Goal: Task Accomplishment & Management: Manage account settings

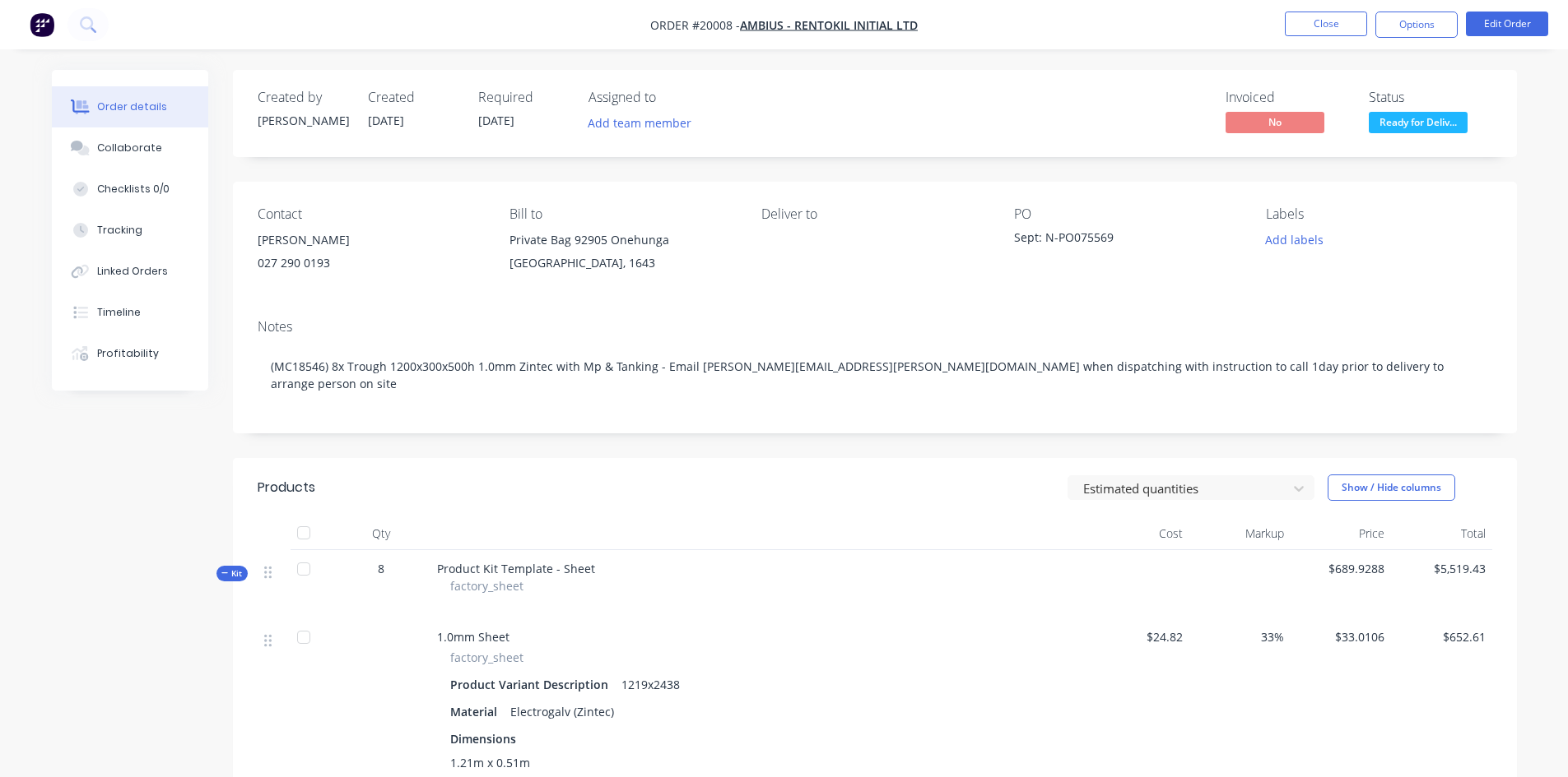
click at [1330, 21] on button "Close" at bounding box center [1325, 24] width 82 height 25
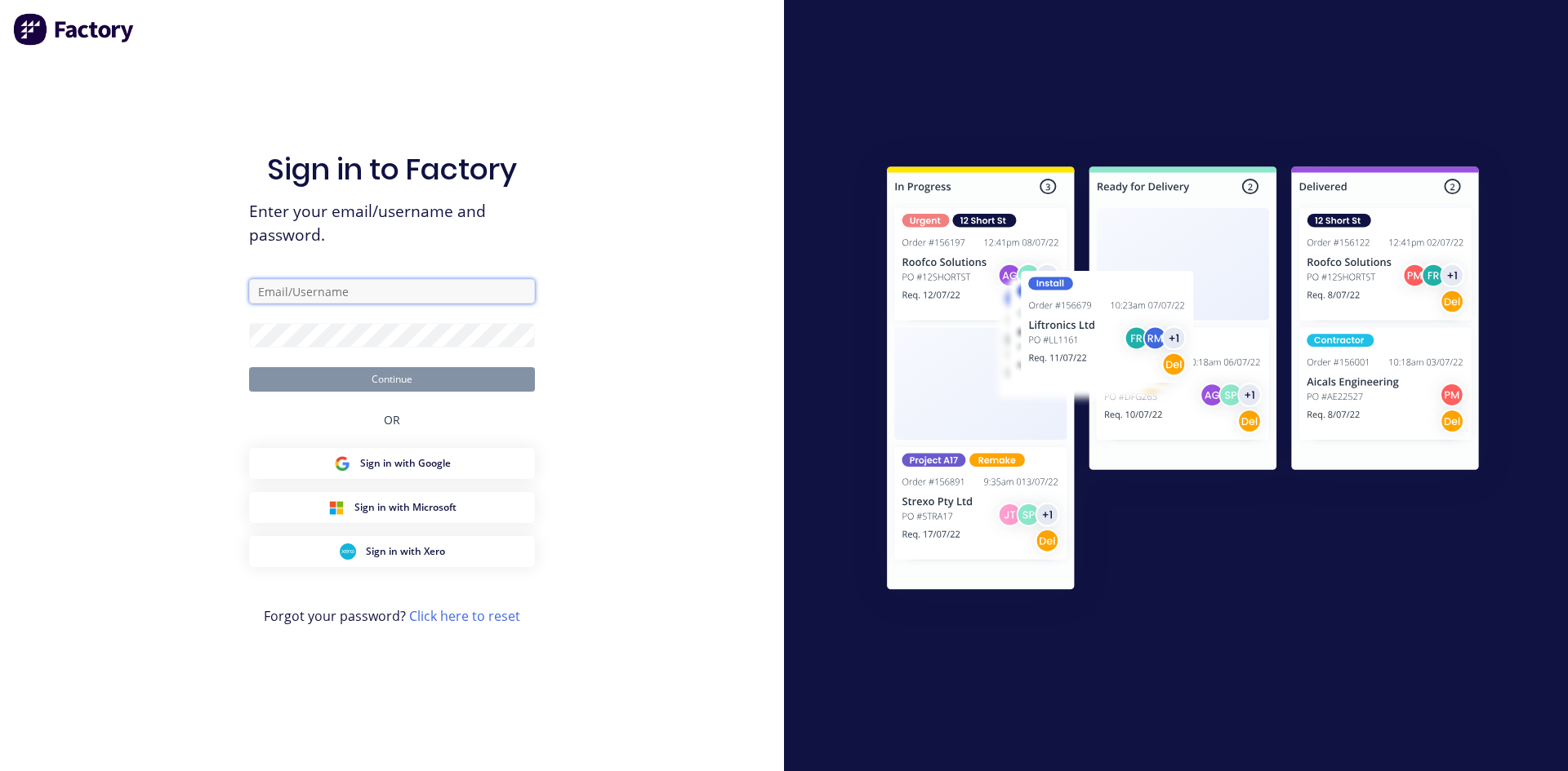
click at [371, 291] on input "text" at bounding box center [391, 292] width 286 height 25
type input "[PERSON_NAME][EMAIL_ADDRESS][DOMAIN_NAME]"
click at [249, 367] on button "Continue" at bounding box center [391, 380] width 286 height 25
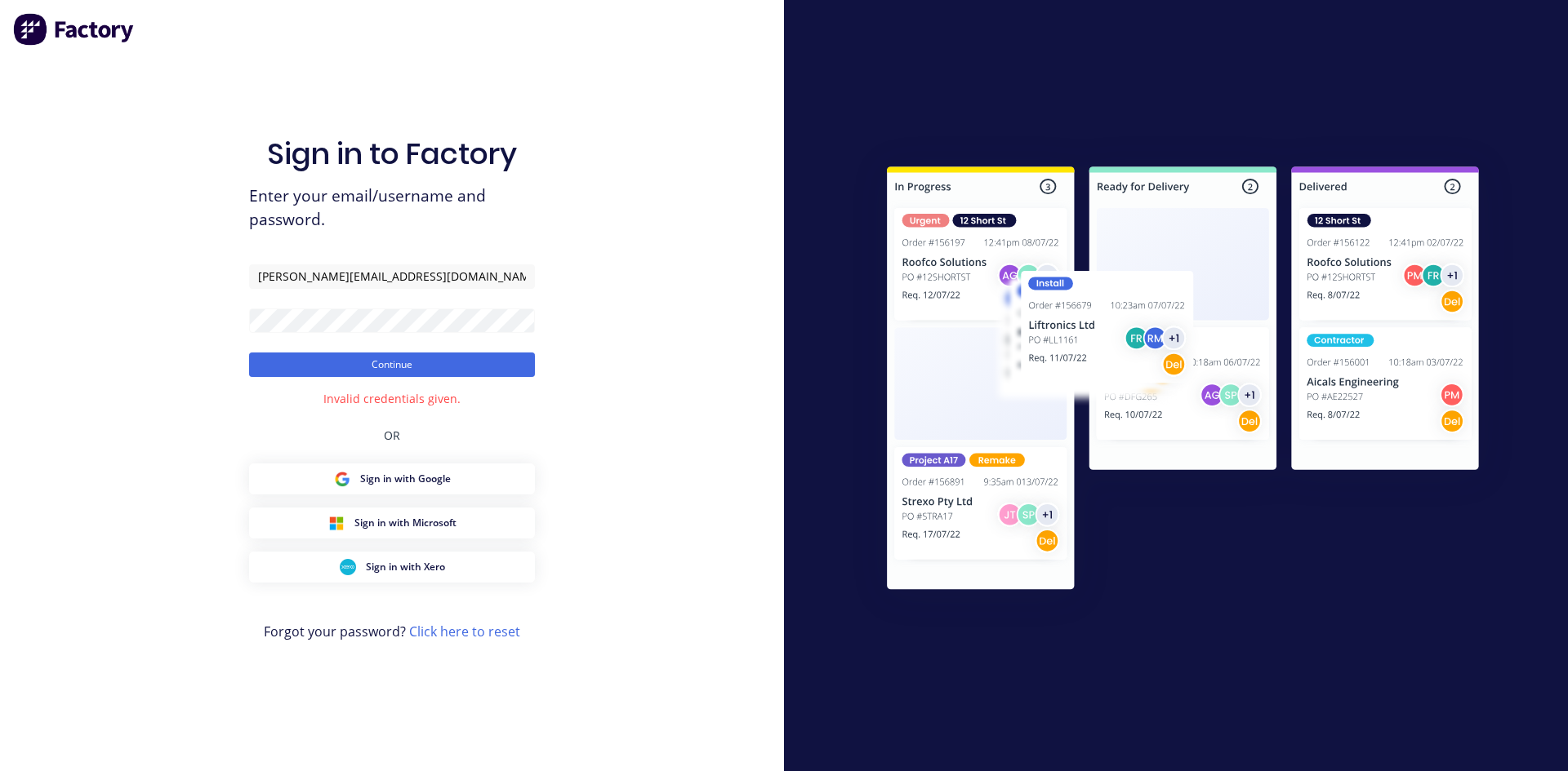
click at [383, 368] on button "Continue" at bounding box center [391, 365] width 286 height 25
click at [206, 316] on div "Sign in to Factory Enter your email/username and password. [PERSON_NAME][EMAIL_…" at bounding box center [391, 385] width 784 height 771
click at [352, 360] on button "Continue" at bounding box center [391, 365] width 286 height 25
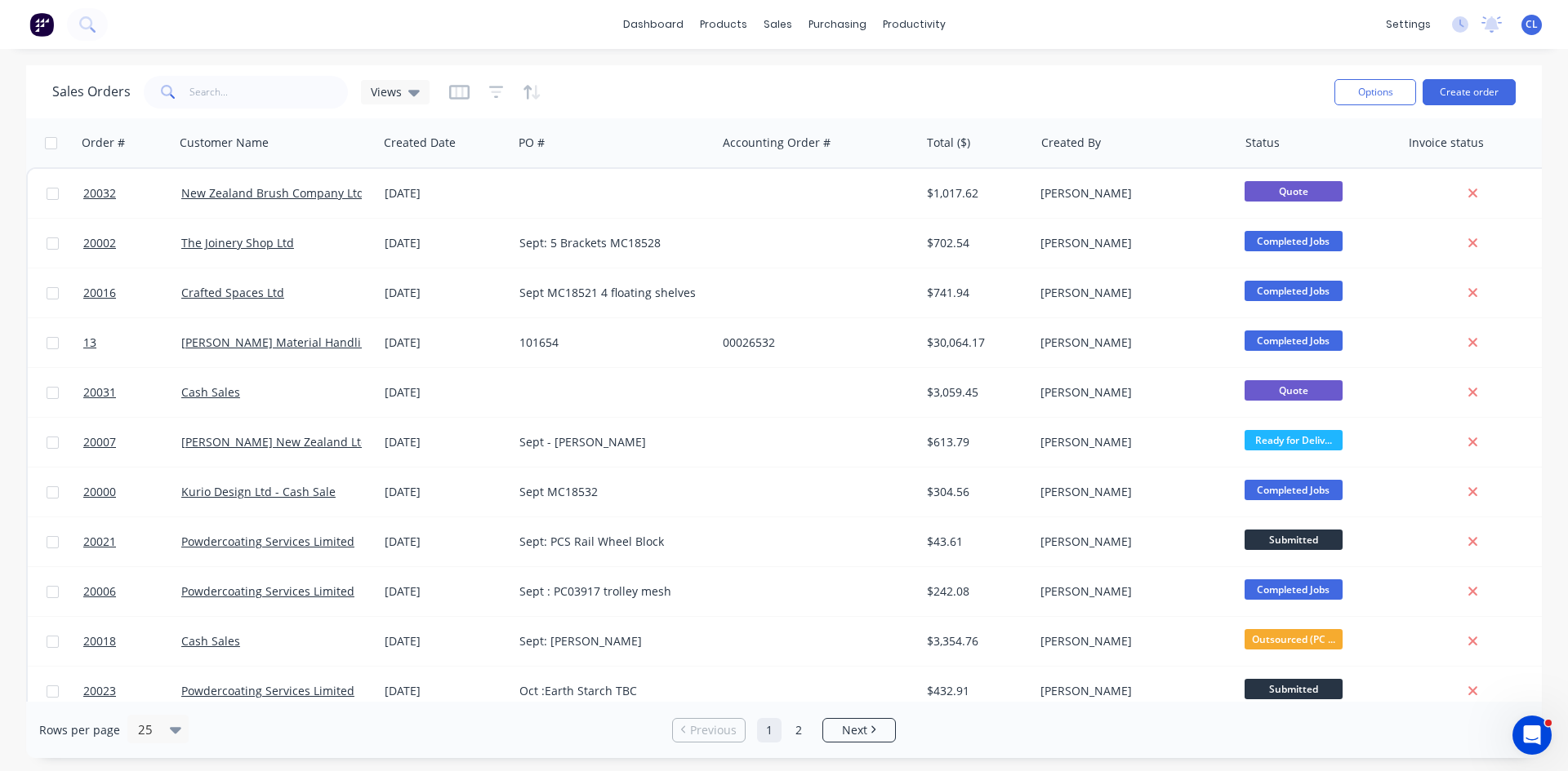
click at [416, 91] on icon at bounding box center [413, 92] width 11 height 6
click at [660, 86] on div "Sales Orders Views" at bounding box center [686, 91] width 1269 height 40
click at [461, 92] on icon "button" at bounding box center [458, 91] width 8 height 11
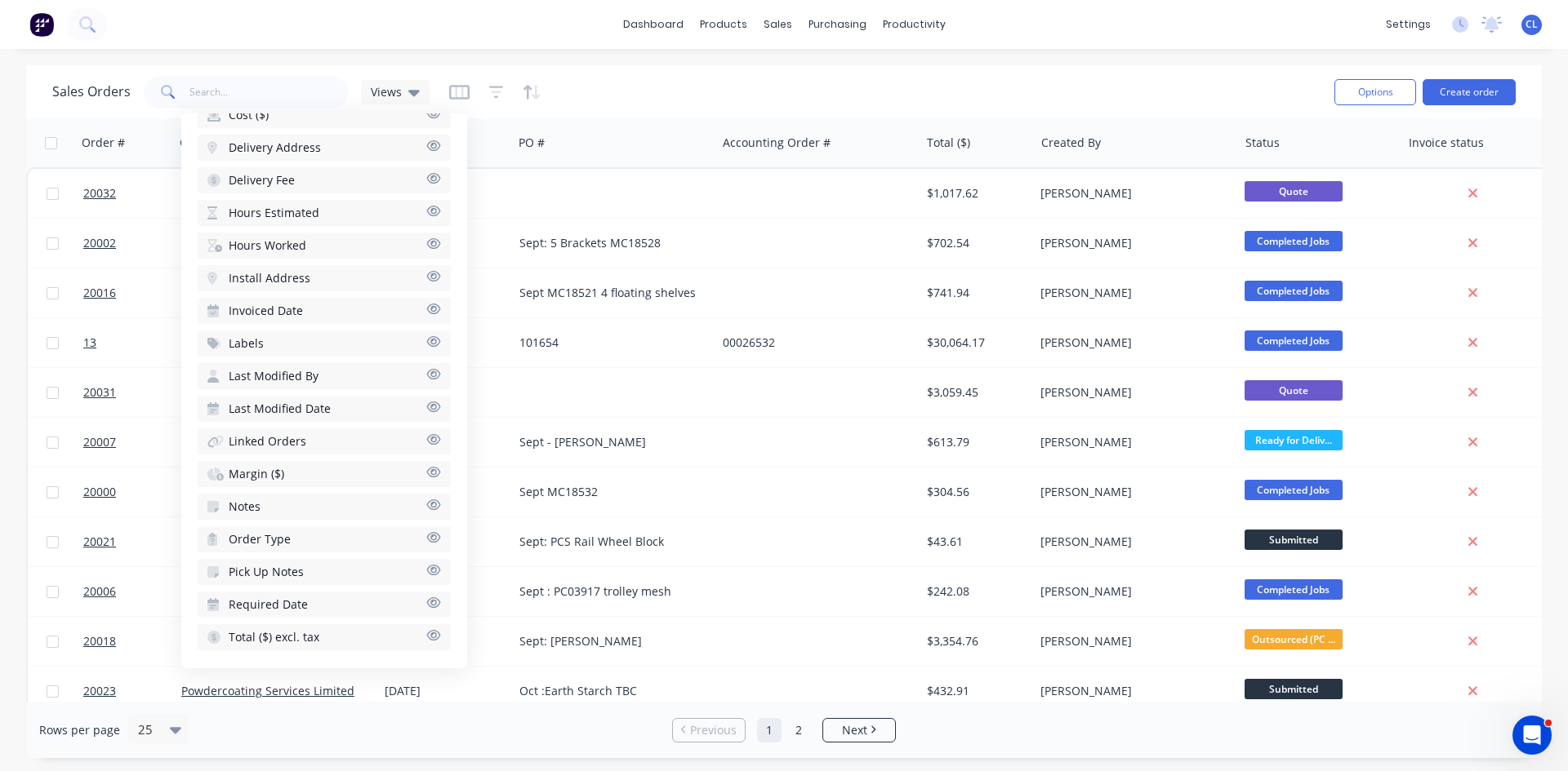
scroll to position [577, 0]
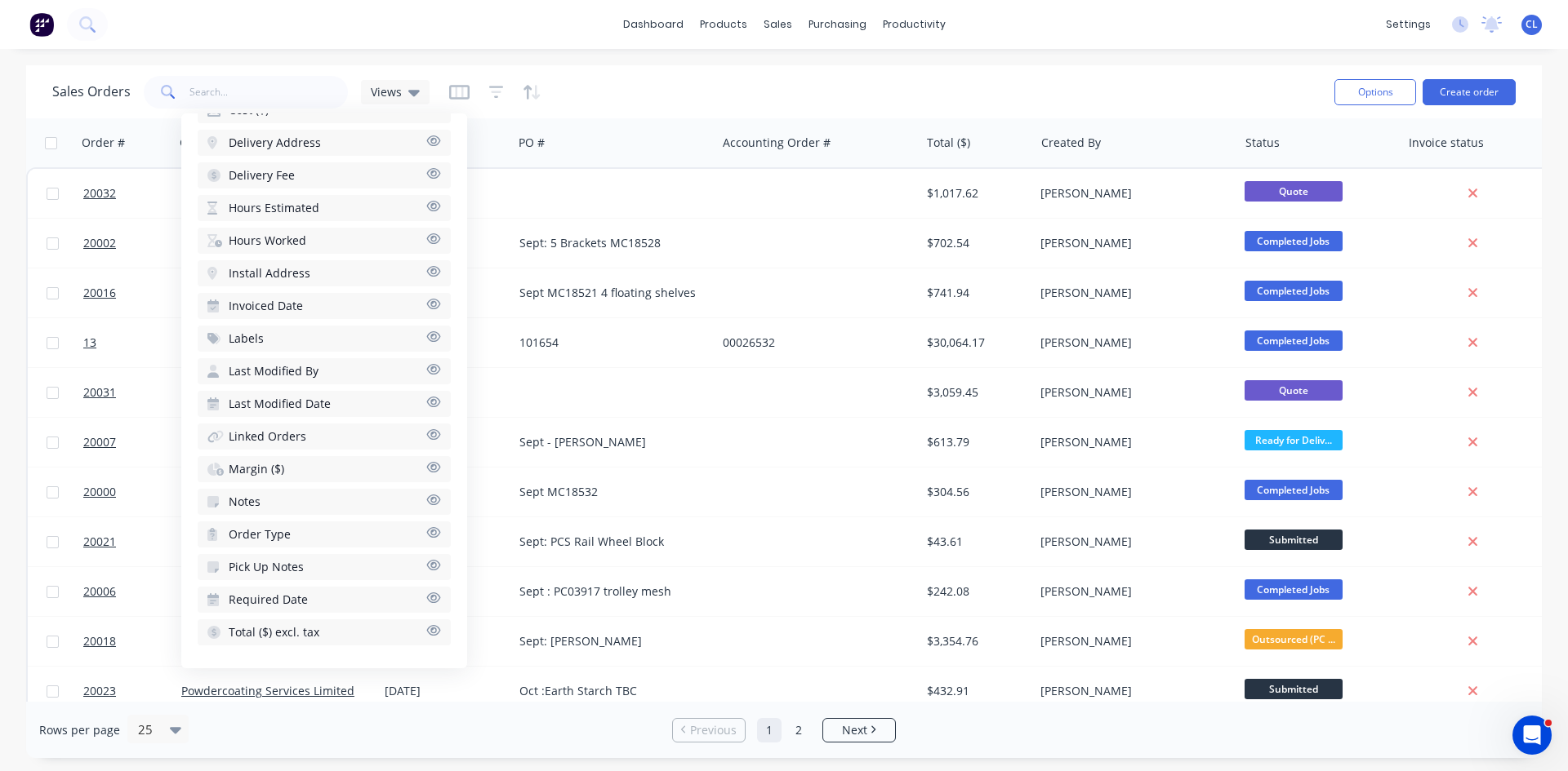
click at [427, 629] on icon "button" at bounding box center [434, 630] width 14 height 11
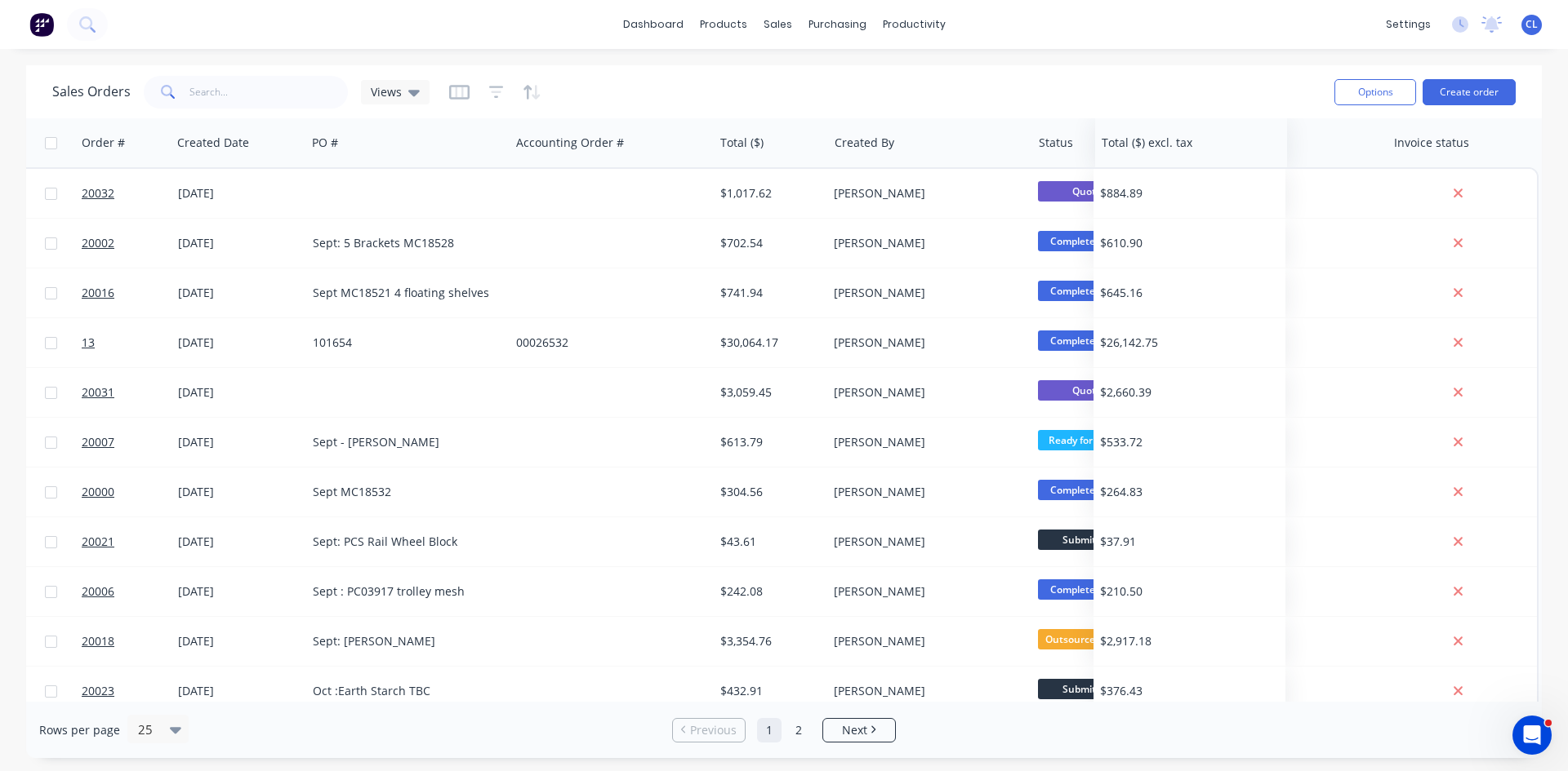
scroll to position [0, 207]
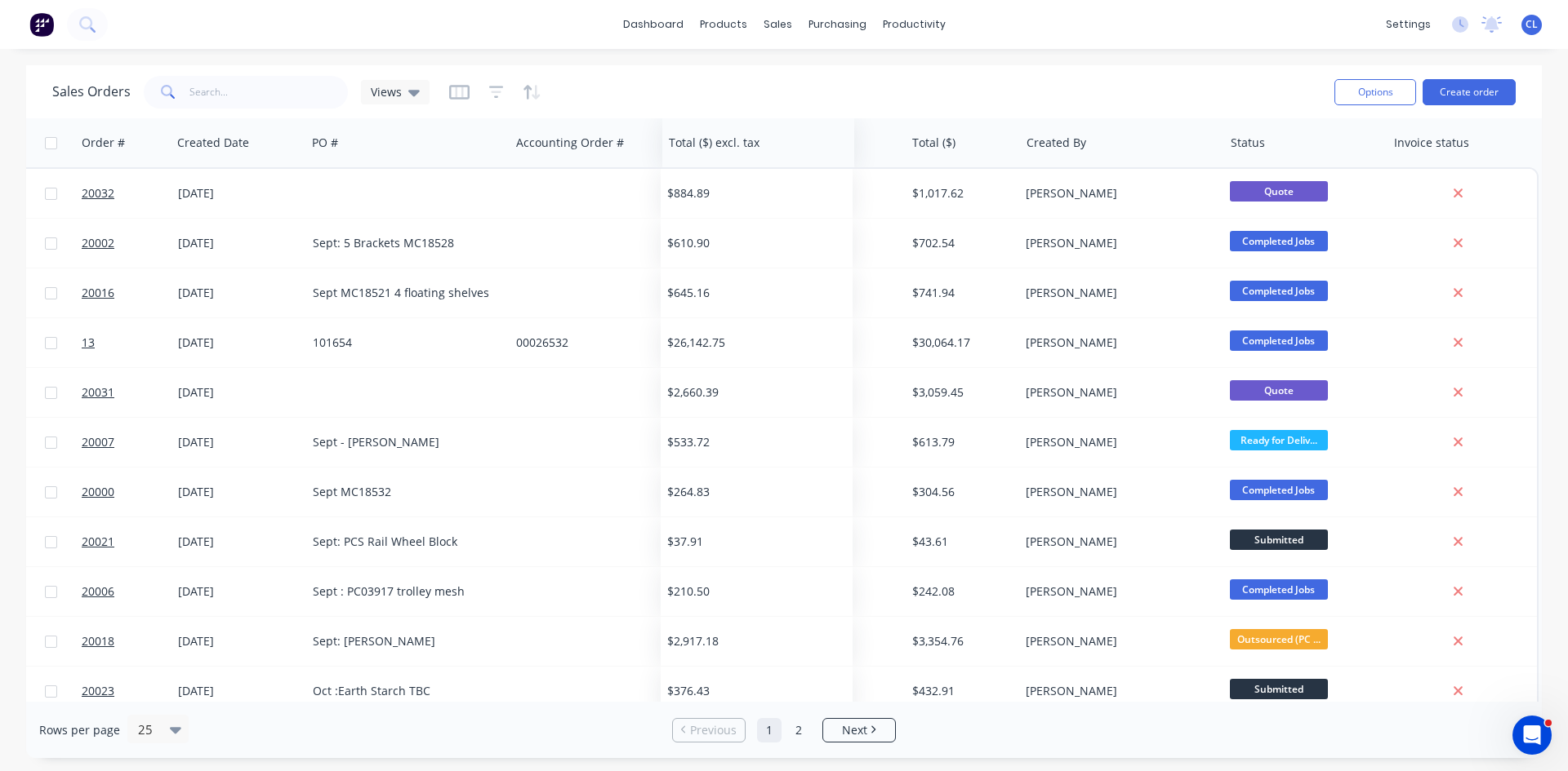
drag, startPoint x: 1365, startPoint y: 142, endPoint x: 683, endPoint y: 147, distance: 682.0
click at [0, 0] on div at bounding box center [0, 0] width 0 height 0
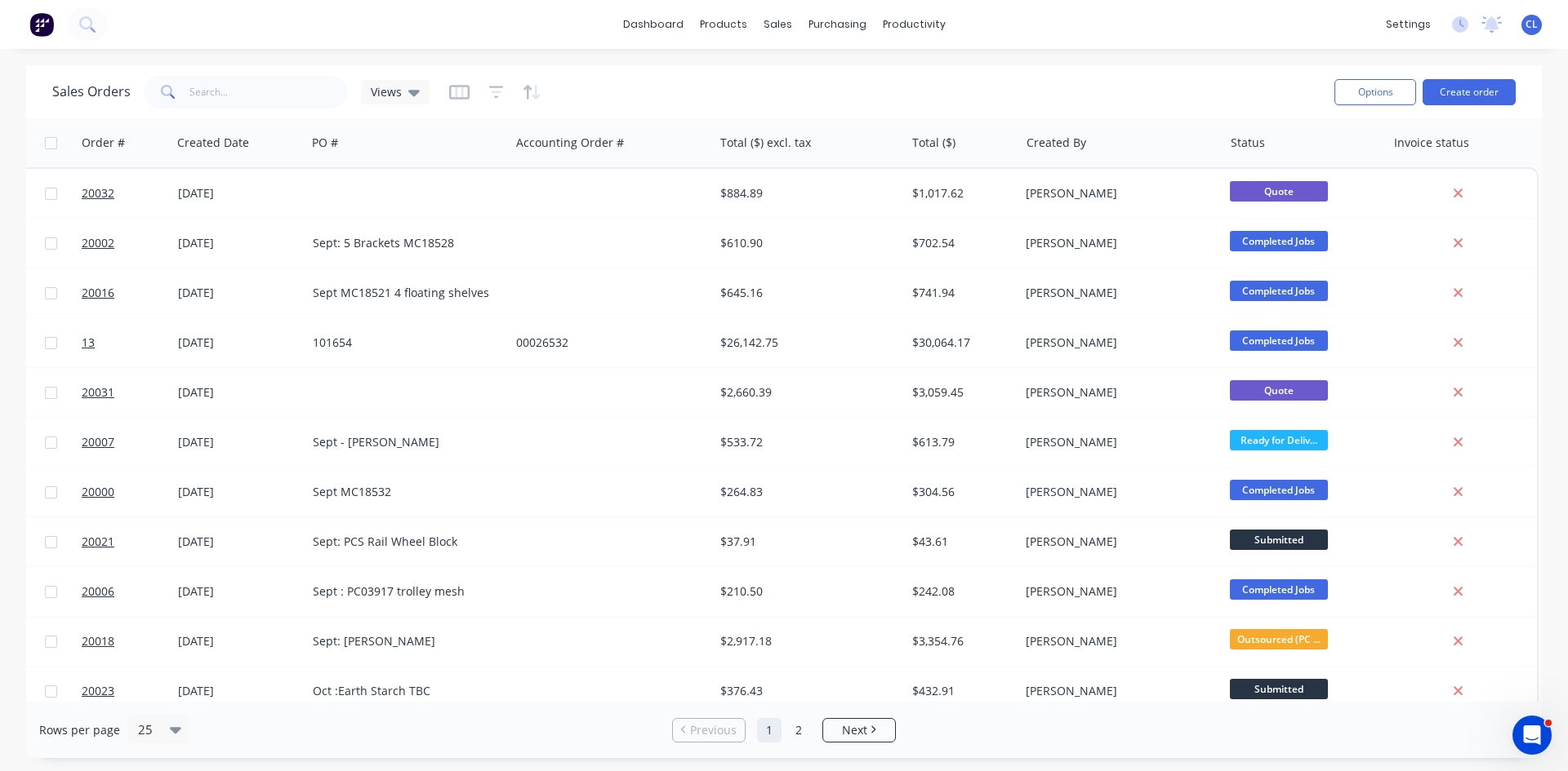
click at [412, 92] on icon at bounding box center [413, 92] width 11 height 6
click at [459, 91] on icon "button" at bounding box center [458, 91] width 8 height 11
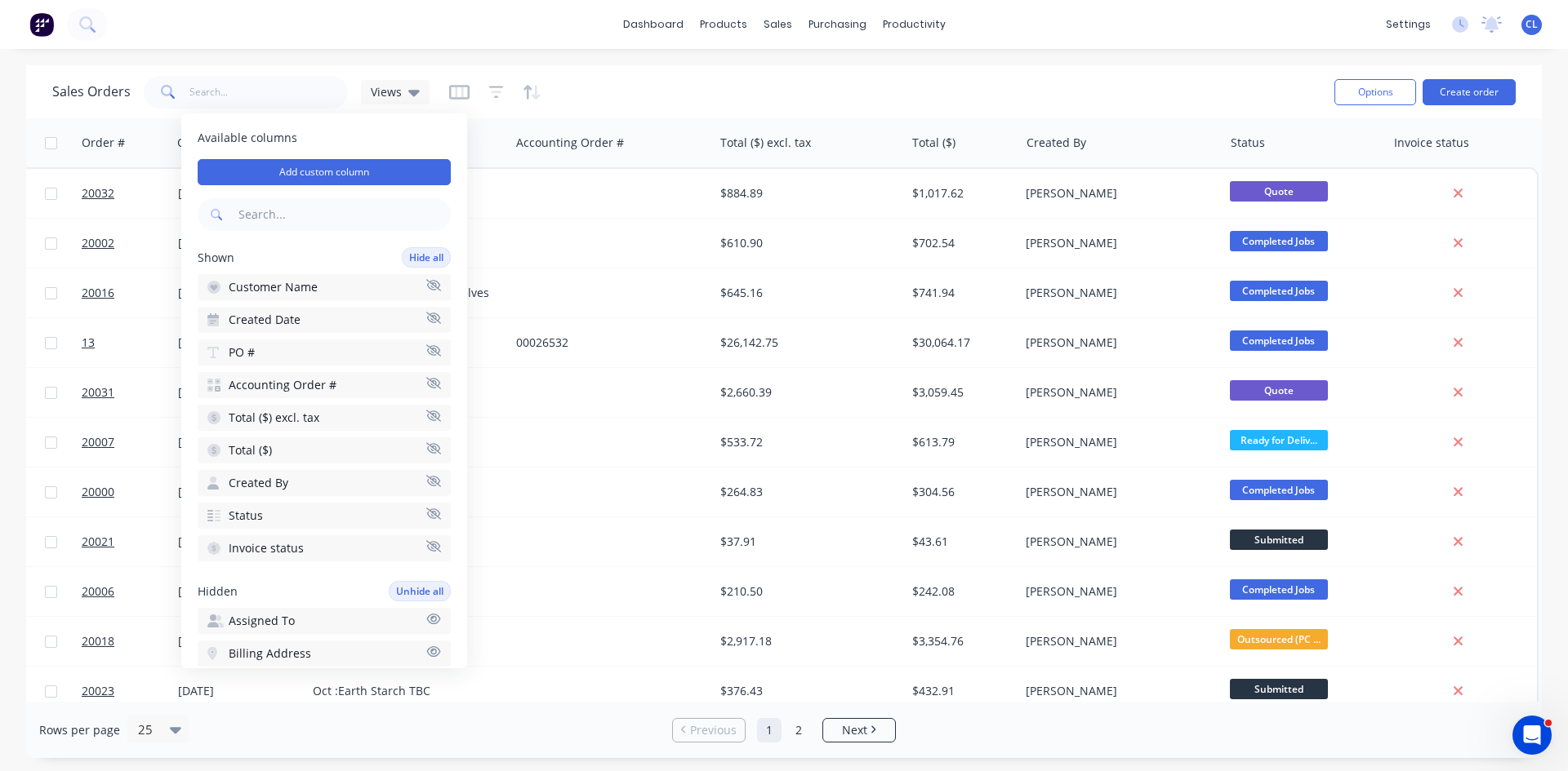
click at [288, 448] on button "Total ($)" at bounding box center [325, 451] width 253 height 26
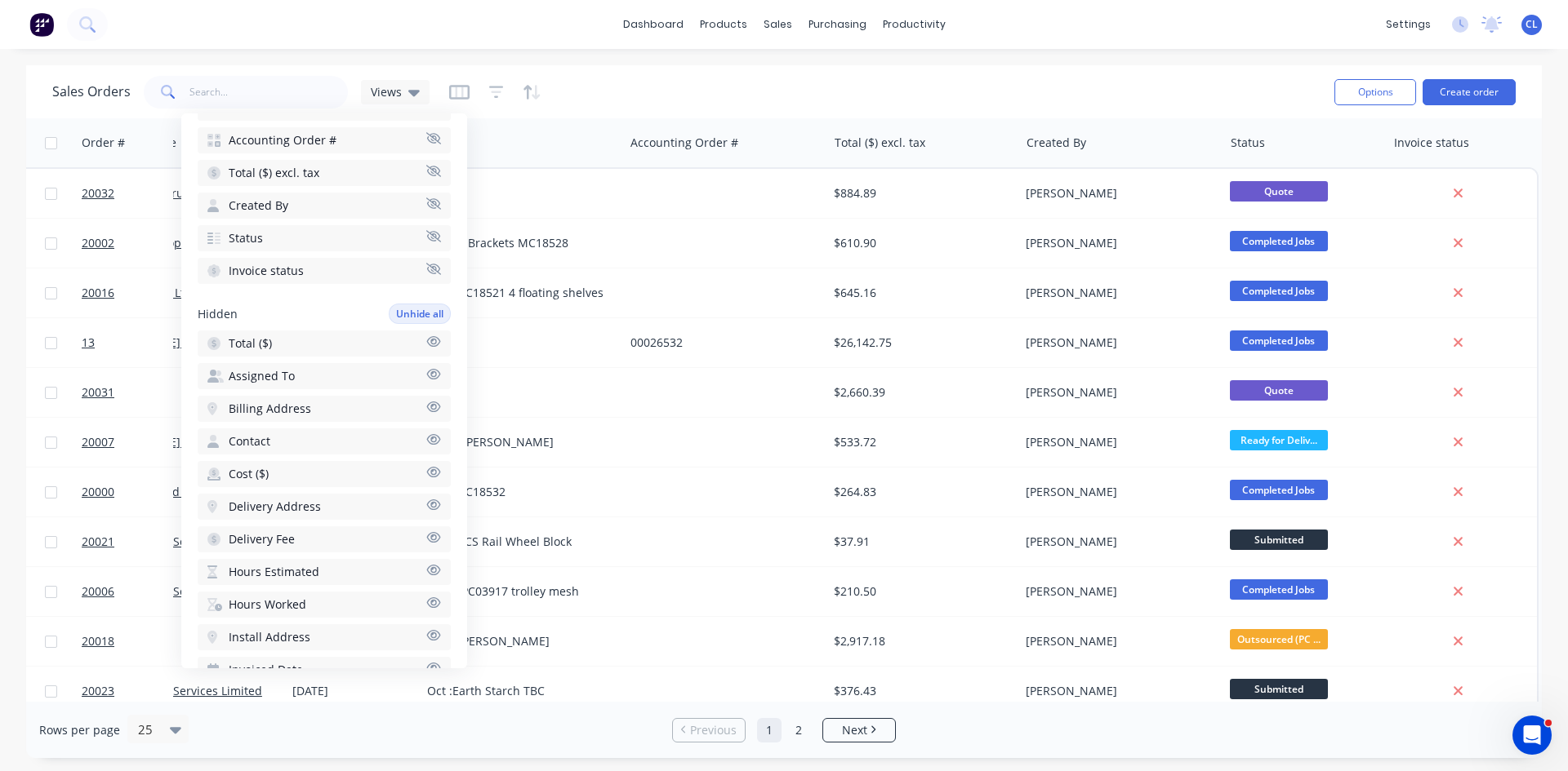
scroll to position [164, 0]
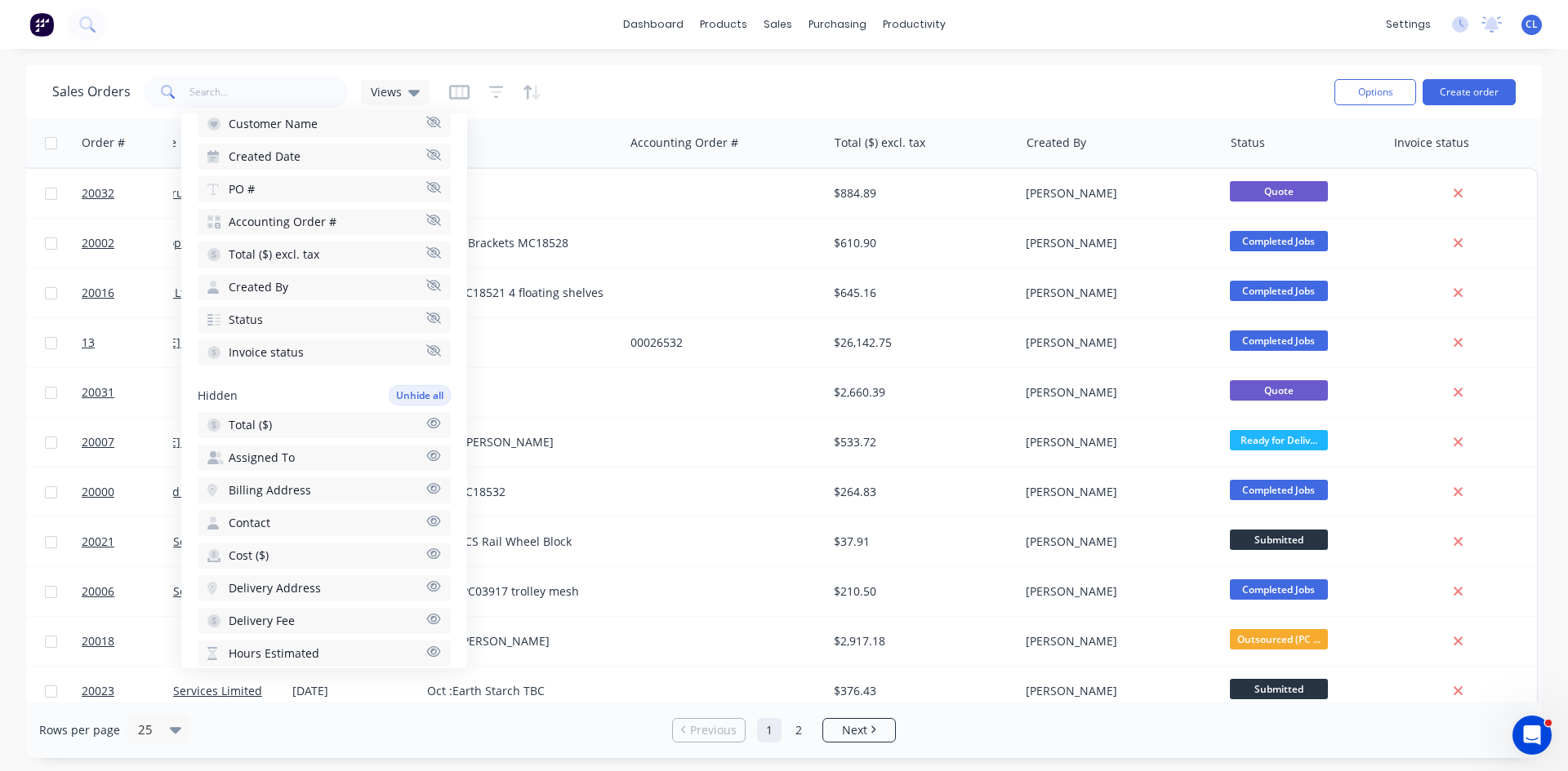
click at [410, 91] on icon at bounding box center [413, 92] width 11 height 6
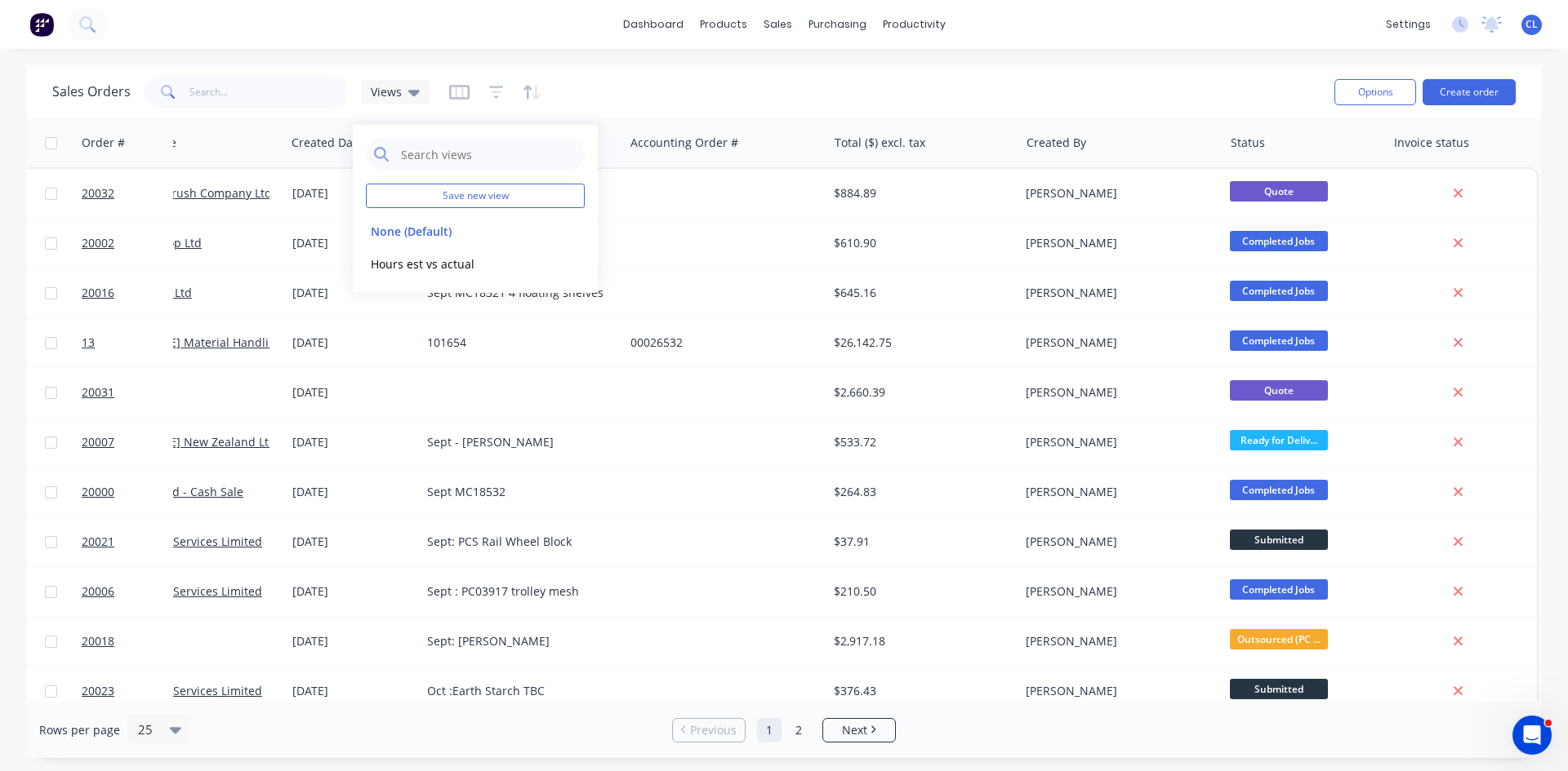
click at [694, 84] on div "Sales Orders Views" at bounding box center [686, 91] width 1269 height 40
click at [412, 91] on icon at bounding box center [413, 92] width 11 height 6
click at [429, 267] on button "Hours est vs actual" at bounding box center [459, 264] width 186 height 18
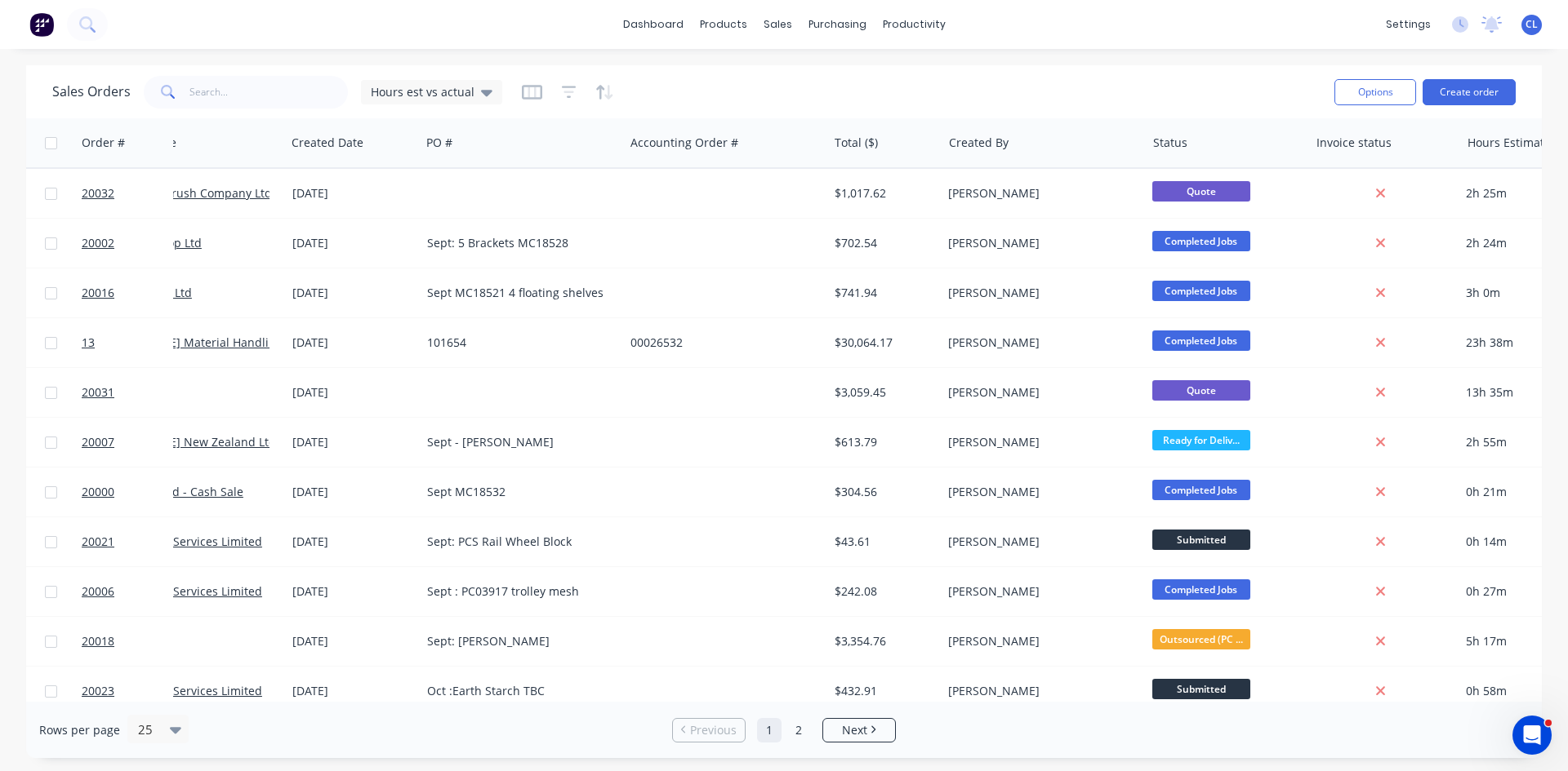
scroll to position [0, 317]
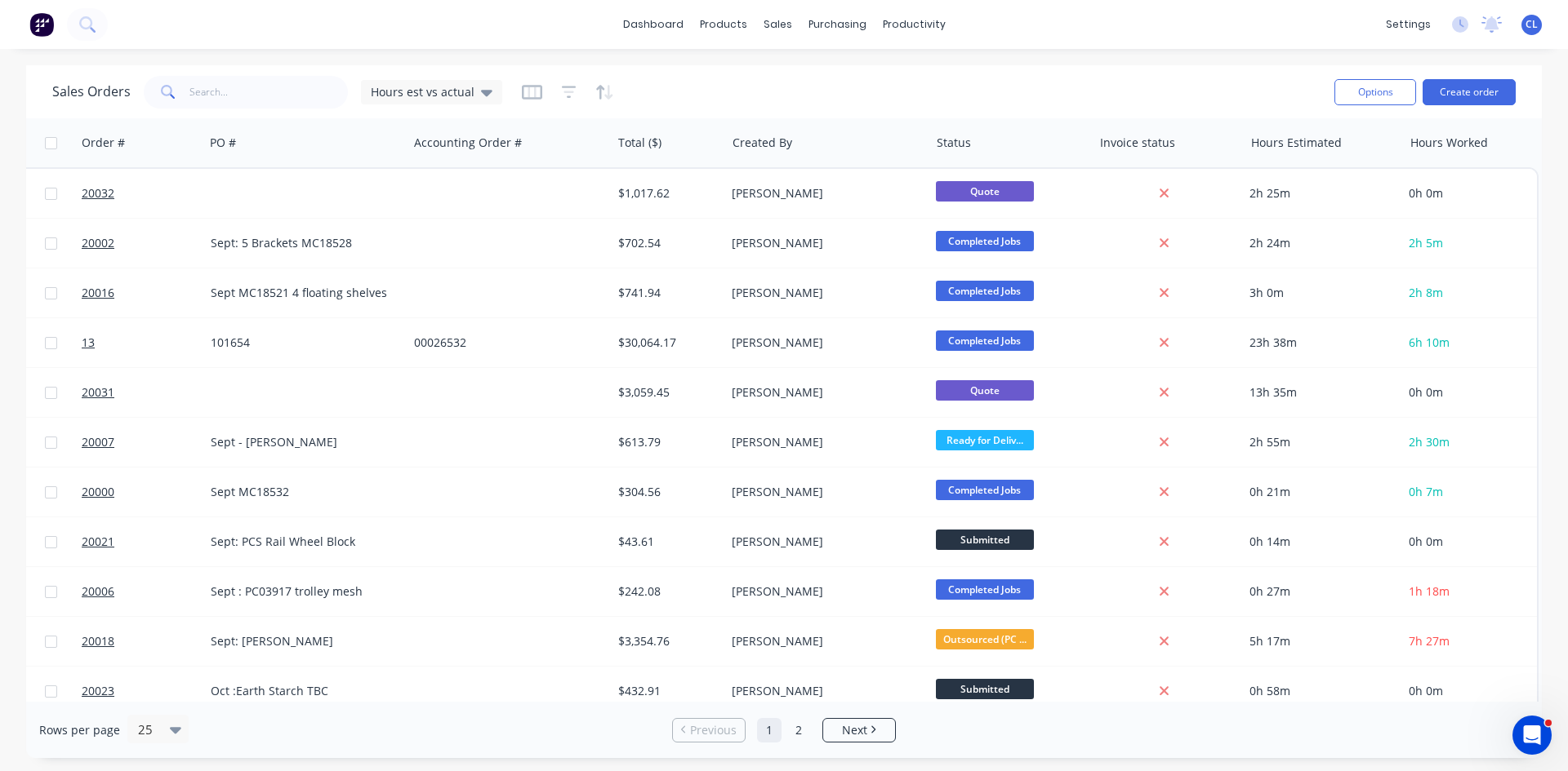
click at [481, 90] on icon at bounding box center [486, 92] width 11 height 6
click at [0, 0] on button "edit" at bounding box center [0, 0] width 0 height 0
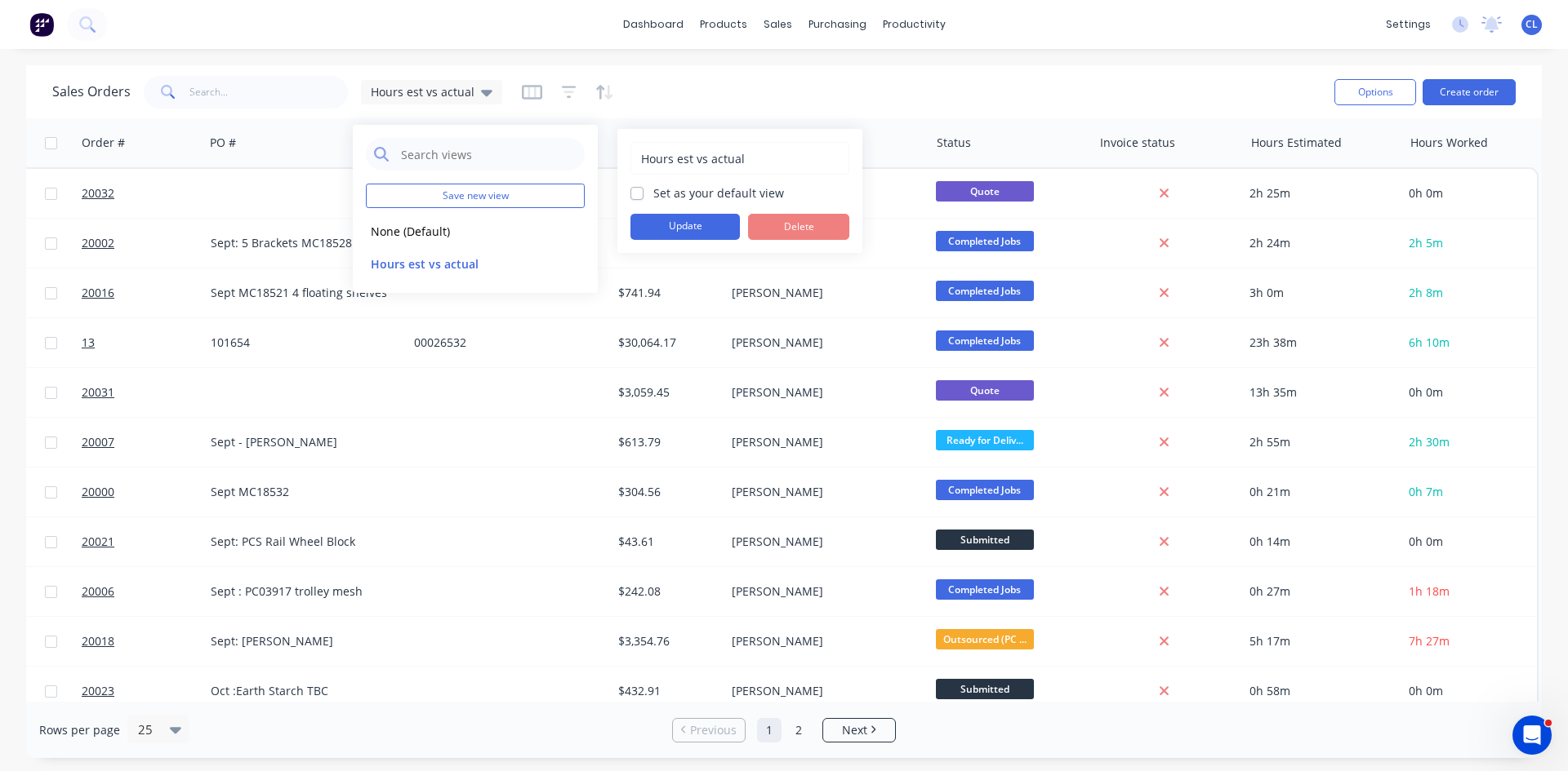
click at [691, 229] on button "Update" at bounding box center [685, 227] width 109 height 26
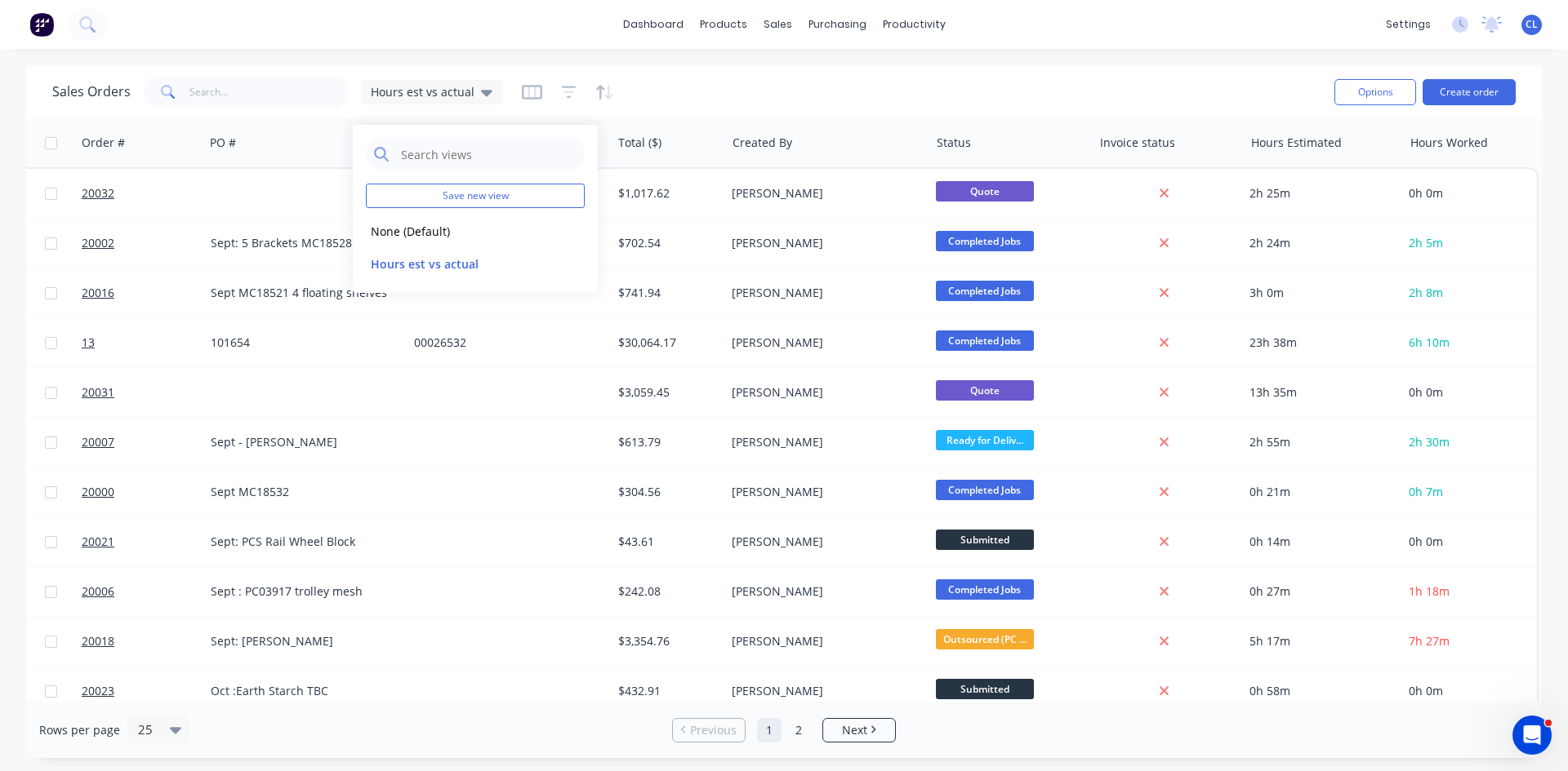
click at [769, 94] on div "Sales Orders Hours est vs actual" at bounding box center [686, 91] width 1269 height 40
click at [535, 88] on icon "button" at bounding box center [531, 92] width 20 height 17
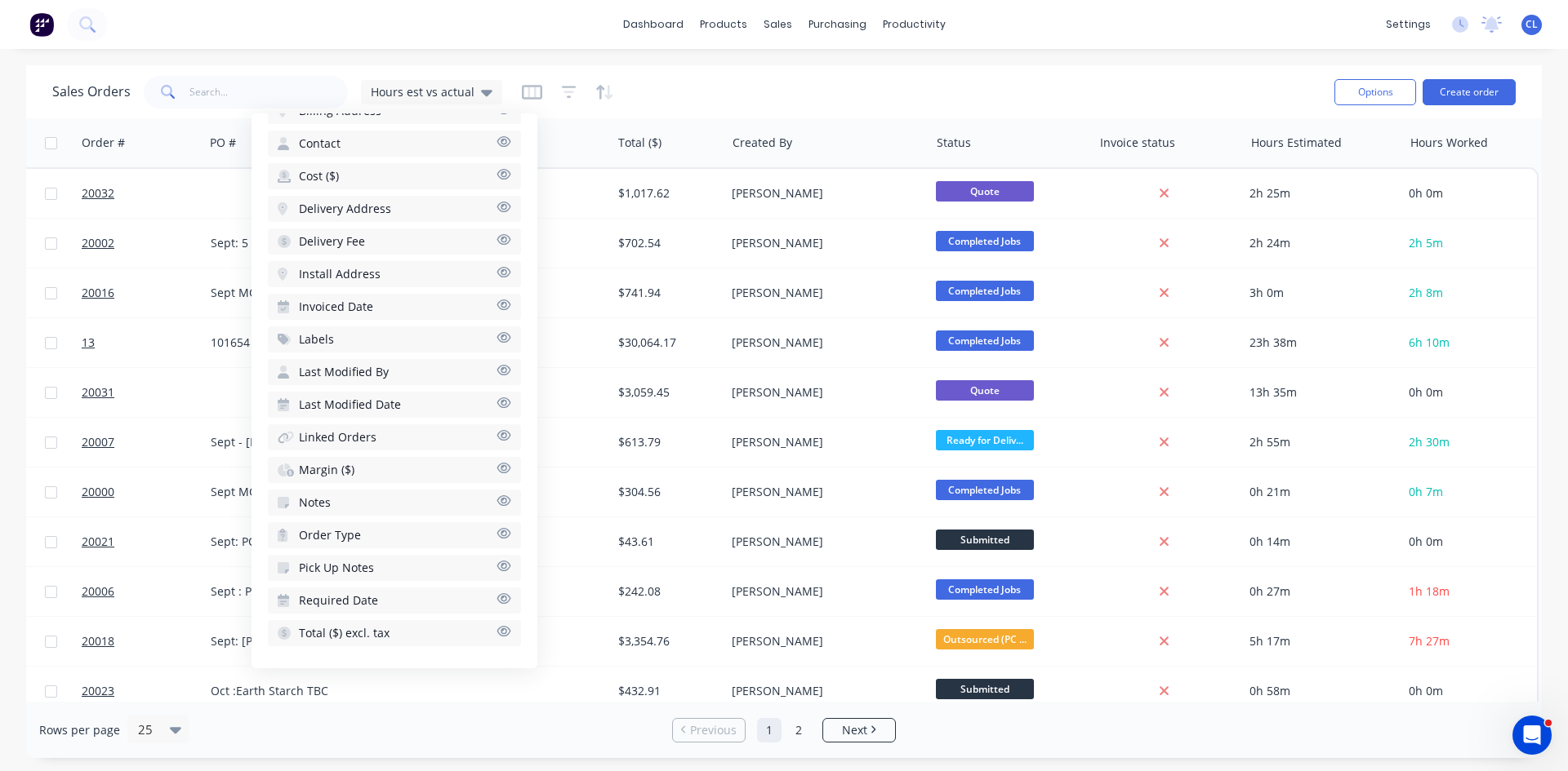
scroll to position [577, 0]
click at [381, 632] on span "Total ($) excl. tax" at bounding box center [344, 632] width 91 height 17
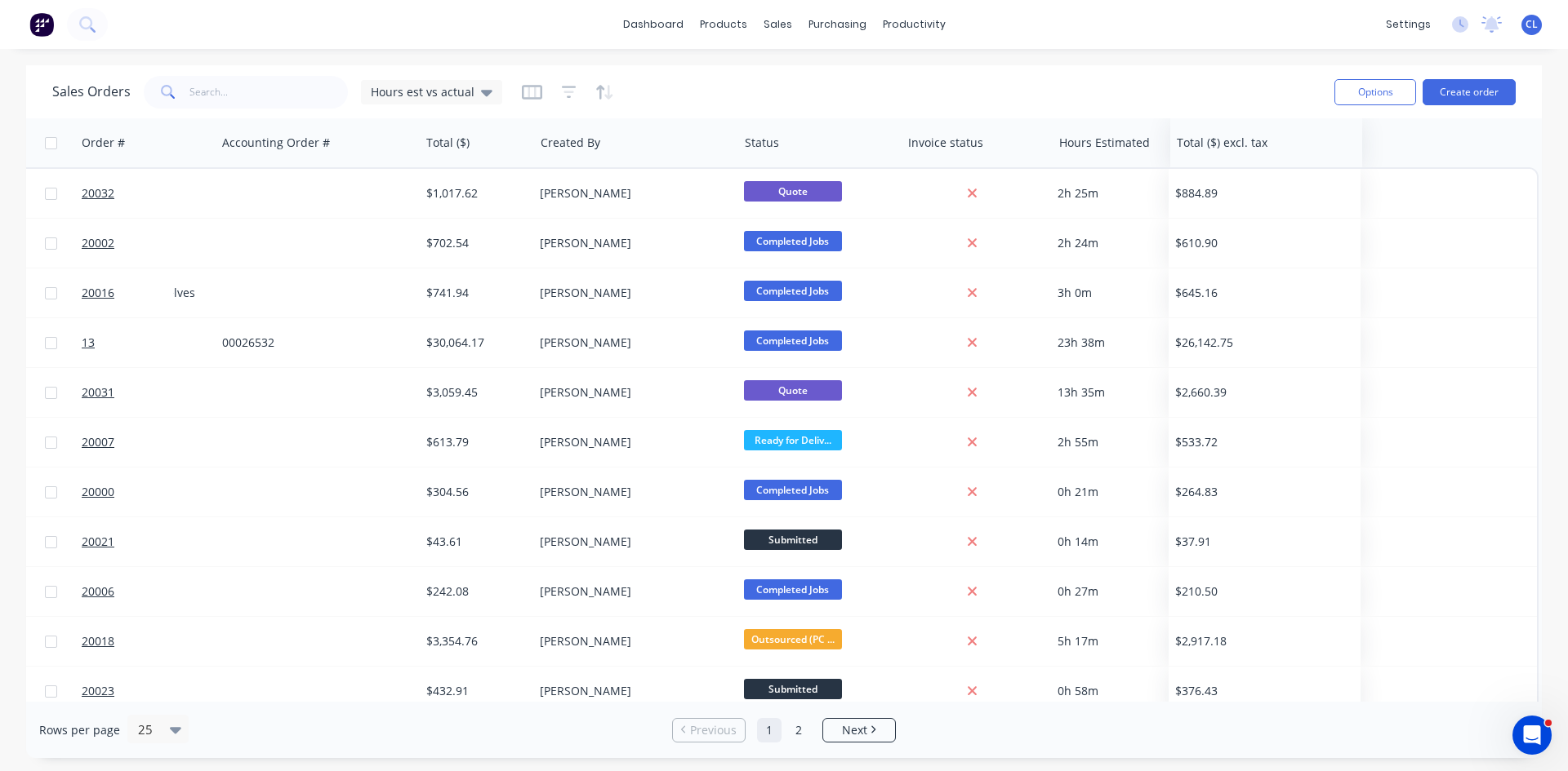
scroll to position [0, 500]
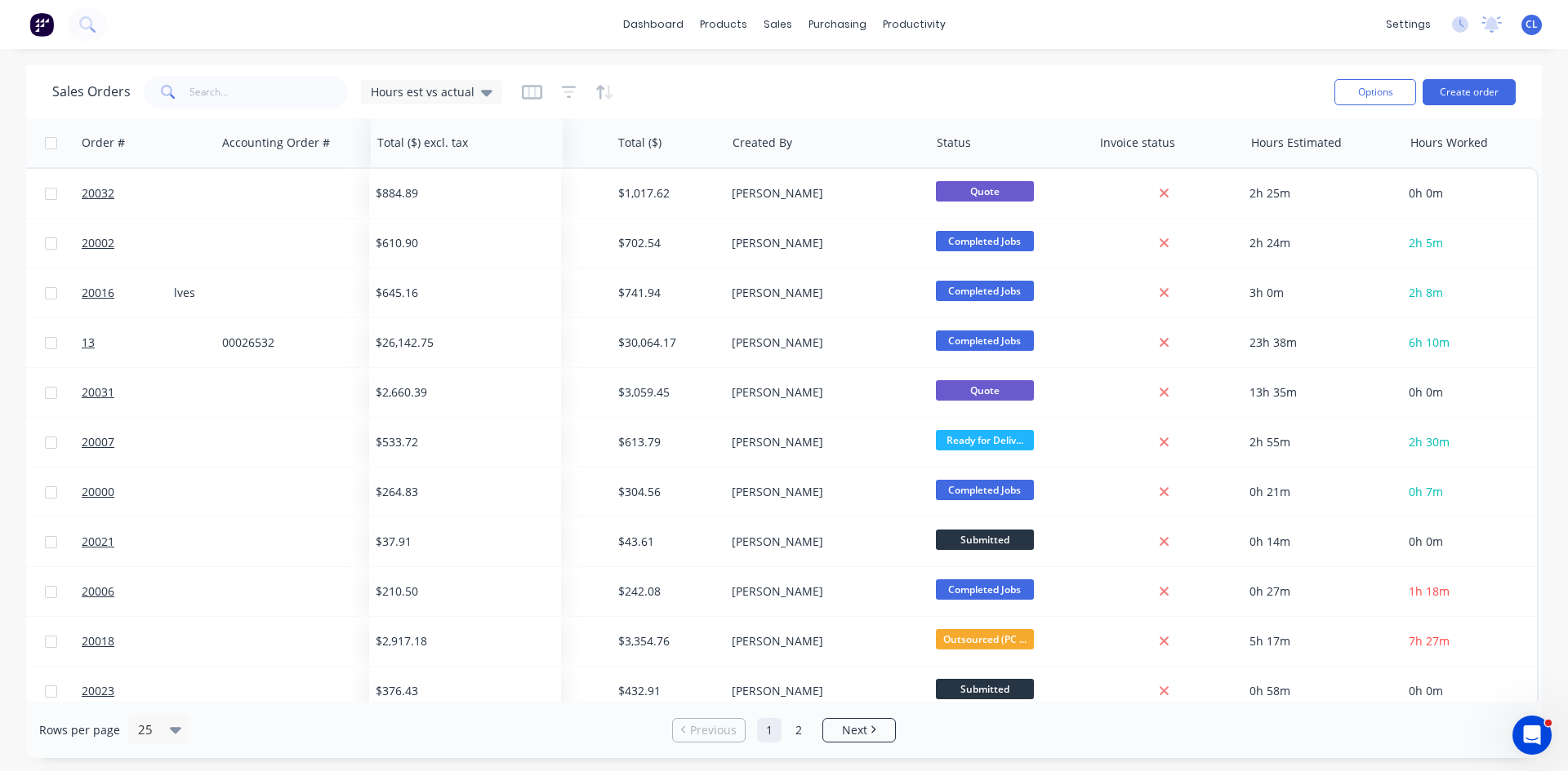
drag, startPoint x: 1390, startPoint y: 145, endPoint x: 417, endPoint y: 154, distance: 973.0
click at [0, 0] on div at bounding box center [0, 0] width 0 height 0
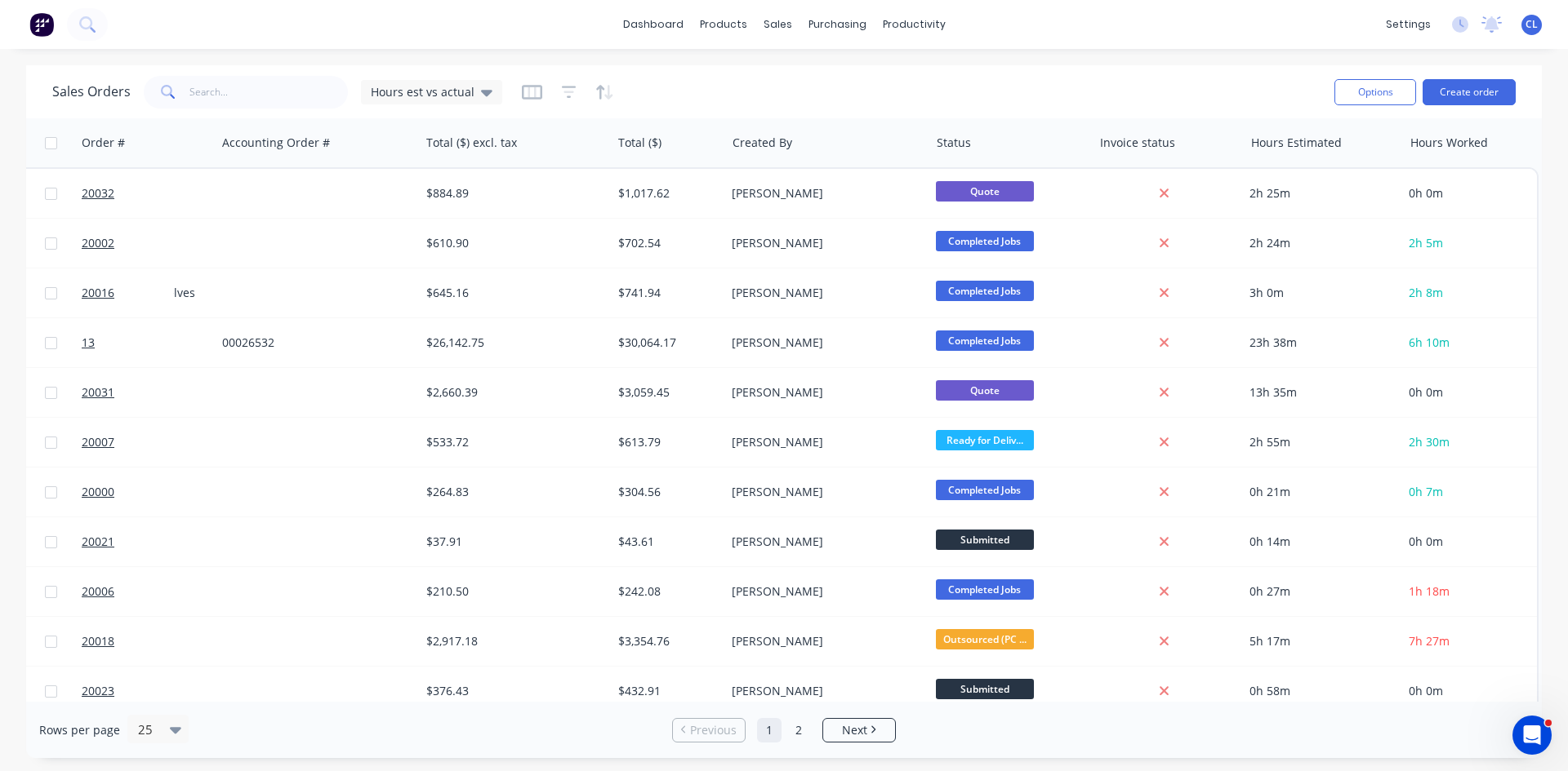
click at [528, 94] on icon "button" at bounding box center [531, 91] width 8 height 11
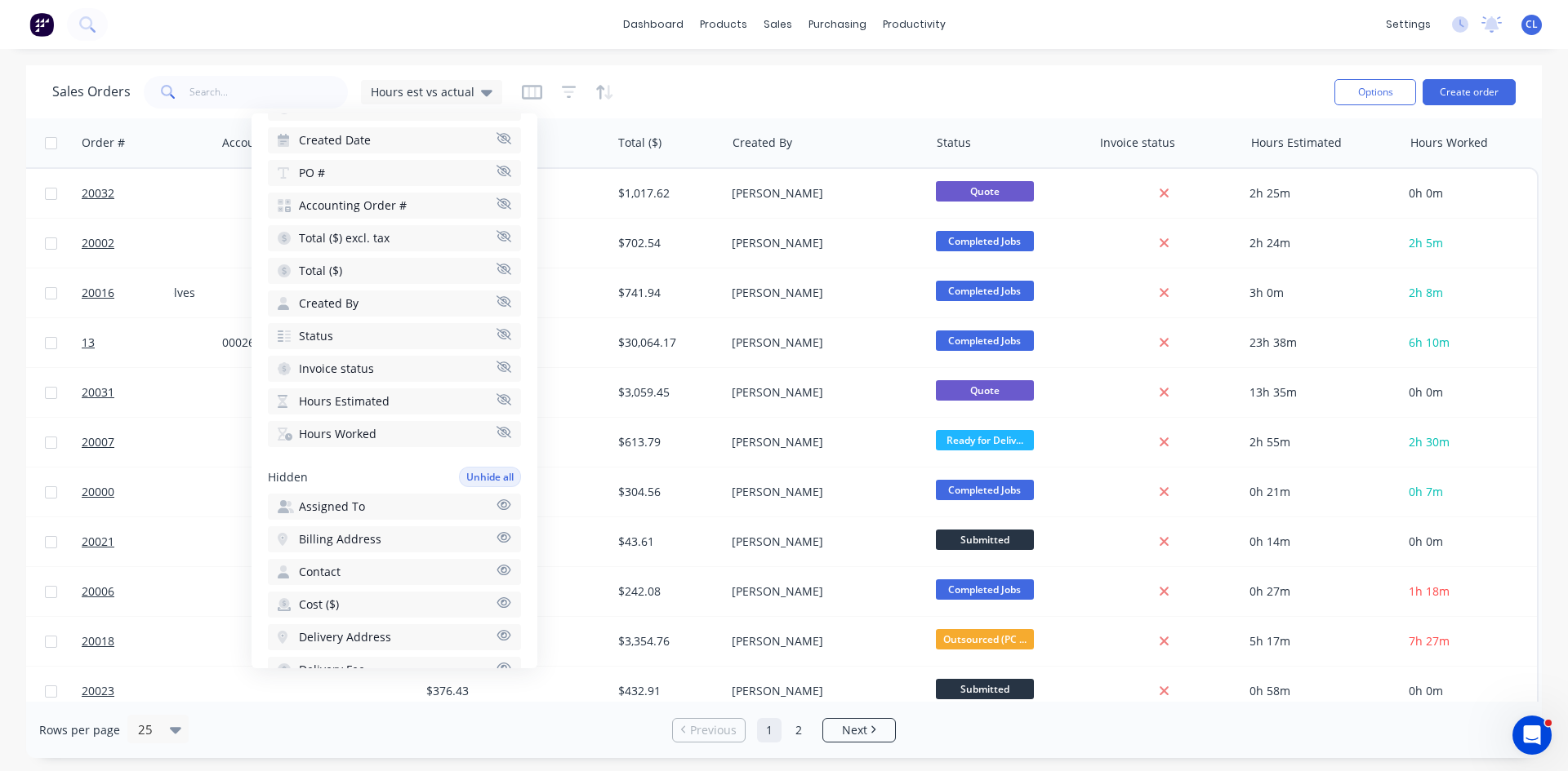
scroll to position [164, 0]
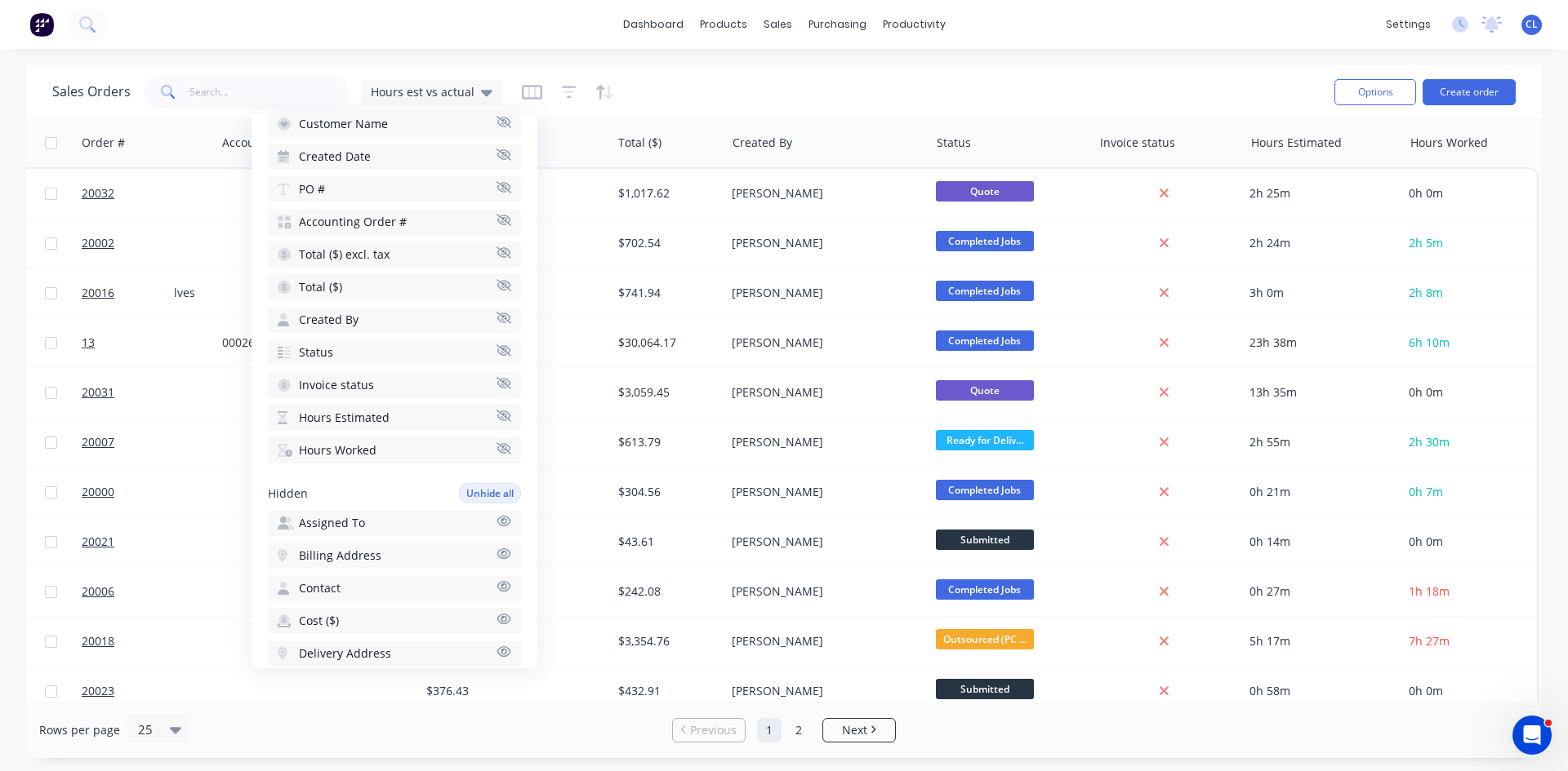
click at [497, 285] on icon "button" at bounding box center [504, 285] width 15 height 11
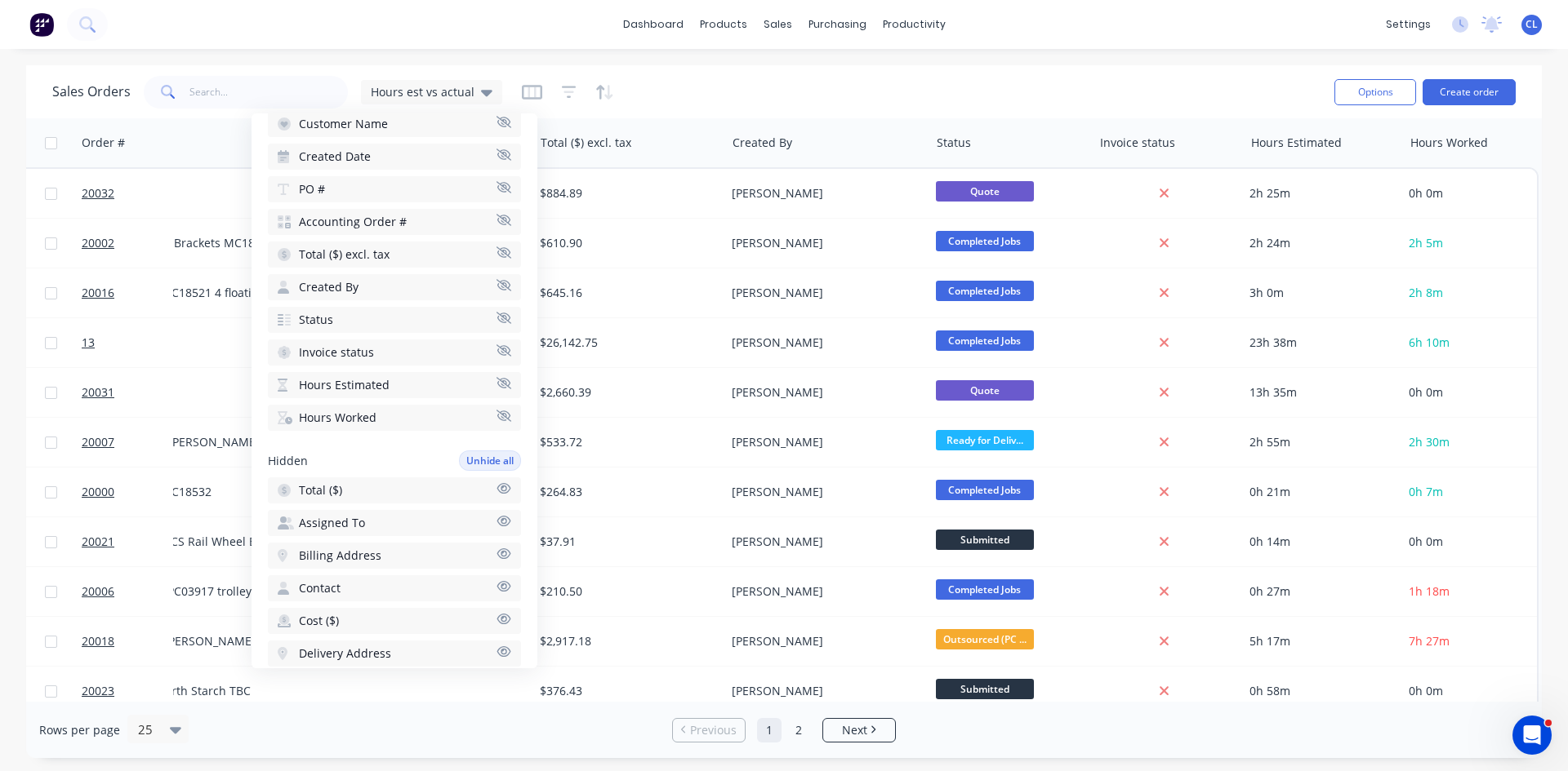
scroll to position [0, 386]
click at [641, 93] on div "Sales Orders Hours est vs actual" at bounding box center [686, 91] width 1269 height 40
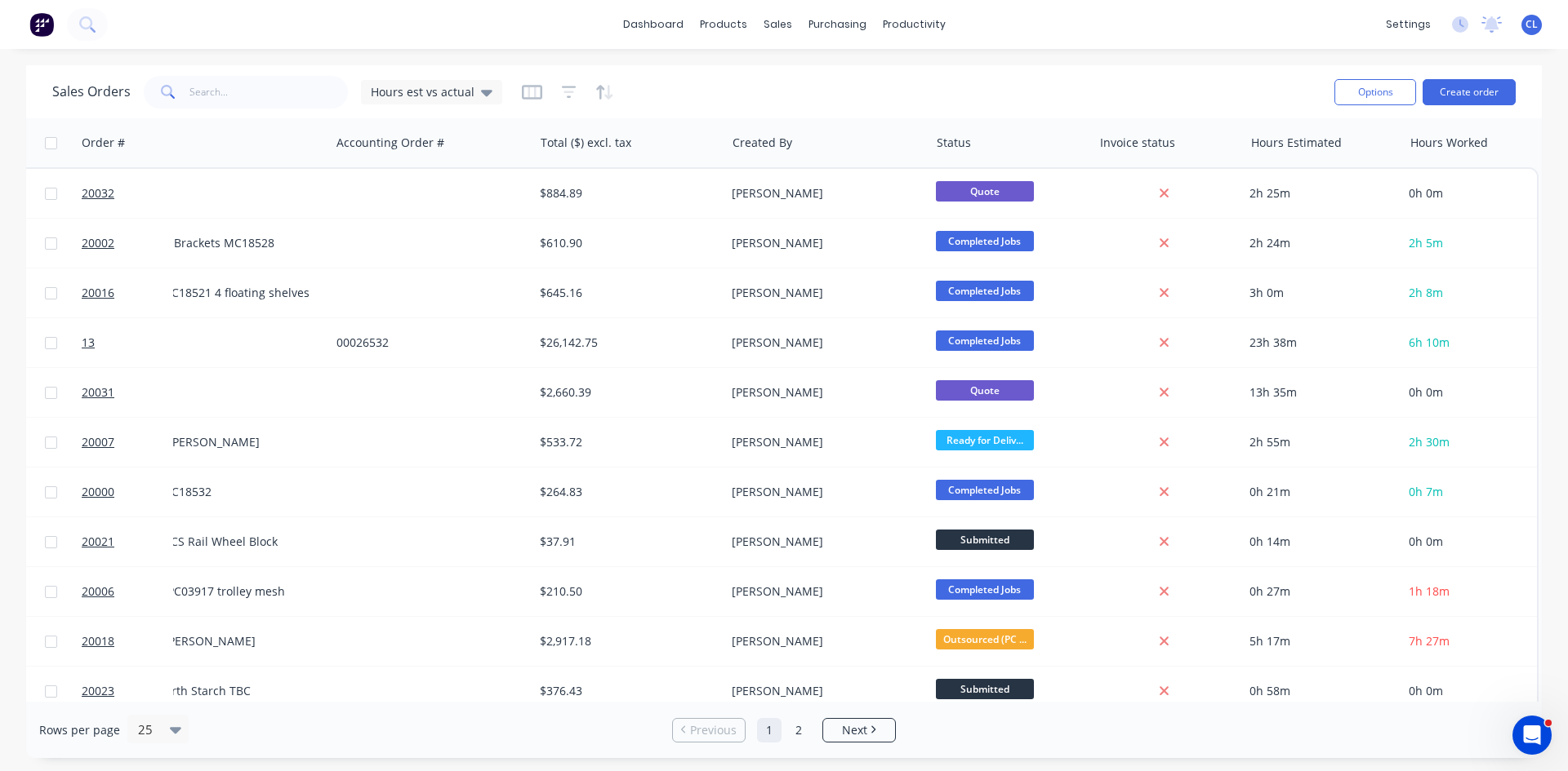
click at [481, 91] on icon at bounding box center [486, 92] width 11 height 6
click at [0, 0] on button "edit" at bounding box center [0, 0] width 0 height 0
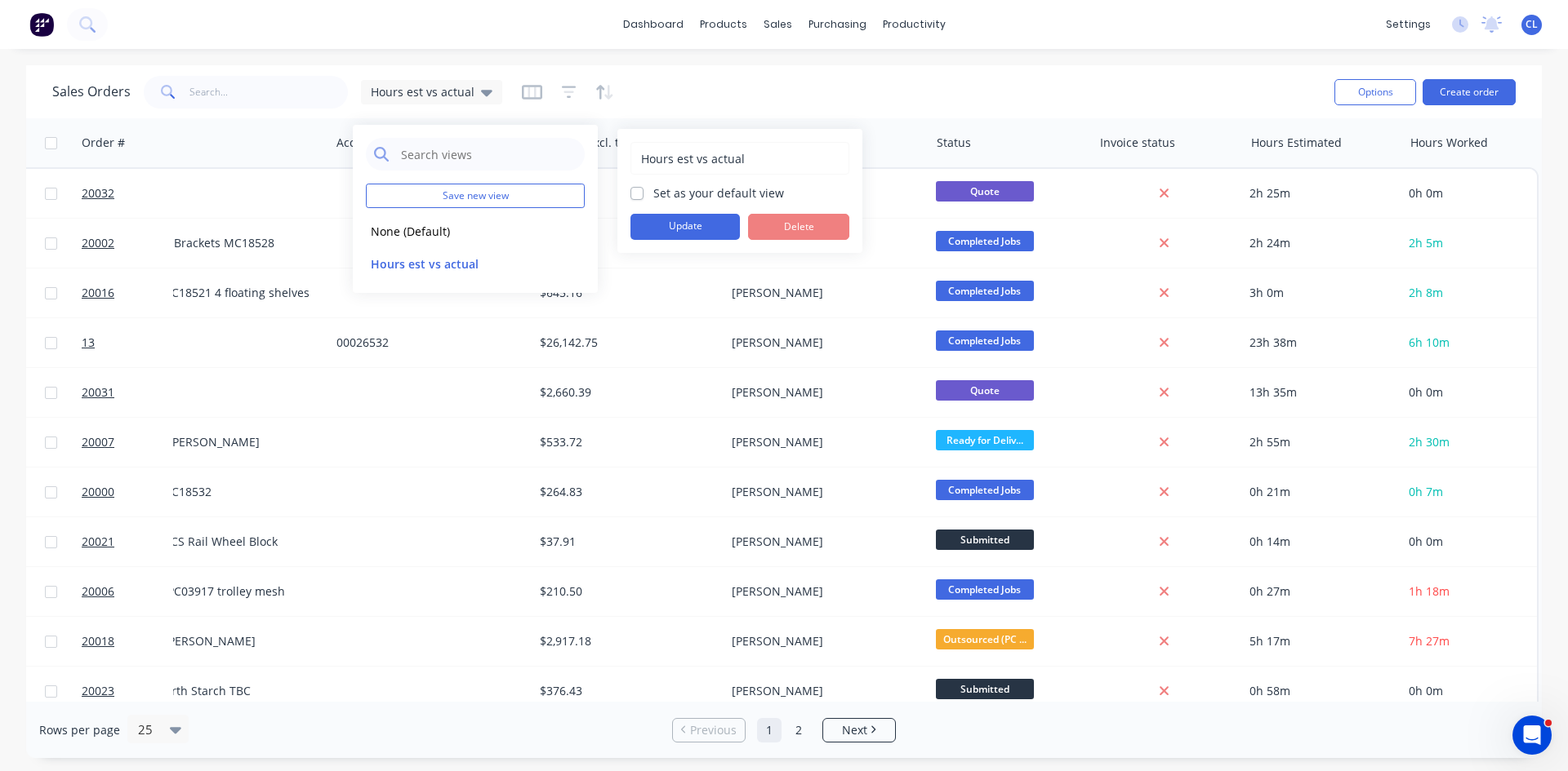
click at [682, 223] on button "Update" at bounding box center [685, 227] width 109 height 26
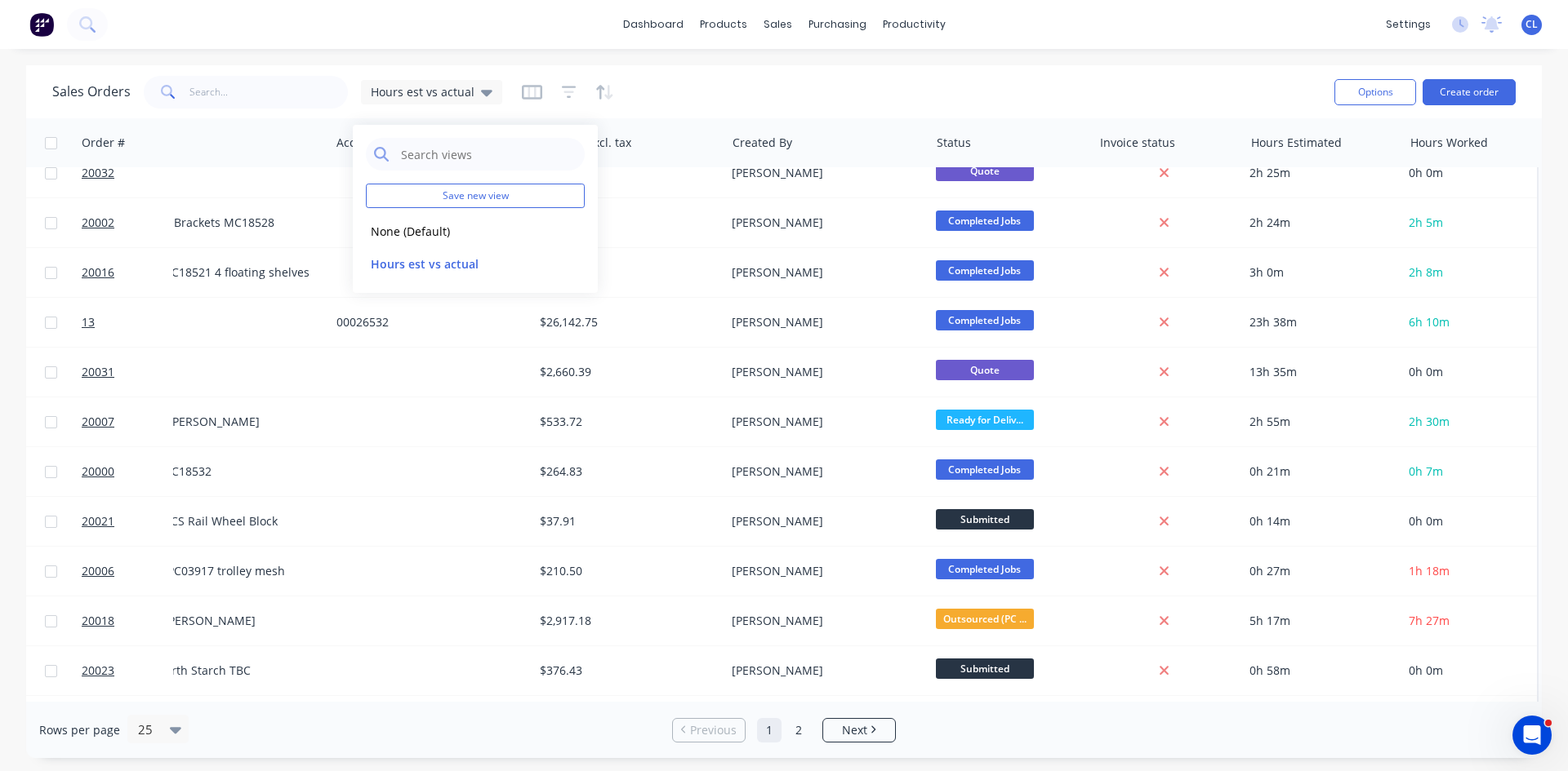
scroll to position [0, 394]
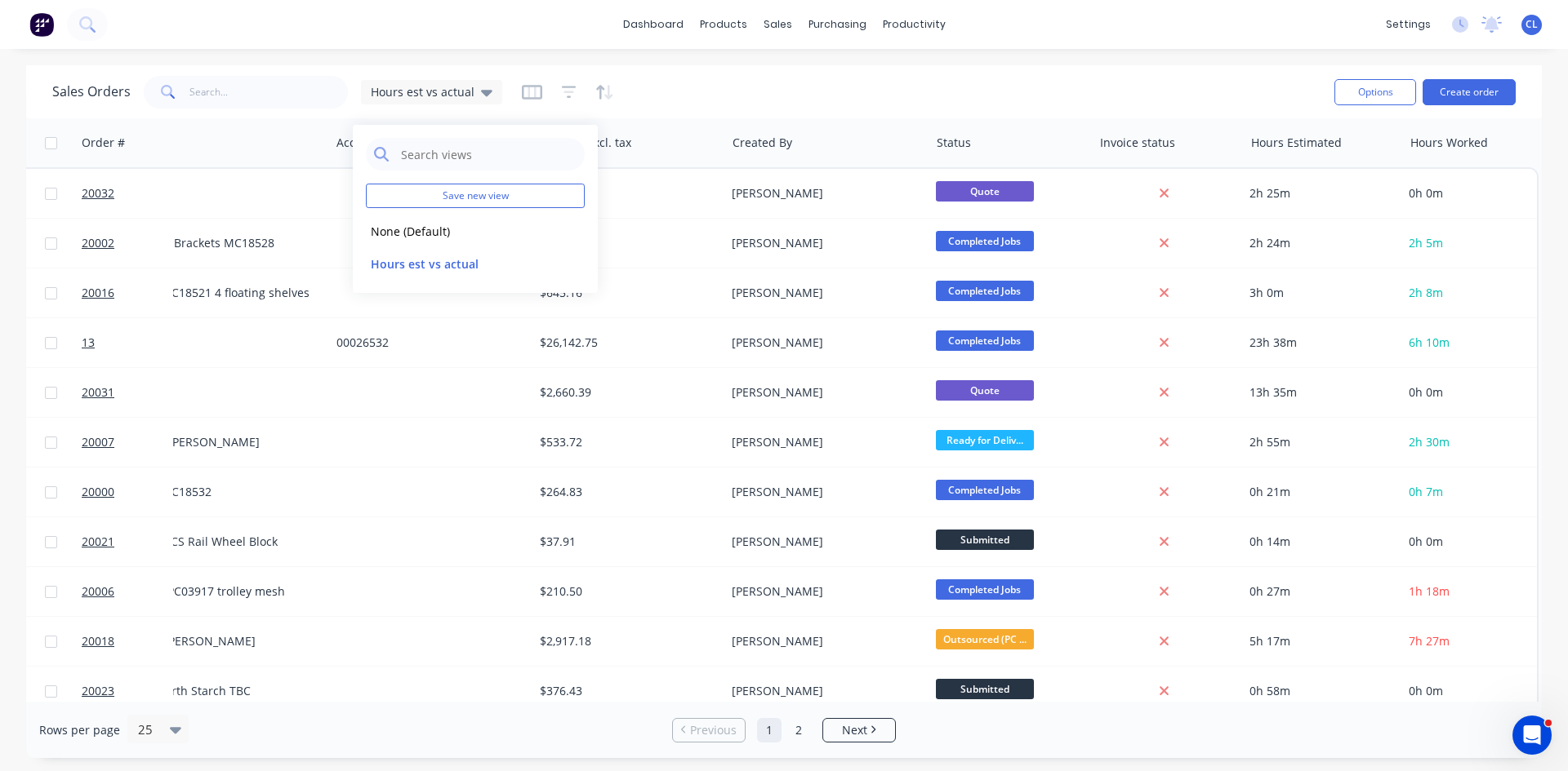
click at [780, 78] on div "Sales Orders Hours est vs actual" at bounding box center [686, 91] width 1269 height 40
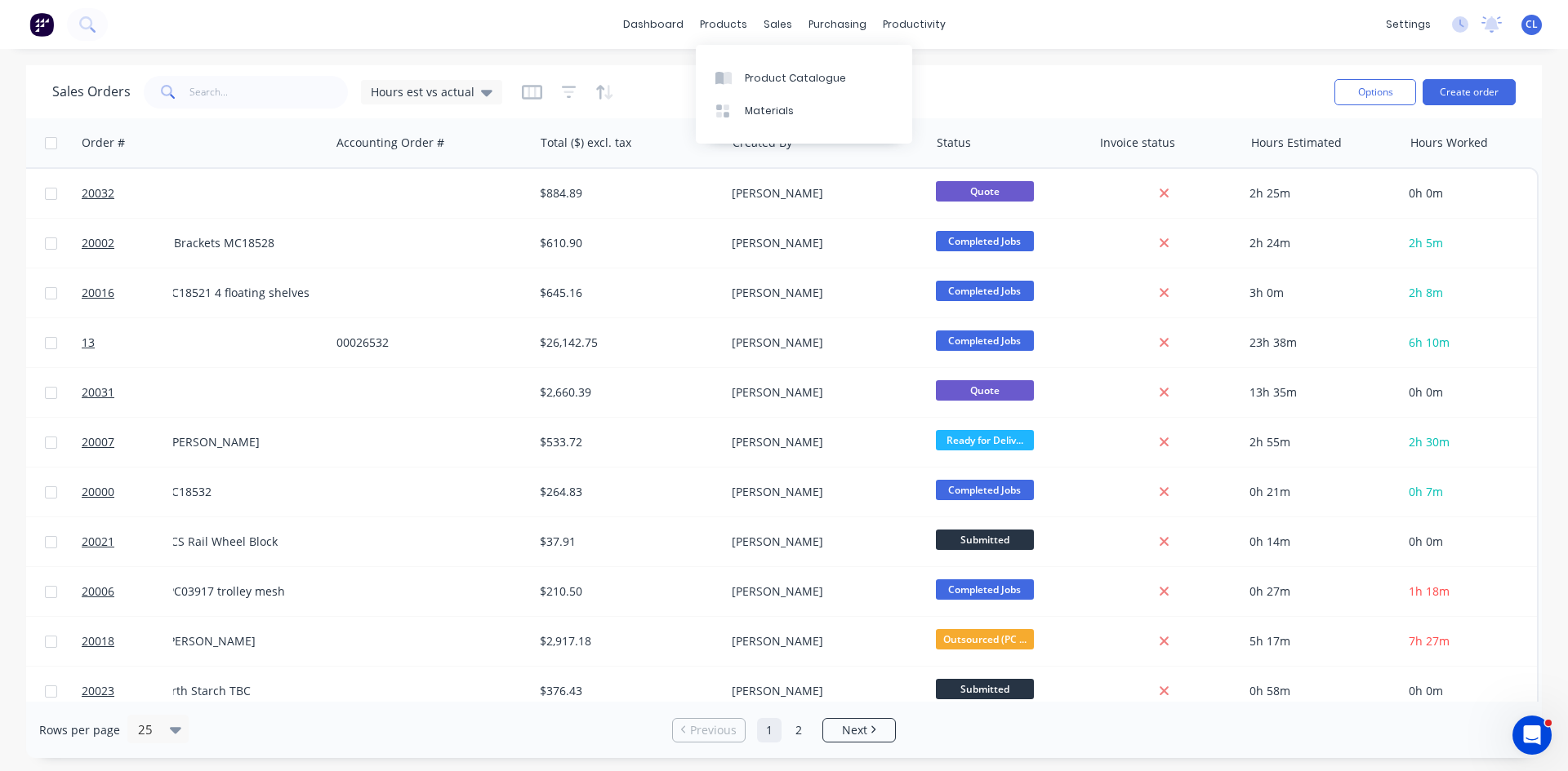
click at [748, 19] on div "products" at bounding box center [723, 25] width 63 height 25
click at [771, 77] on div "Product Catalogue" at bounding box center [795, 78] width 101 height 15
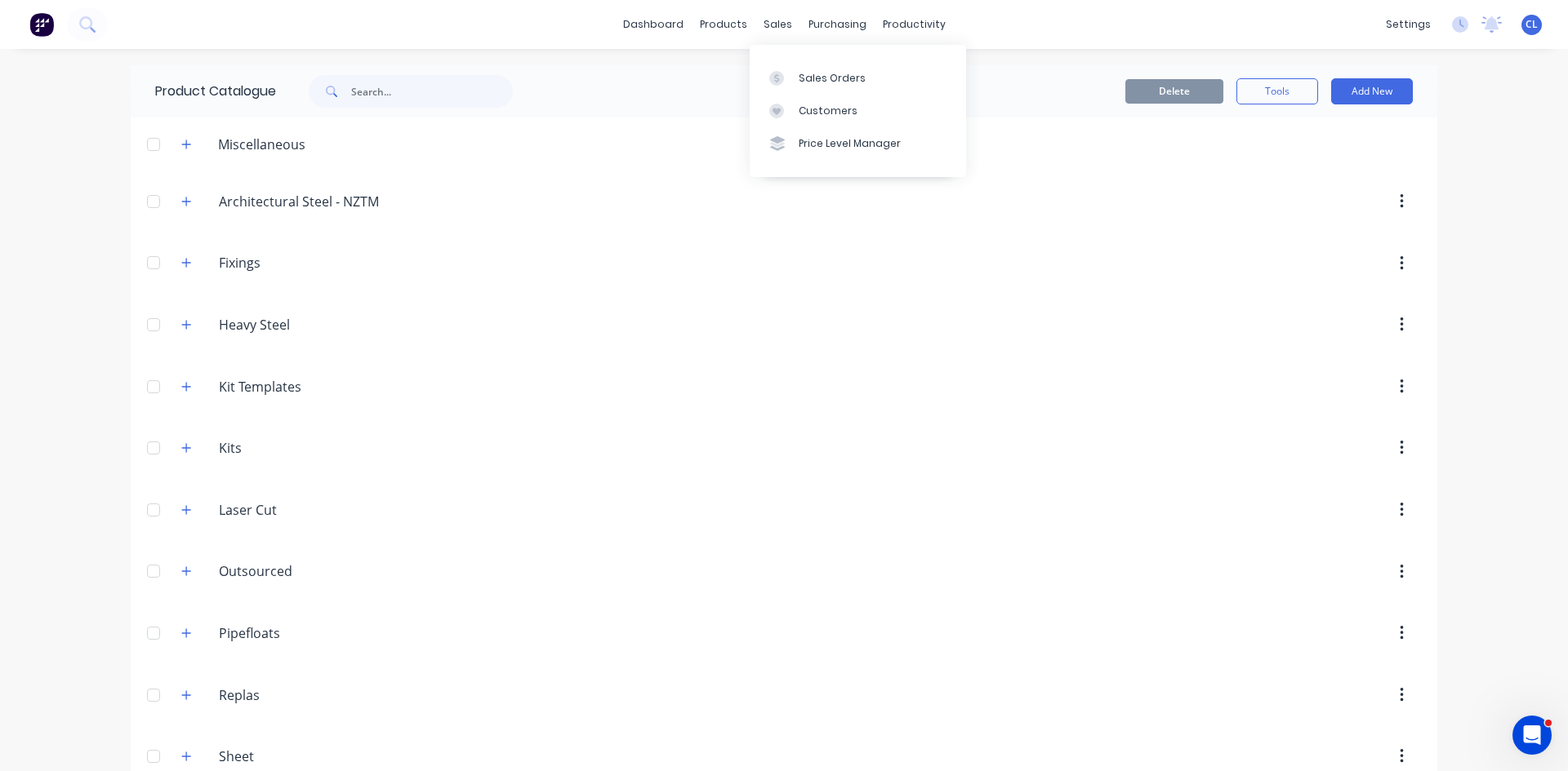
click at [775, 25] on div "sales" at bounding box center [777, 25] width 45 height 25
click at [811, 76] on div "Sales Orders" at bounding box center [832, 78] width 67 height 15
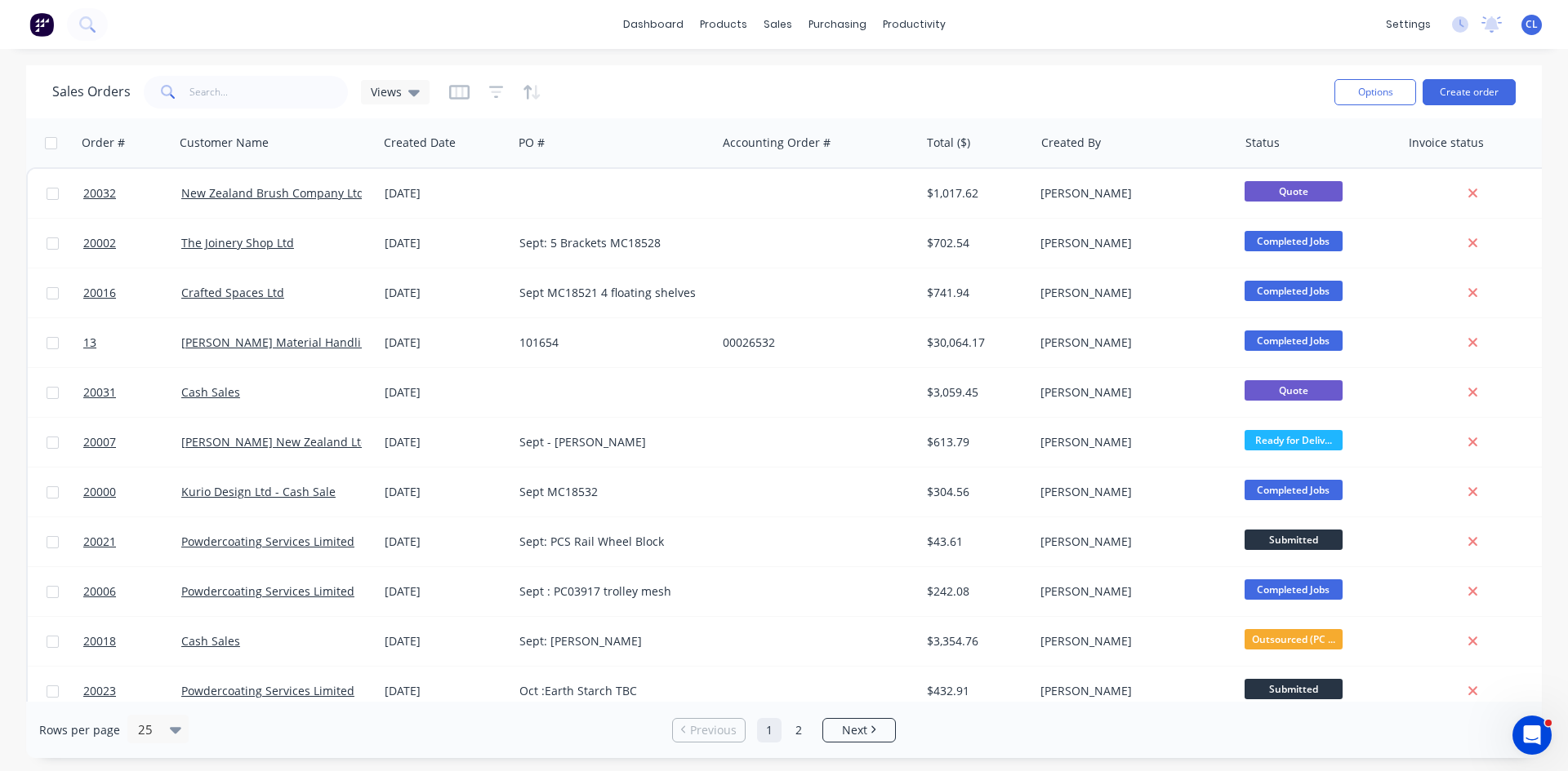
click at [455, 91] on icon "button" at bounding box center [458, 91] width 8 height 11
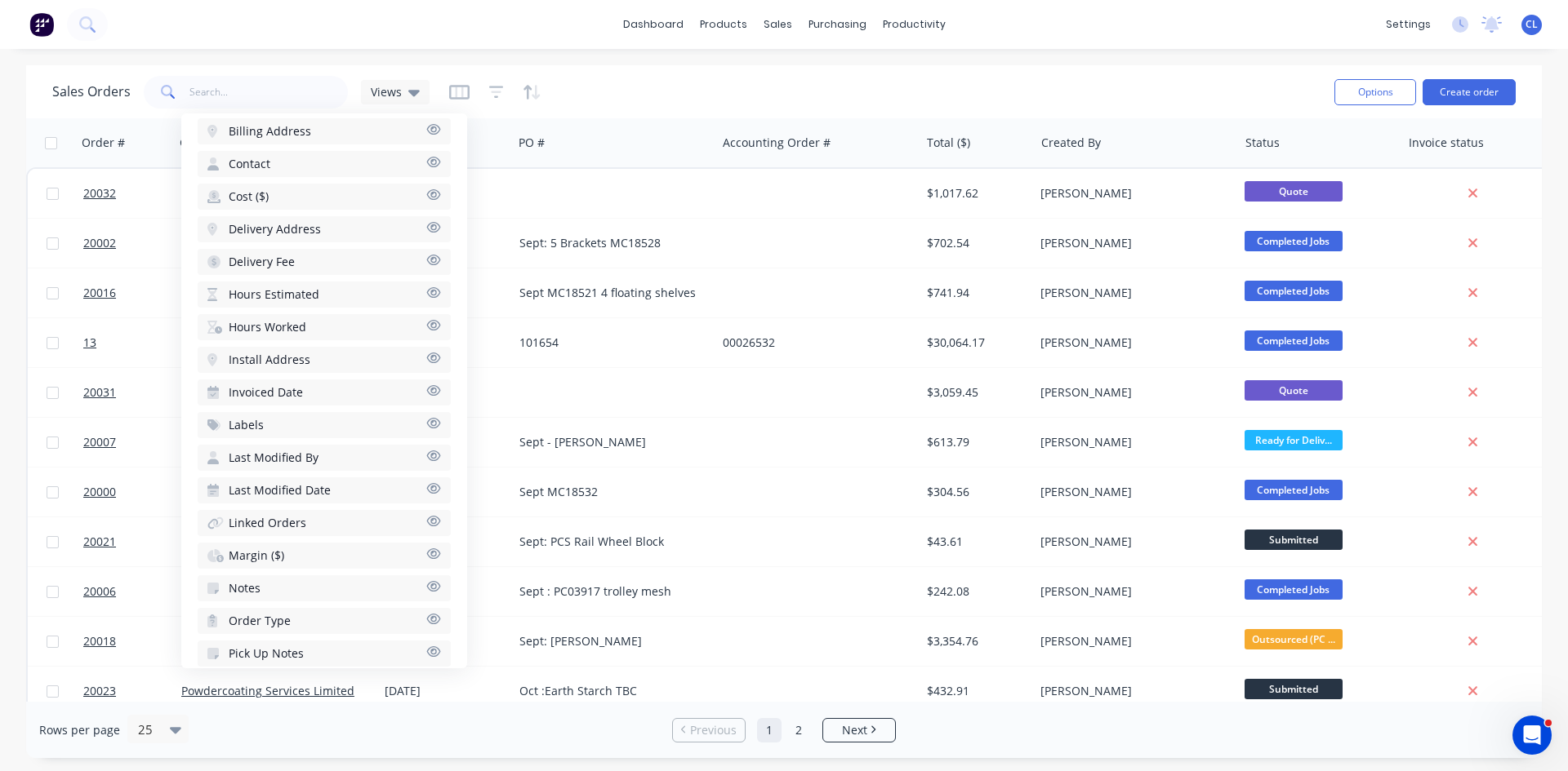
scroll to position [577, 0]
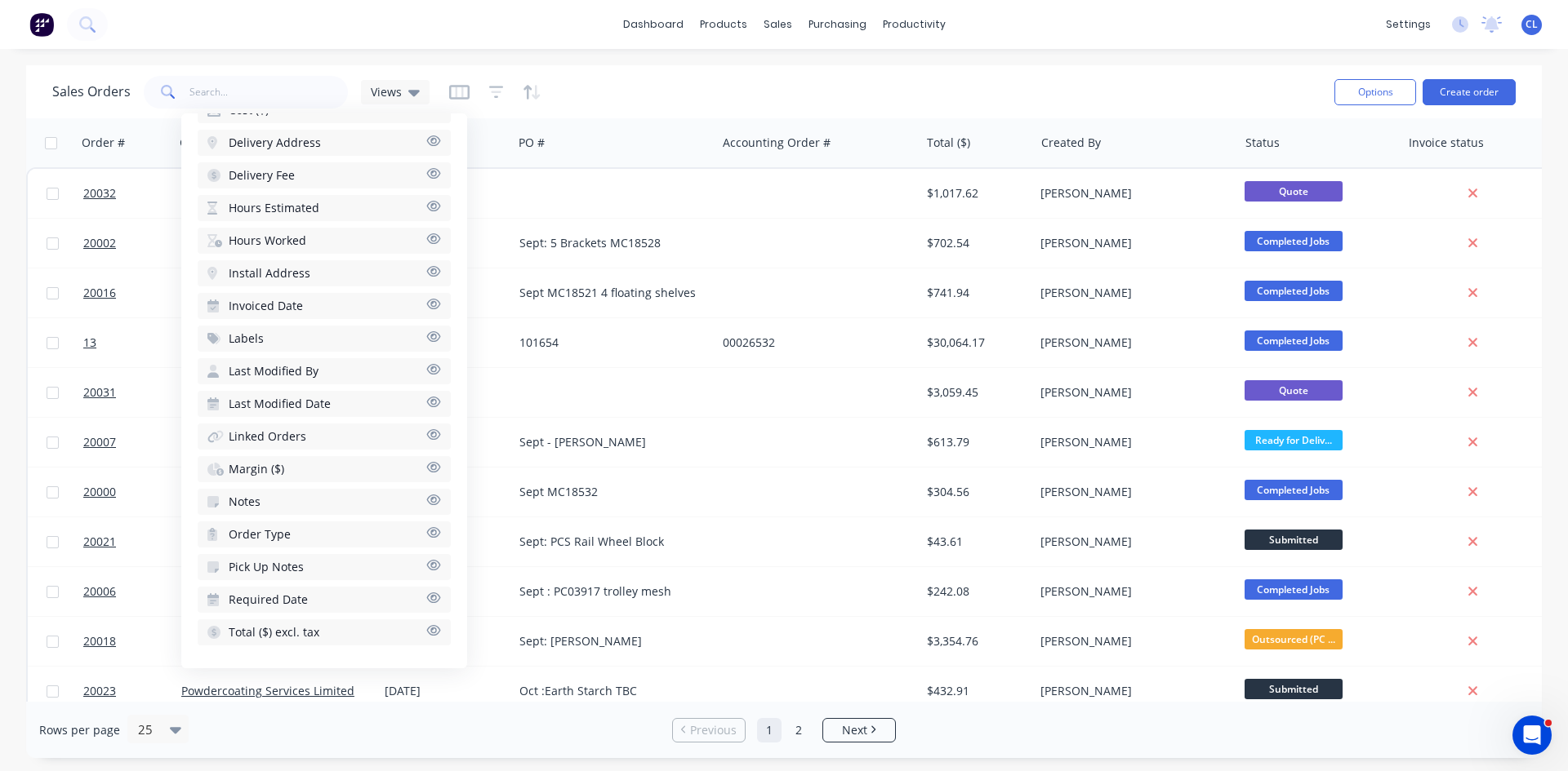
click at [427, 630] on icon "button" at bounding box center [434, 630] width 15 height 12
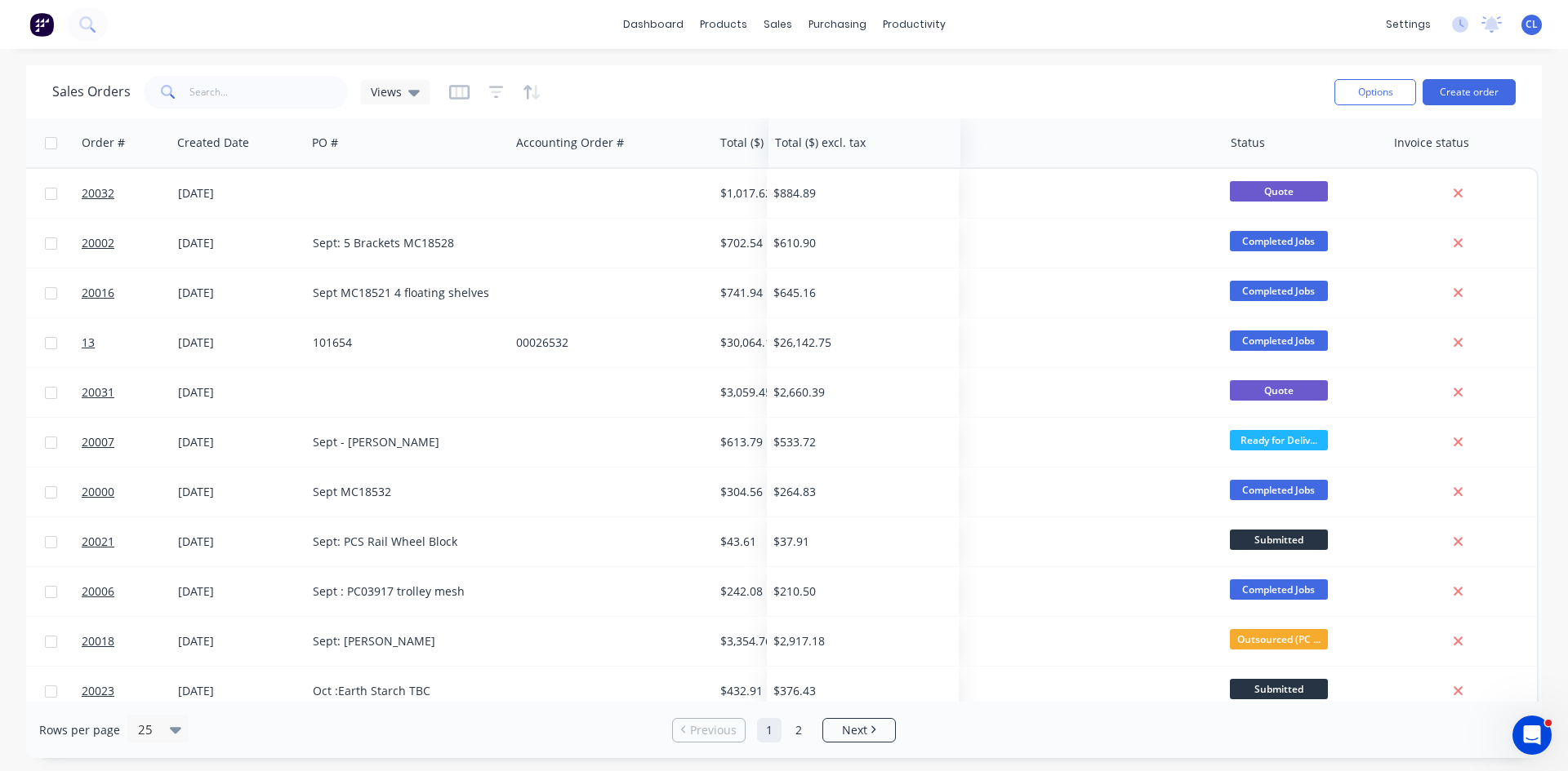
scroll to position [0, 207]
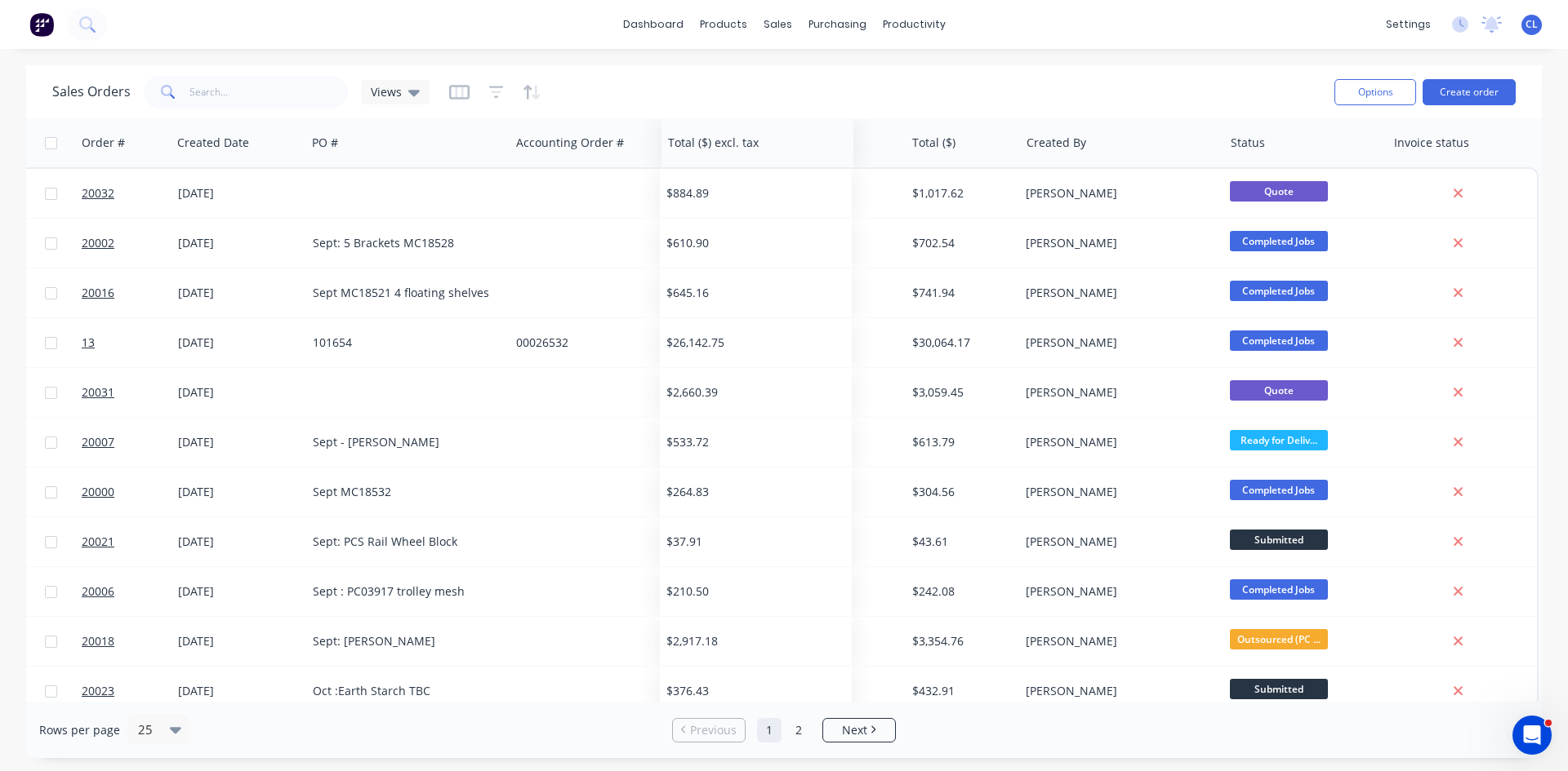
drag, startPoint x: 1386, startPoint y: 153, endPoint x: 701, endPoint y: 145, distance: 685.0
click at [0, 0] on div at bounding box center [0, 0] width 0 height 0
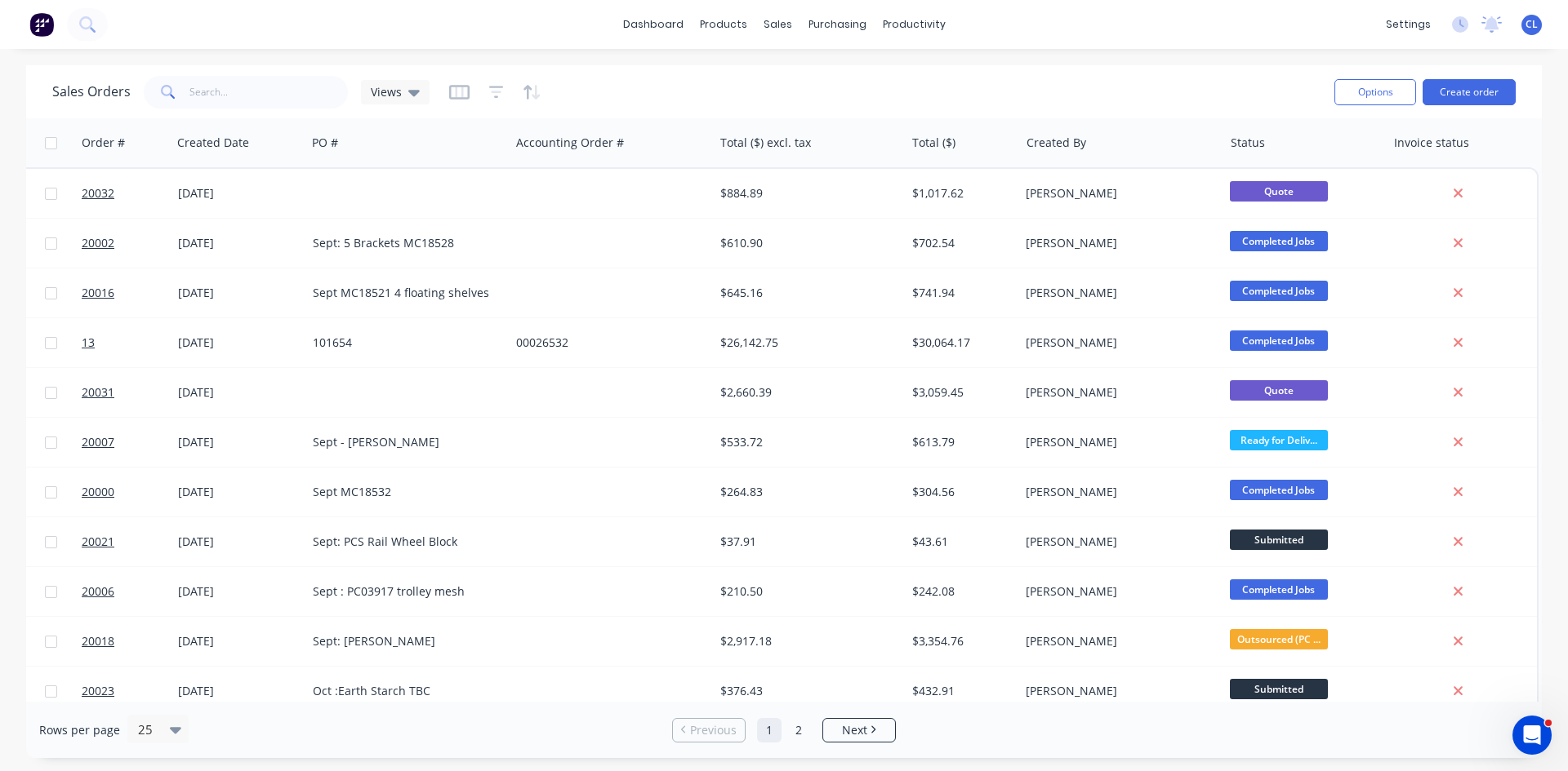
click at [465, 85] on icon "button" at bounding box center [459, 92] width 20 height 15
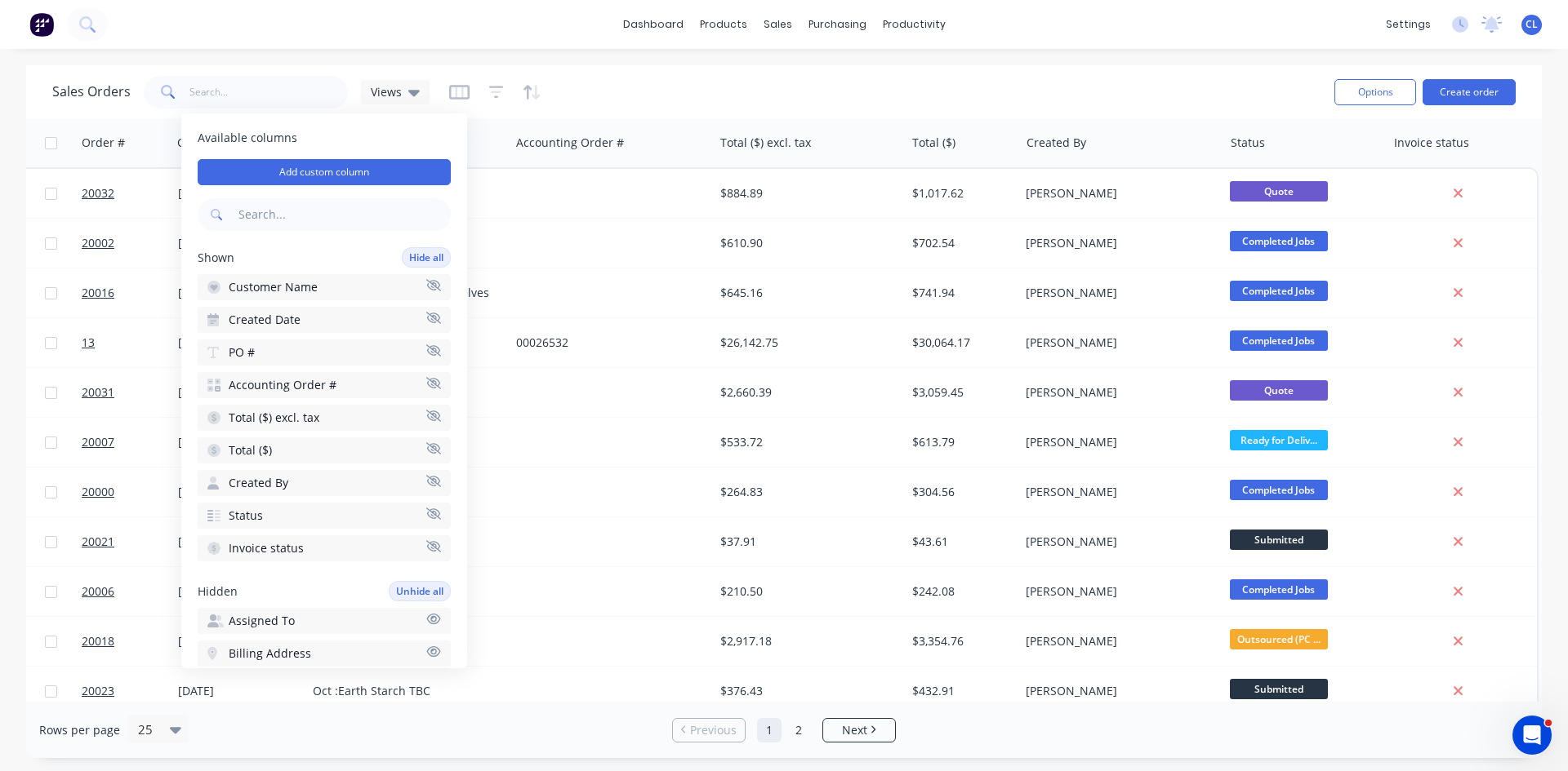
click at [427, 447] on icon "button" at bounding box center [434, 447] width 15 height 11
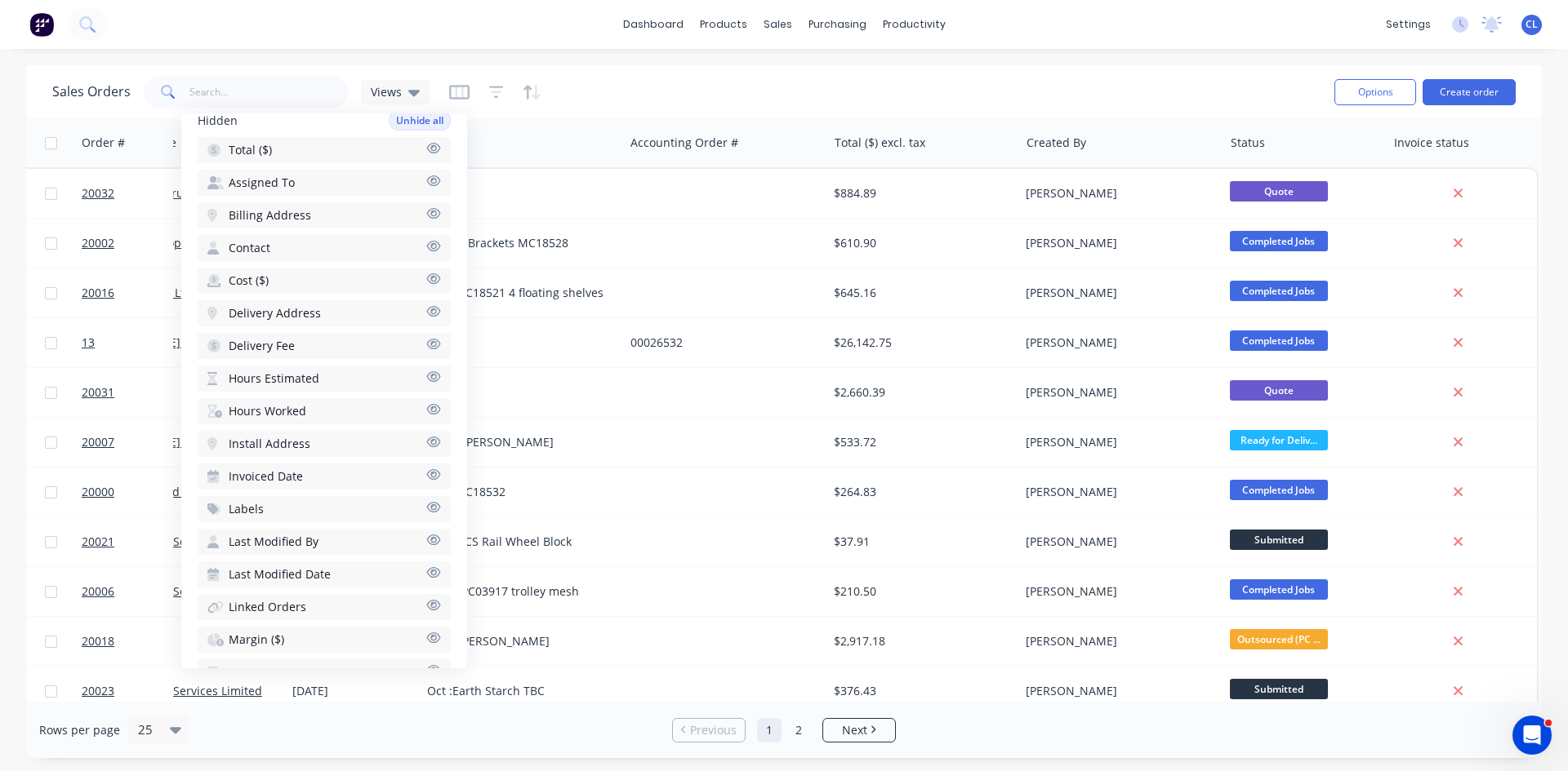
scroll to position [331, 0]
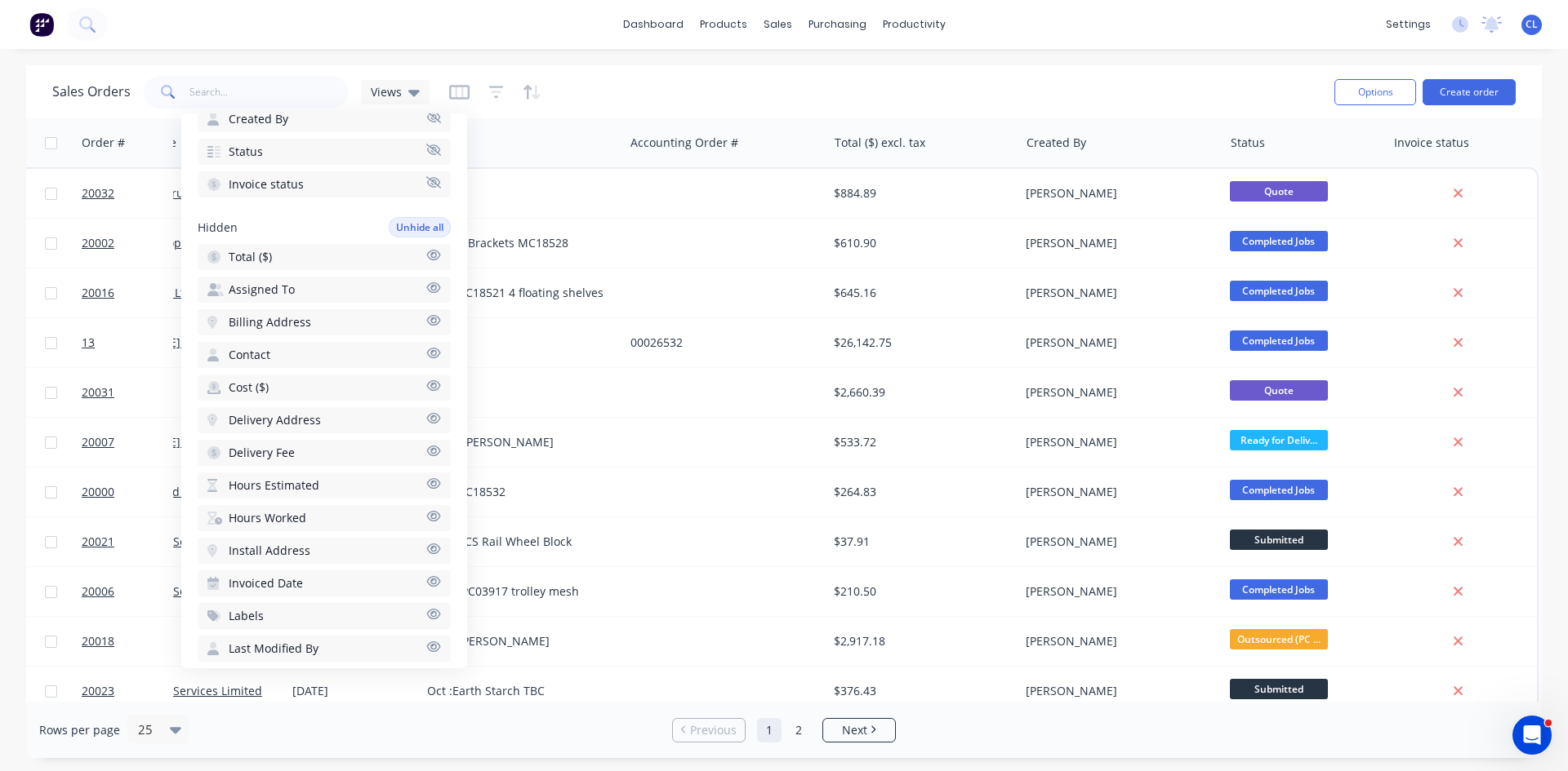
click at [427, 385] on icon "button" at bounding box center [434, 386] width 15 height 12
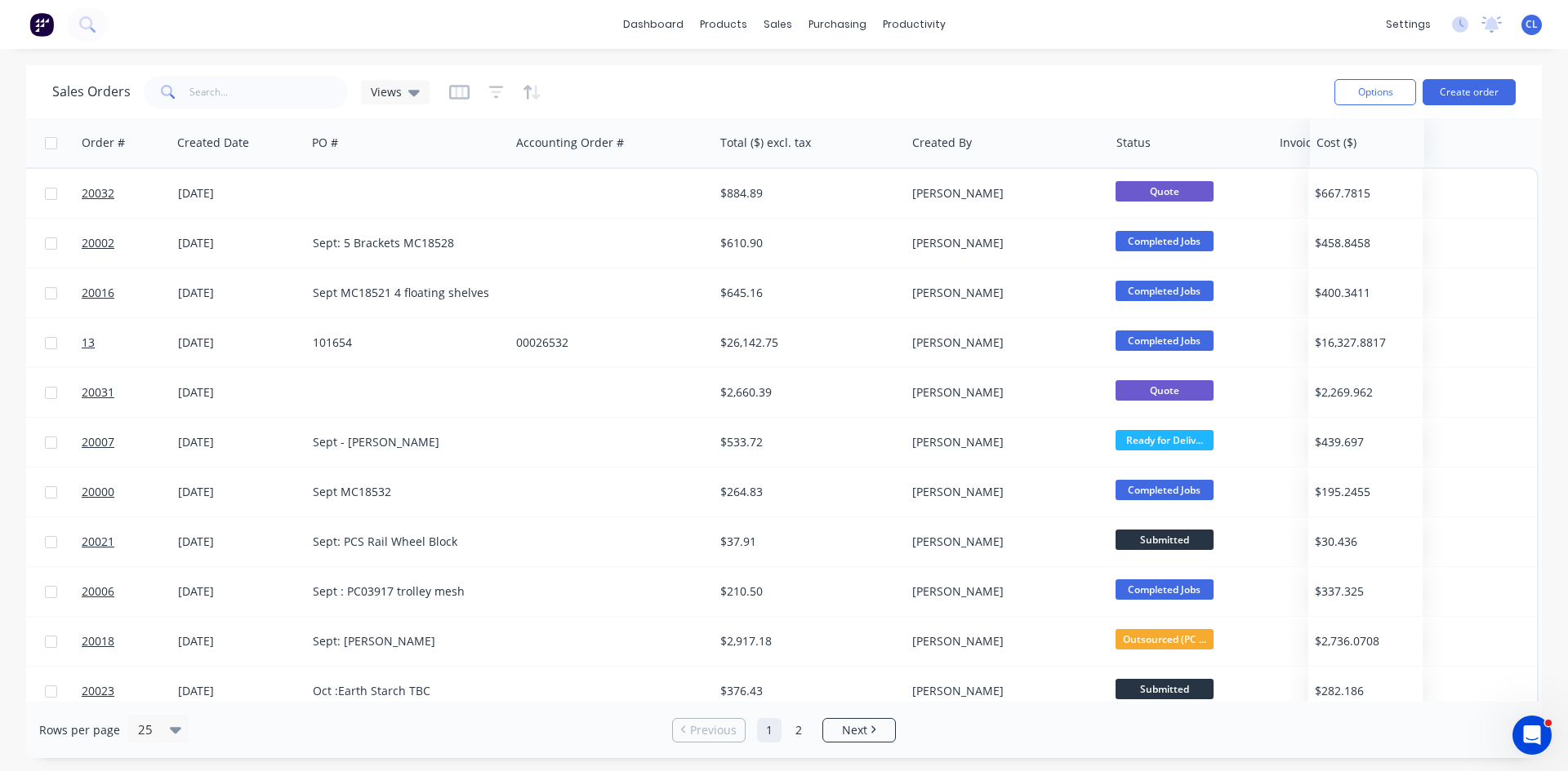
scroll to position [0, 207]
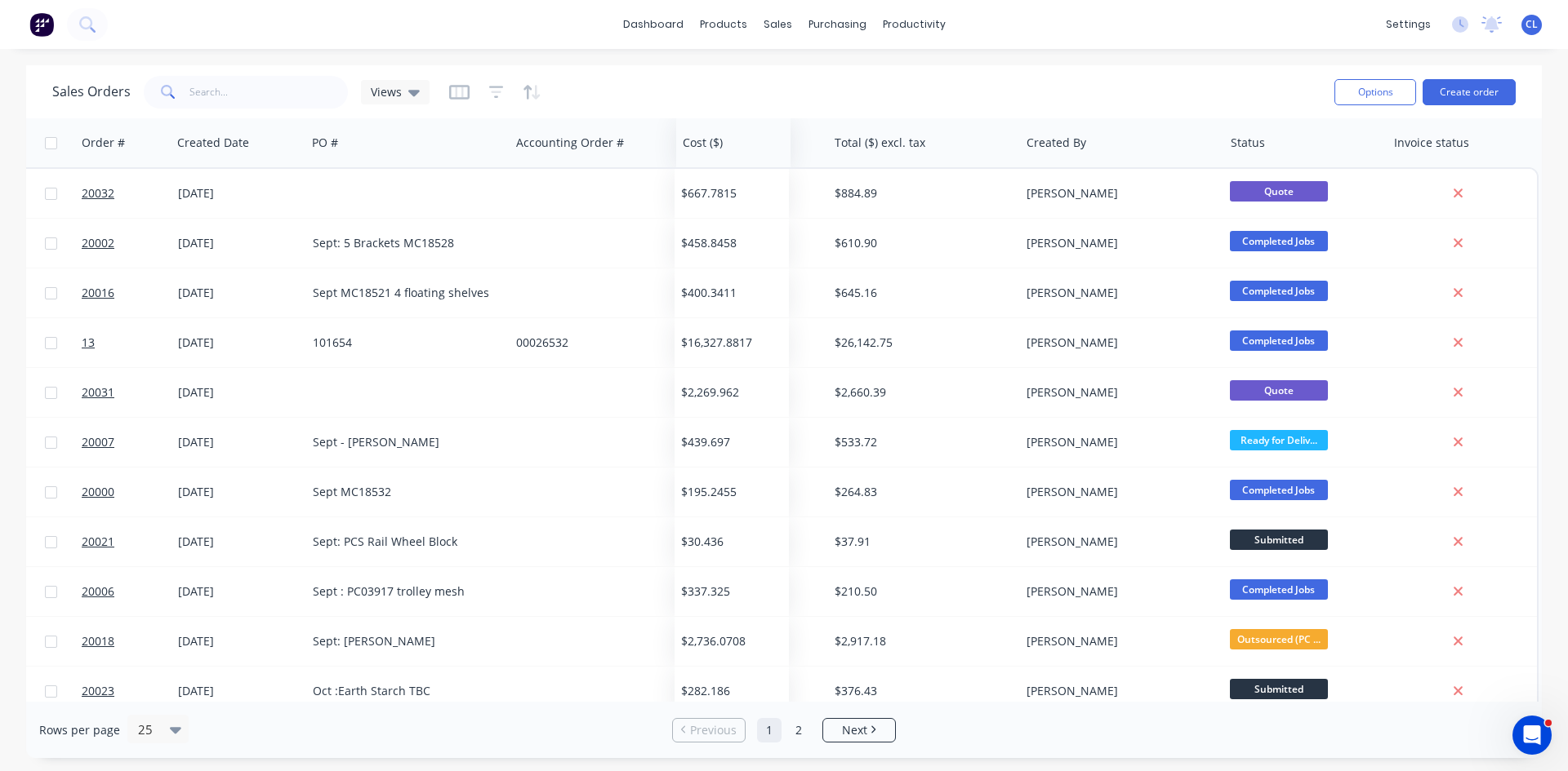
drag, startPoint x: 1442, startPoint y: 142, endPoint x: 694, endPoint y: 152, distance: 748.1
click at [0, 0] on div at bounding box center [0, 0] width 0 height 0
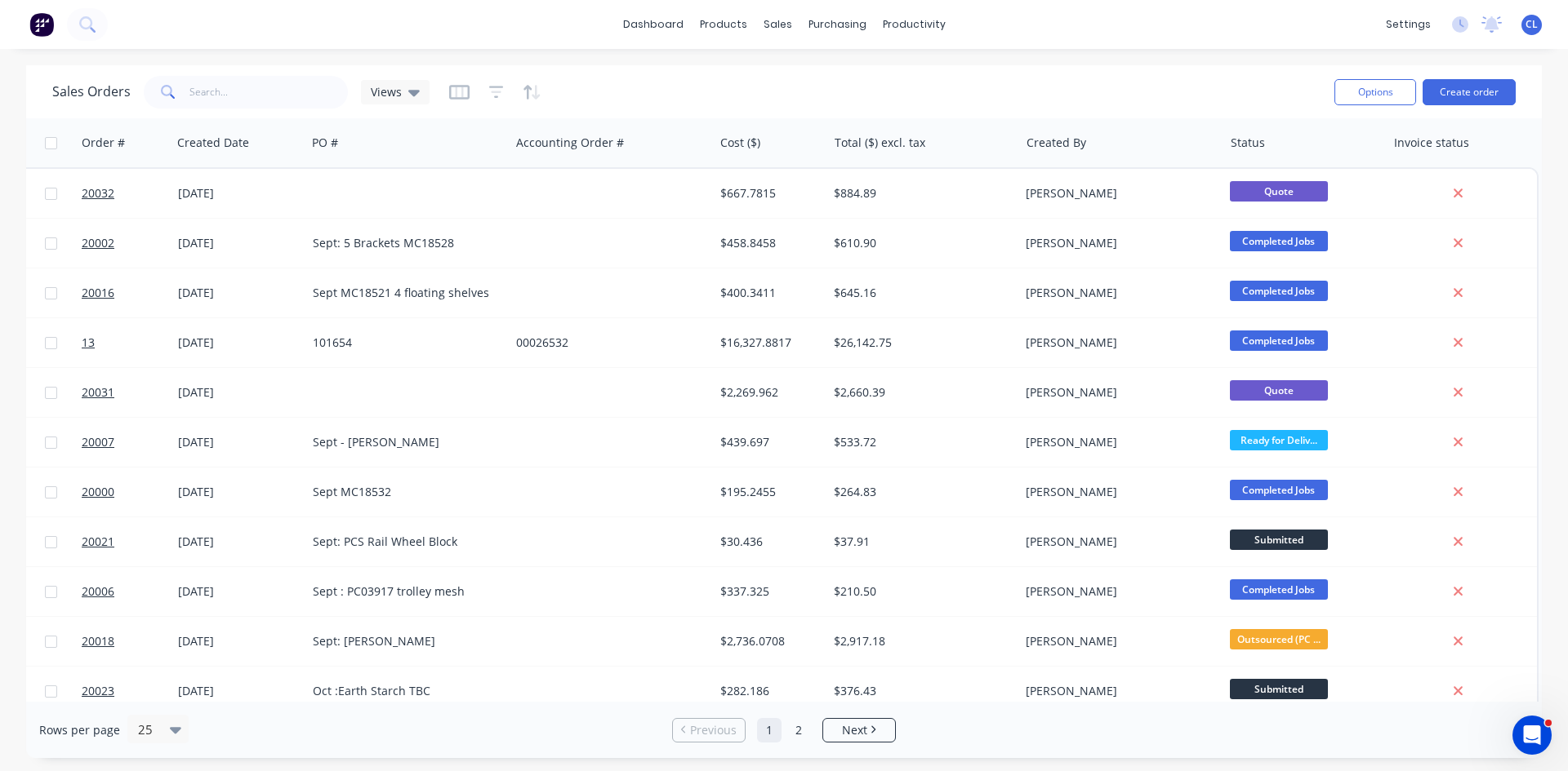
click at [452, 88] on icon "button" at bounding box center [459, 92] width 20 height 17
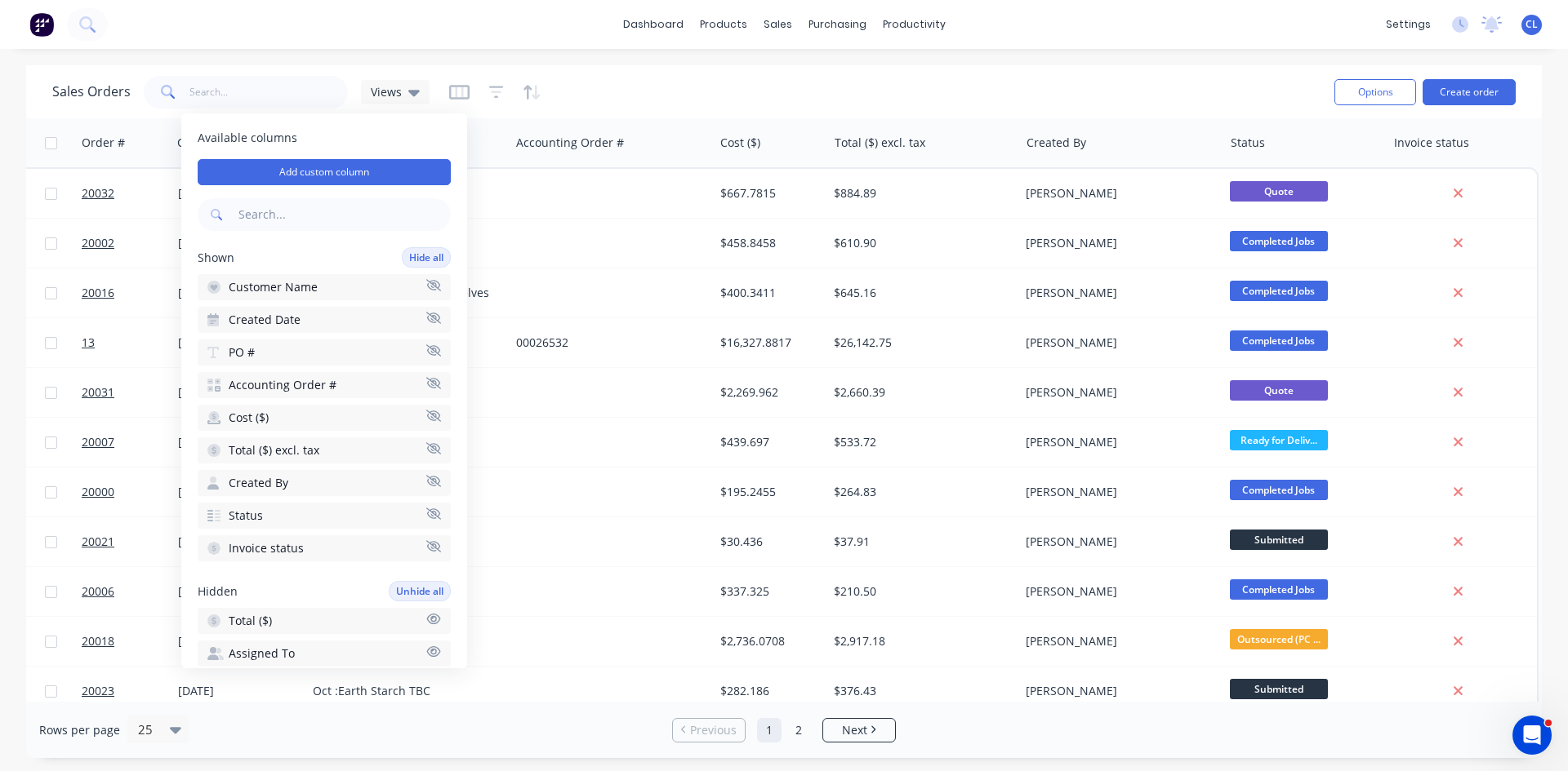
click at [427, 483] on icon "button" at bounding box center [434, 481] width 15 height 12
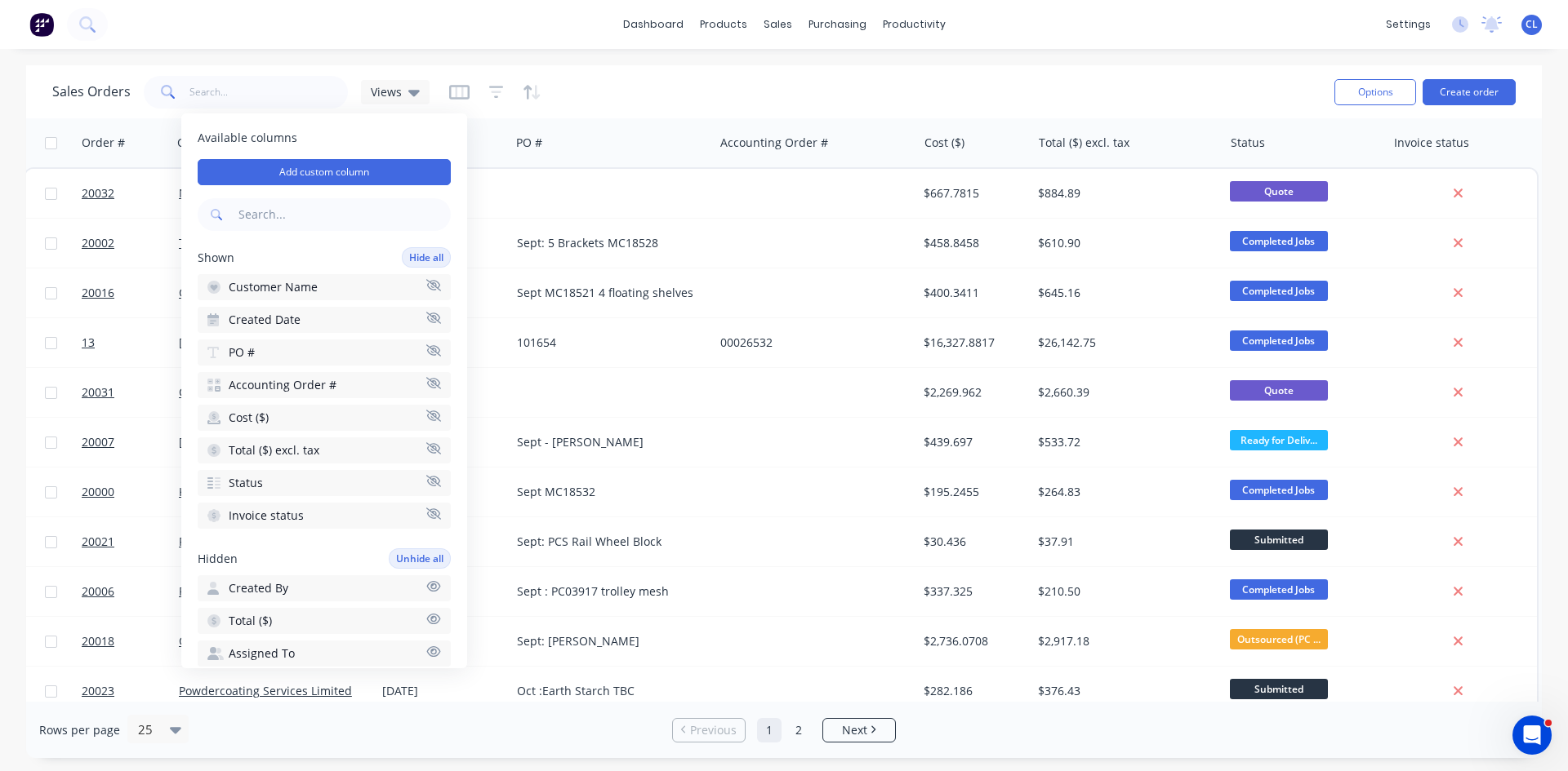
scroll to position [0, 0]
click at [668, 82] on div "Sales Orders Views" at bounding box center [686, 91] width 1269 height 40
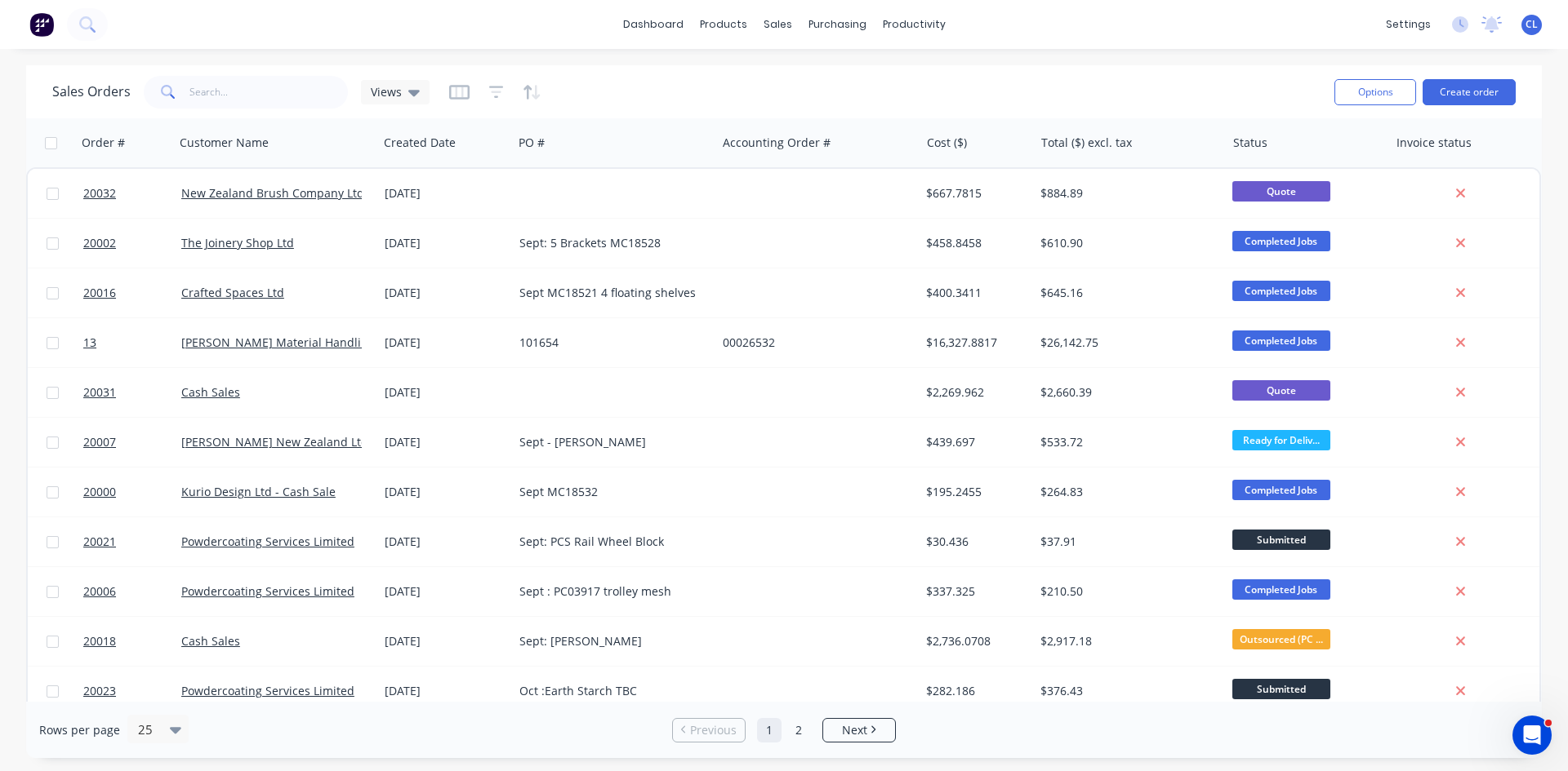
click at [493, 95] on icon "button" at bounding box center [496, 92] width 15 height 17
click at [667, 91] on div "Sales Orders Views" at bounding box center [686, 91] width 1269 height 40
click at [495, 91] on icon "button" at bounding box center [496, 91] width 11 height 3
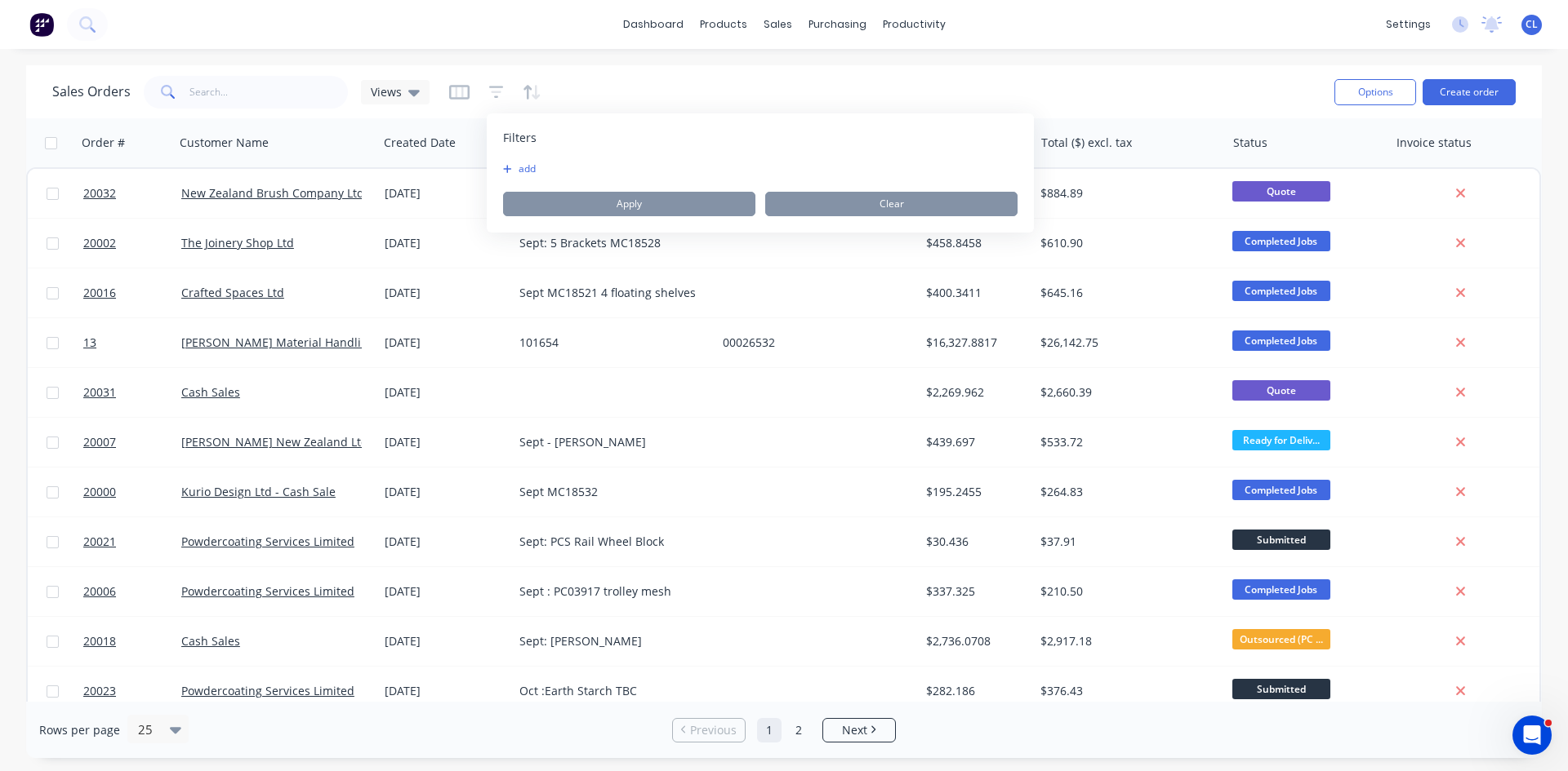
click at [519, 166] on button "add" at bounding box center [523, 169] width 40 height 13
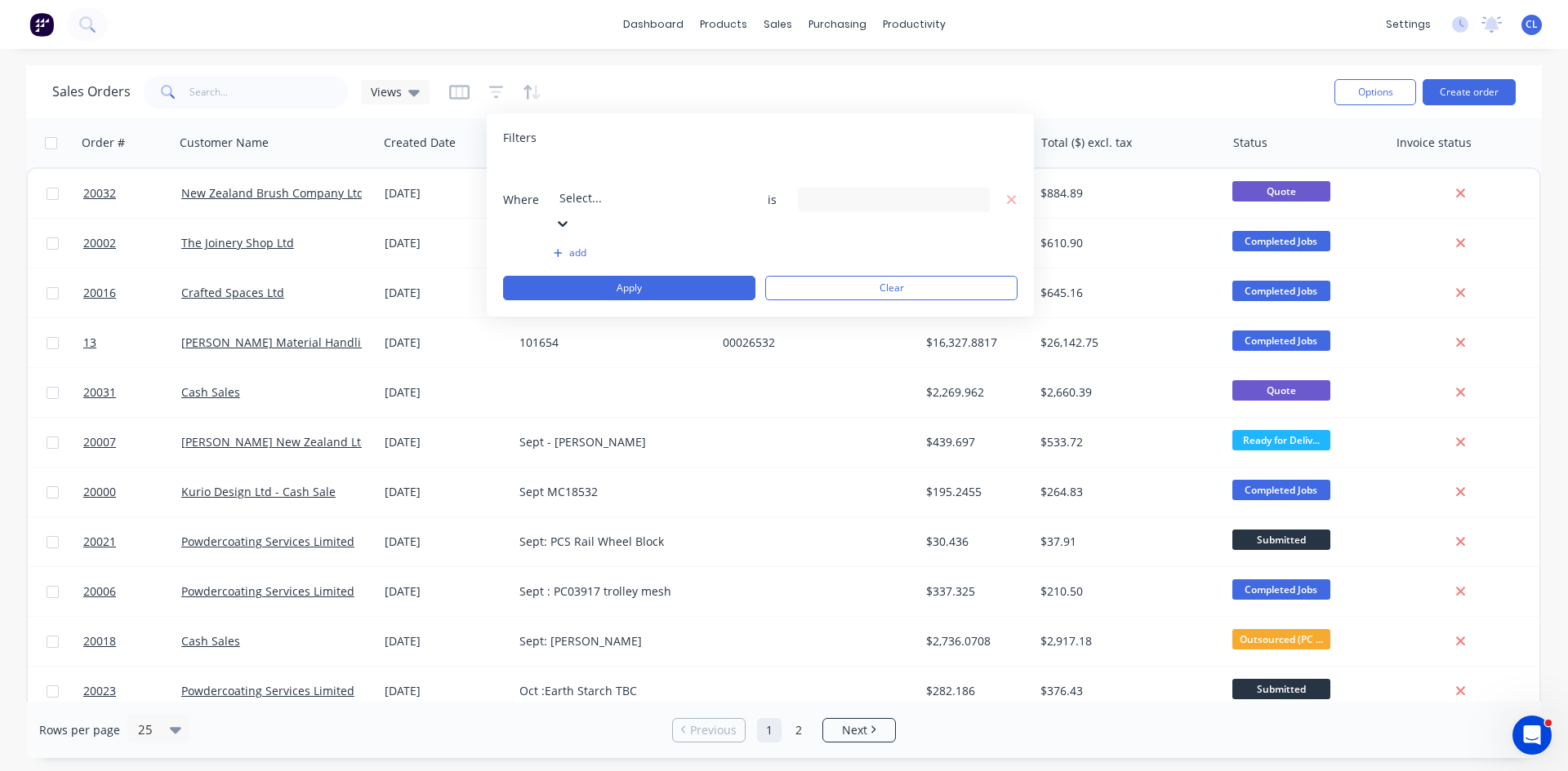
click at [571, 215] on icon at bounding box center [562, 223] width 17 height 17
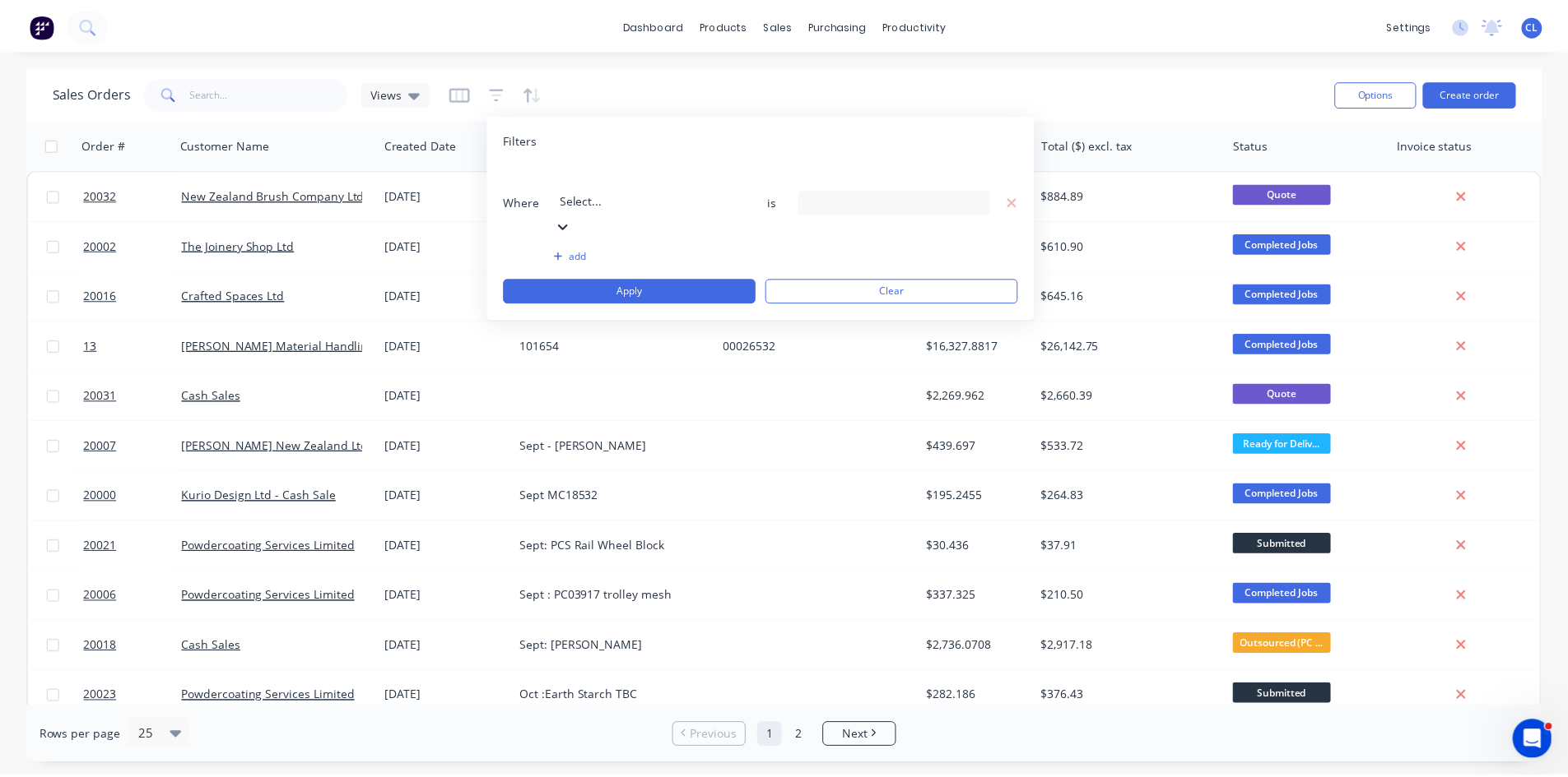
scroll to position [329, 0]
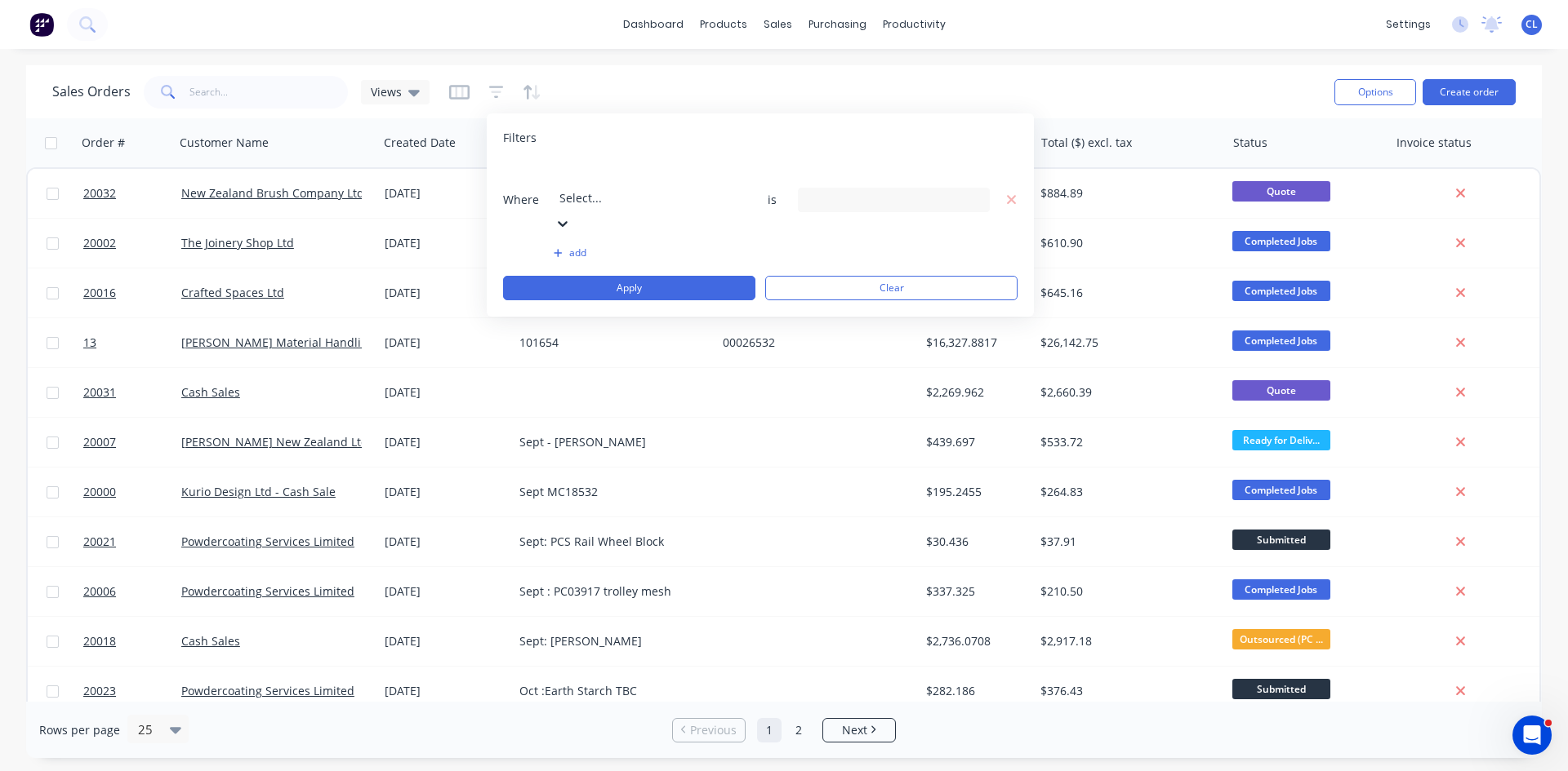
click at [886, 188] on input "text" at bounding box center [893, 200] width 192 height 25
click at [886, 188] on input "text" at bounding box center [893, 200] width 192 height 25
click at [902, 188] on input "text" at bounding box center [893, 200] width 192 height 25
click at [895, 188] on input "text" at bounding box center [893, 200] width 192 height 25
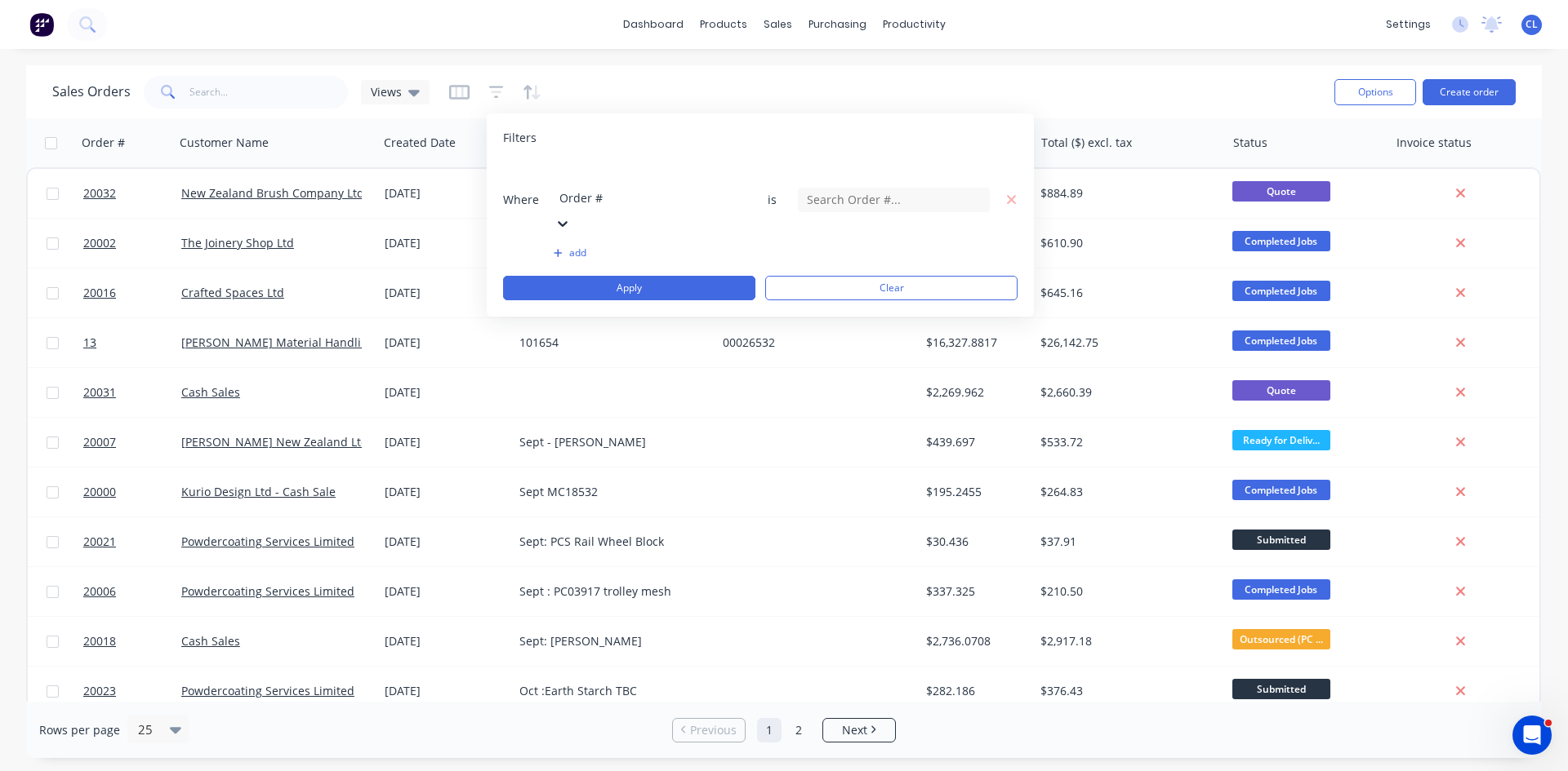
click at [621, 276] on button "Apply" at bounding box center [629, 288] width 252 height 25
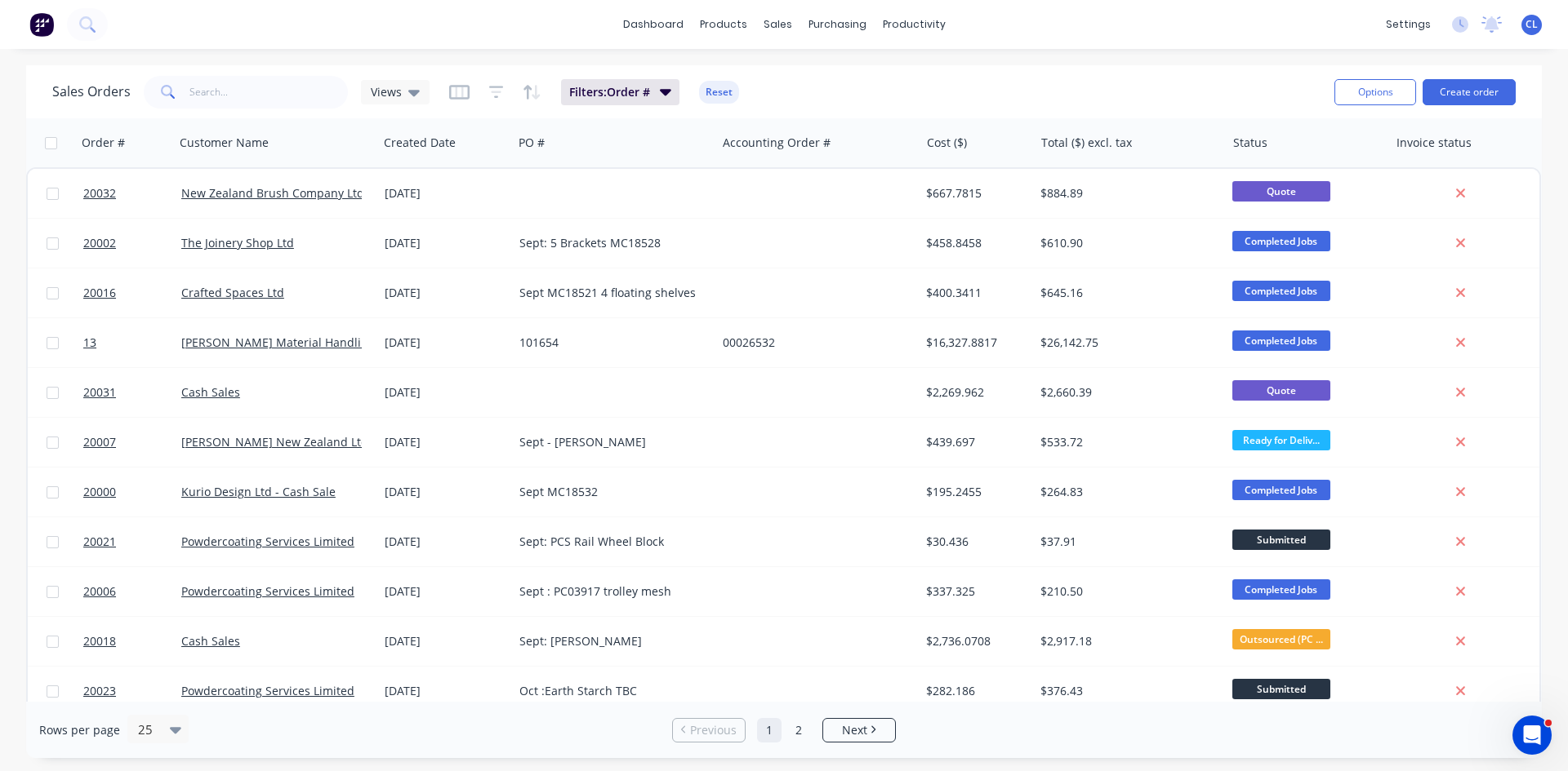
click at [142, 141] on icon "button" at bounding box center [150, 142] width 15 height 13
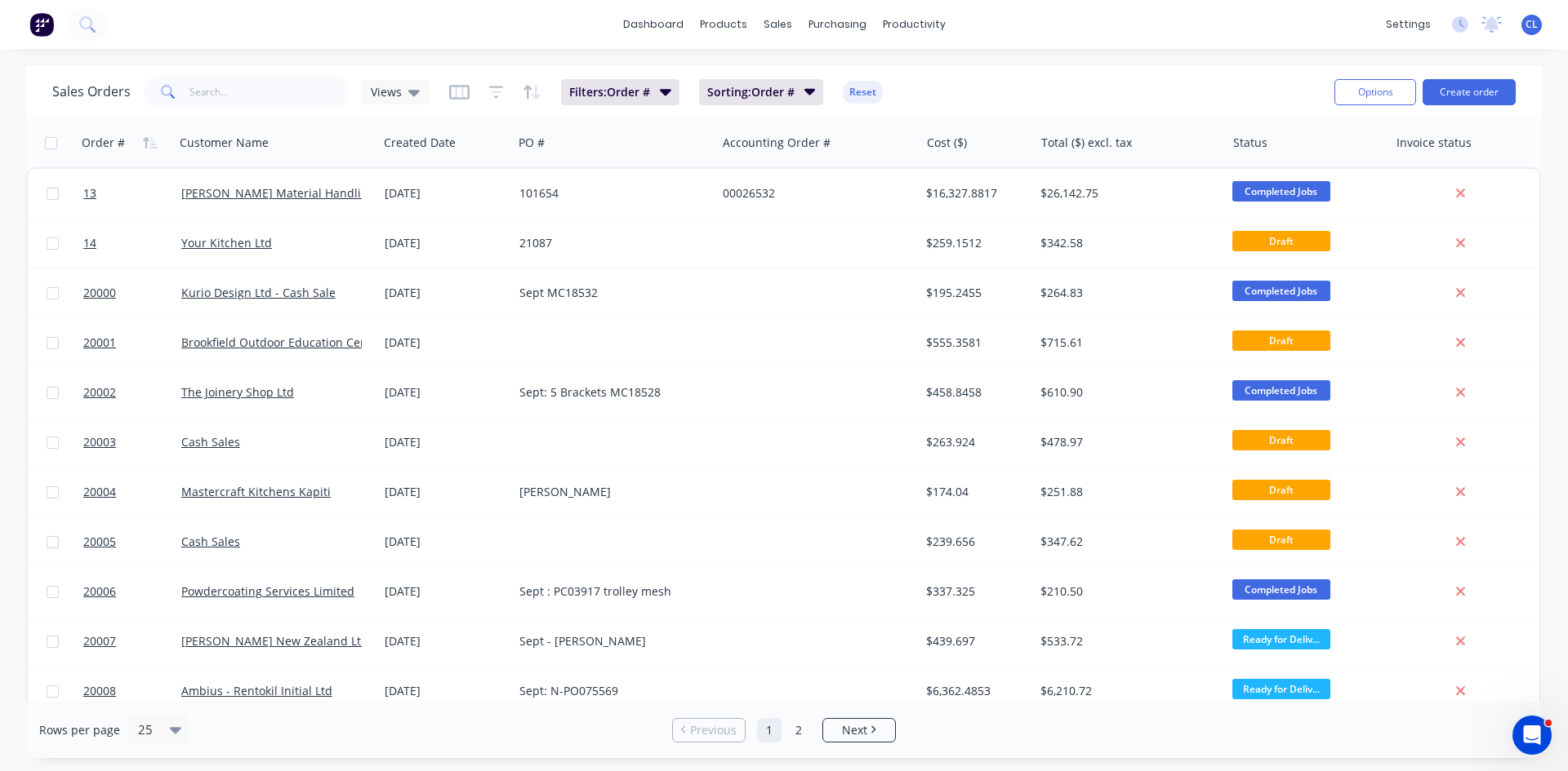
click at [142, 141] on icon "button" at bounding box center [150, 142] width 15 height 13
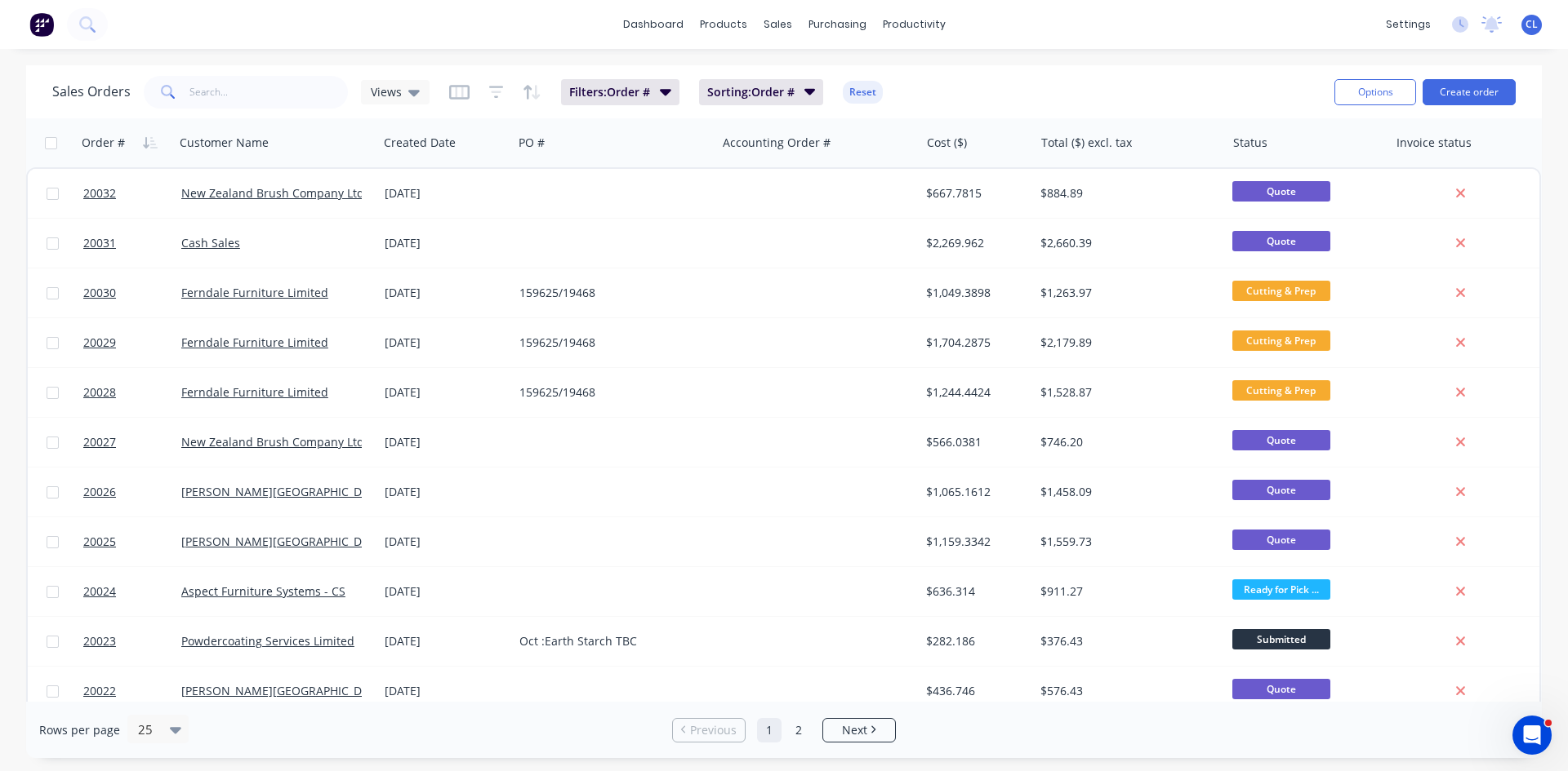
click at [414, 91] on icon at bounding box center [413, 92] width 11 height 6
click at [463, 193] on button "Save new view" at bounding box center [475, 196] width 219 height 25
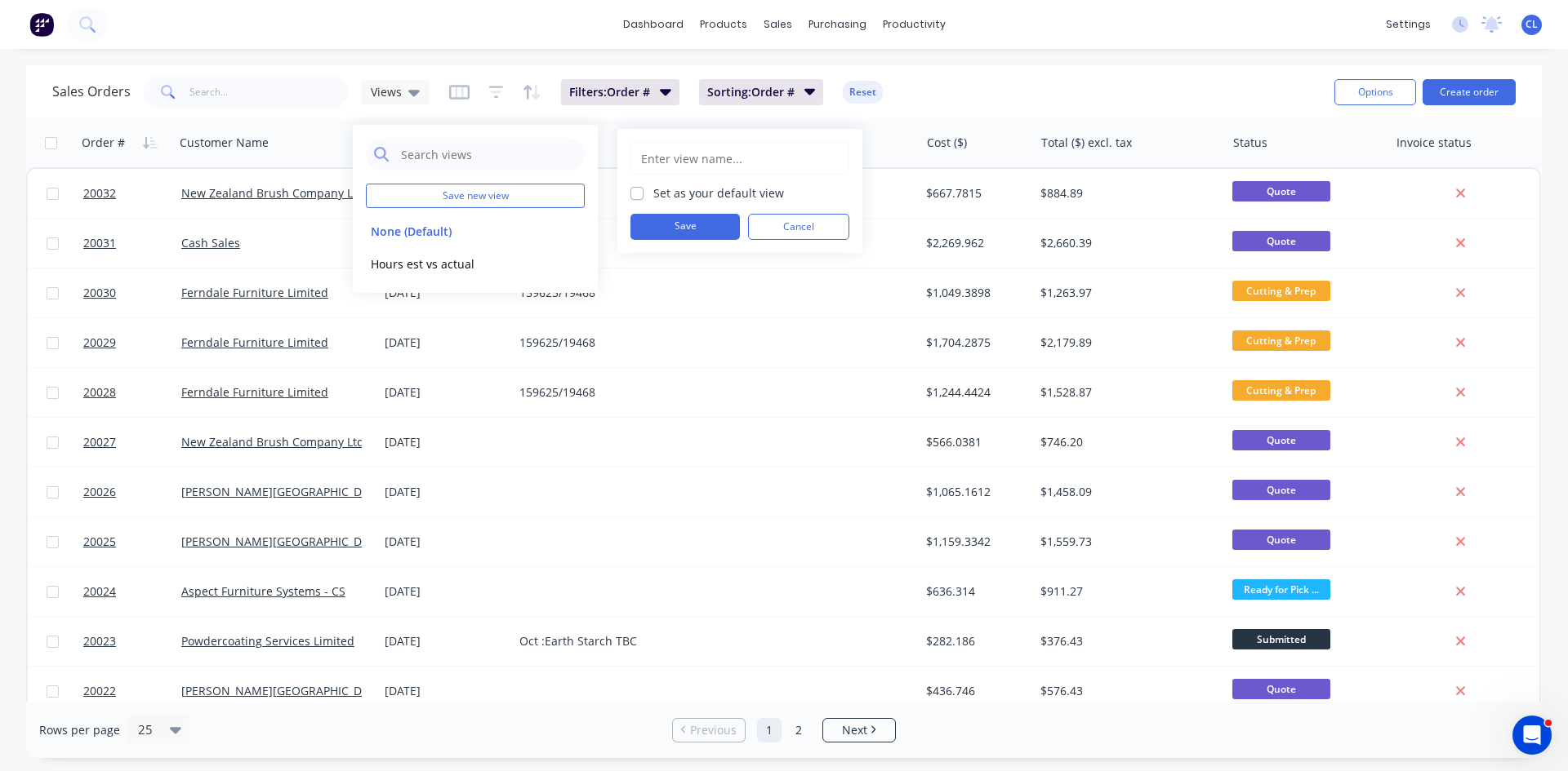
click at [708, 159] on input "text" at bounding box center [740, 157] width 201 height 31
type input "[PERSON_NAME]"
click at [689, 226] on button "Save" at bounding box center [685, 227] width 109 height 26
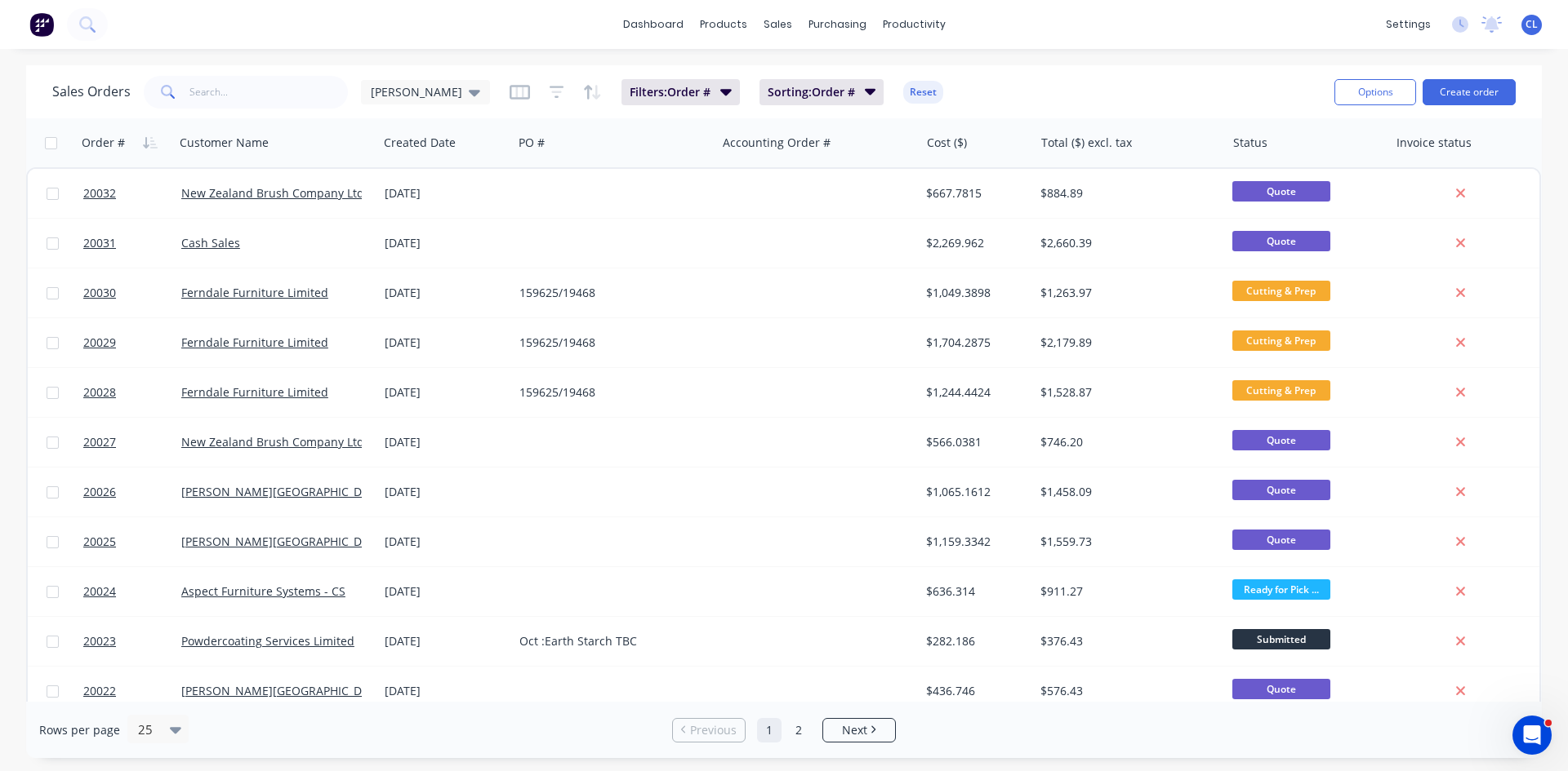
click at [988, 79] on div "Sales Orders [PERSON_NAME] Filters: Order # Sorting: Order # Reset" at bounding box center [686, 91] width 1269 height 40
click at [469, 89] on icon at bounding box center [474, 92] width 11 height 18
click at [399, 234] on button "None (Default)" at bounding box center [459, 231] width 186 height 18
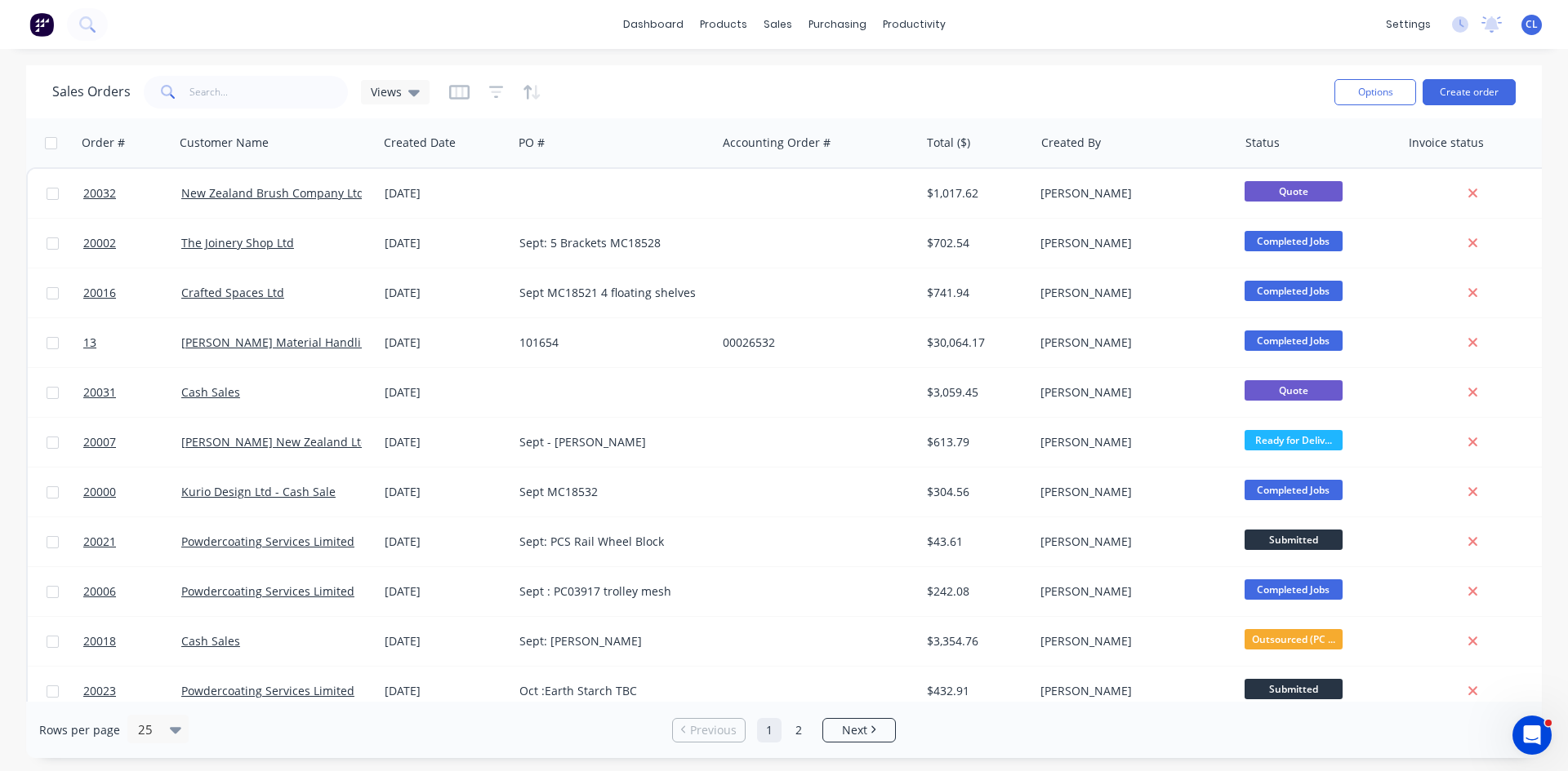
click at [414, 92] on icon at bounding box center [413, 92] width 11 height 6
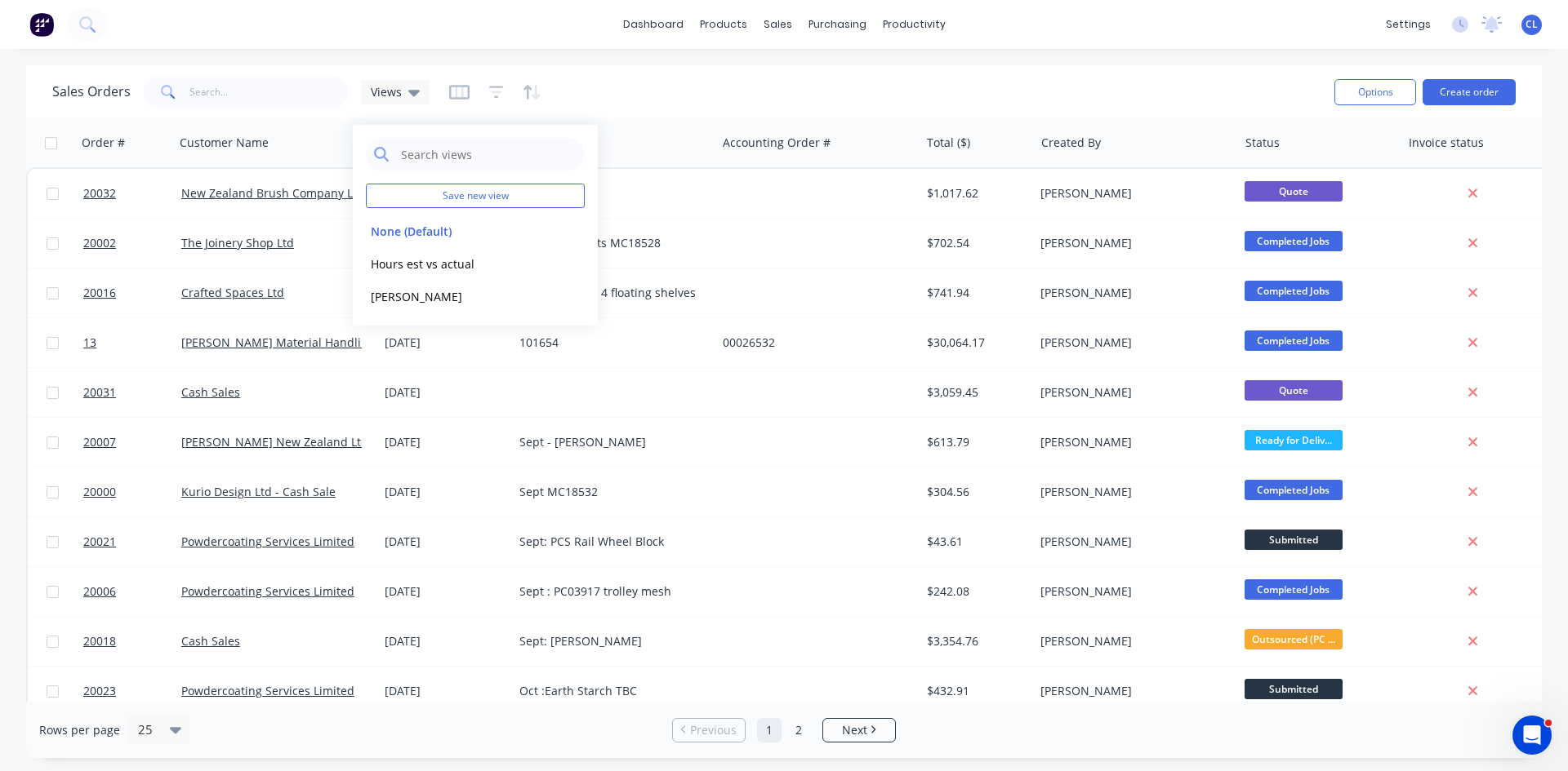
click at [422, 298] on button "[PERSON_NAME]" at bounding box center [459, 296] width 186 height 18
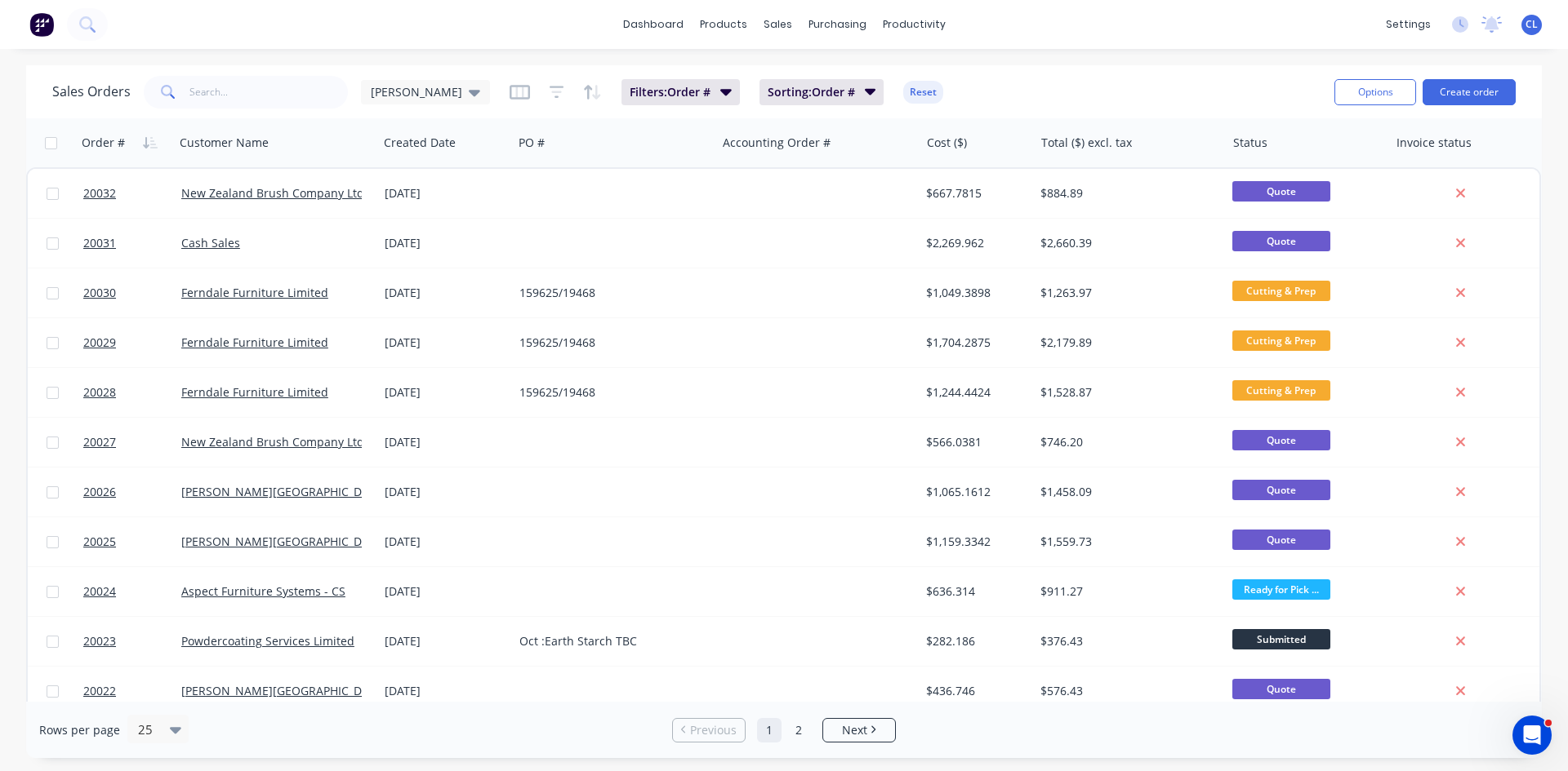
click at [301, 191] on link "New Zealand Brush Company Ltd" at bounding box center [273, 193] width 183 height 16
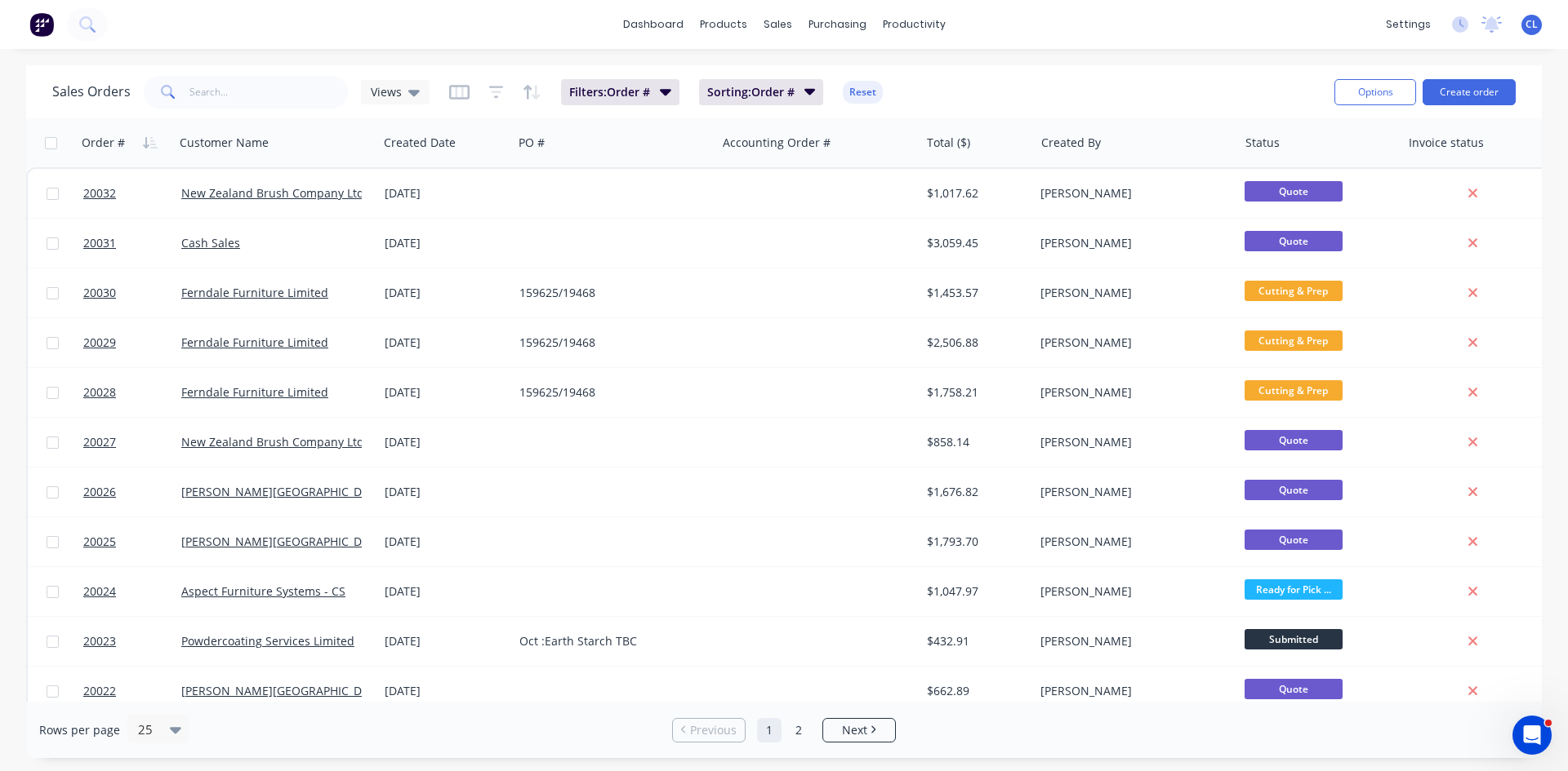
click at [110, 202] on link "20032" at bounding box center [132, 193] width 98 height 49
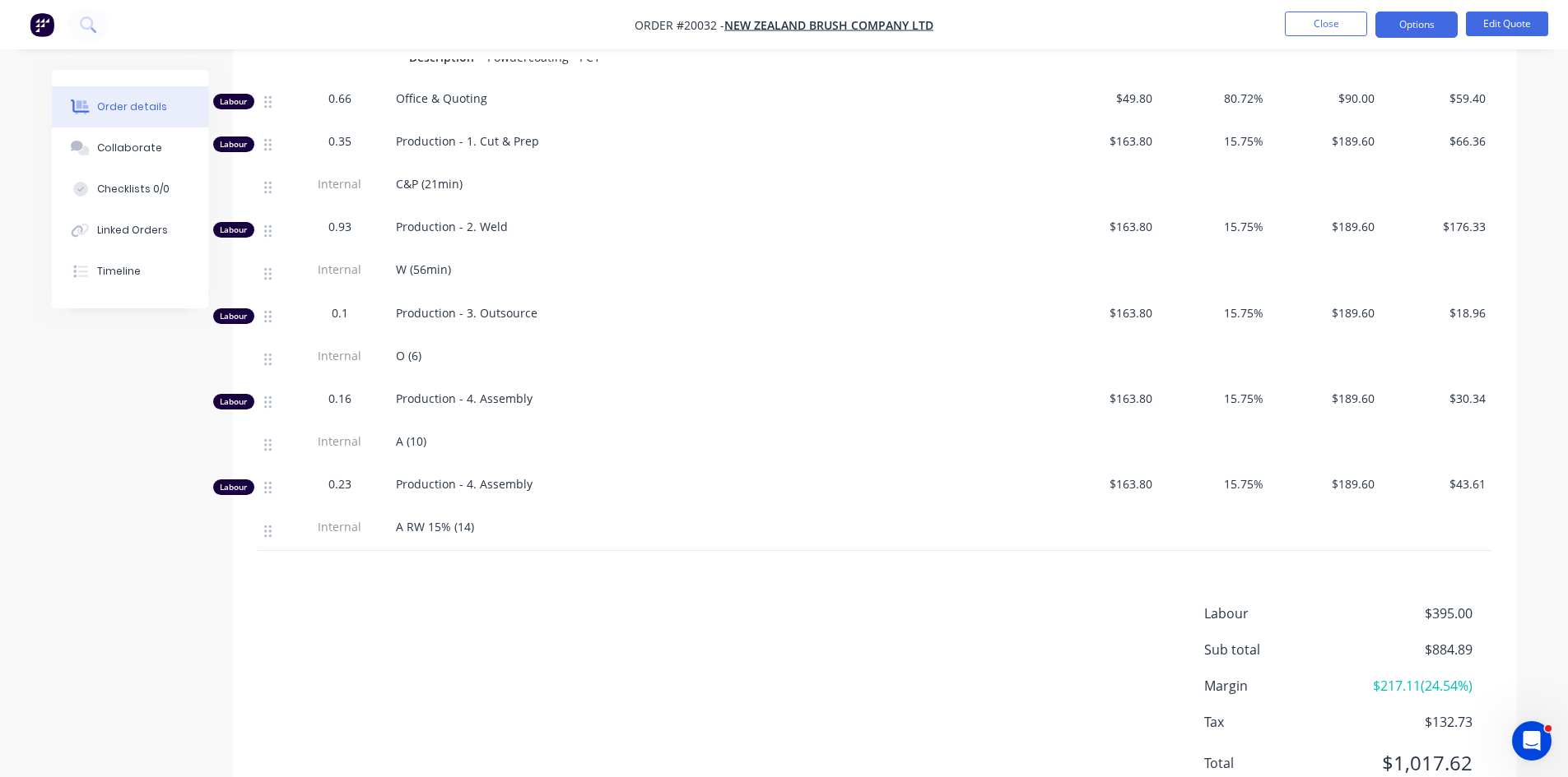
scroll to position [1368, 0]
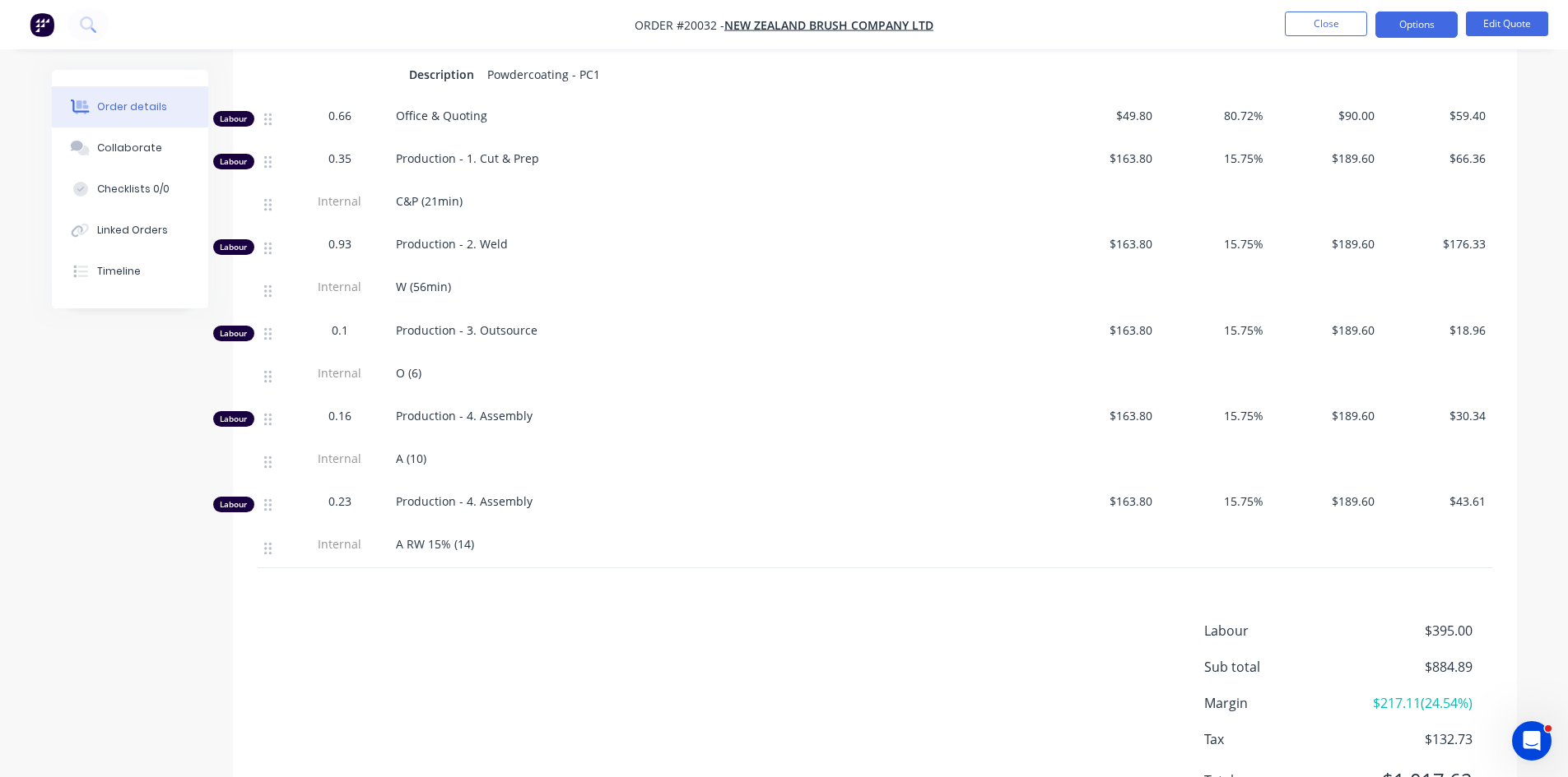
scroll to position [1368, 0]
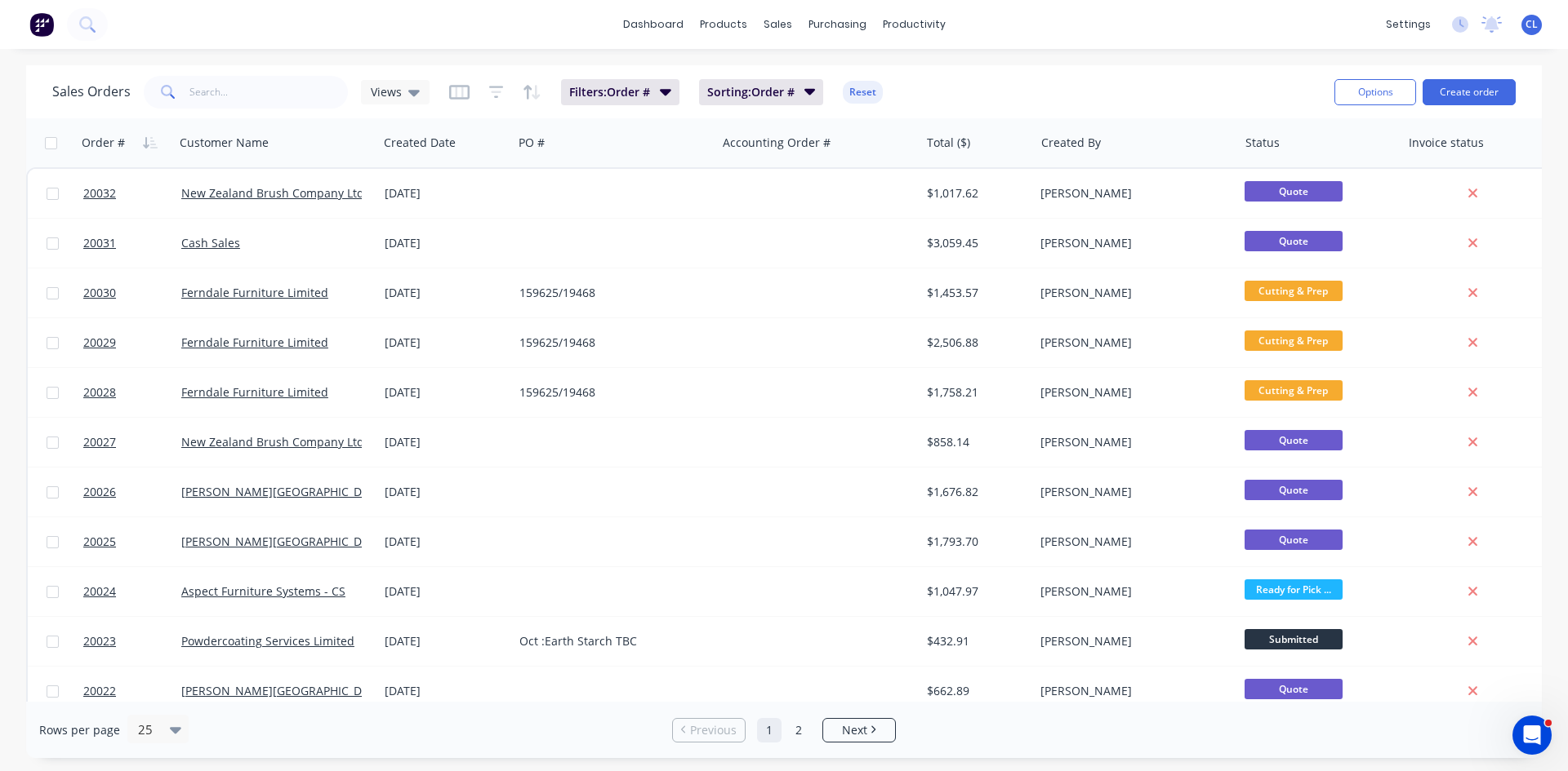
click at [1527, 736] on icon "Open Intercom Messenger" at bounding box center [1532, 736] width 27 height 27
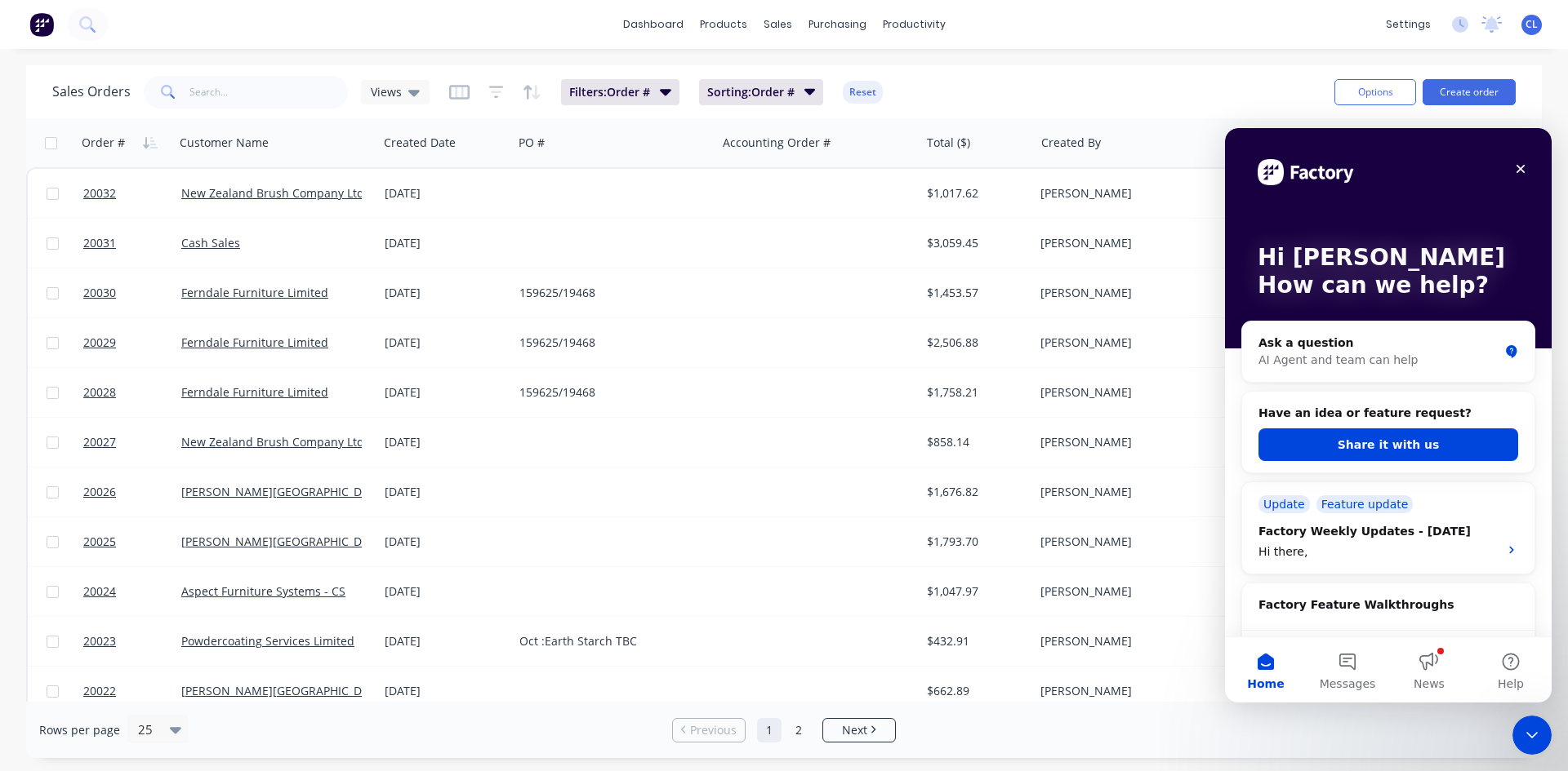
click at [1383, 441] on button "Share it with us" at bounding box center [1388, 444] width 259 height 33
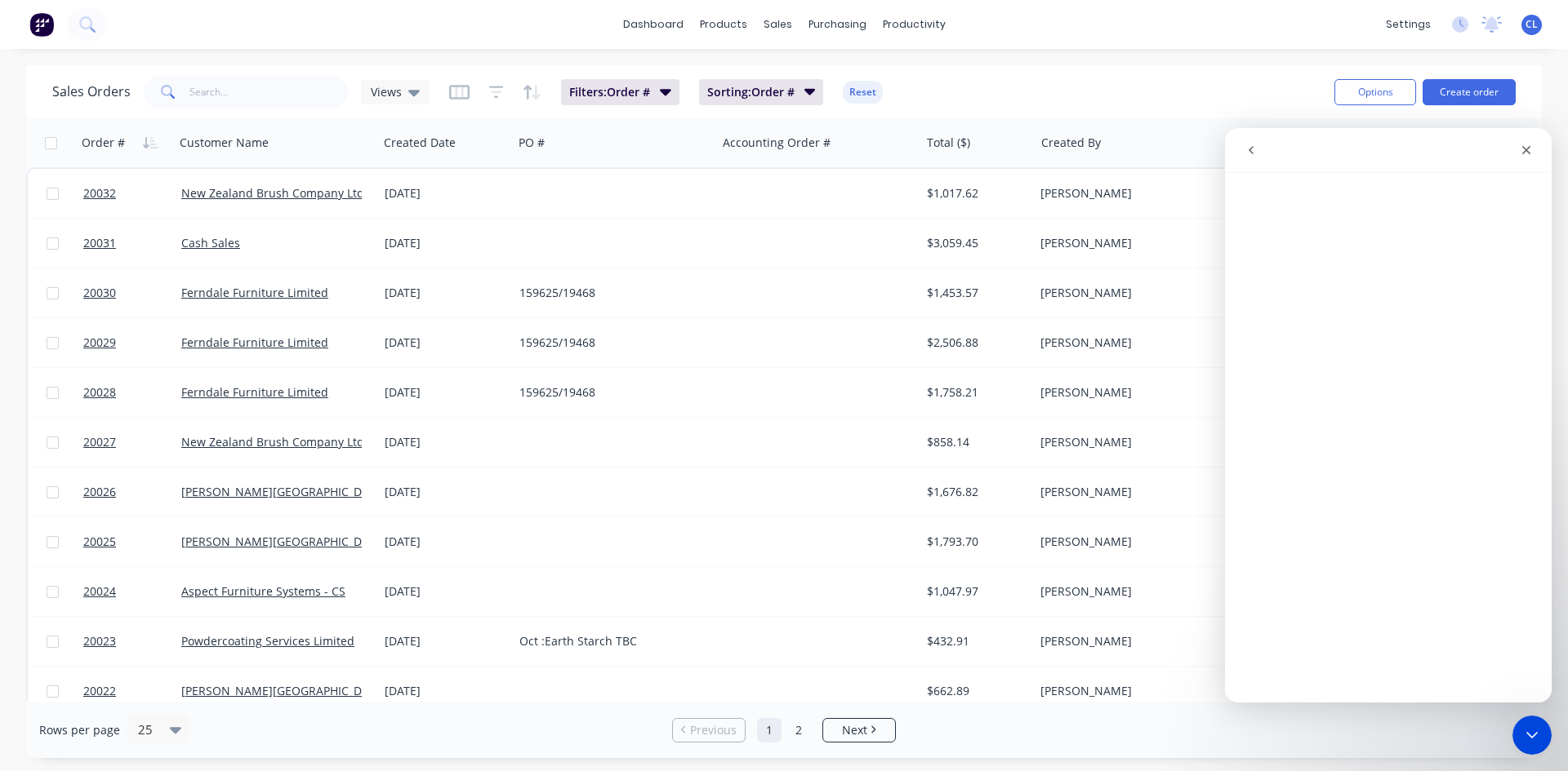
click at [414, 88] on icon at bounding box center [413, 92] width 11 height 18
click at [464, 91] on icon "button" at bounding box center [459, 92] width 20 height 17
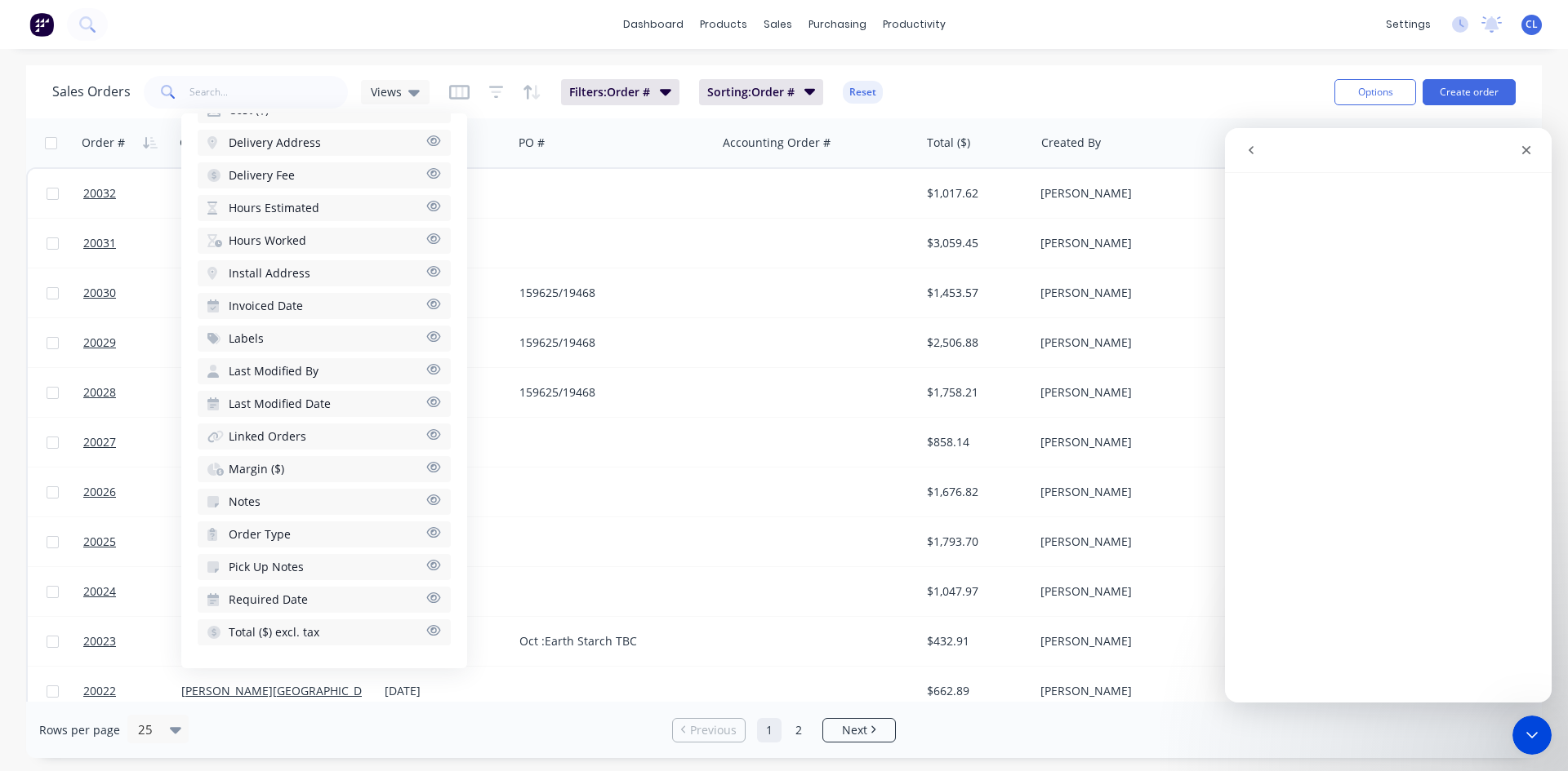
scroll to position [86, 0]
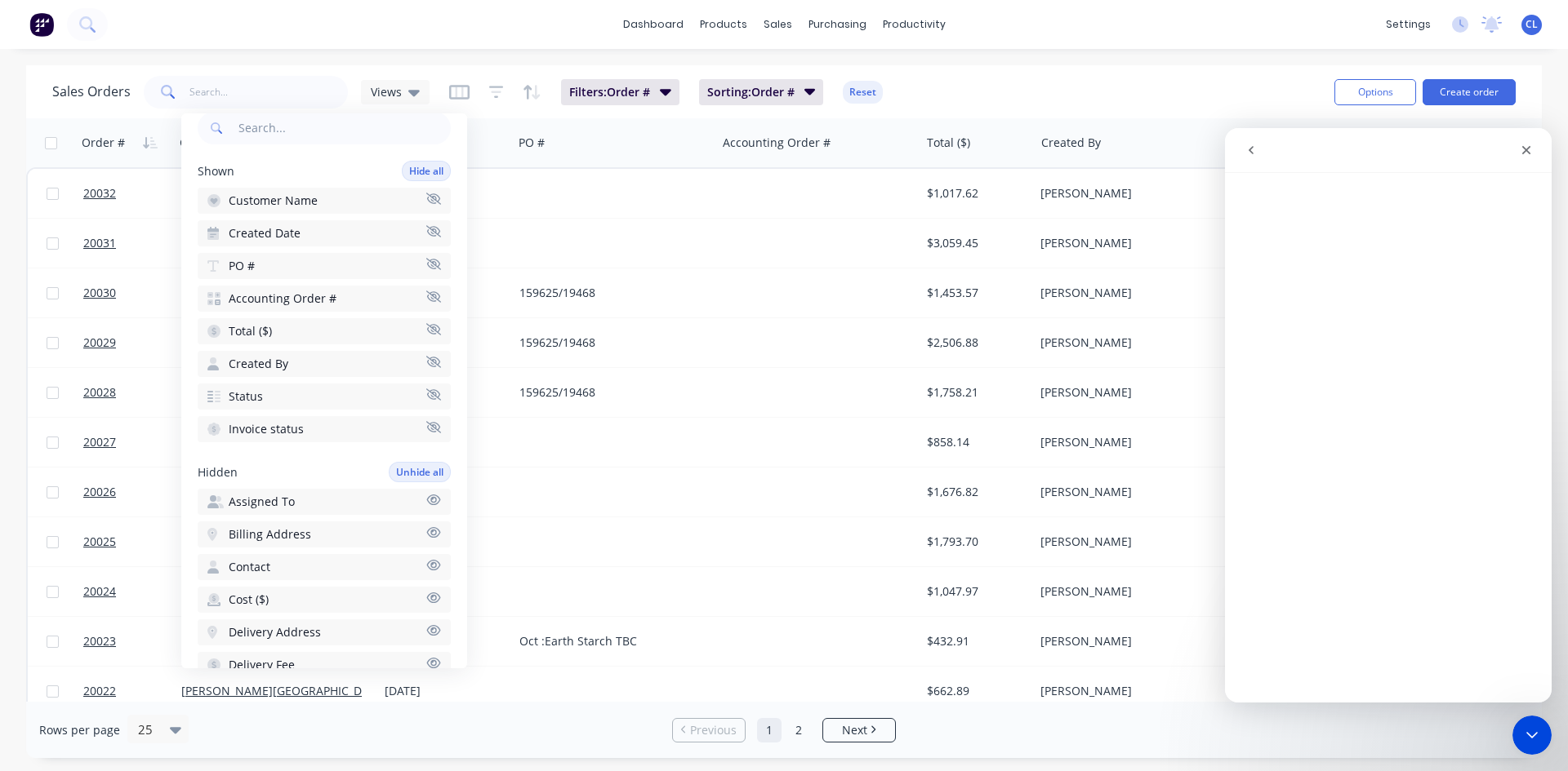
click at [666, 91] on icon "button" at bounding box center [665, 91] width 11 height 6
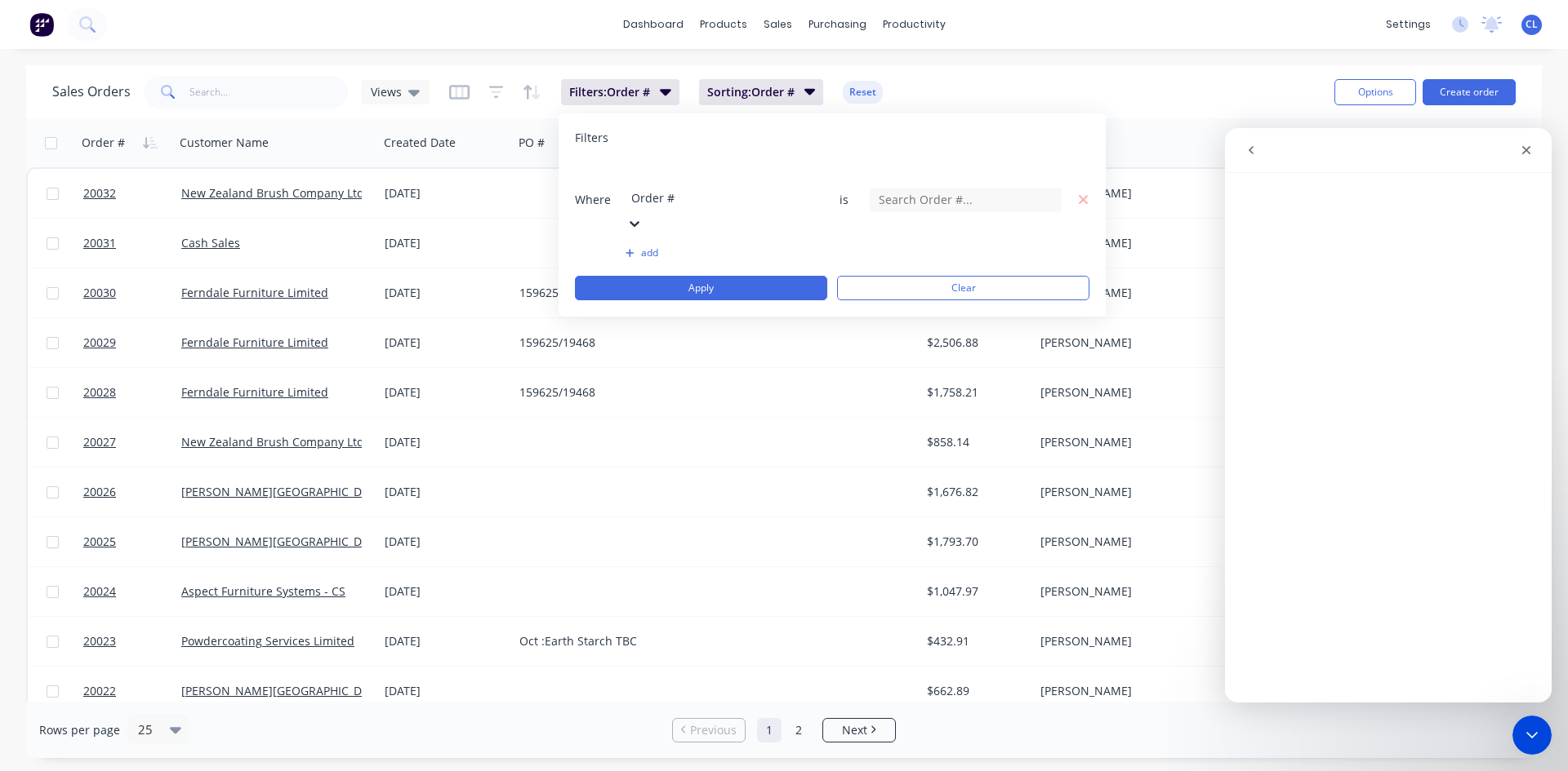
click at [643, 215] on icon at bounding box center [634, 223] width 17 height 17
click at [1003, 188] on input at bounding box center [966, 200] width 190 height 25
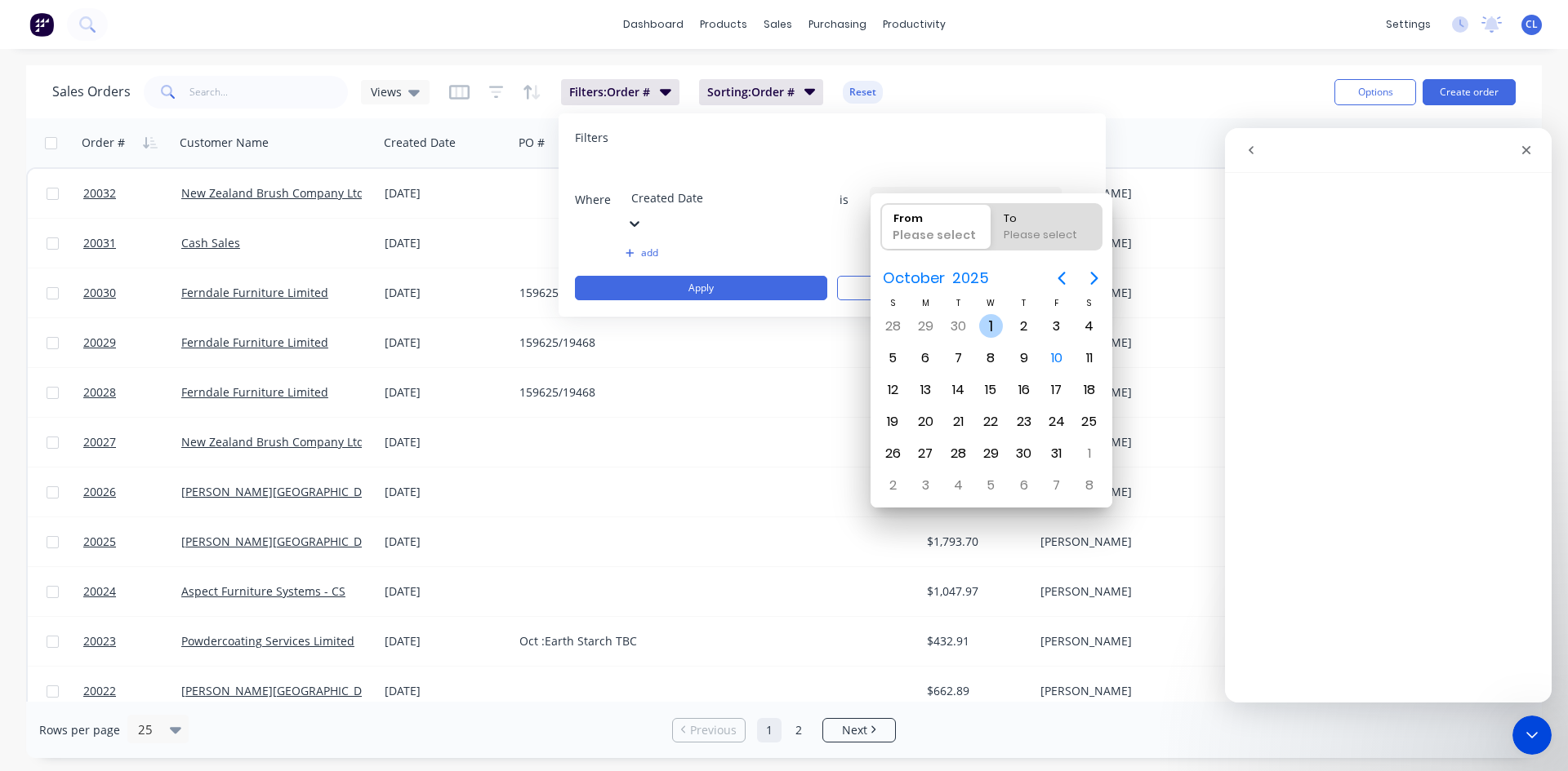
click at [994, 323] on div "1" at bounding box center [991, 326] width 25 height 25
type input "[DATE]"
radio input "false"
radio input "true"
click at [1059, 360] on div "10" at bounding box center [1057, 359] width 25 height 25
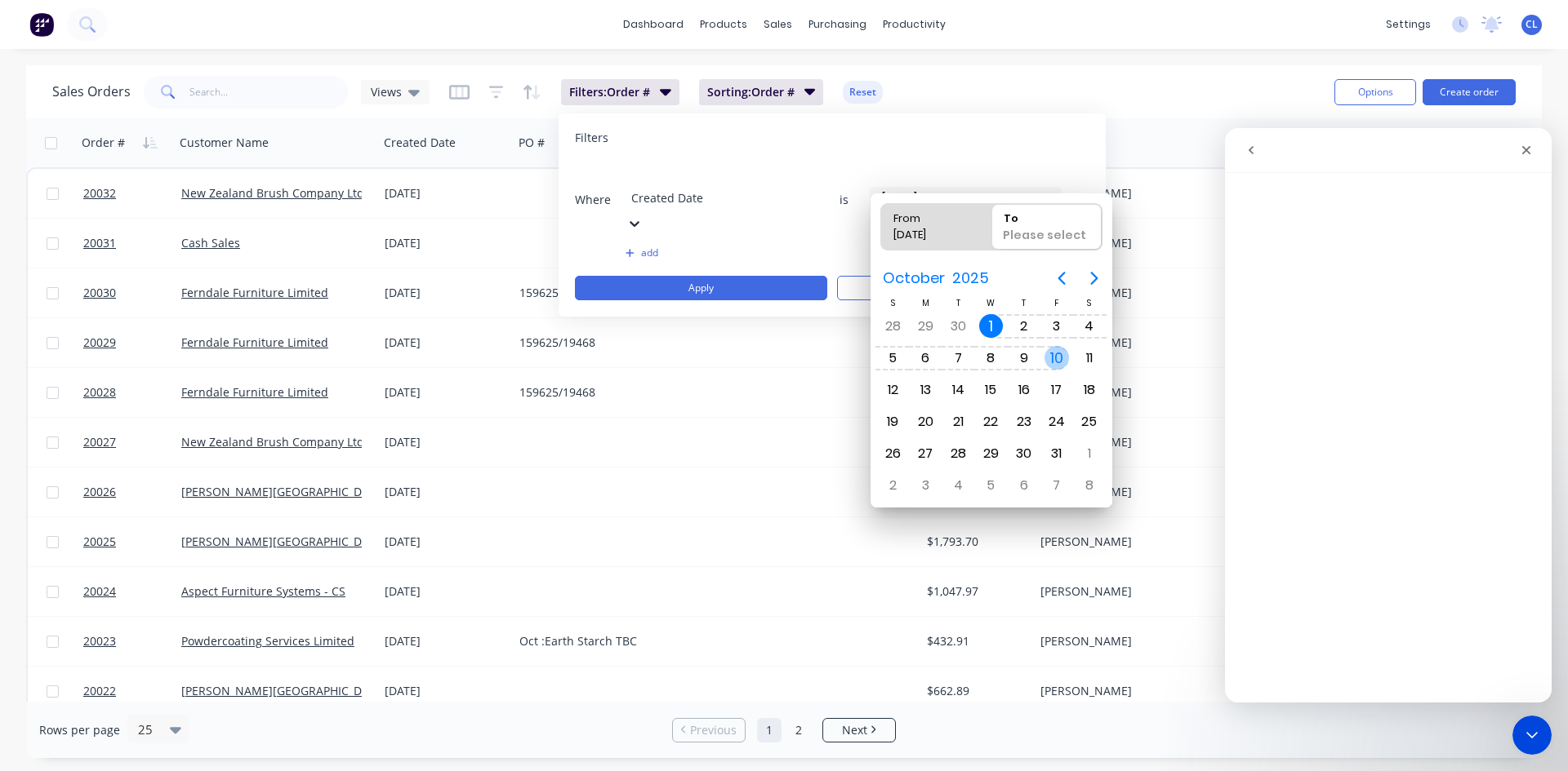
type input "[DATE] - [DATE]"
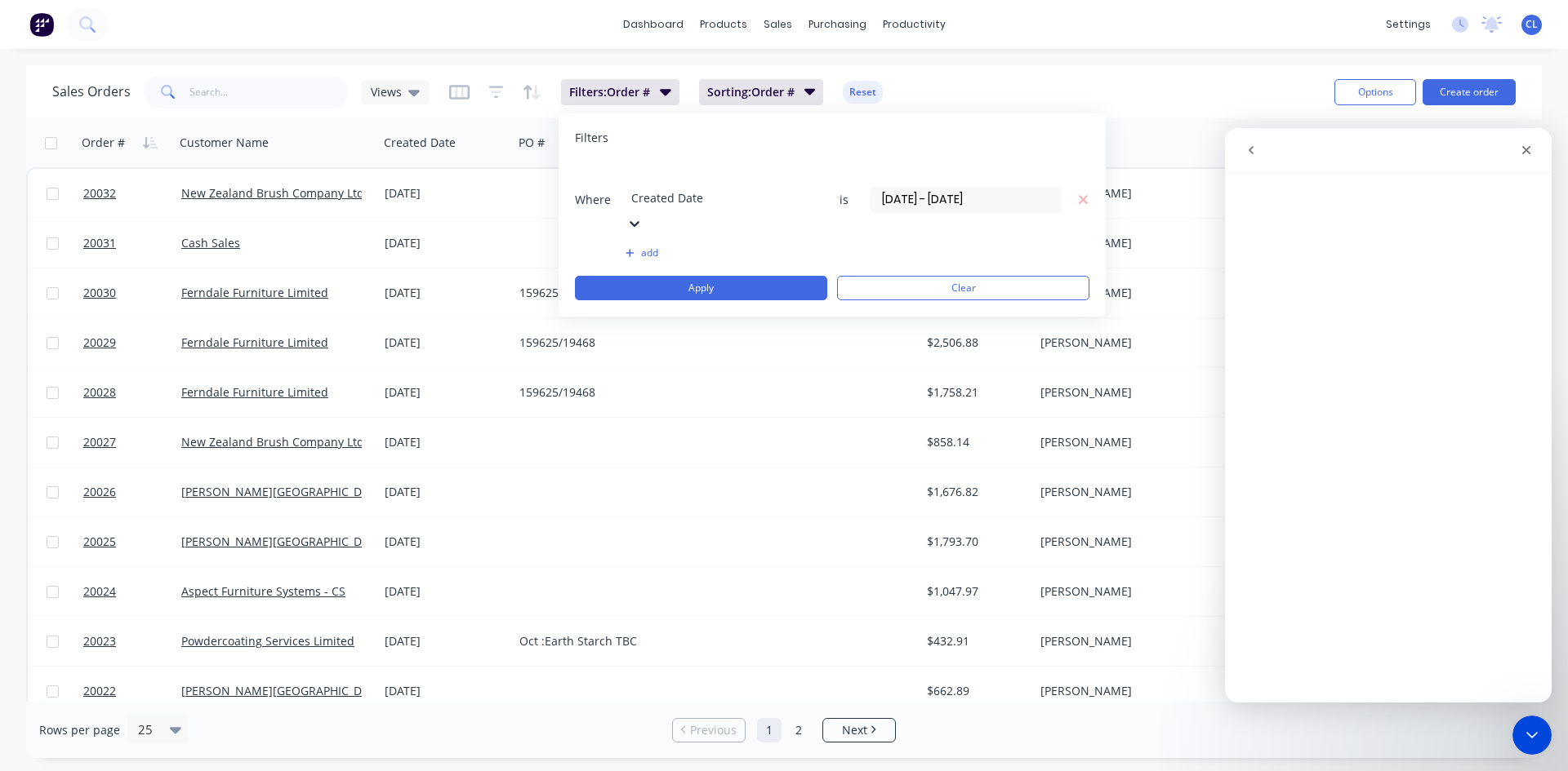
click at [704, 276] on button "Apply" at bounding box center [701, 288] width 252 height 25
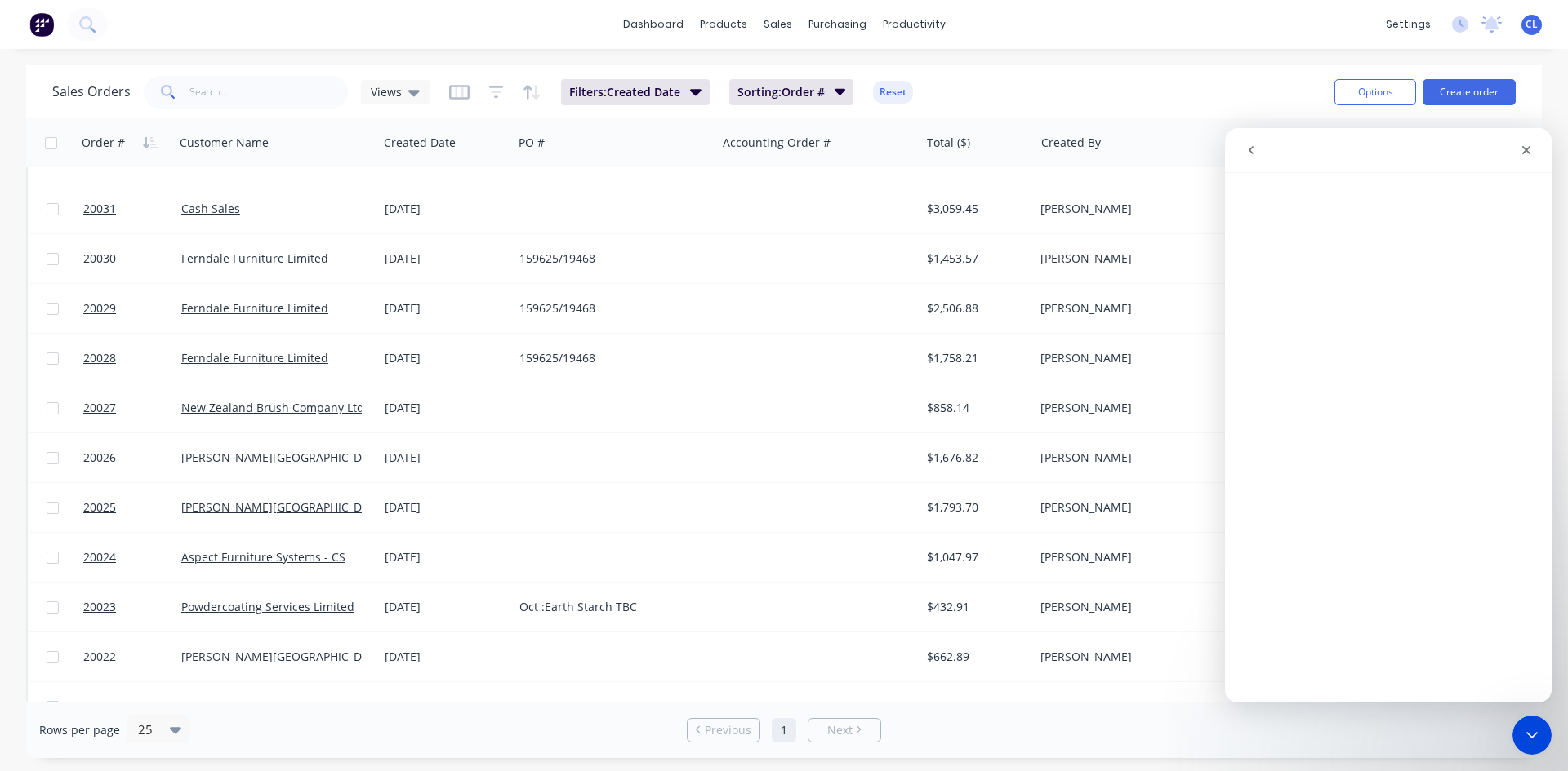
scroll to position [0, 0]
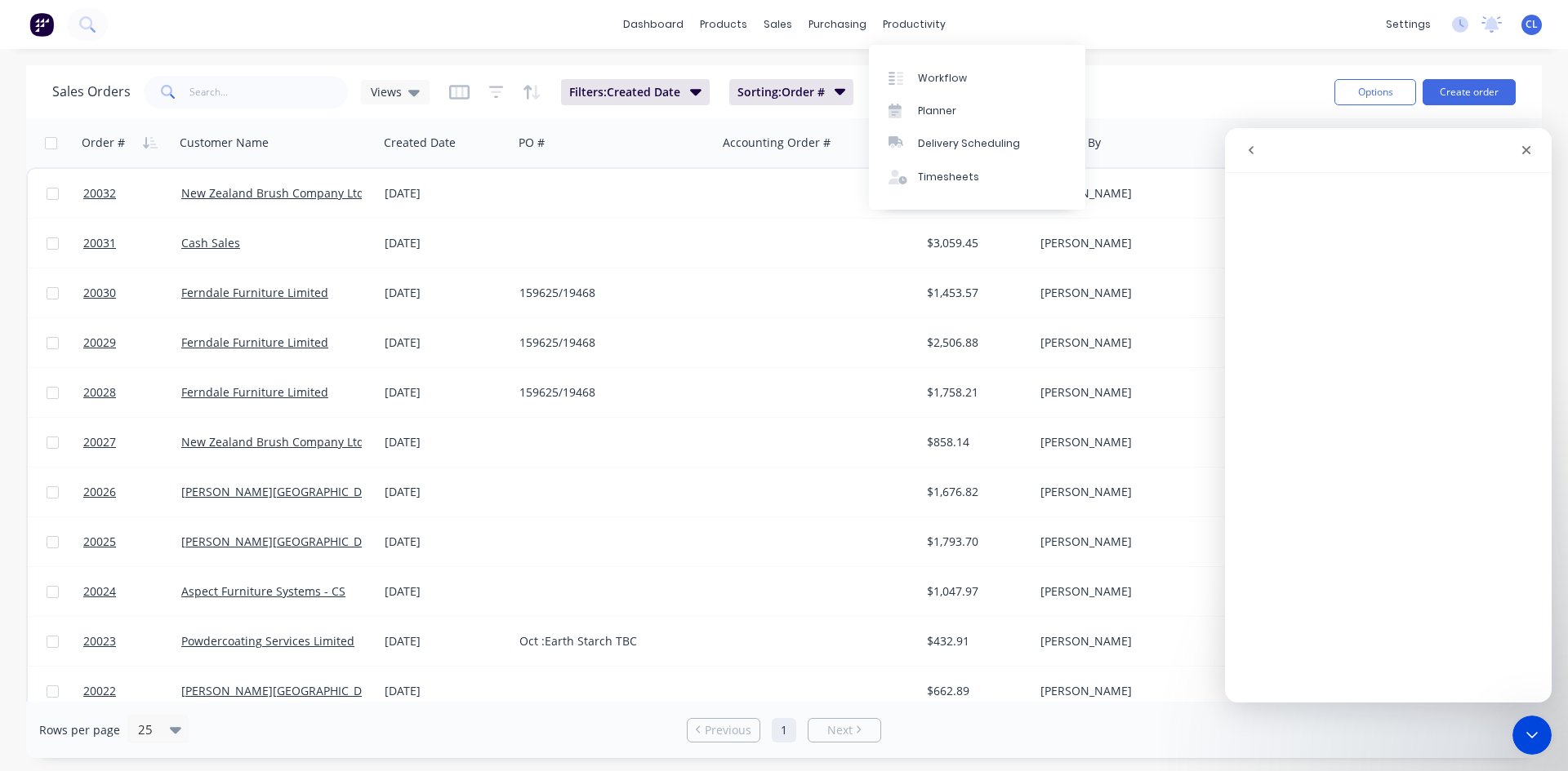
click at [940, 177] on div "Timesheets" at bounding box center [949, 177] width 62 height 15
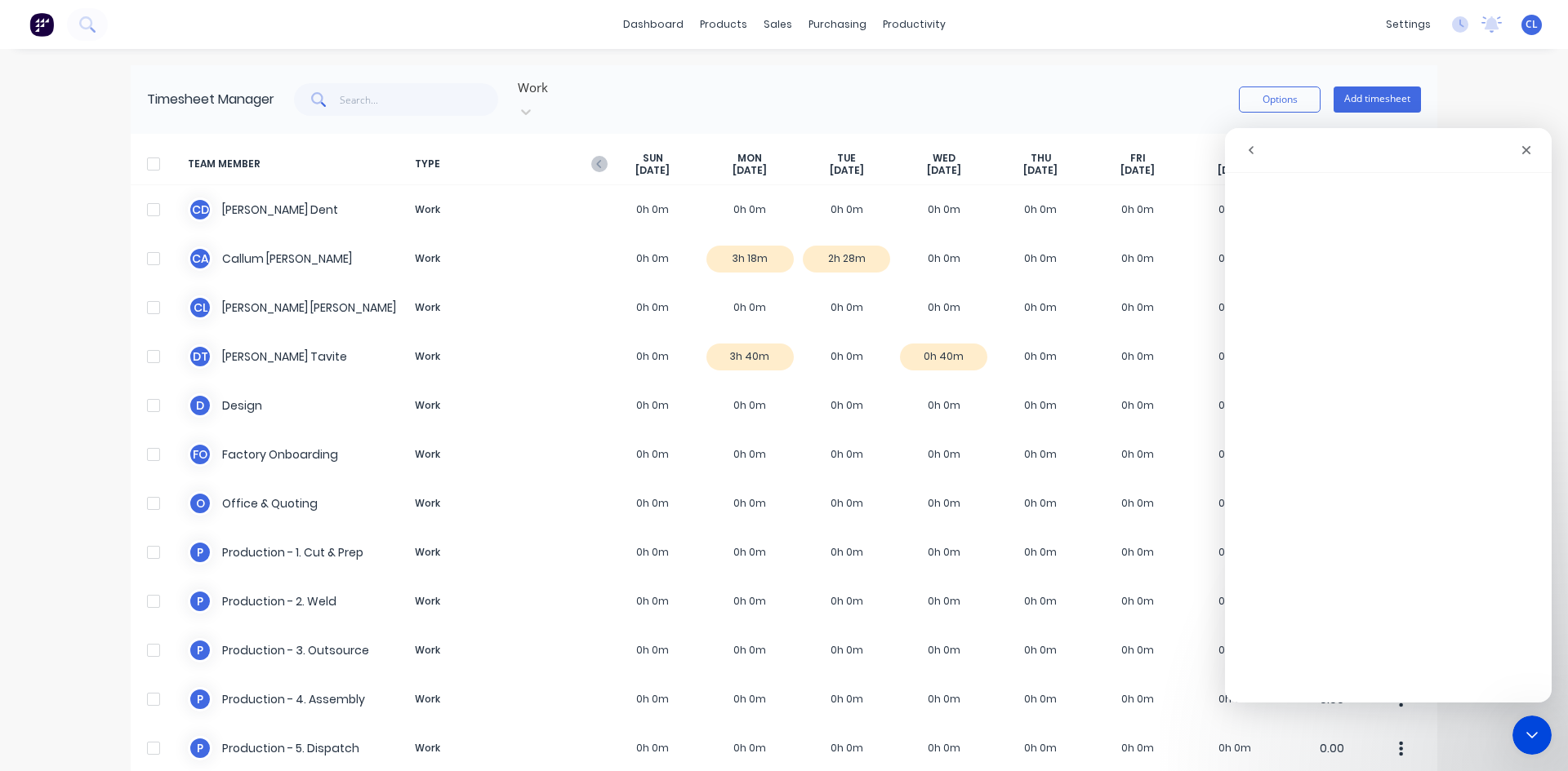
click at [1252, 151] on icon "go back" at bounding box center [1251, 149] width 13 height 13
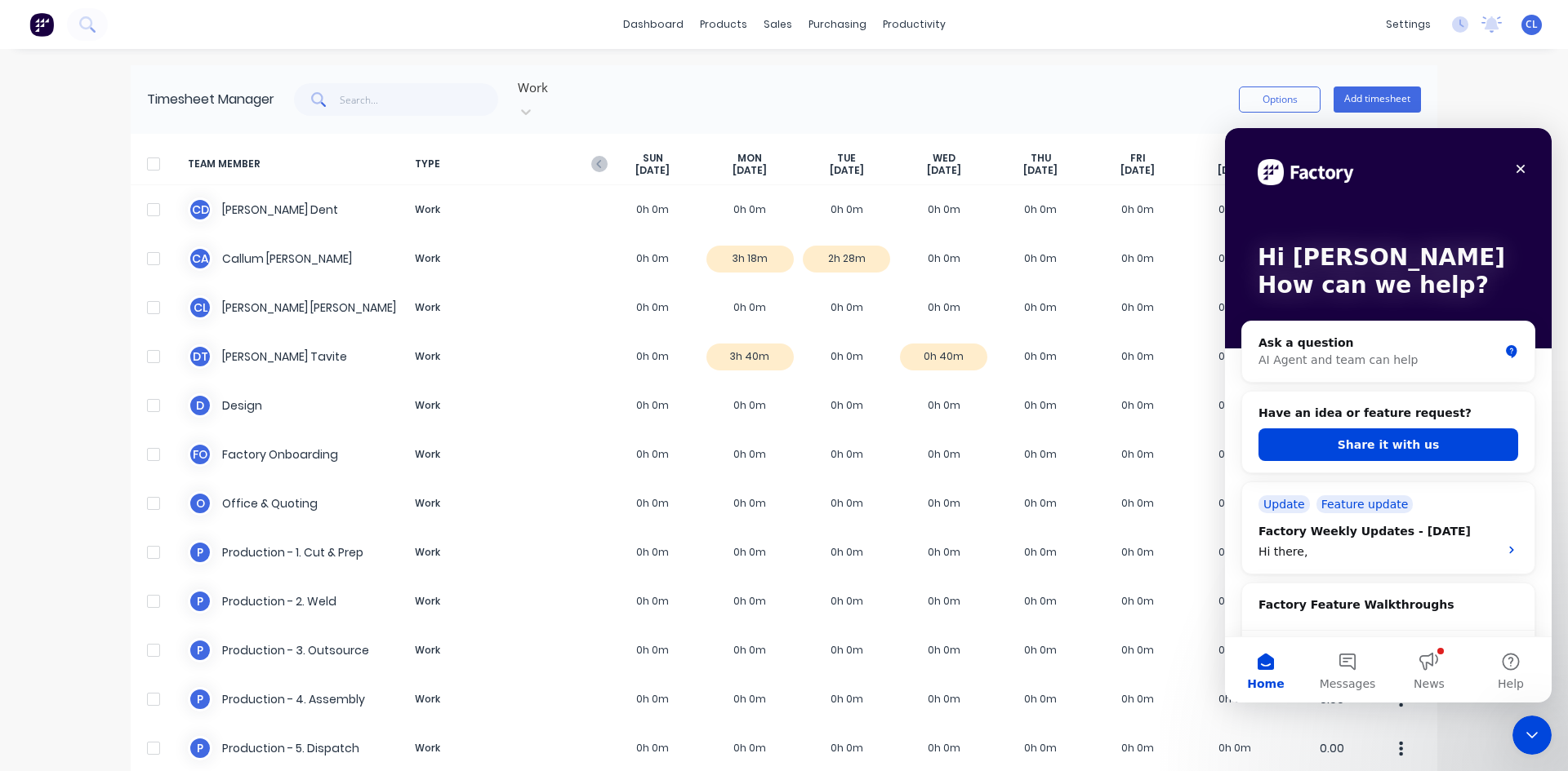
click at [1522, 167] on icon "Close" at bounding box center [1521, 170] width 9 height 9
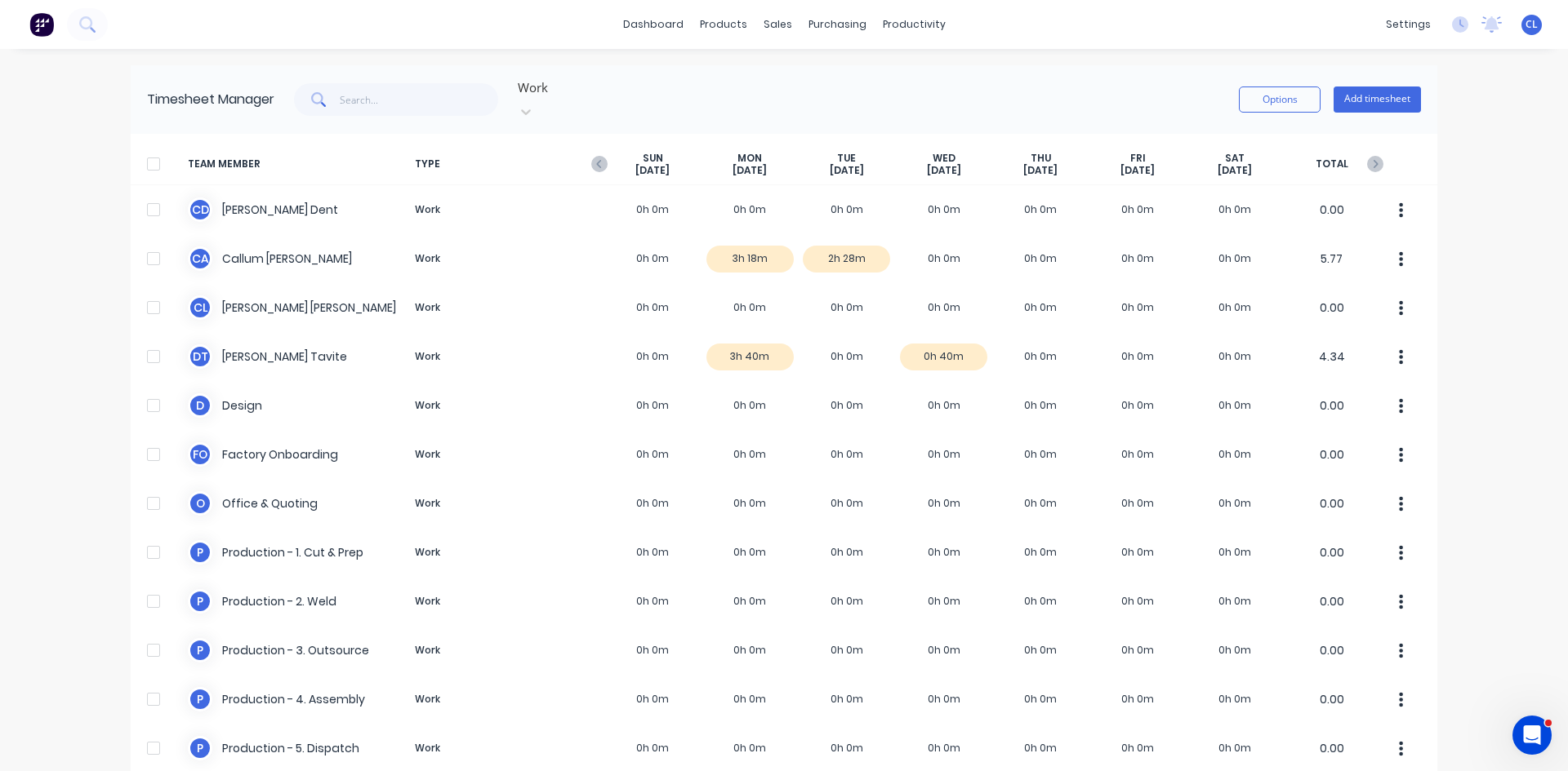
click at [150, 193] on div at bounding box center [153, 209] width 33 height 33
click at [149, 243] on div at bounding box center [153, 258] width 33 height 33
click at [1287, 91] on button "Options" at bounding box center [1280, 99] width 82 height 26
click at [1214, 235] on div "Export" at bounding box center [1243, 239] width 126 height 24
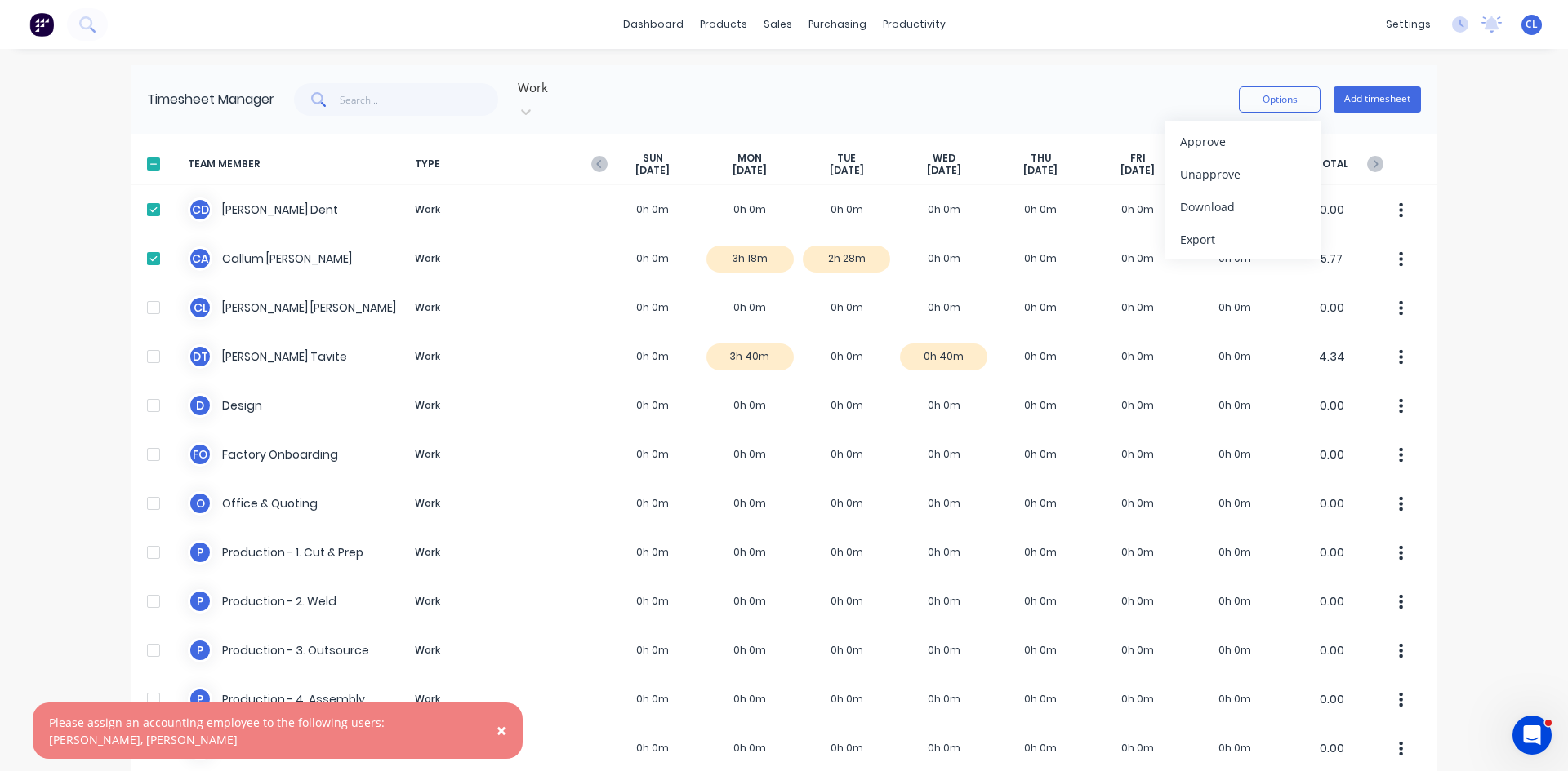
click at [1292, 86] on button "Options" at bounding box center [1280, 99] width 82 height 26
click at [1294, 86] on button "Options" at bounding box center [1280, 99] width 82 height 26
click at [1226, 200] on div "Download" at bounding box center [1243, 207] width 126 height 24
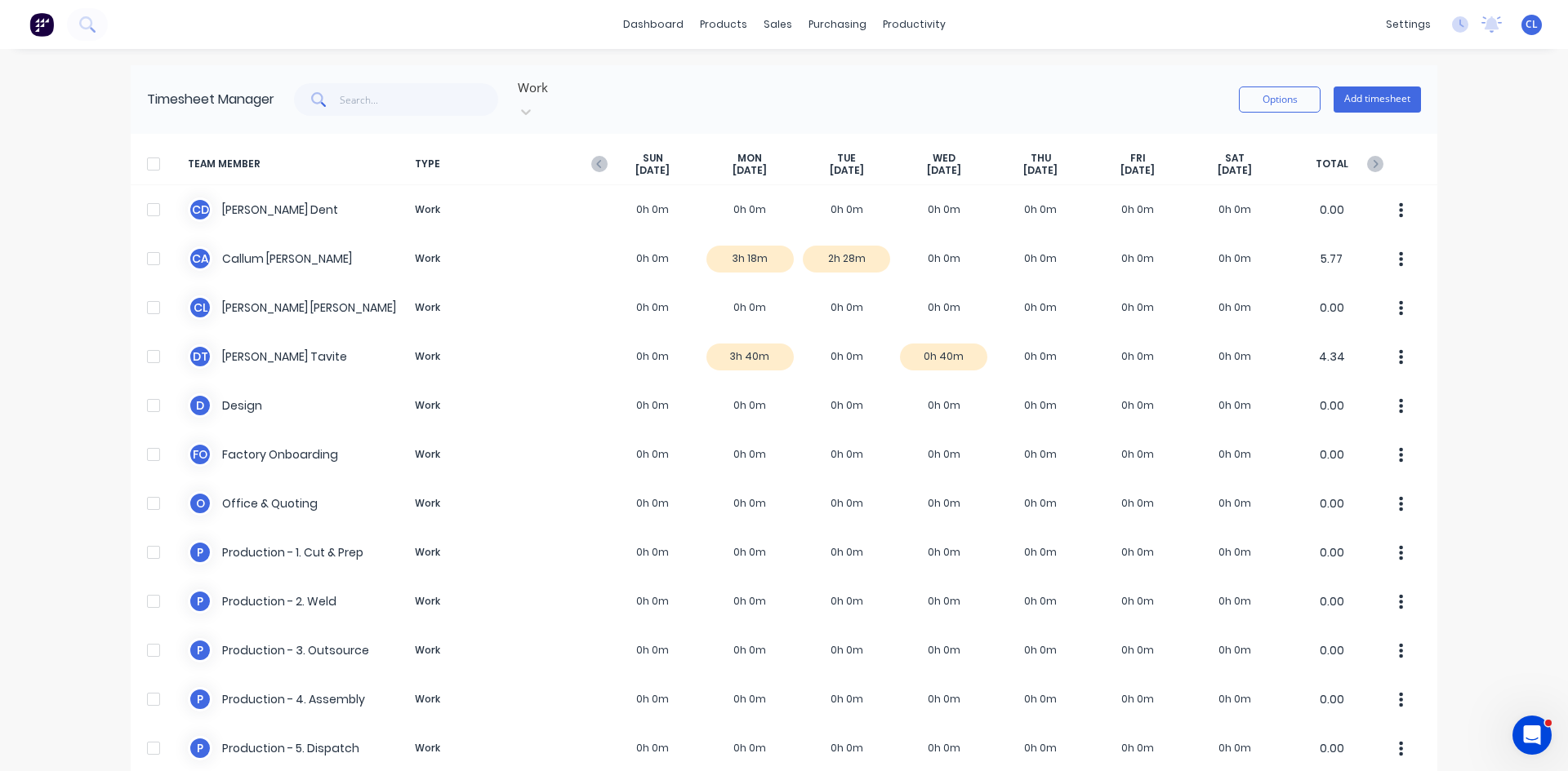
click at [1538, 737] on icon "Open Intercom Messenger" at bounding box center [1532, 736] width 27 height 27
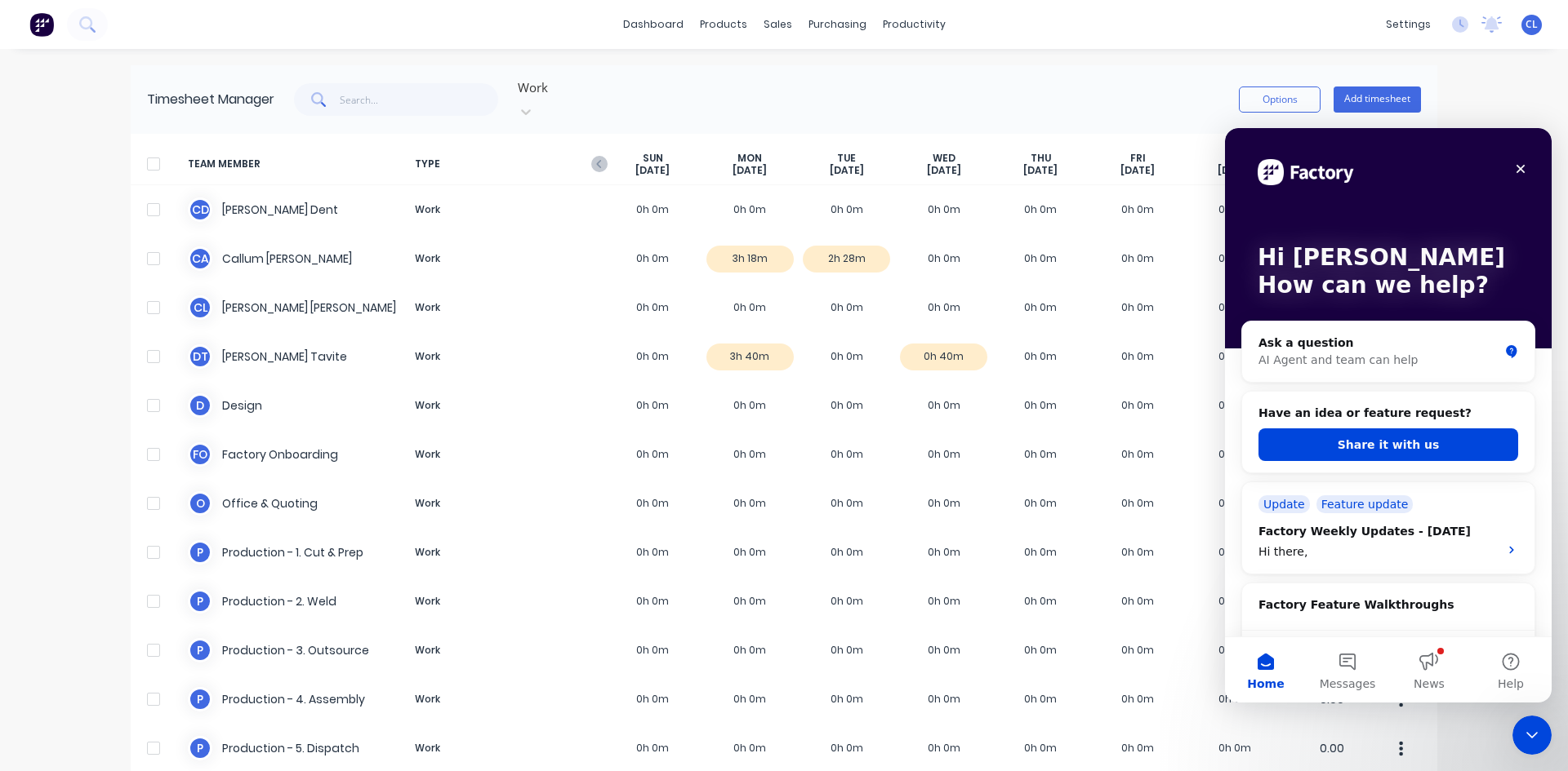
click at [1520, 165] on icon "Close" at bounding box center [1520, 169] width 13 height 13
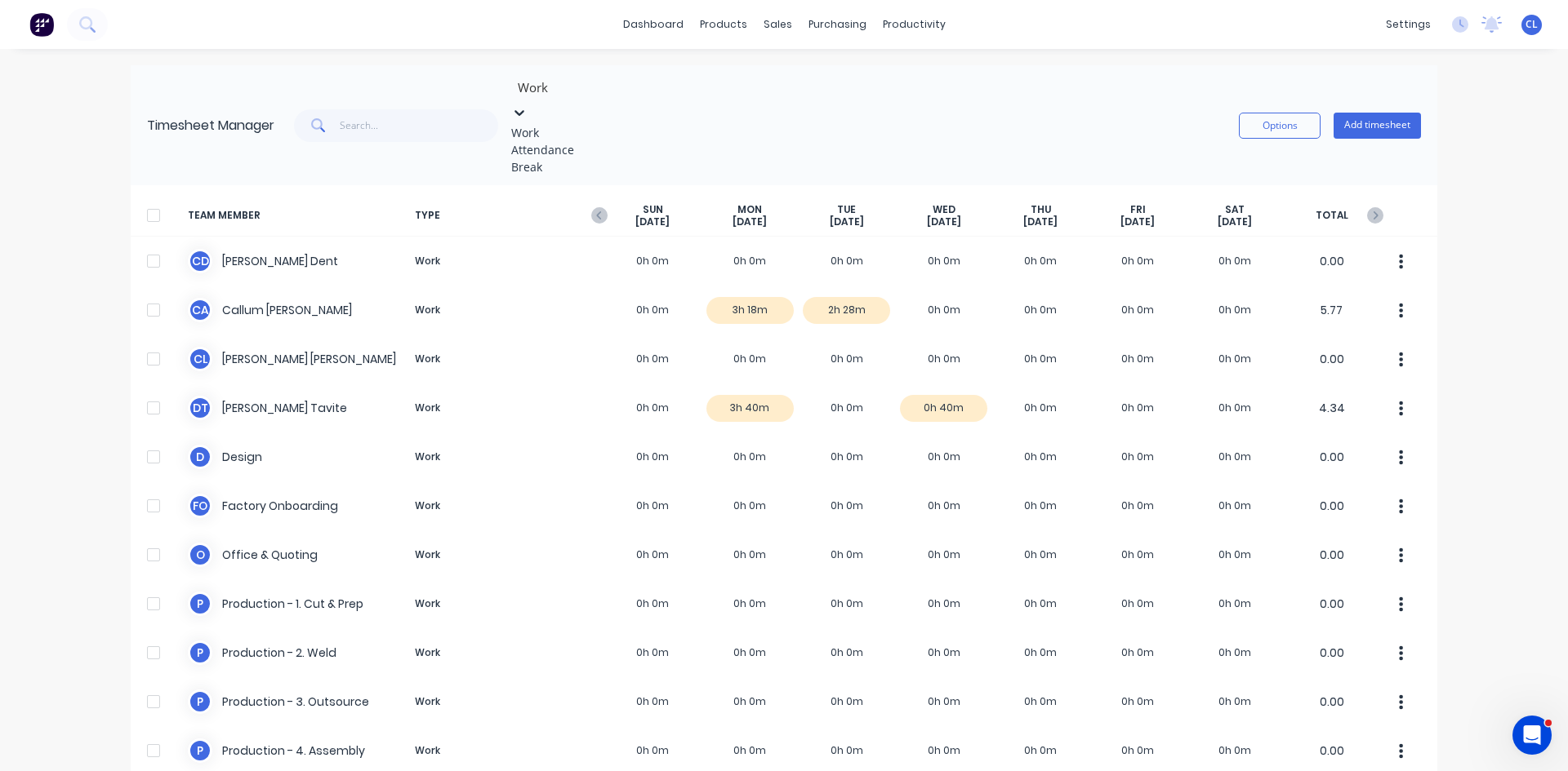
click at [528, 105] on icon at bounding box center [519, 113] width 17 height 17
click at [743, 75] on div "Timesheet Manager 3 results available. Use Up and Down to choose options, press…" at bounding box center [784, 125] width 1307 height 120
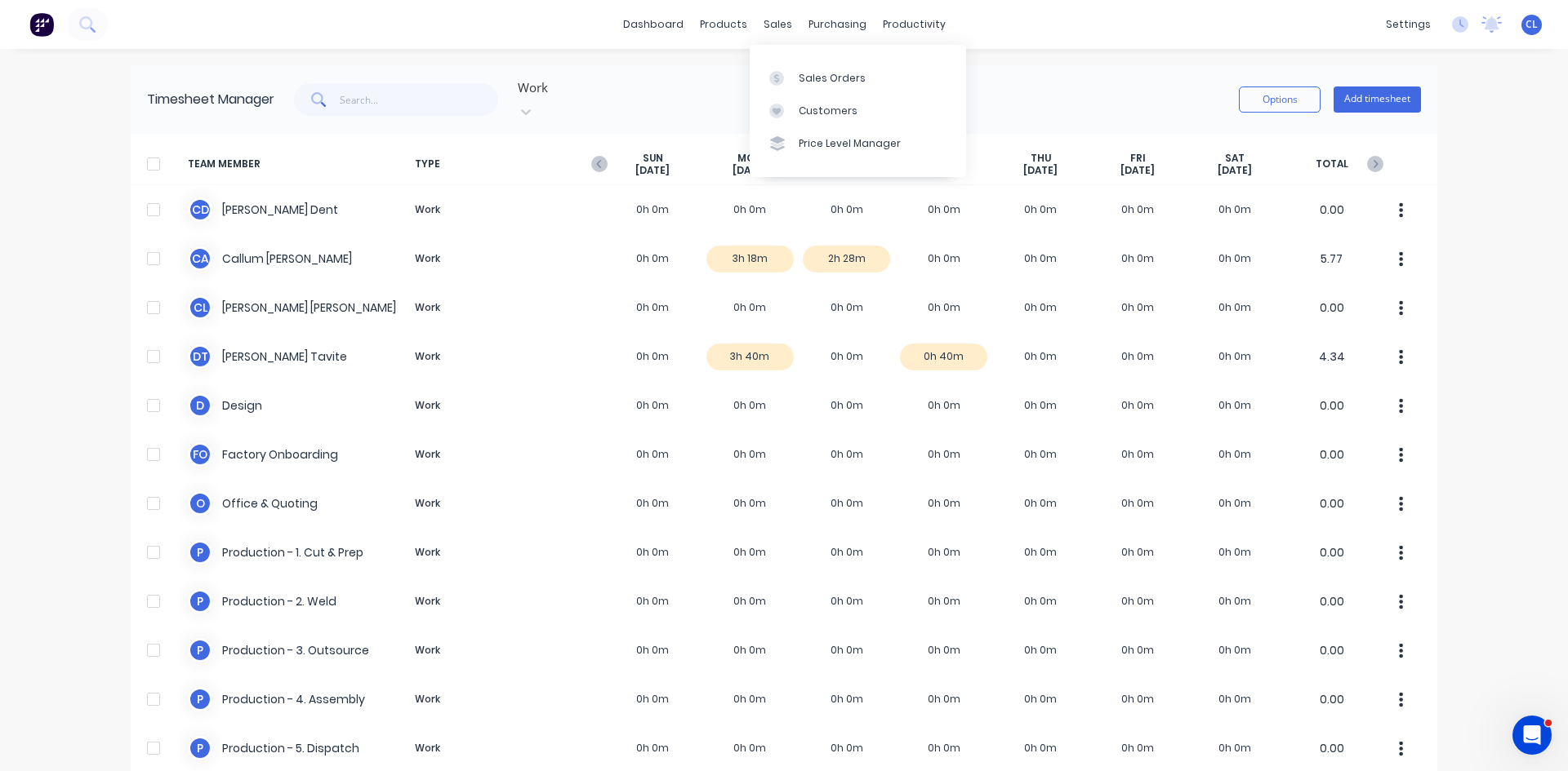
click at [818, 78] on div "Sales Orders" at bounding box center [832, 78] width 67 height 15
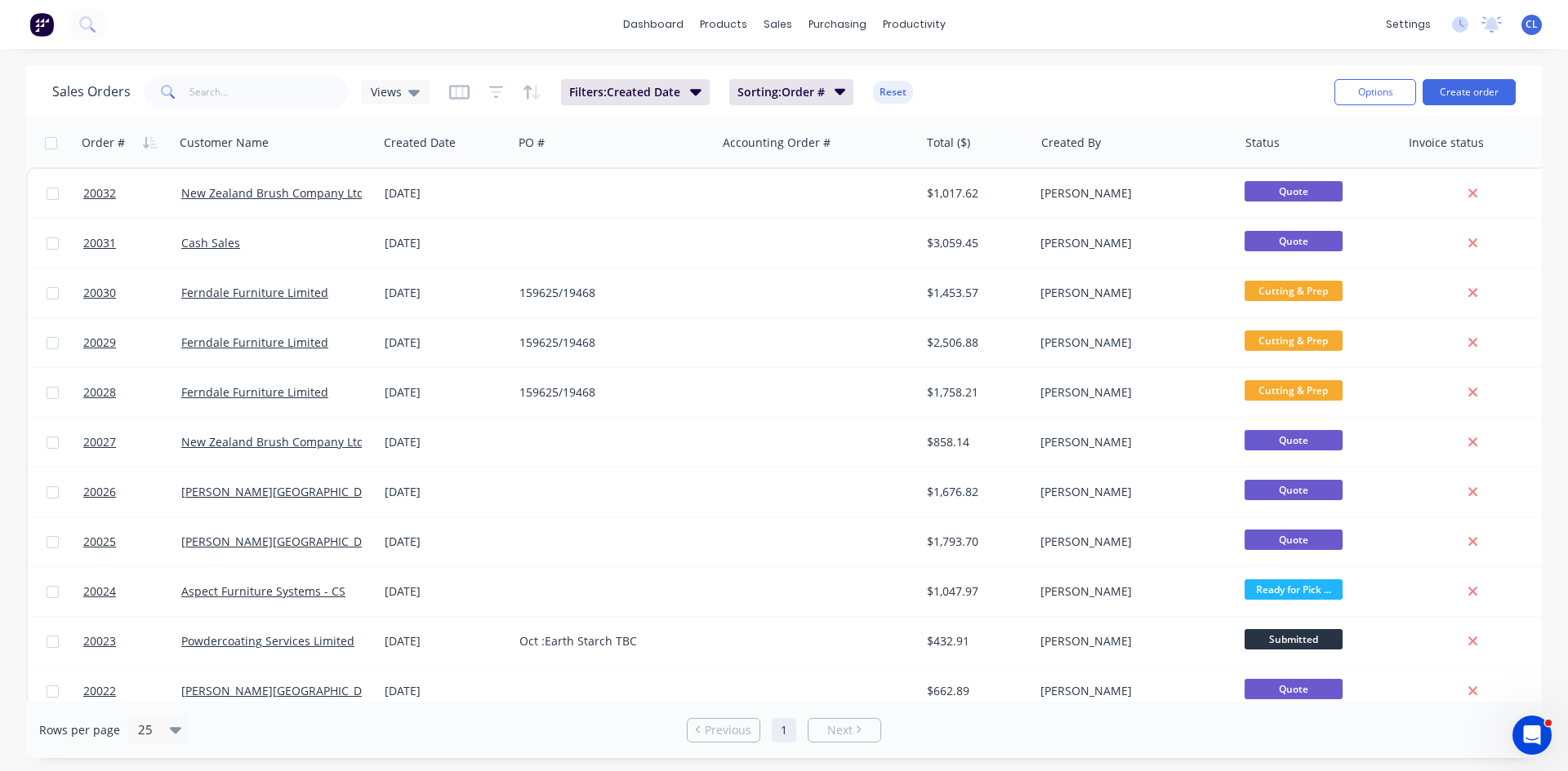
click at [408, 93] on icon at bounding box center [413, 92] width 11 height 6
click at [419, 229] on button "None (Default)" at bounding box center [459, 231] width 186 height 18
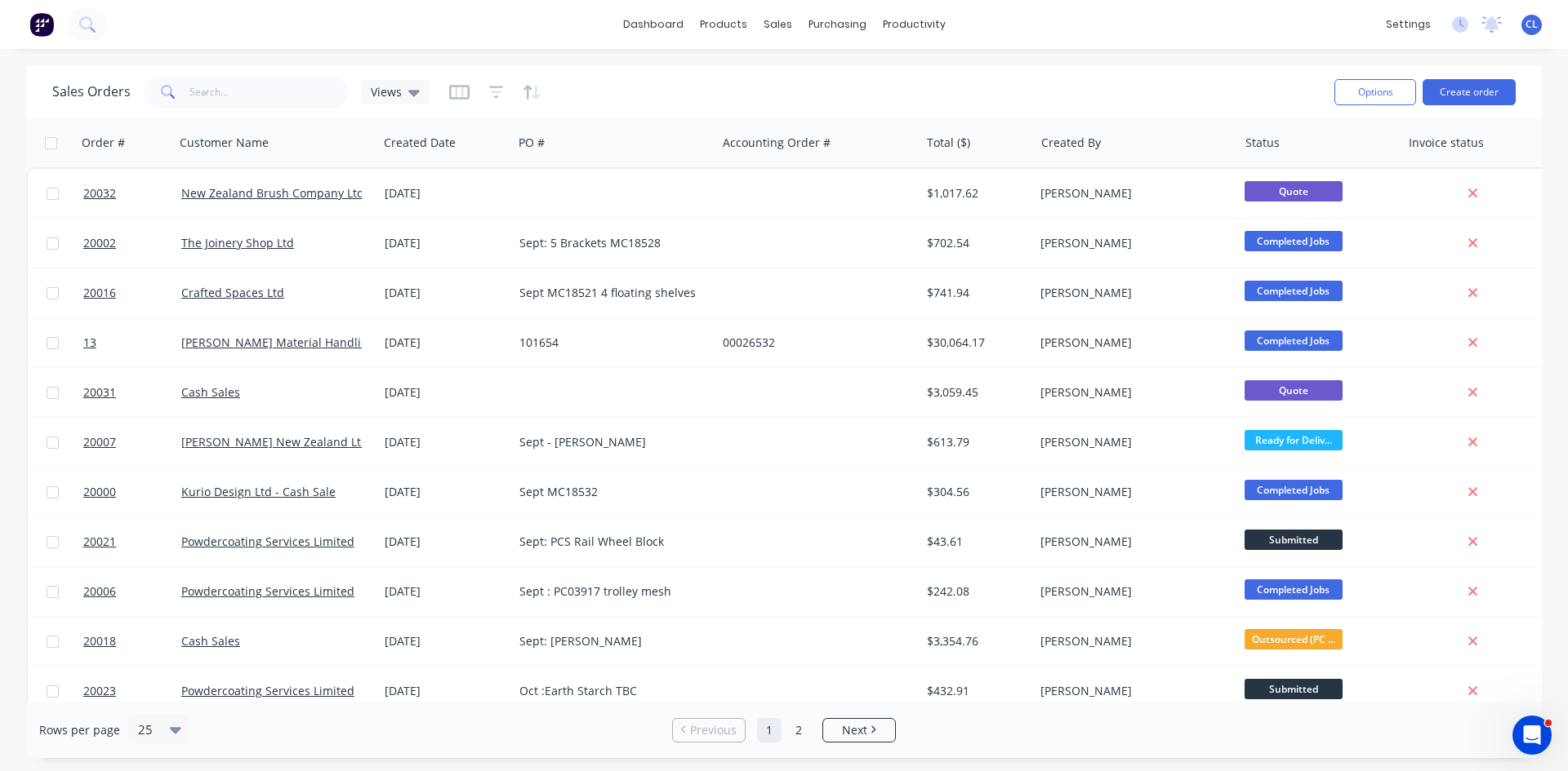
click at [109, 241] on span "20002" at bounding box center [99, 243] width 33 height 17
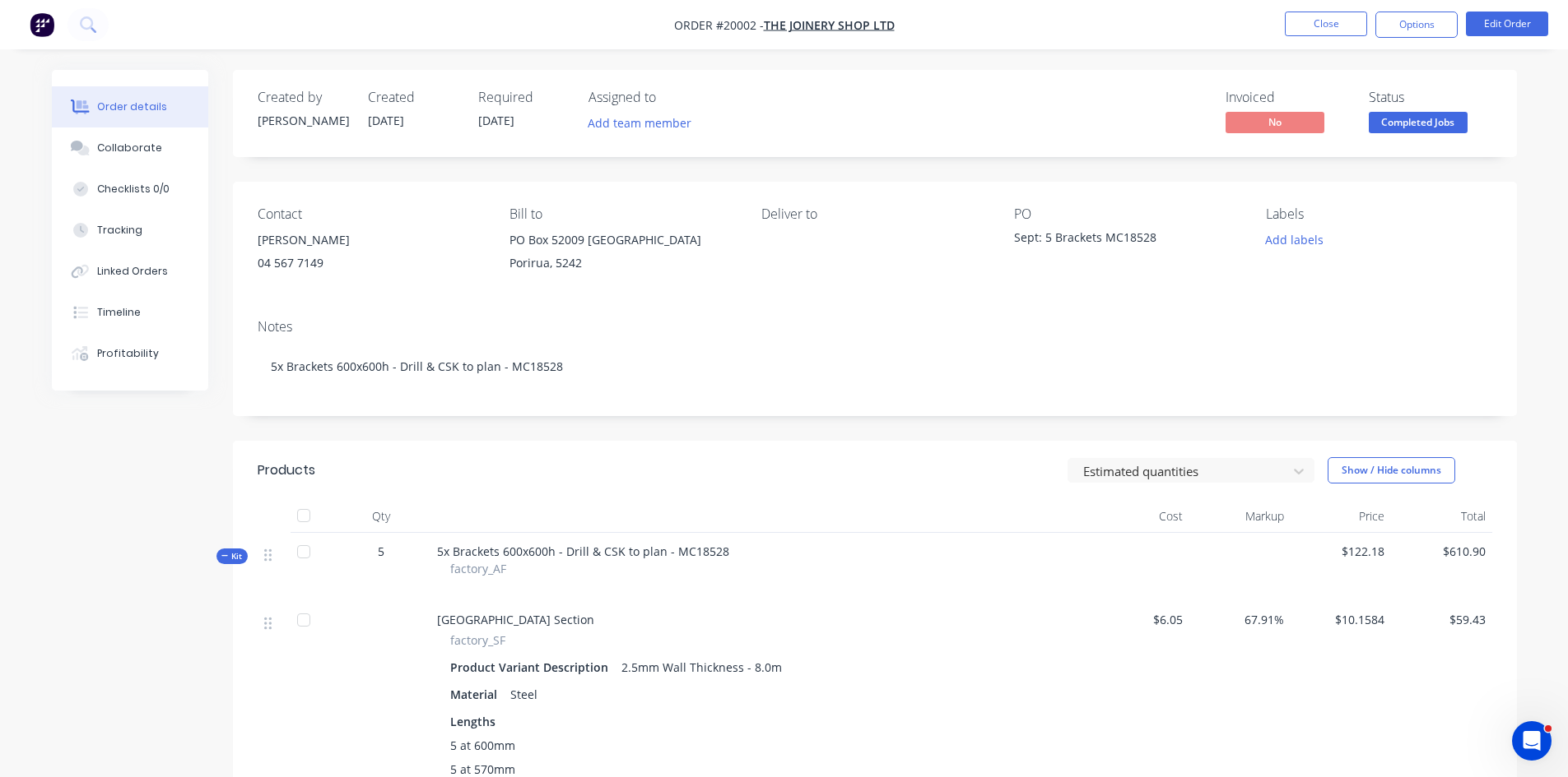
click at [133, 233] on div "Tracking" at bounding box center [120, 230] width 45 height 15
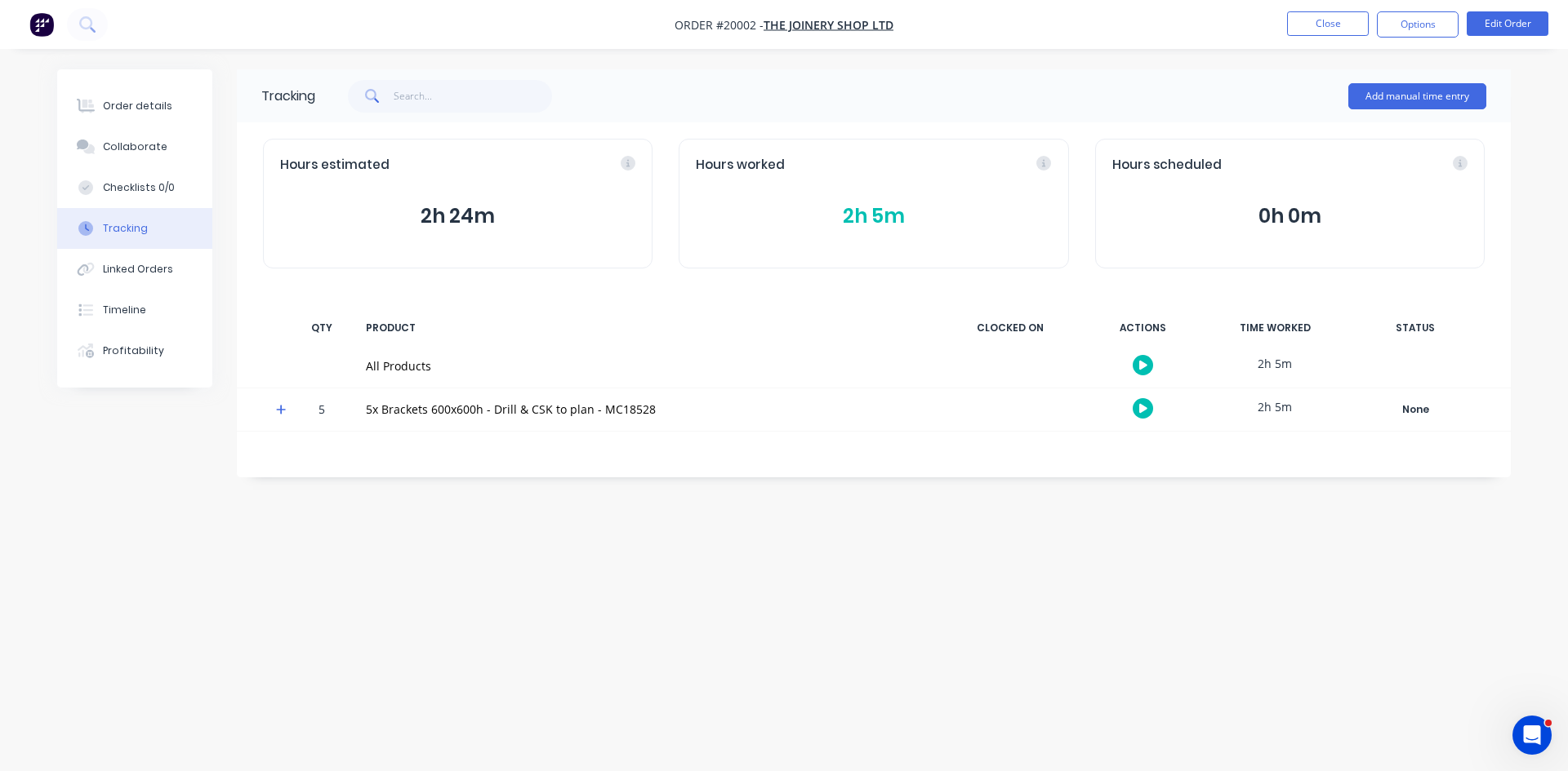
click at [856, 217] on button "2h 5m" at bounding box center [873, 215] width 355 height 31
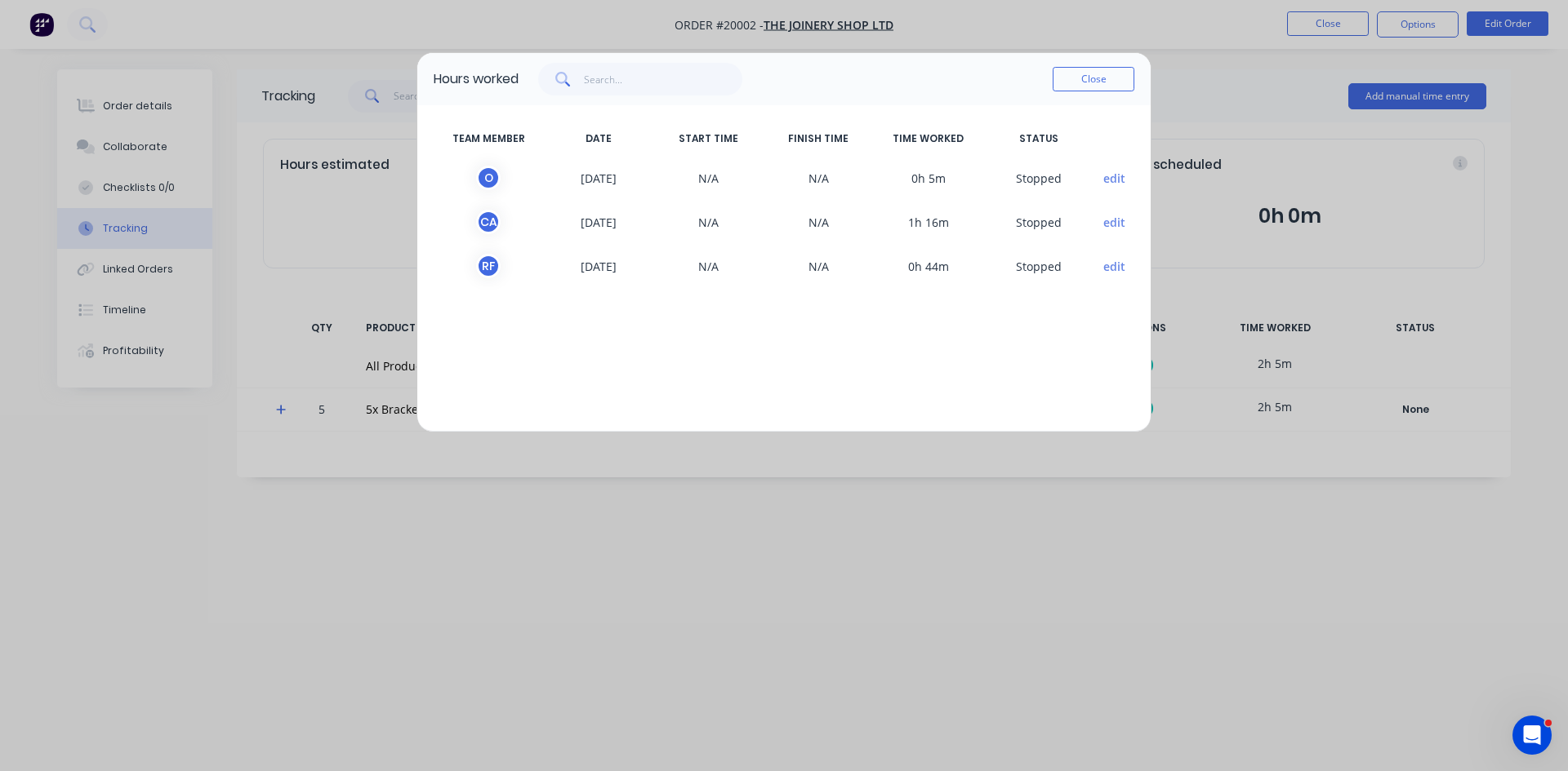
click at [602, 221] on span "[DATE]" at bounding box center [598, 222] width 110 height 25
click at [1117, 224] on button "edit" at bounding box center [1113, 222] width 22 height 17
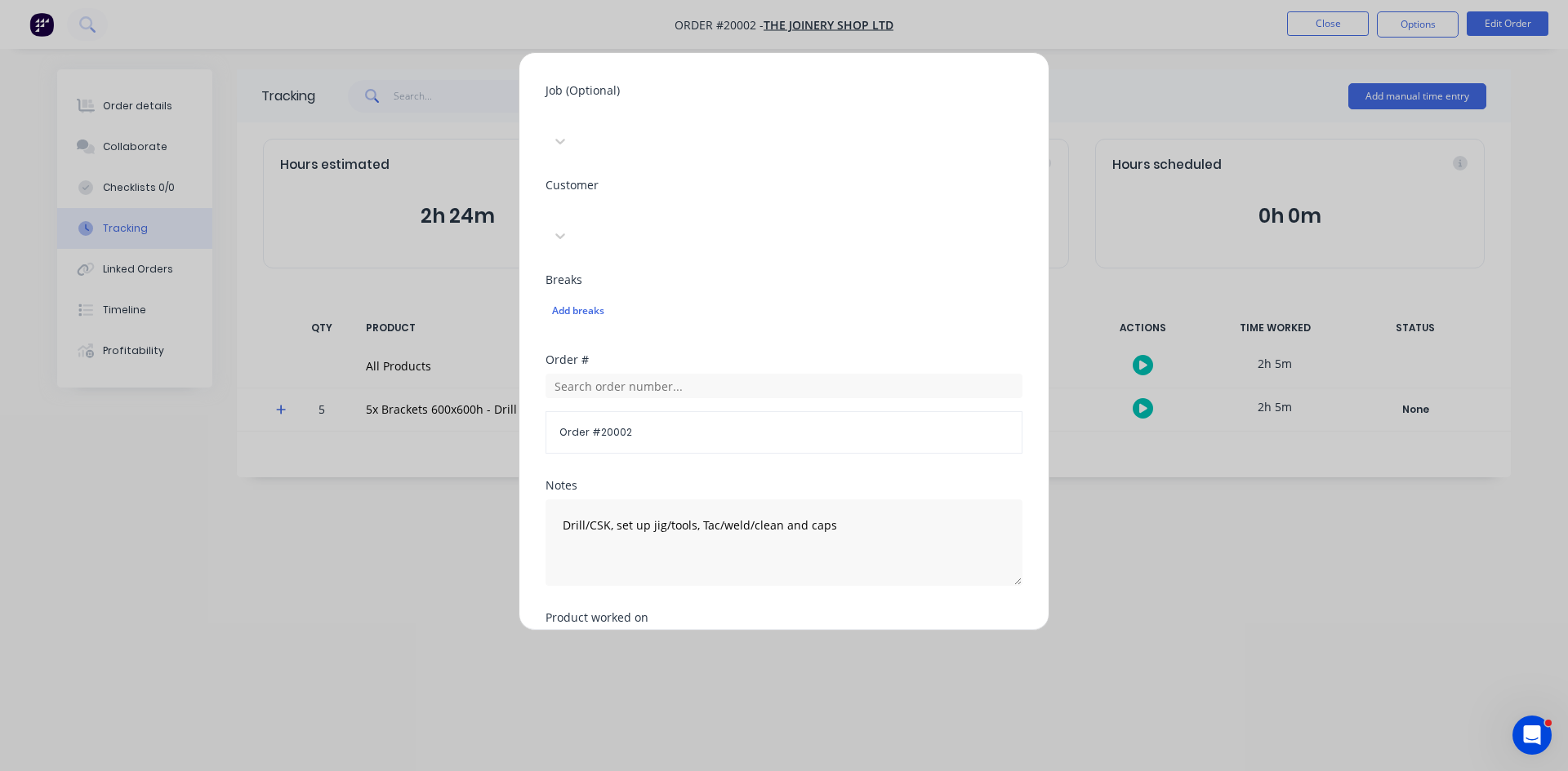
scroll to position [721, 0]
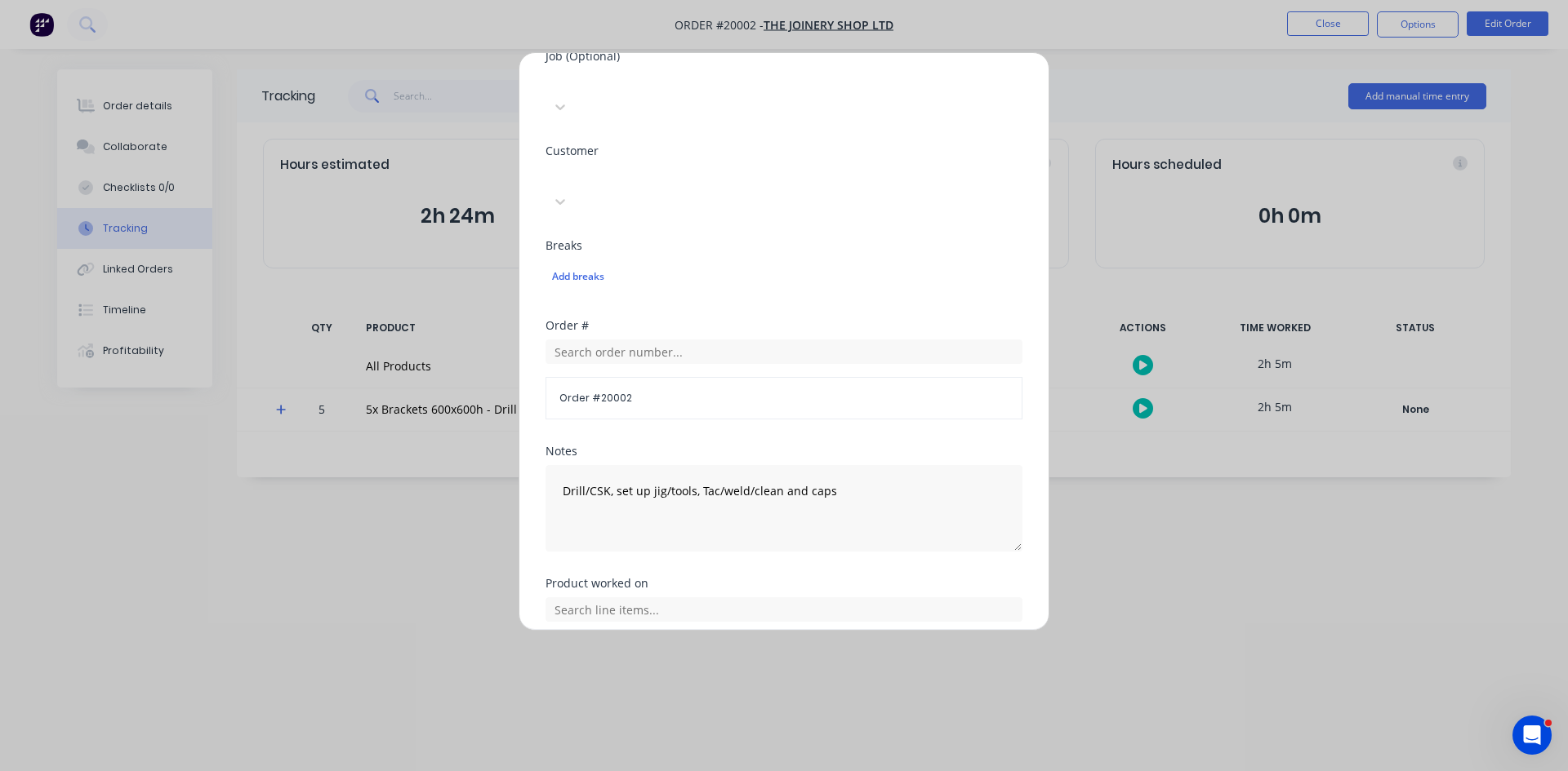
click at [841, 703] on button "Cancel" at bounding box center [835, 716] width 90 height 26
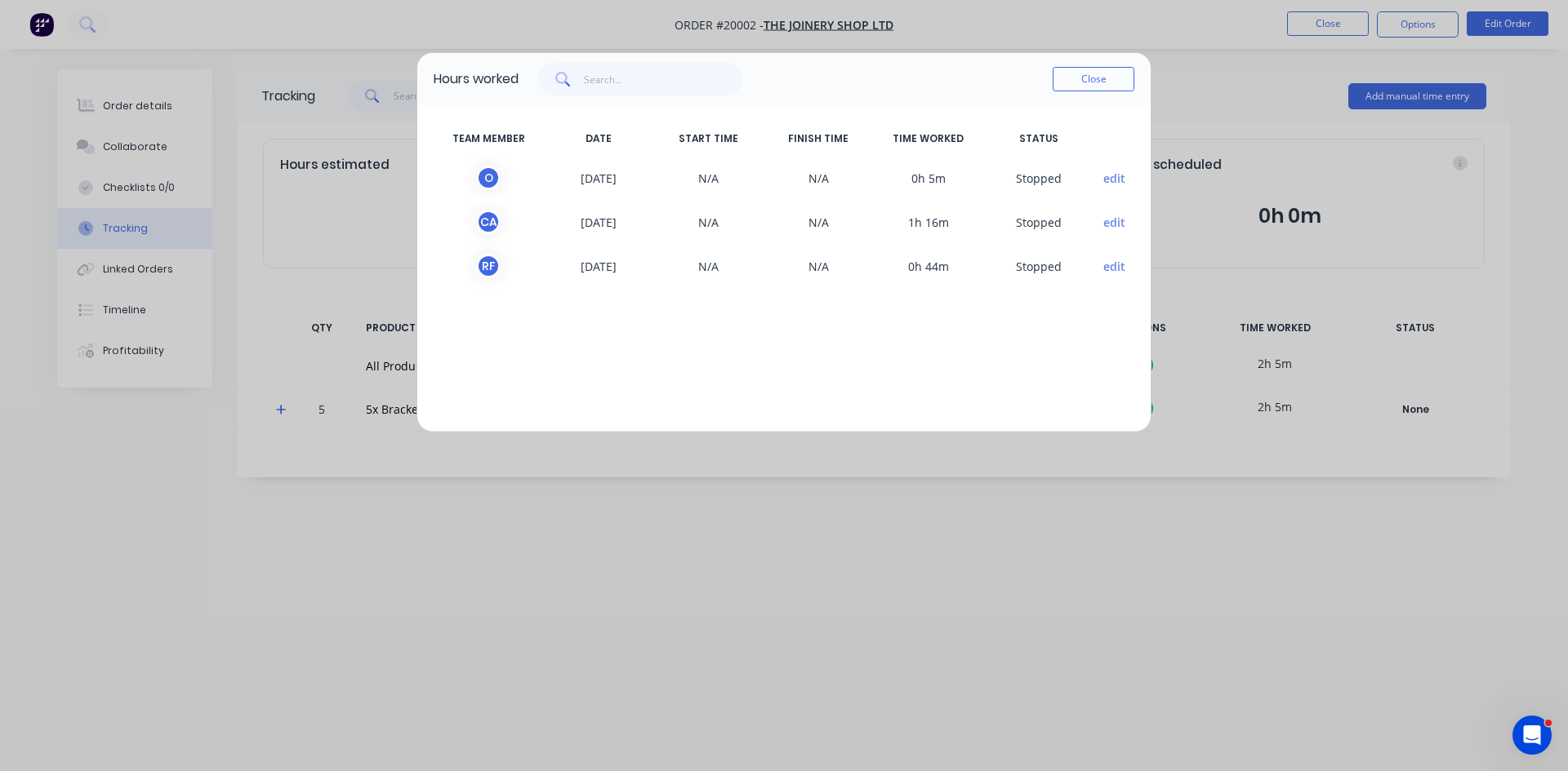
click at [1122, 222] on button "edit" at bounding box center [1113, 222] width 22 height 17
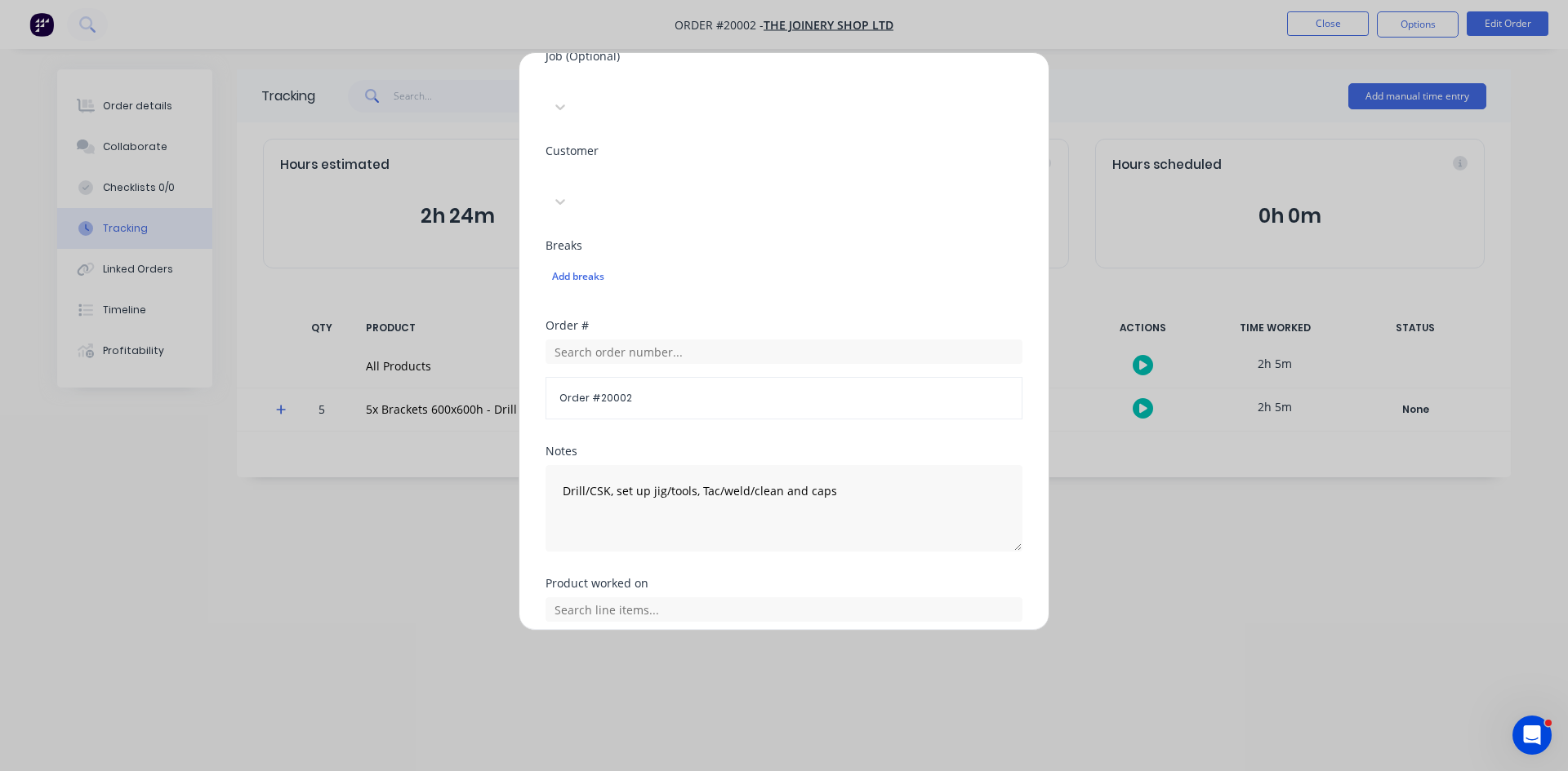
click at [822, 703] on button "Cancel" at bounding box center [835, 716] width 90 height 26
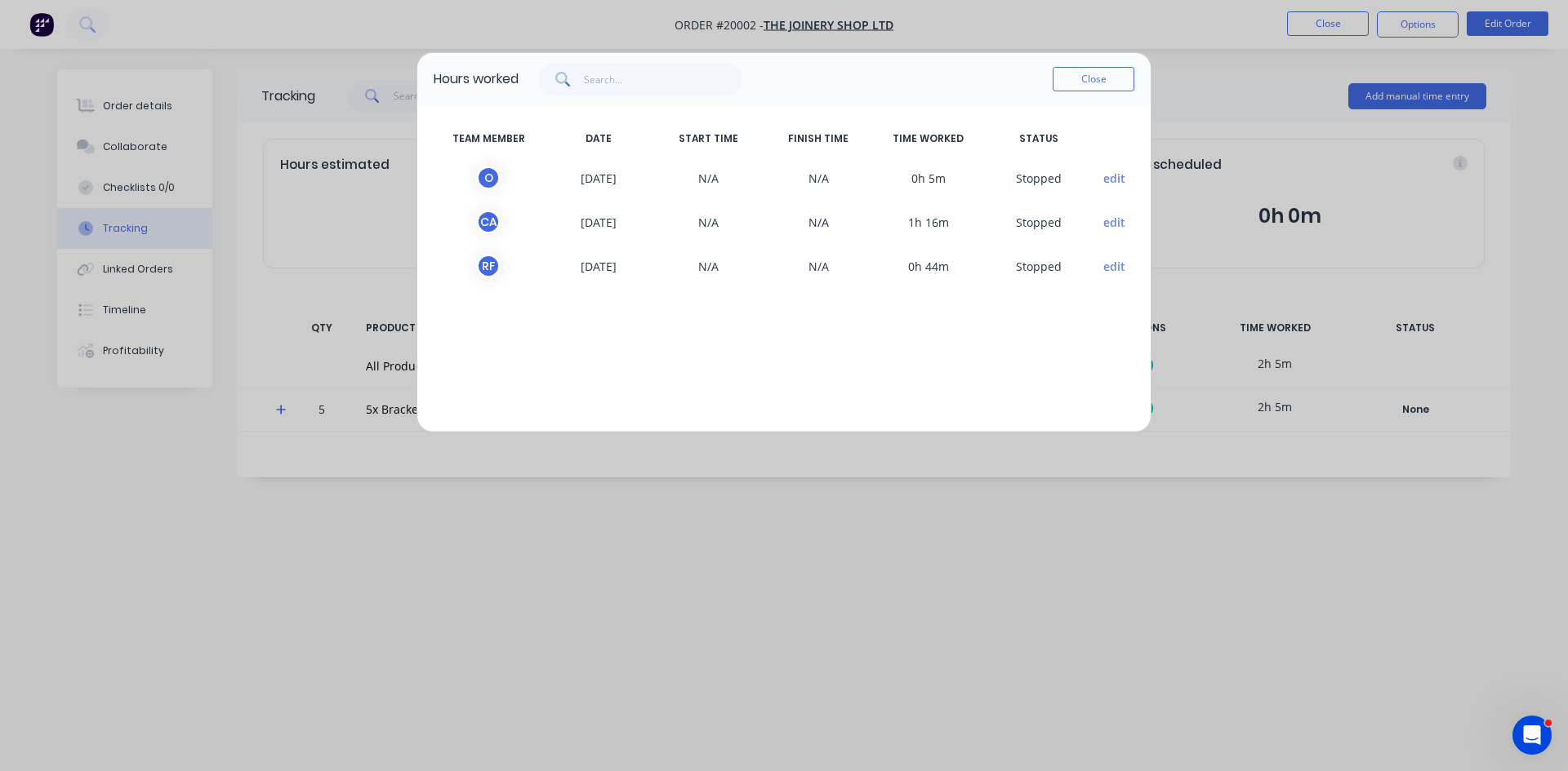
click at [1102, 76] on button "Close" at bounding box center [1093, 79] width 82 height 25
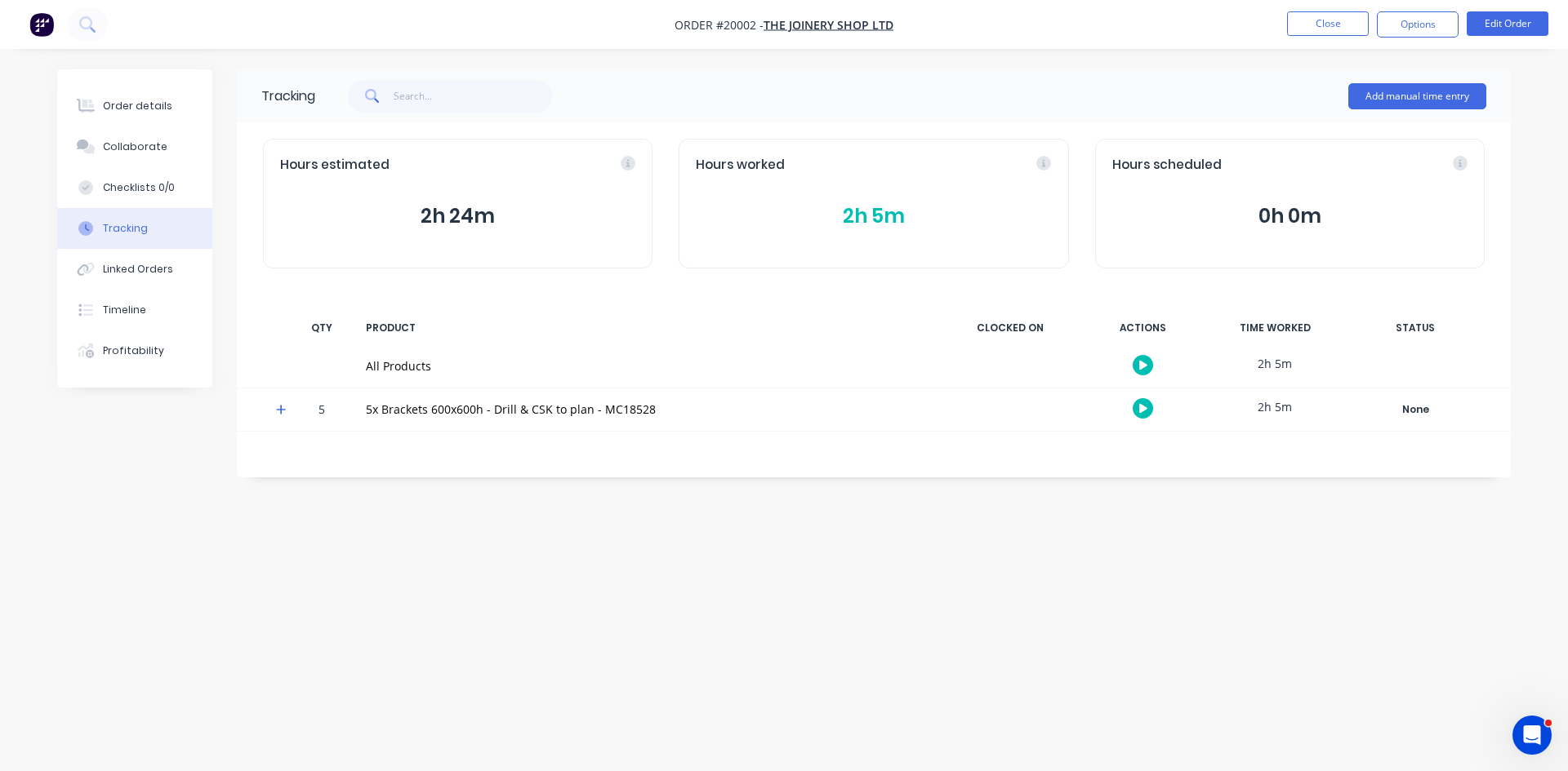
click at [134, 344] on div "Profitability" at bounding box center [134, 351] width 62 height 15
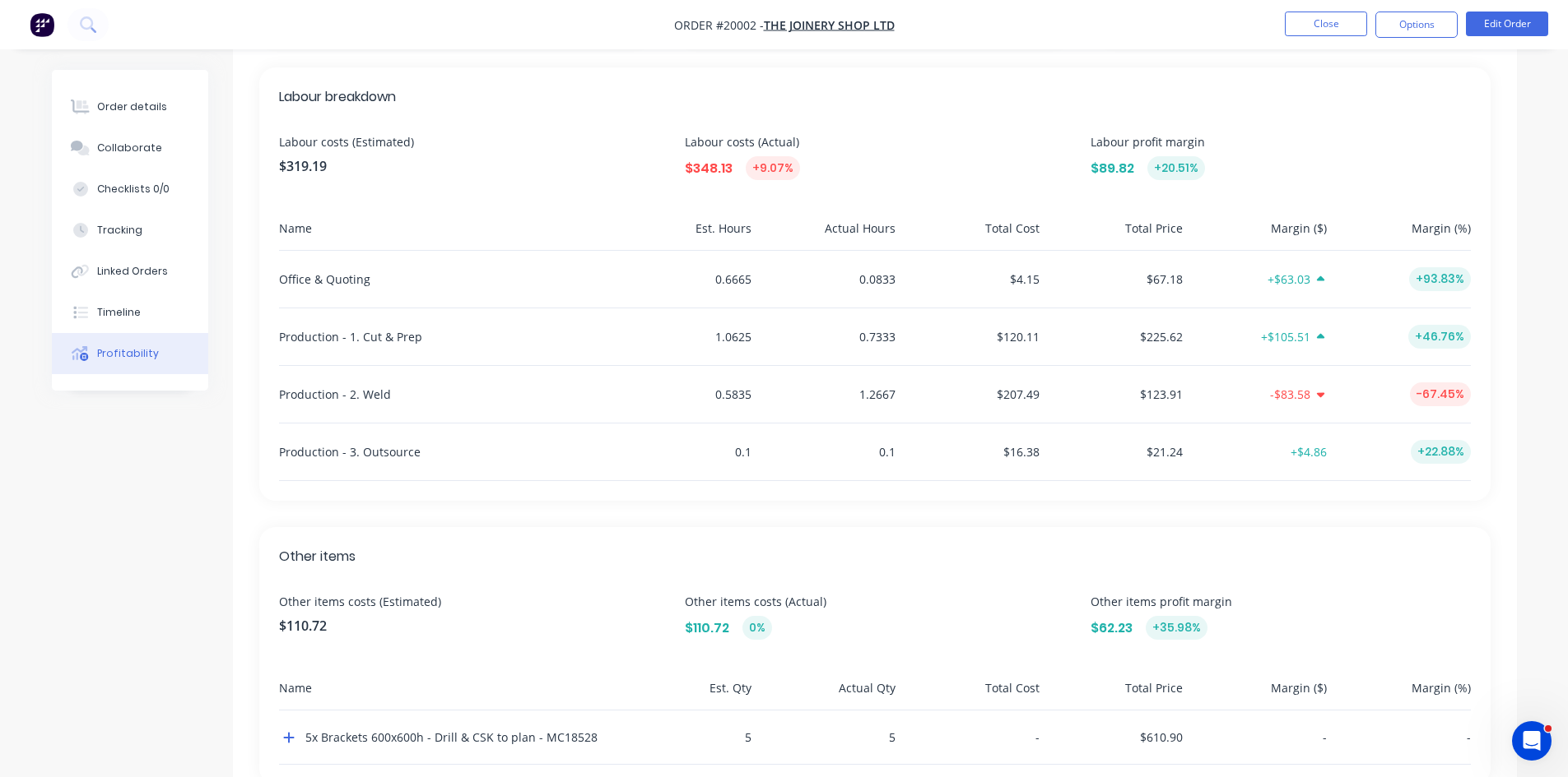
scroll to position [493, 0]
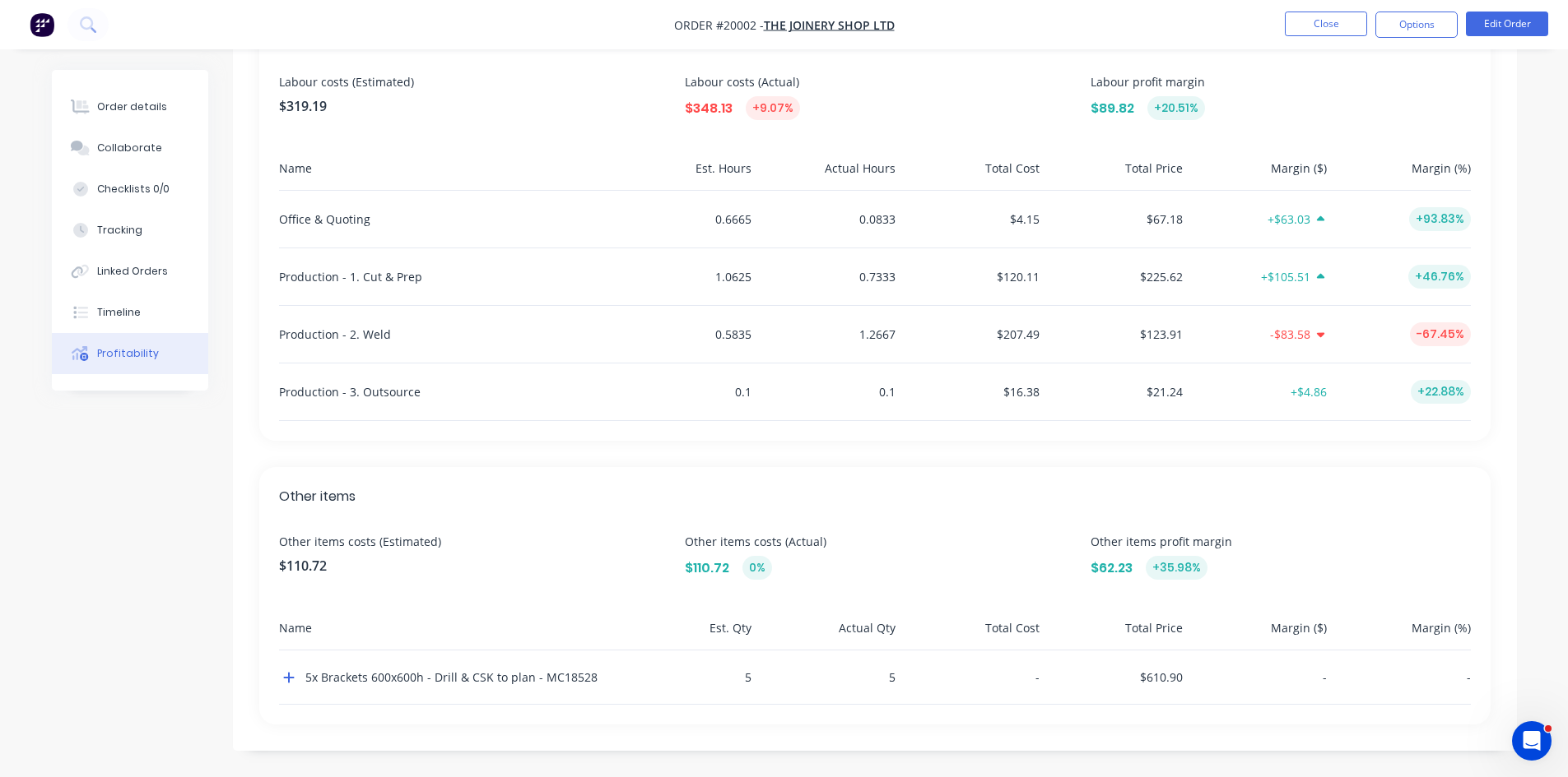
click at [1319, 18] on button "Close" at bounding box center [1325, 24] width 82 height 25
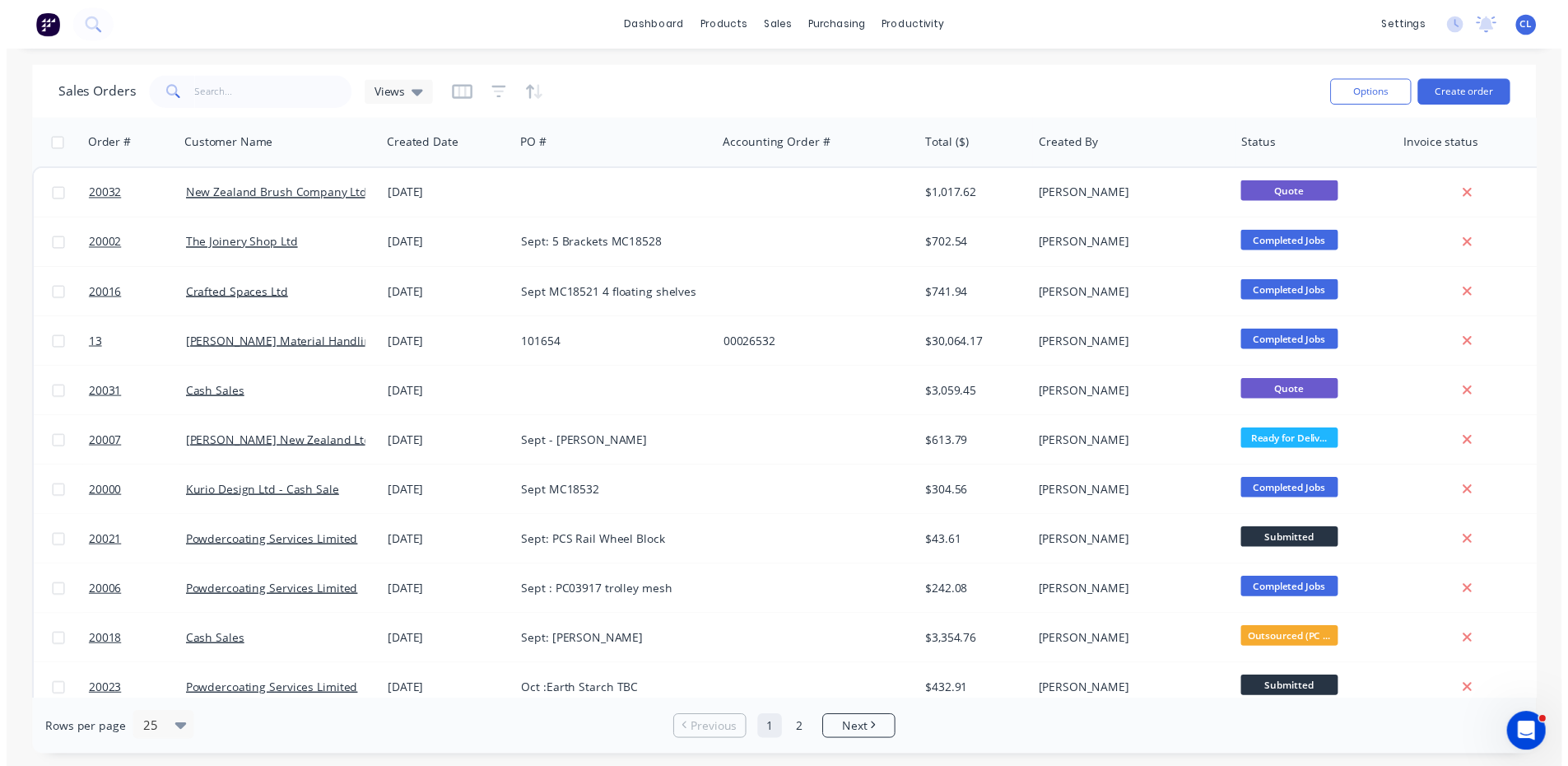
scroll to position [724, 0]
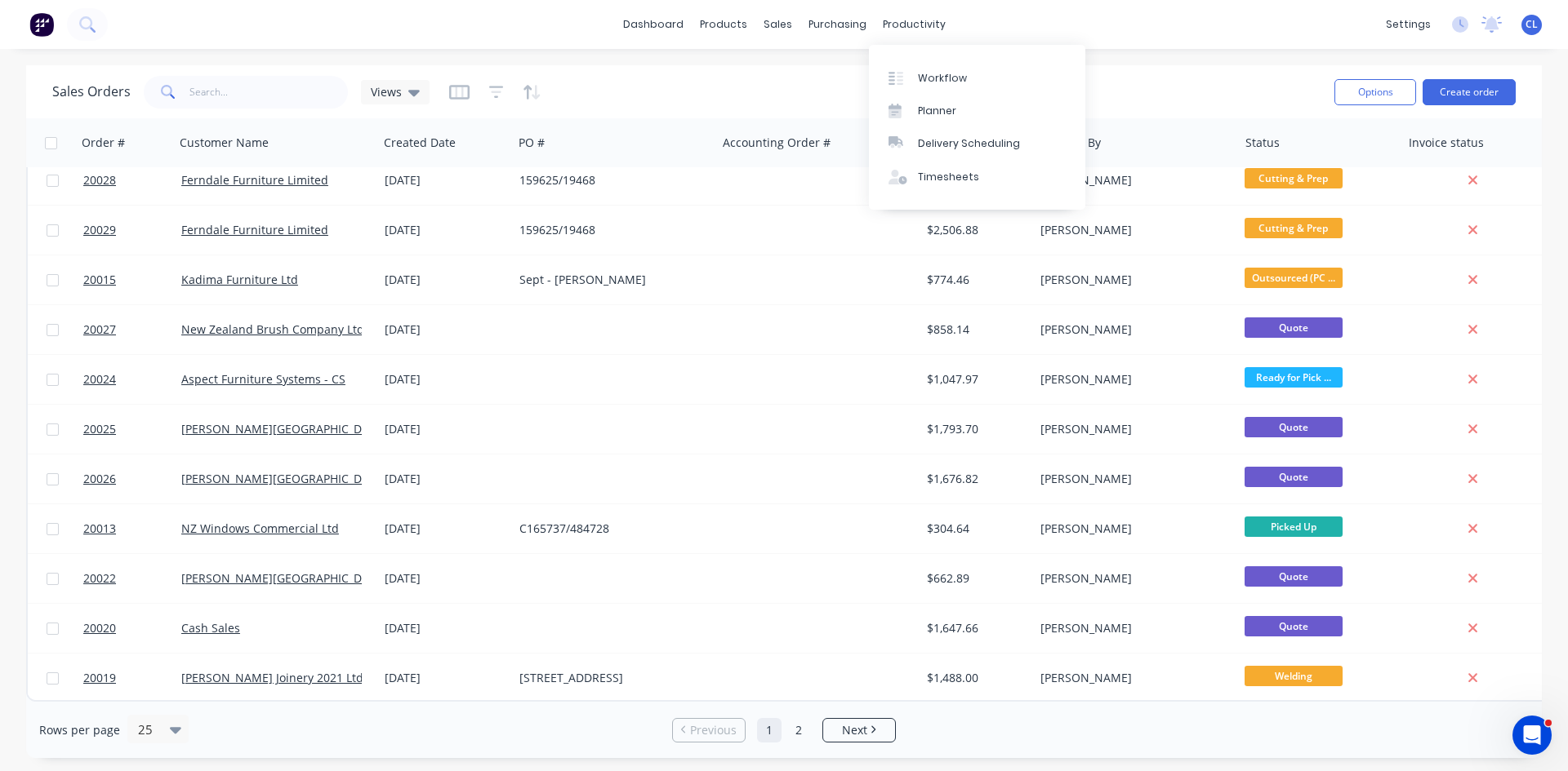
click at [923, 83] on div "Workflow" at bounding box center [943, 78] width 49 height 15
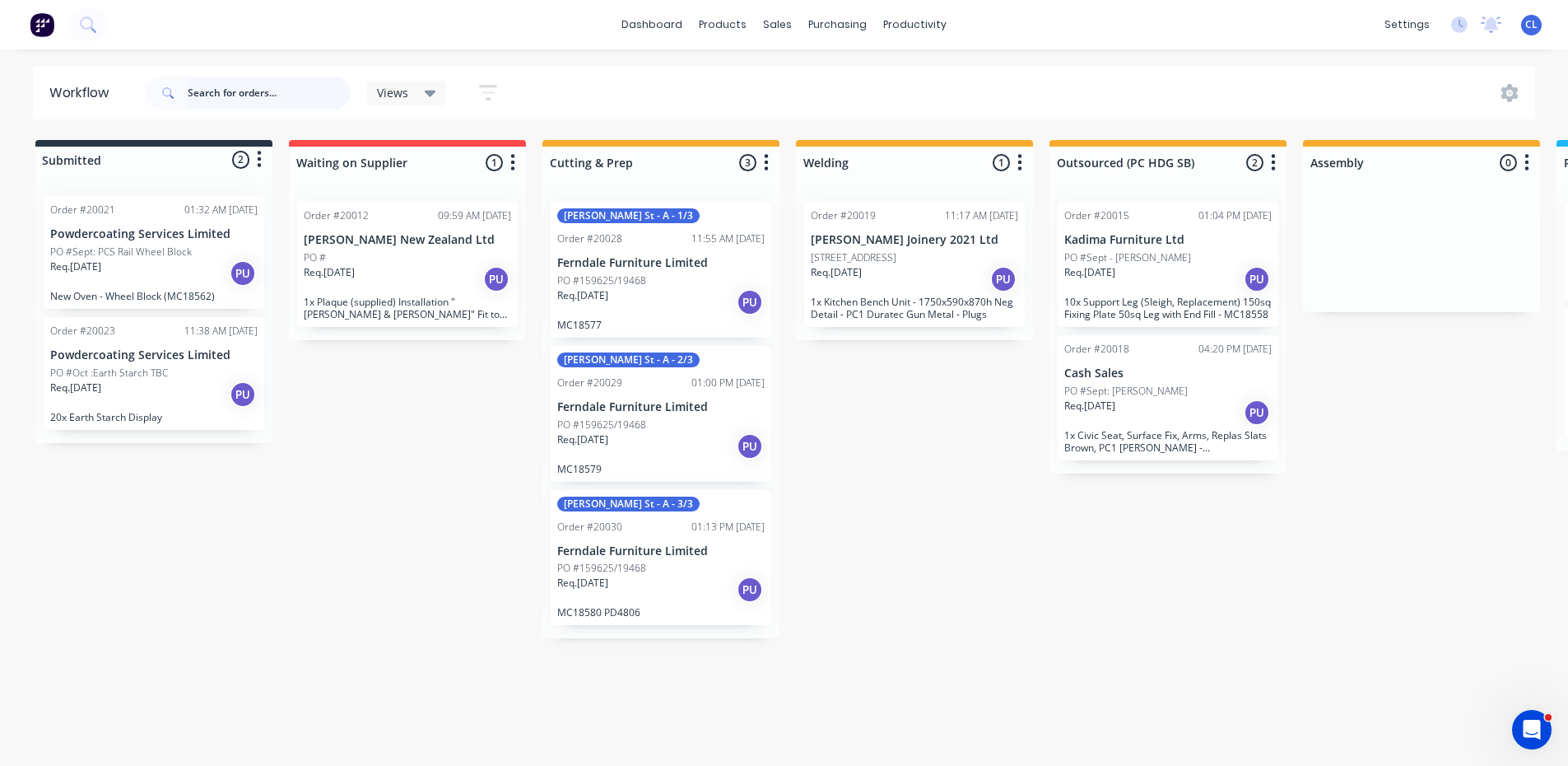
click at [243, 98] on input "text" at bounding box center [269, 92] width 163 height 33
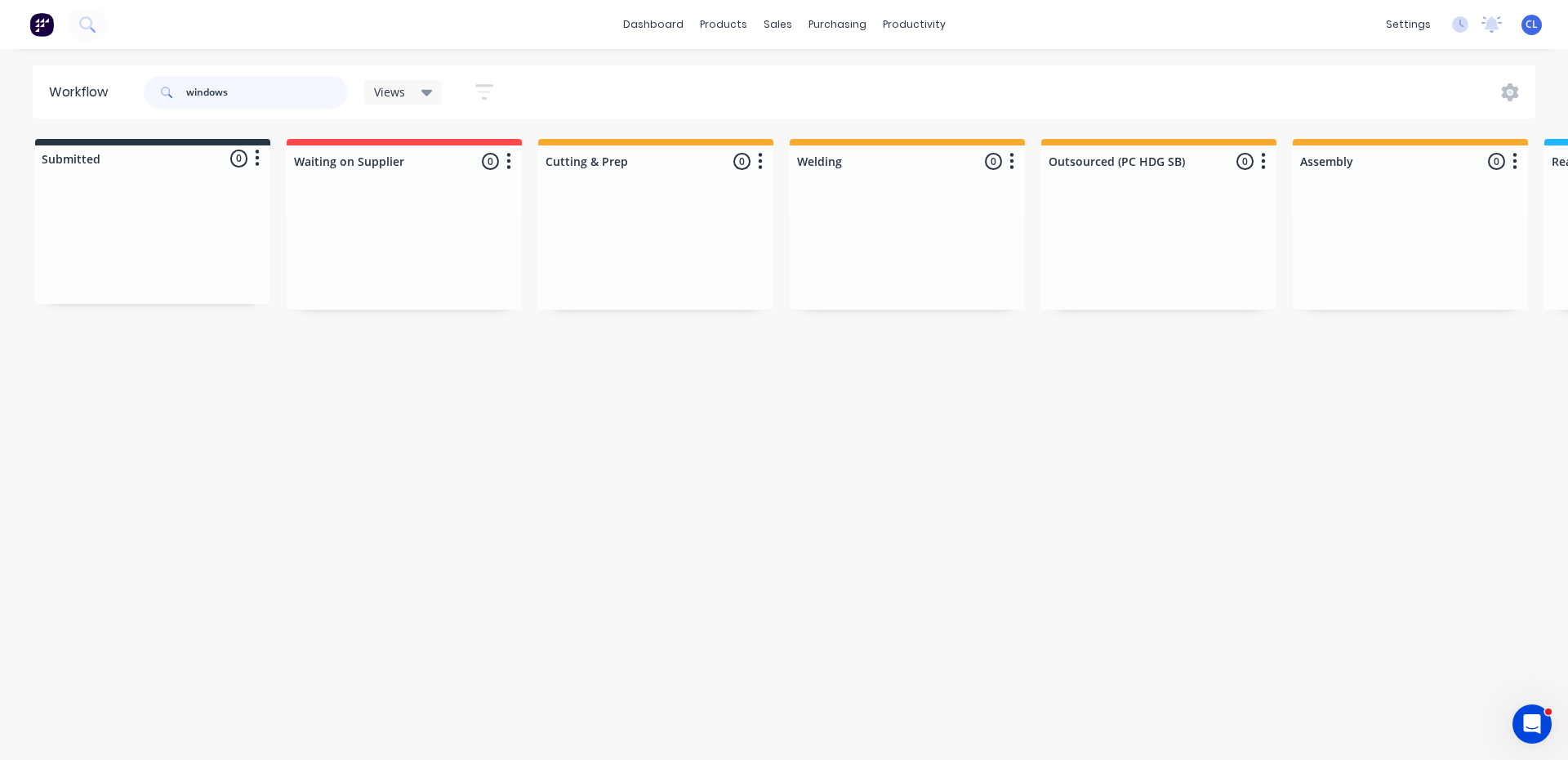
drag, startPoint x: 256, startPoint y: 88, endPoint x: 105, endPoint y: 86, distance: 151.0
click at [105, 86] on header "Workflow windows Views Save new view None (Default) edit Show/Hide statuses Sho…" at bounding box center [784, 91] width 1503 height 53
click at [422, 96] on icon at bounding box center [427, 92] width 11 height 18
click at [588, 74] on div "windows Views Save new view None (Default) edit Show/Hide statuses Show line it…" at bounding box center [838, 92] width 1396 height 49
click at [485, 88] on icon "button" at bounding box center [484, 91] width 18 height 20
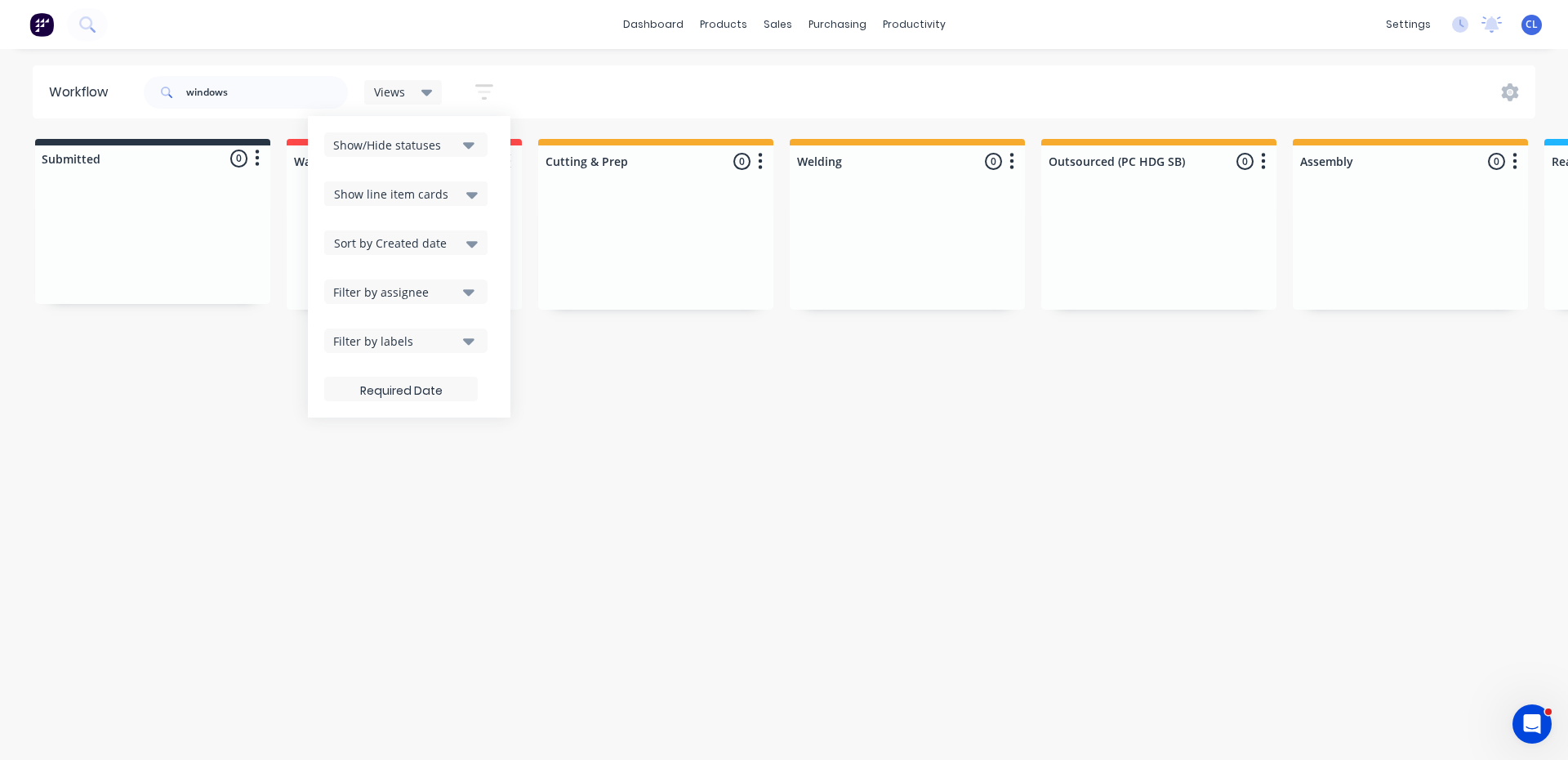
click at [475, 144] on button "Show/Hide statuses" at bounding box center [406, 144] width 164 height 25
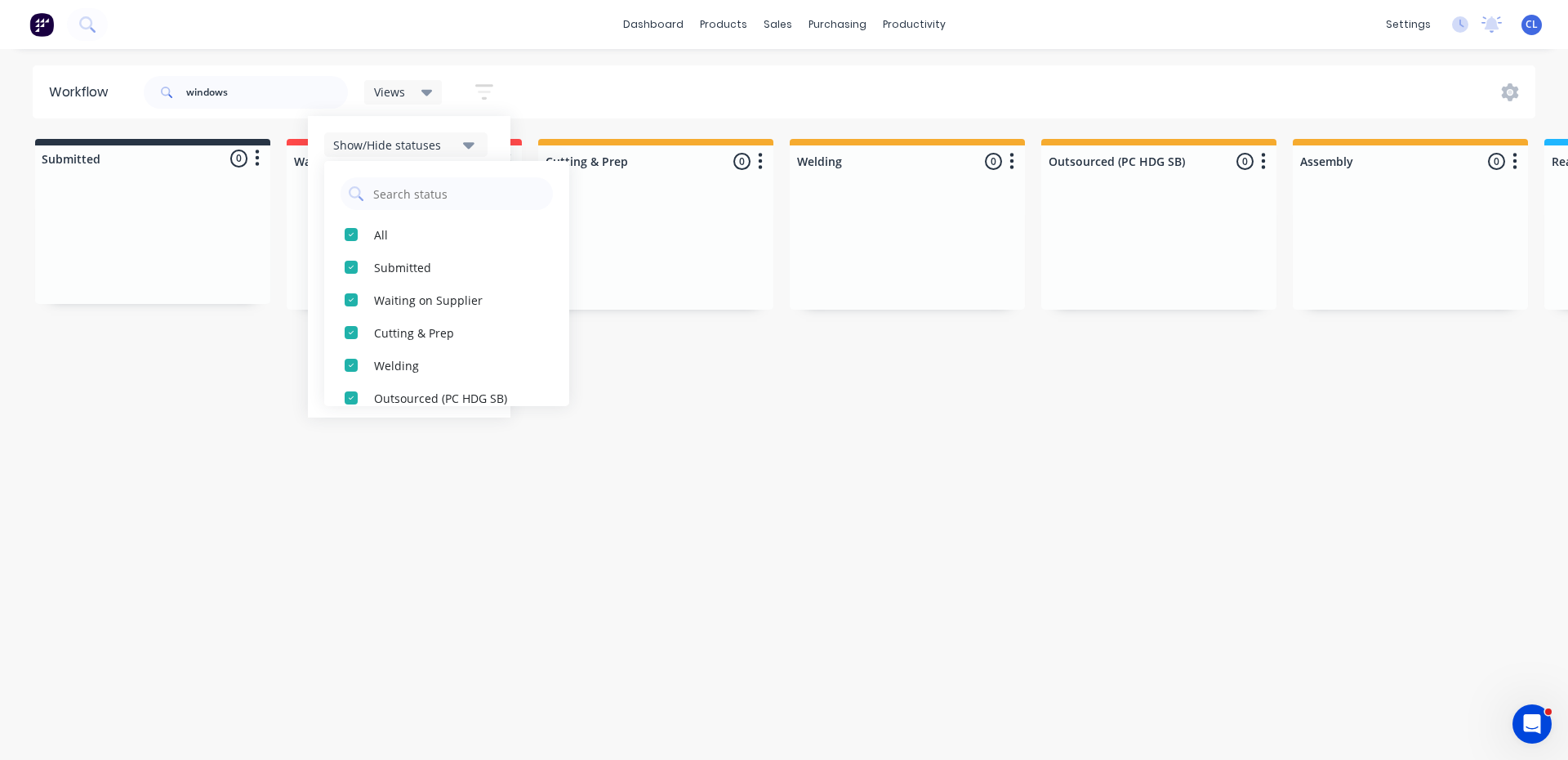
click at [468, 144] on icon "button" at bounding box center [468, 145] width 11 height 6
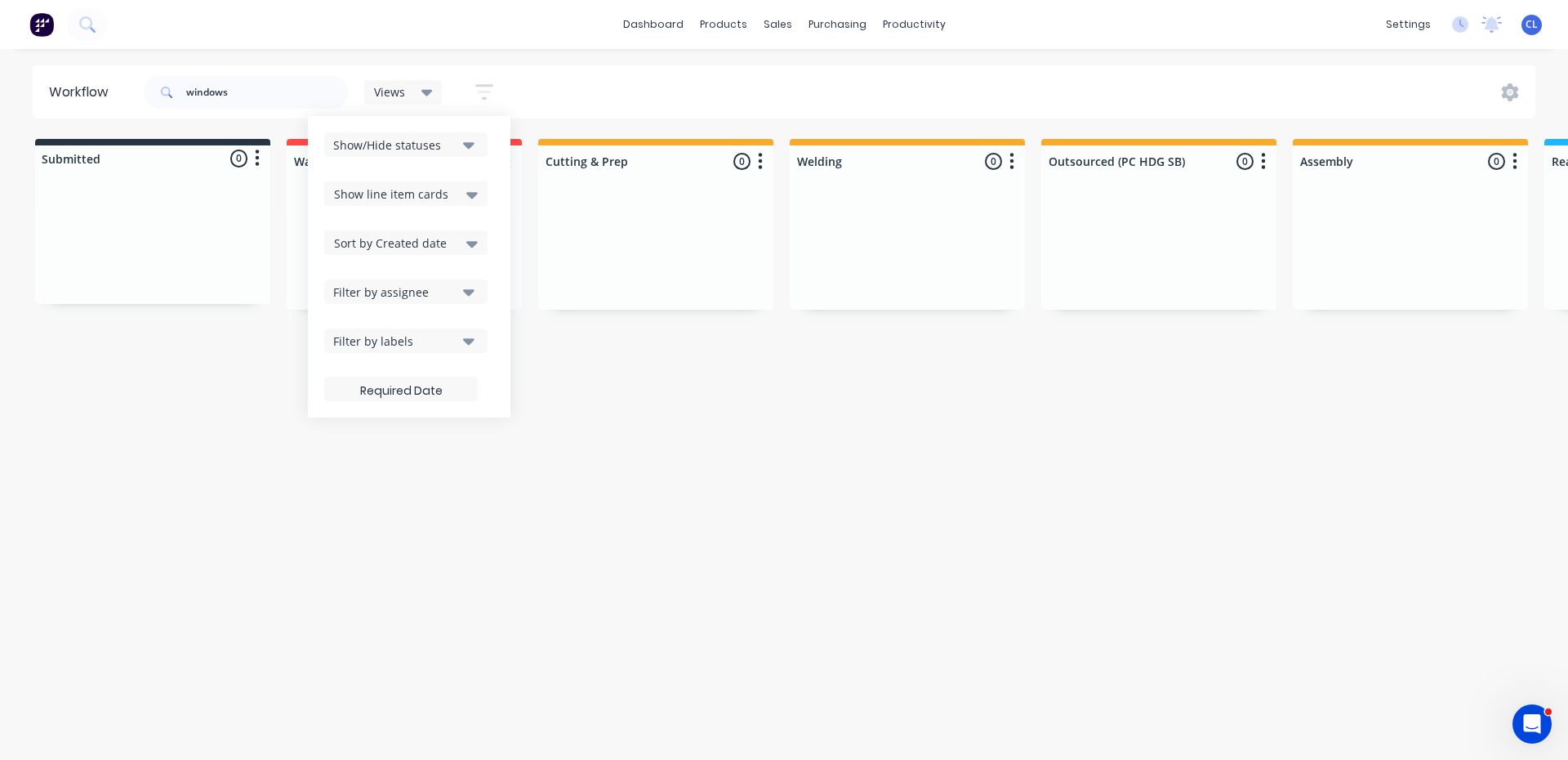
click at [543, 80] on div "windows Views Save new view None (Default) edit Show/Hide statuses Show line it…" at bounding box center [838, 92] width 1396 height 49
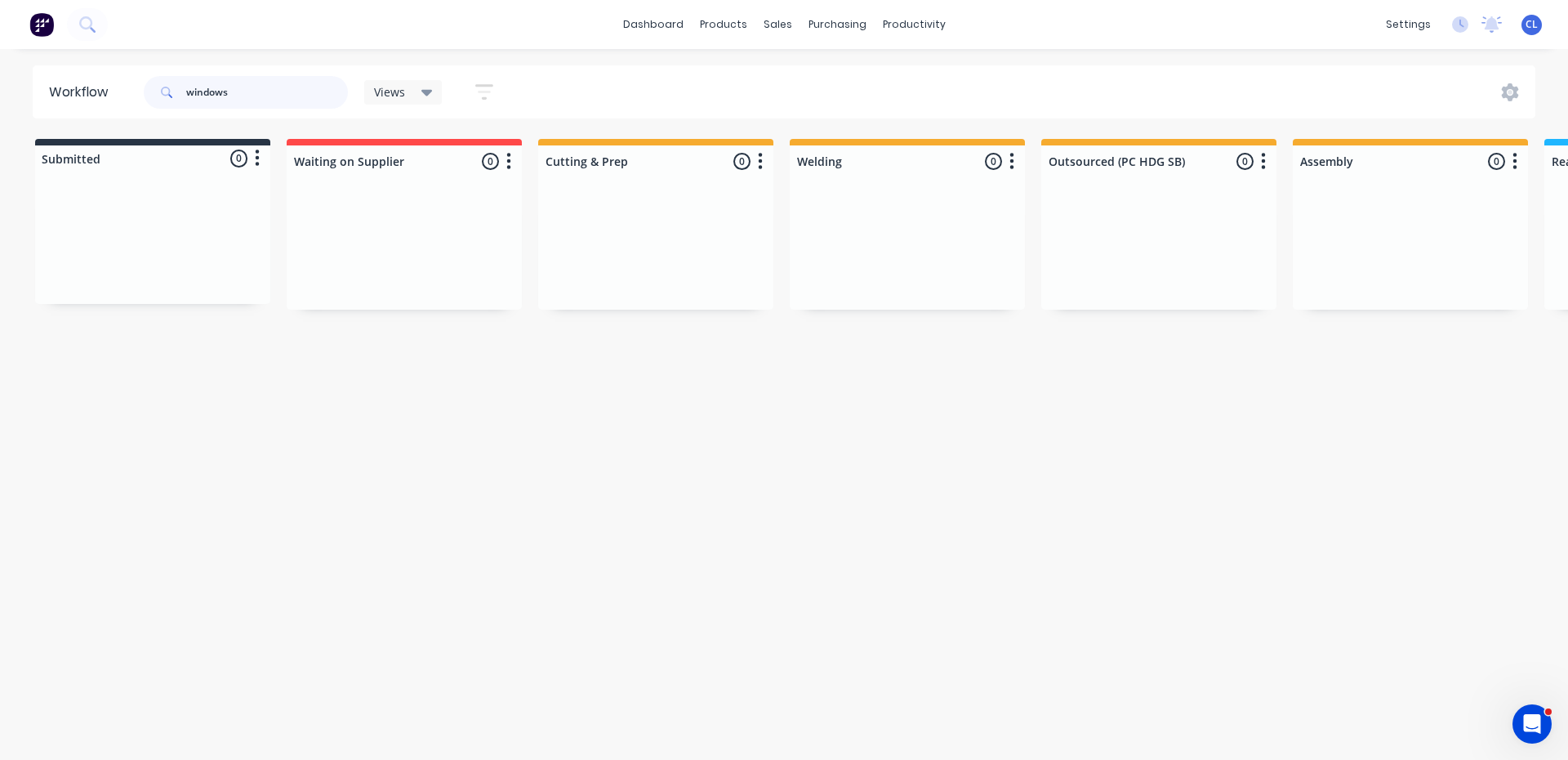
drag, startPoint x: 281, startPoint y: 96, endPoint x: 74, endPoint y: 91, distance: 207.1
click at [74, 91] on header "Workflow windows Views Save new view None (Default) edit Show/Hide statuses Sho…" at bounding box center [784, 91] width 1503 height 53
type input "nz"
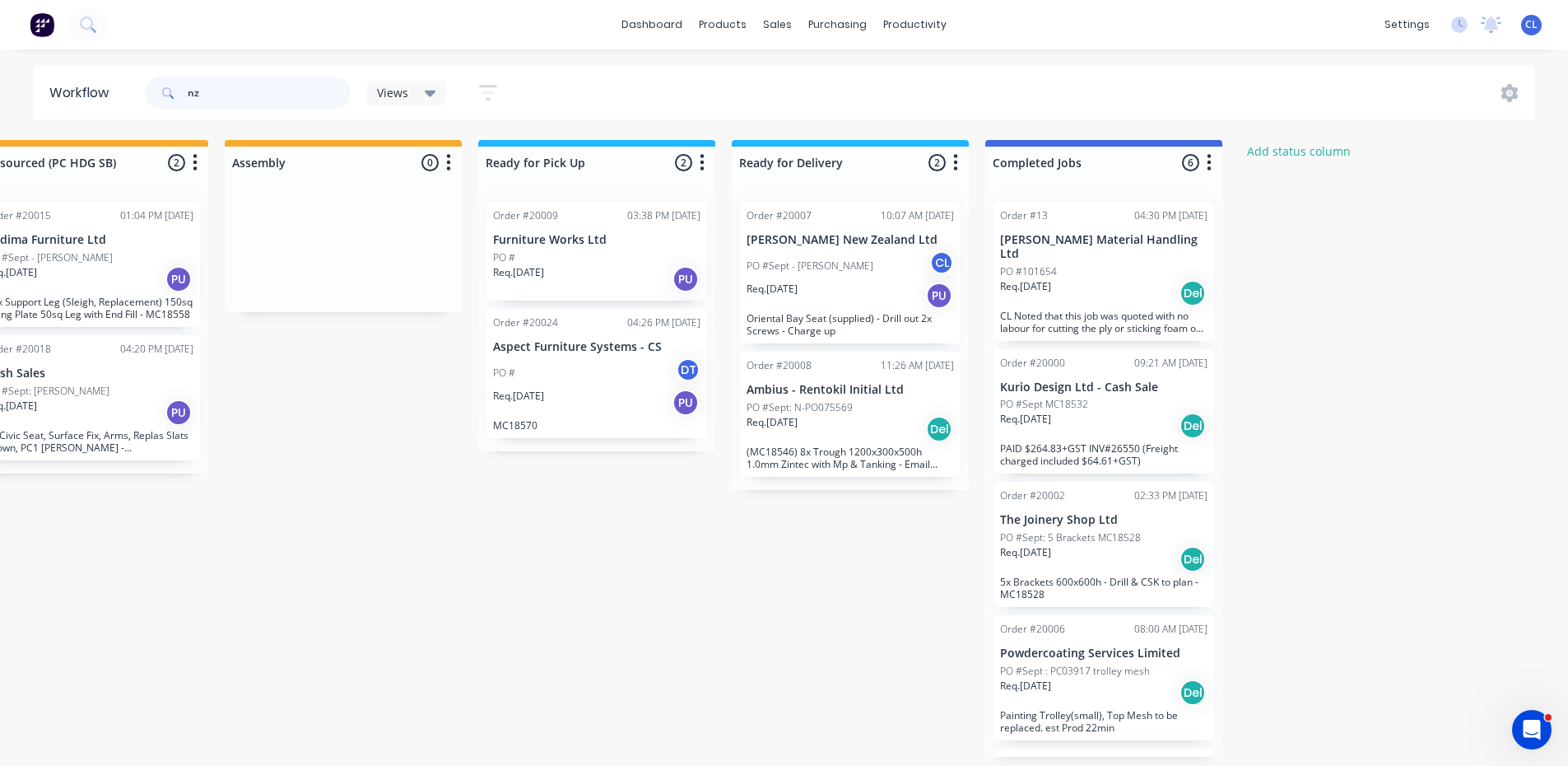
scroll to position [4, 1078]
click at [823, 78] on div "Sales Orders" at bounding box center [839, 82] width 67 height 15
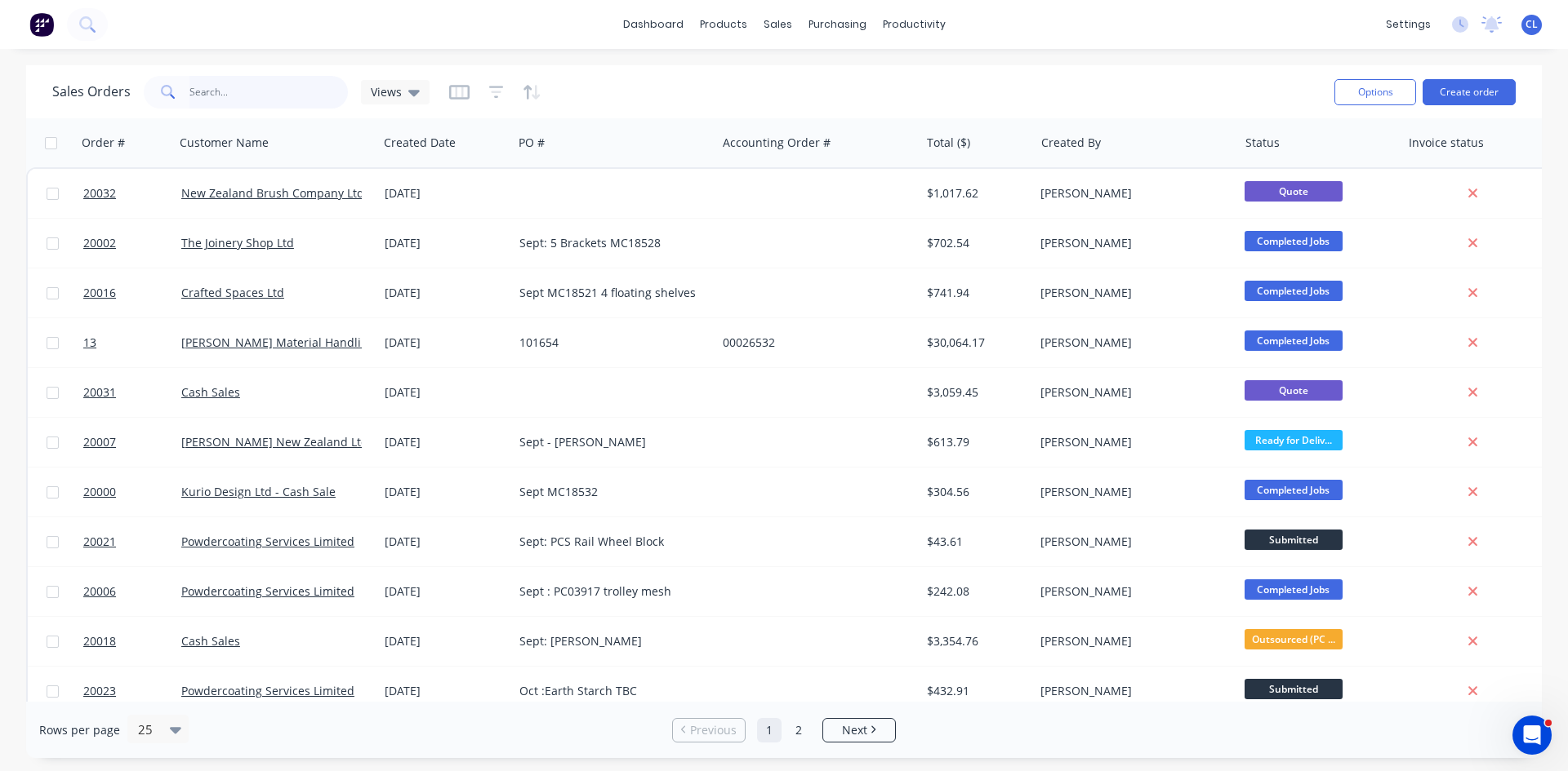
click at [220, 92] on input "text" at bounding box center [268, 91] width 159 height 33
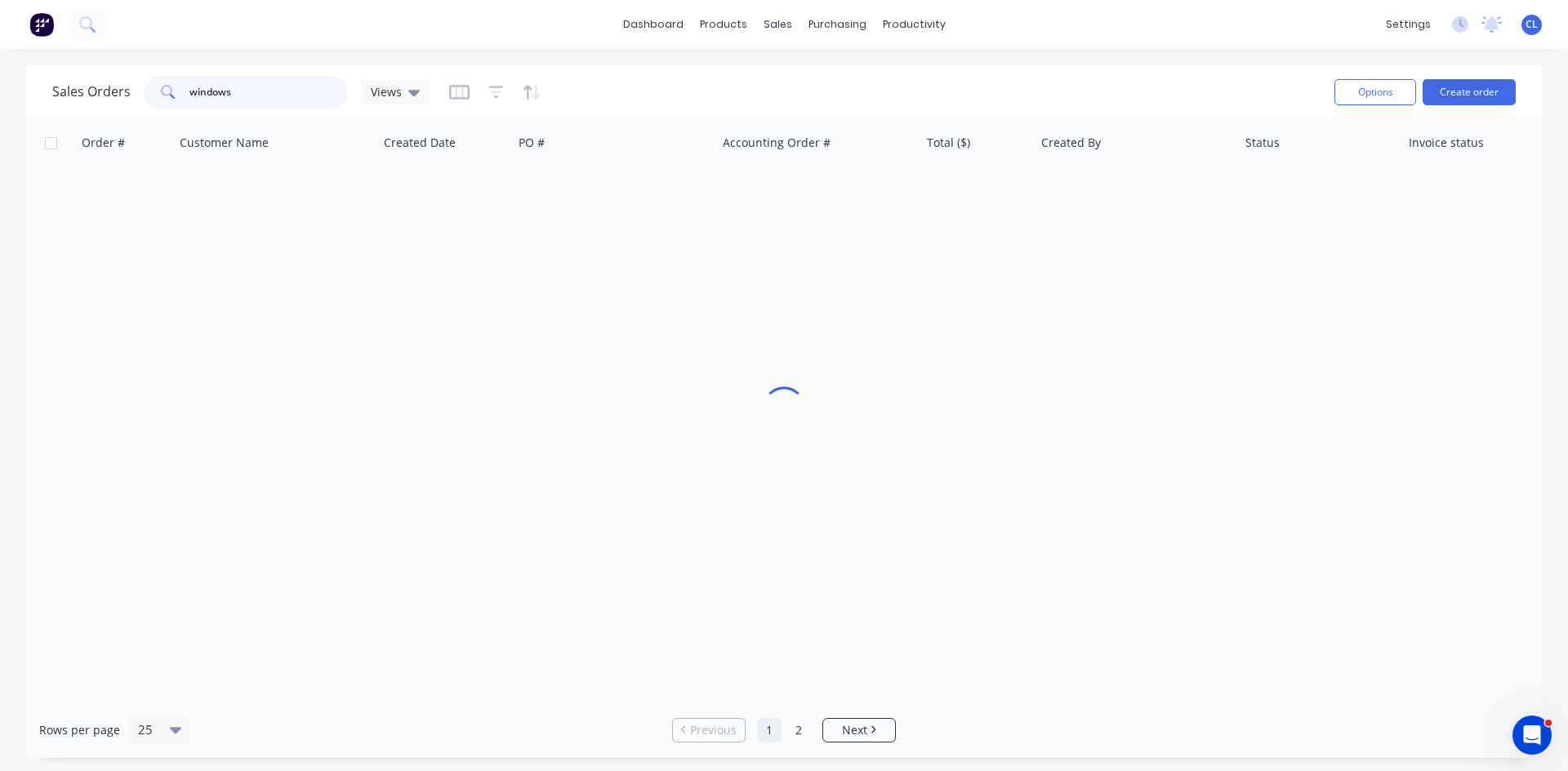
type input "windows"
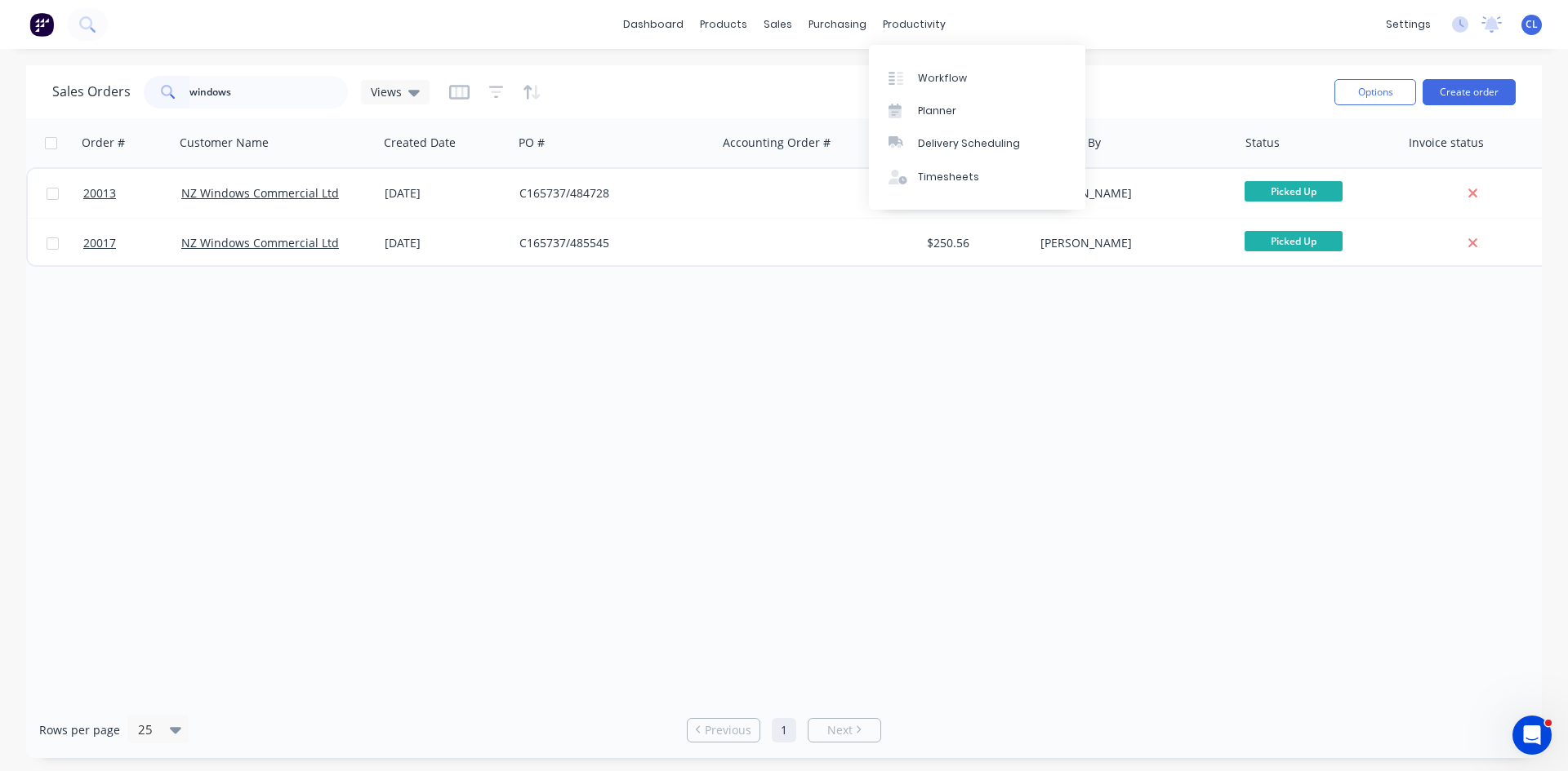
click at [920, 74] on div "Workflow" at bounding box center [943, 78] width 49 height 15
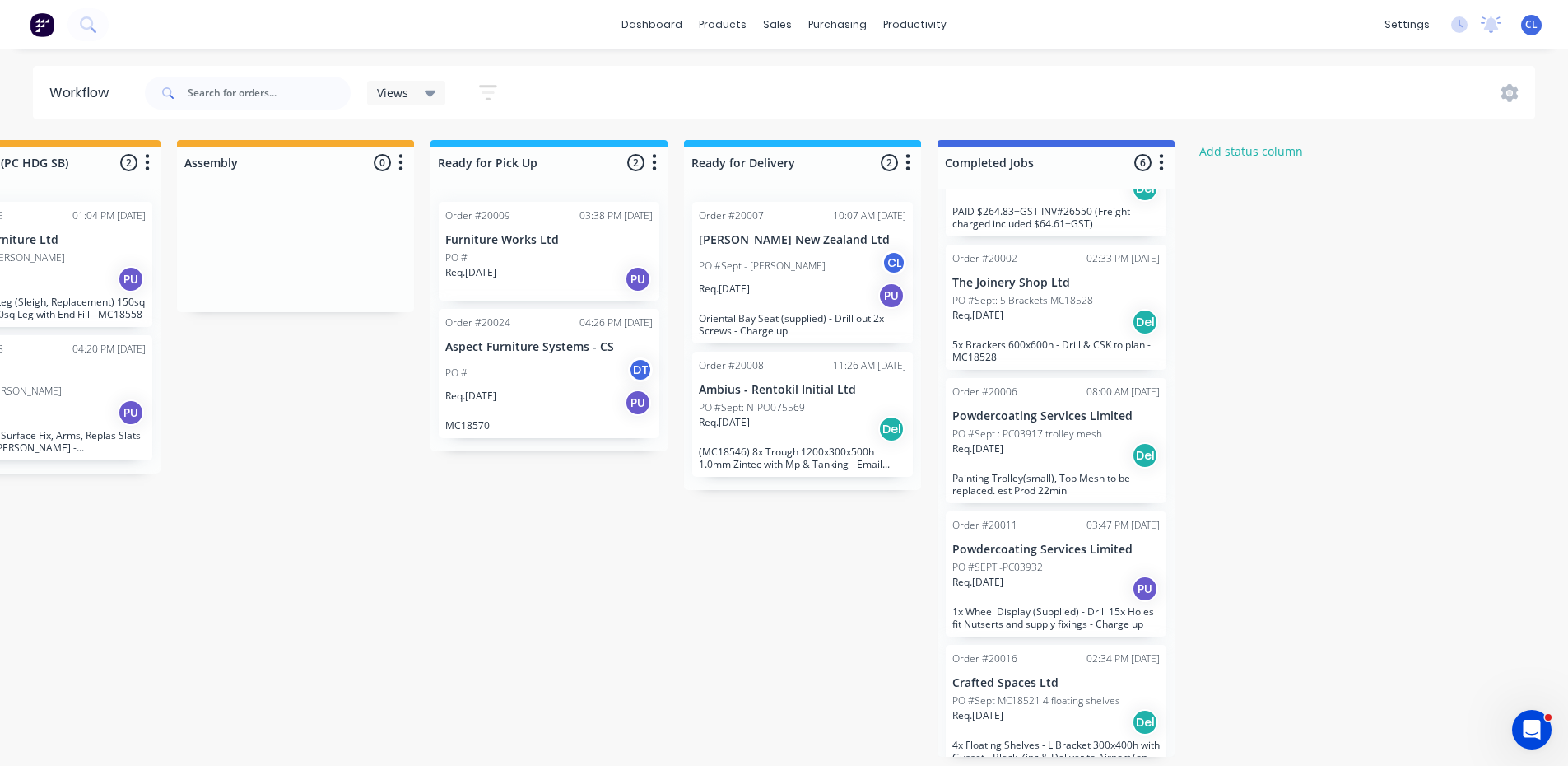
scroll to position [4, 1126]
click at [1004, 676] on p "Crafted Spaces Ltd" at bounding box center [1056, 683] width 207 height 14
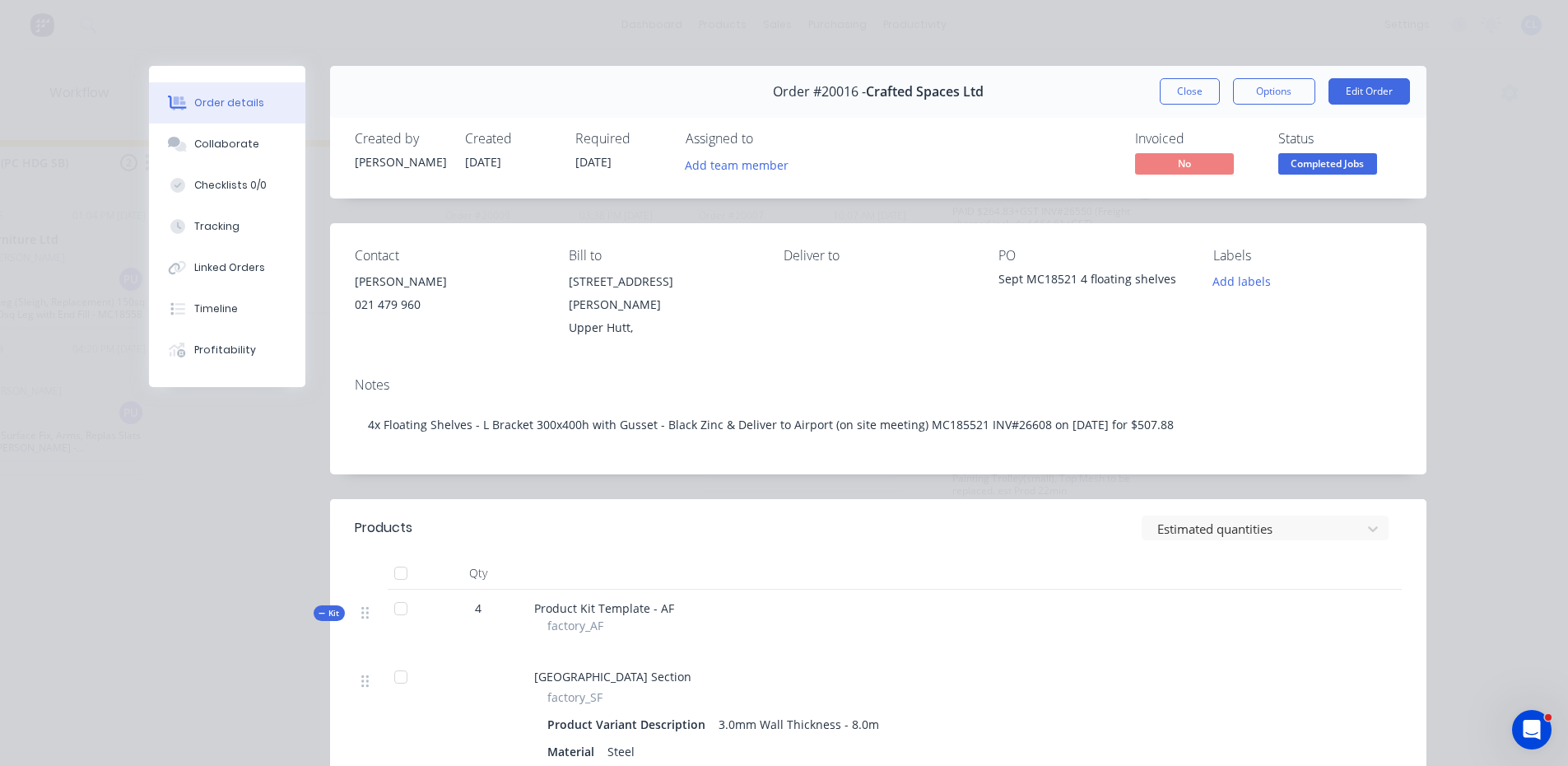
click at [1285, 92] on button "Options" at bounding box center [1274, 91] width 82 height 27
click at [1370, 249] on div "Labels" at bounding box center [1307, 255] width 189 height 16
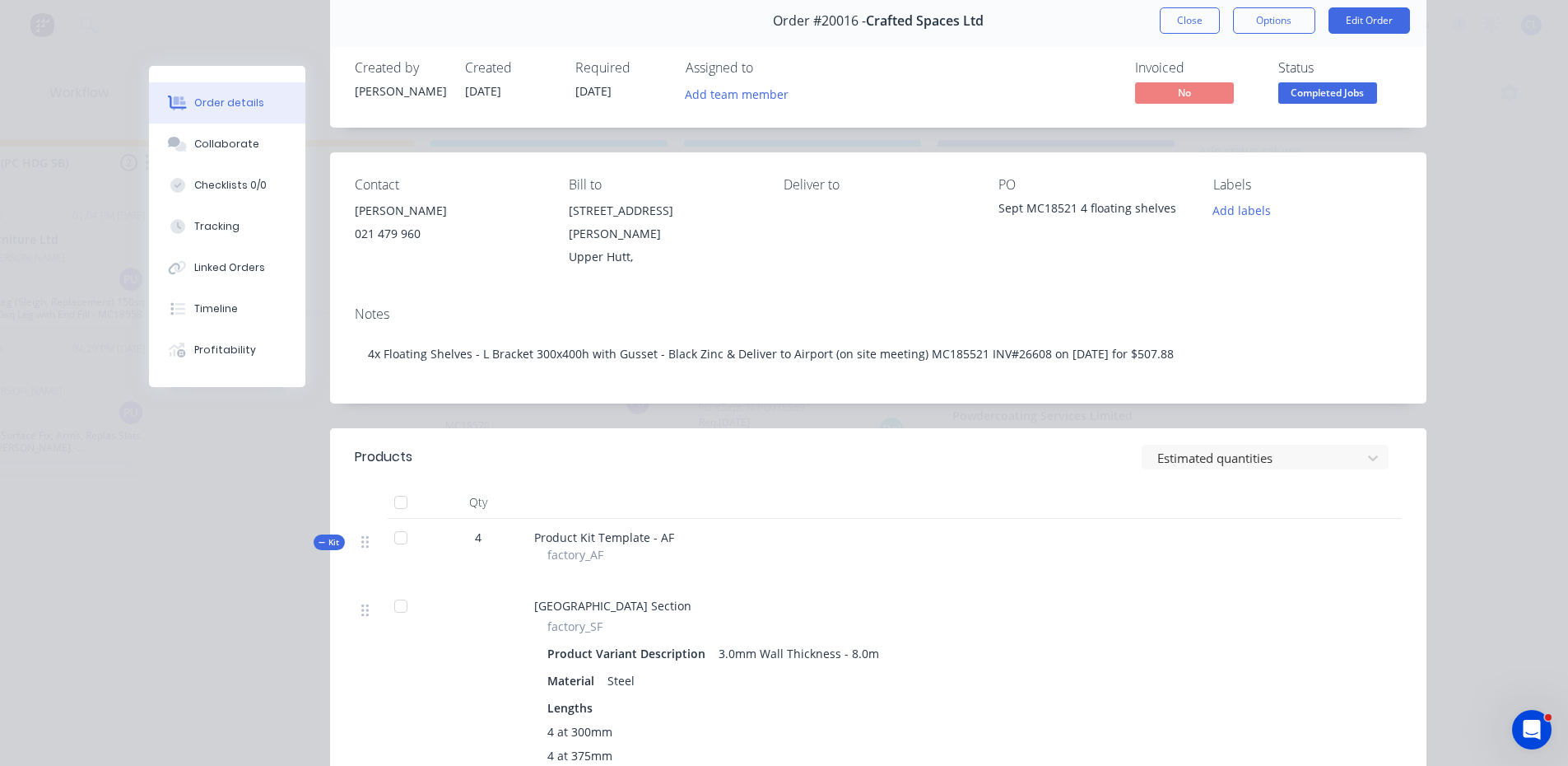
scroll to position [0, 0]
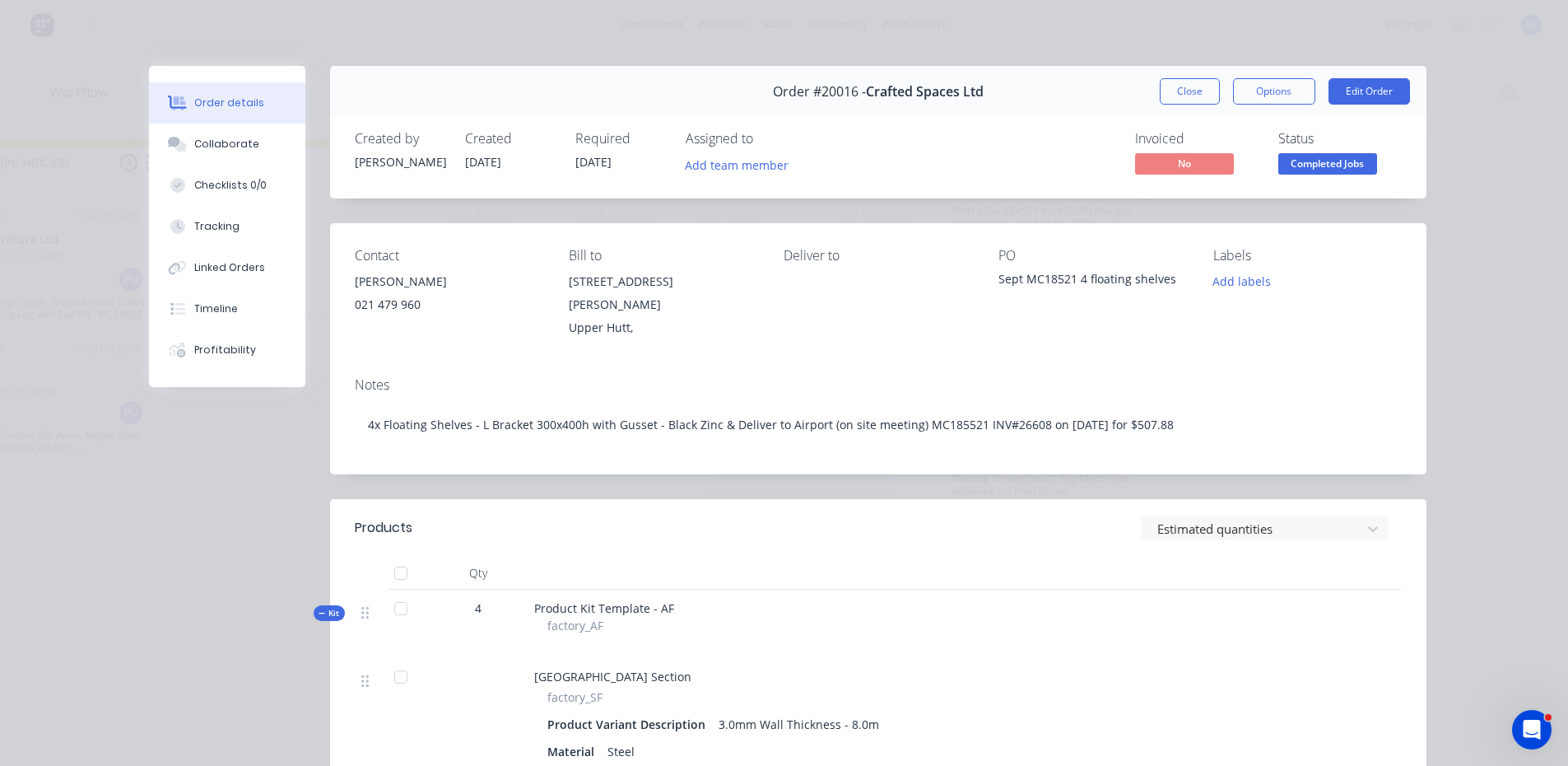
click at [1350, 89] on button "Edit Order" at bounding box center [1369, 91] width 82 height 27
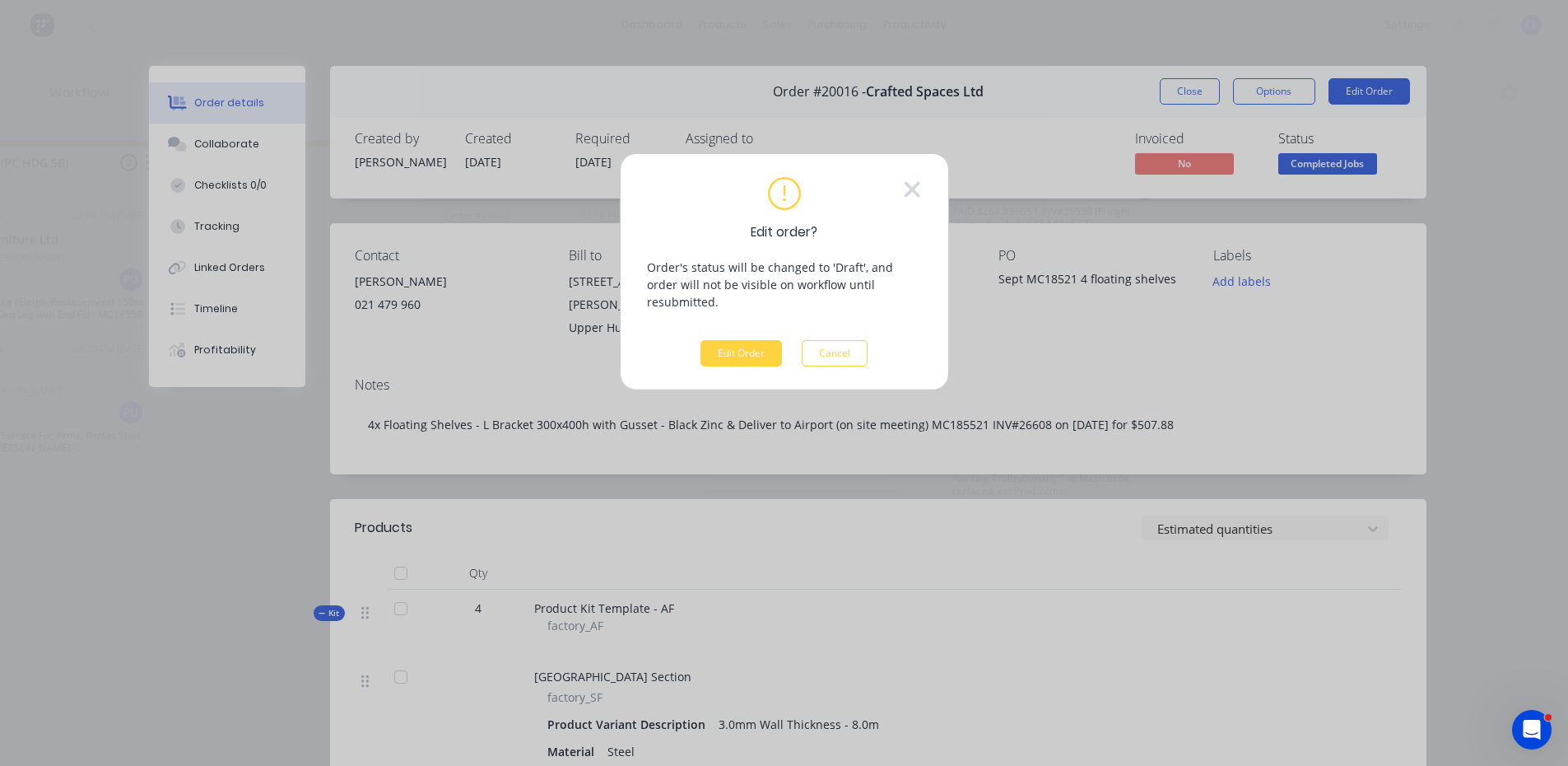
scroll to position [0, 1126]
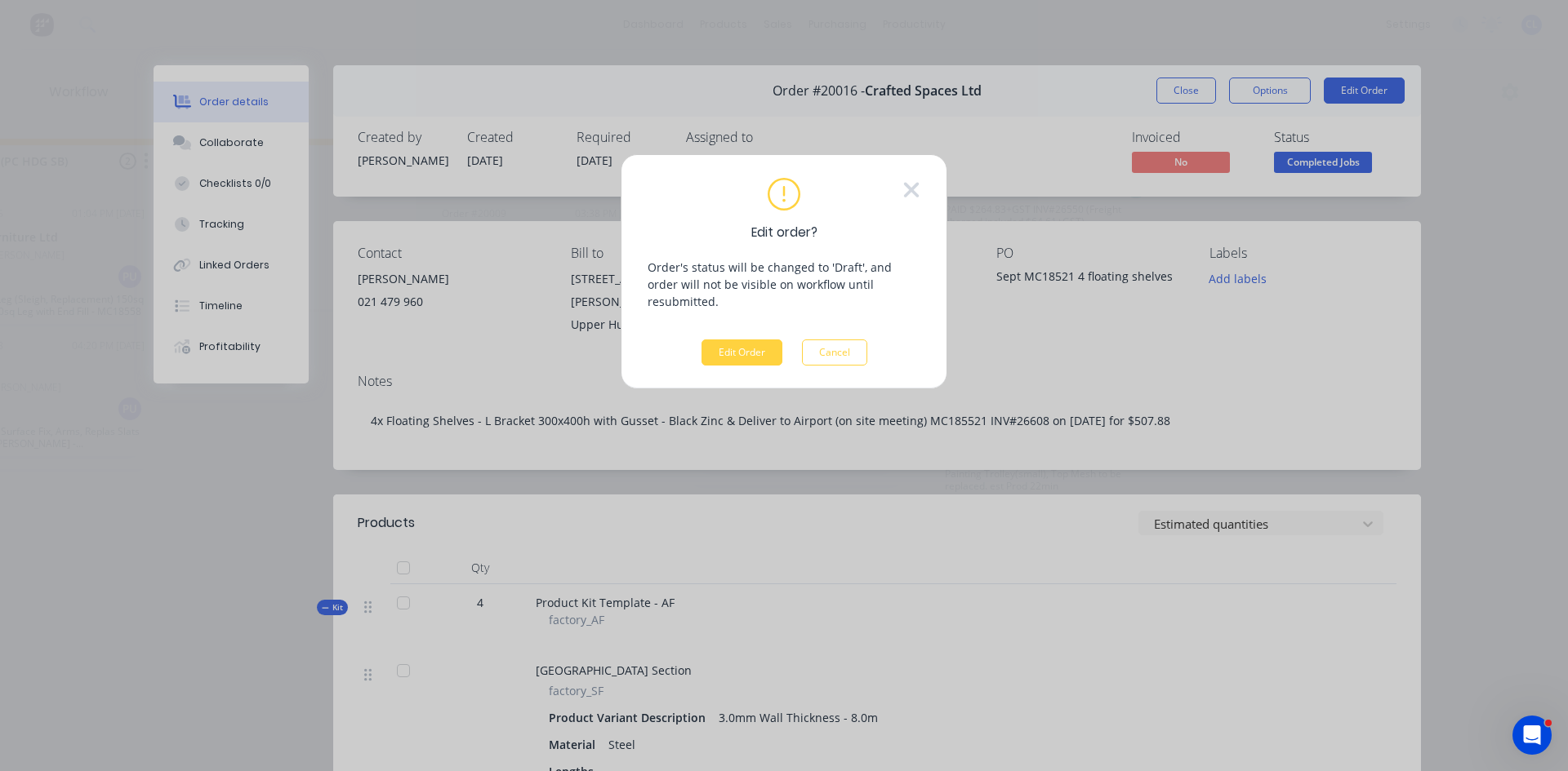
click at [902, 185] on icon at bounding box center [911, 190] width 18 height 25
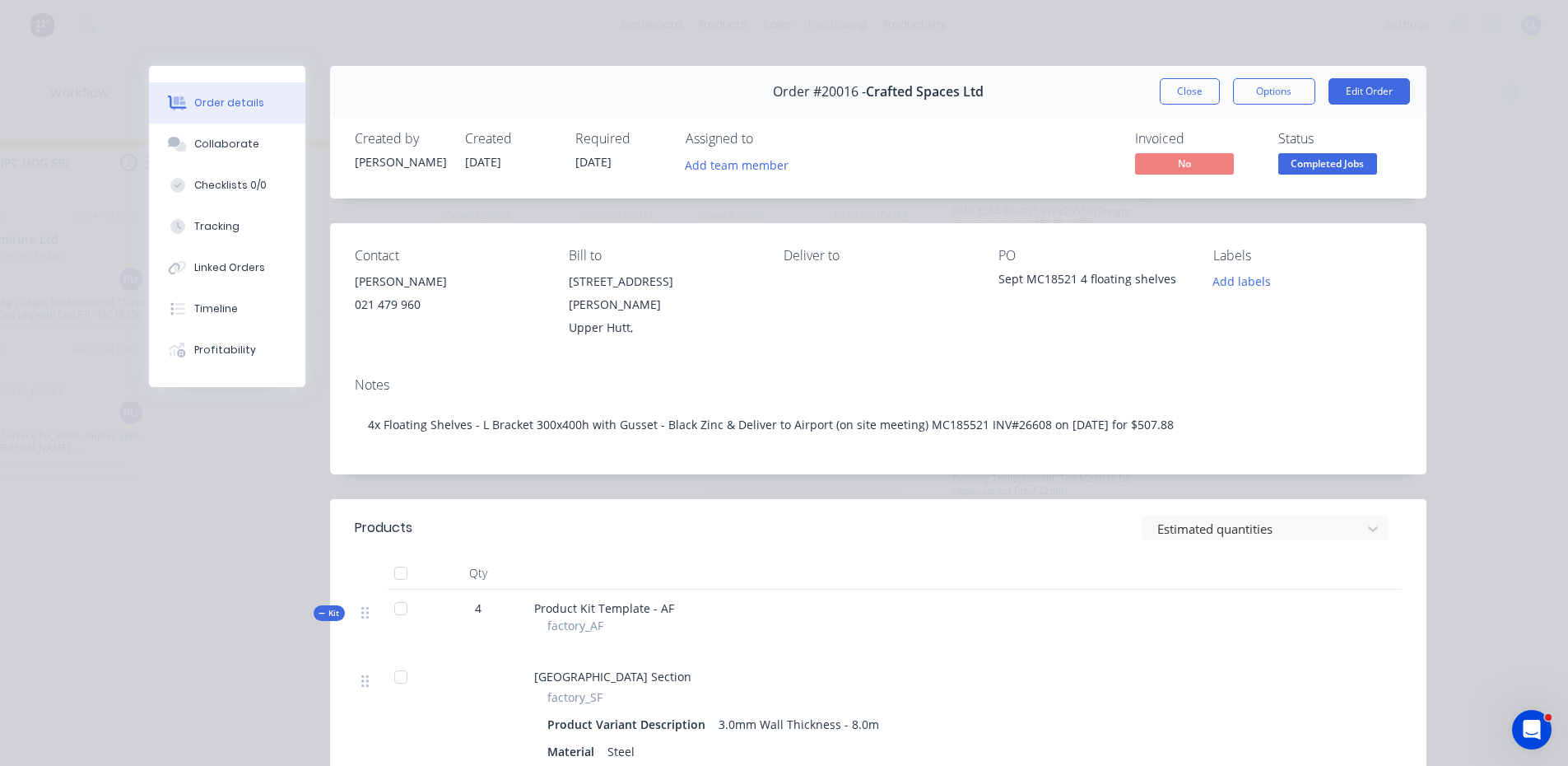
click at [1348, 88] on button "Edit Order" at bounding box center [1369, 91] width 82 height 27
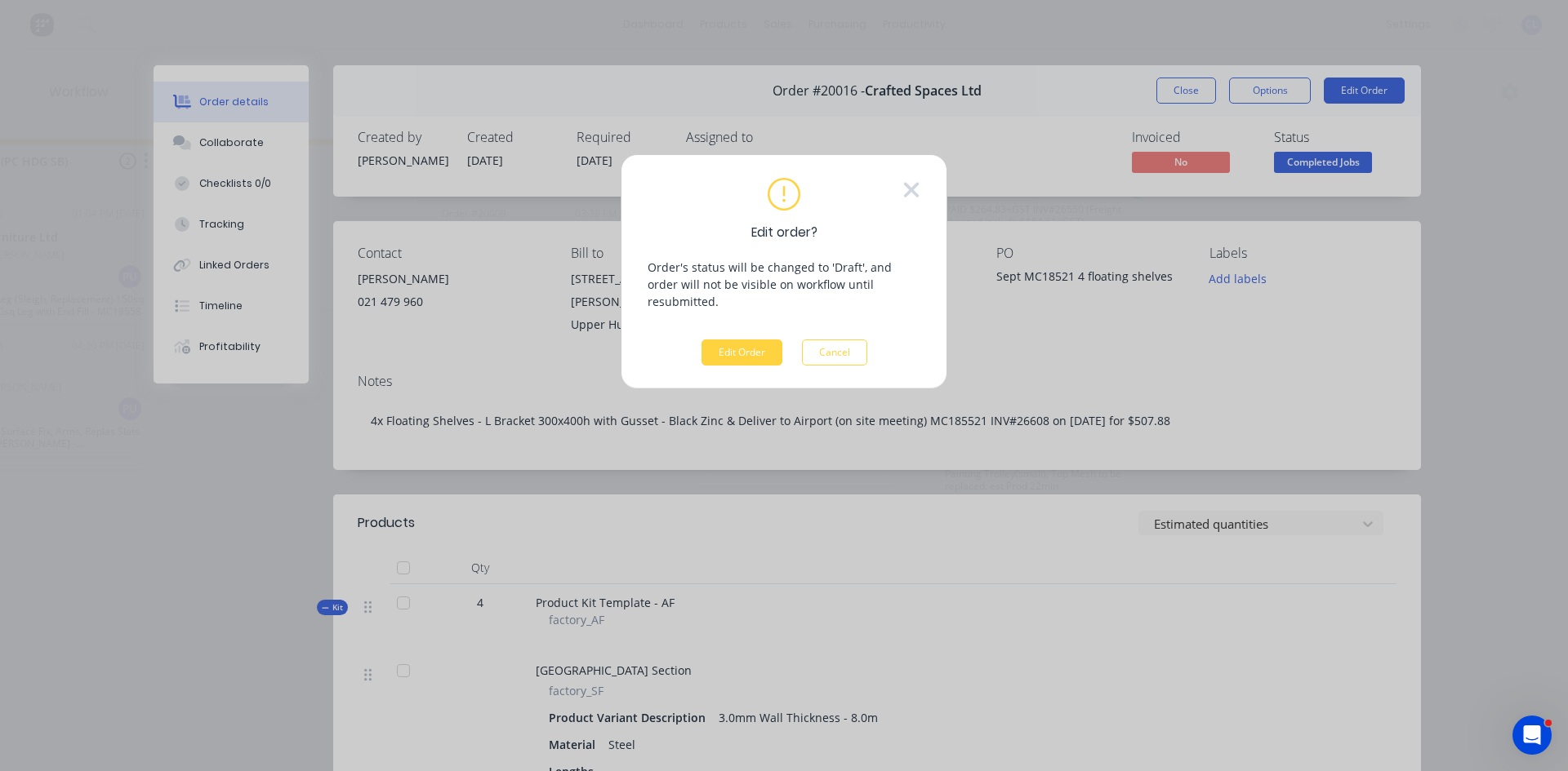
click at [733, 339] on button "Edit Order" at bounding box center [742, 353] width 81 height 26
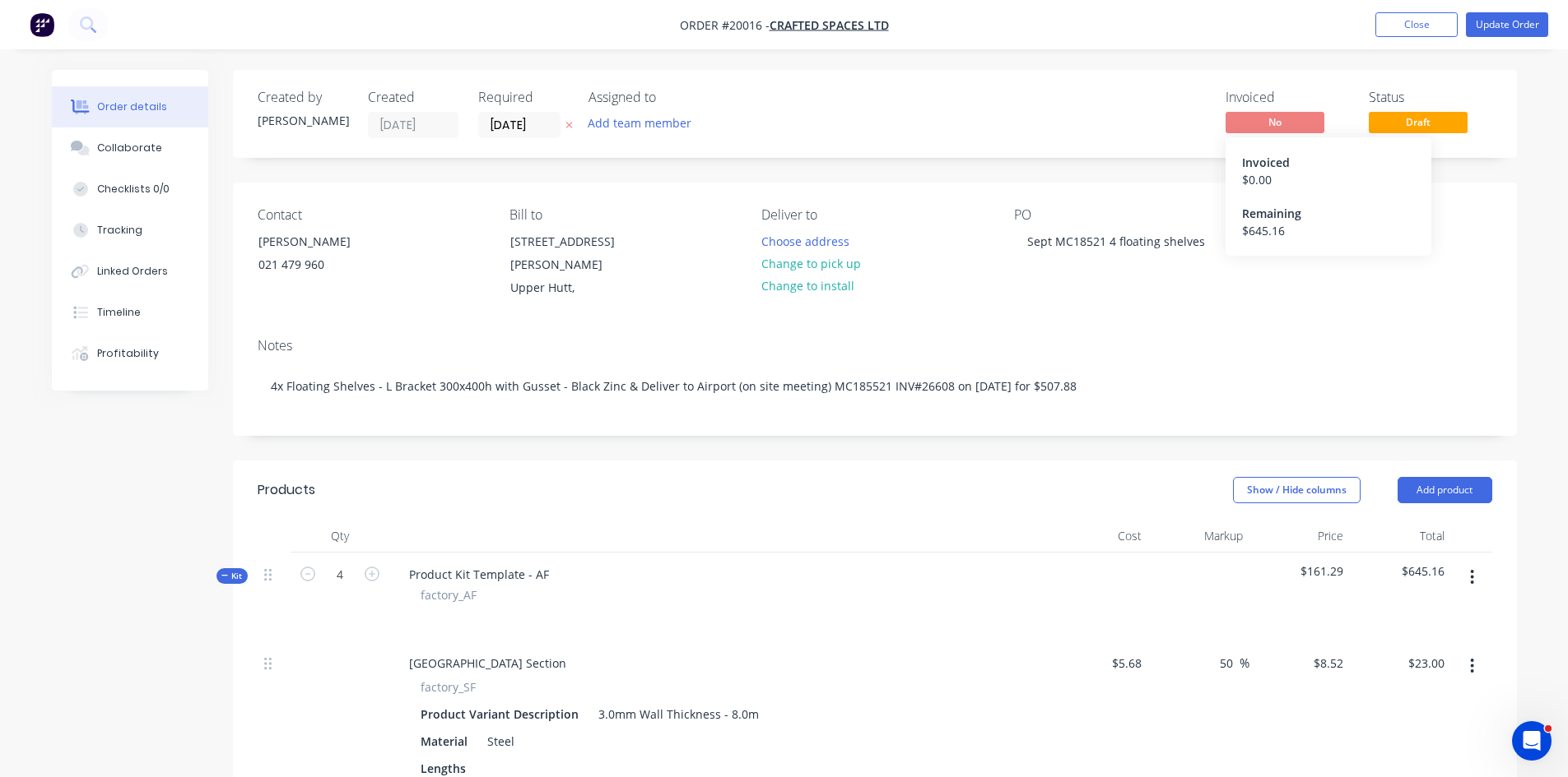
click at [1270, 116] on span "No" at bounding box center [1275, 121] width 98 height 20
click at [1249, 93] on div "Invoiced" at bounding box center [1287, 97] width 123 height 16
click at [1262, 128] on span "No" at bounding box center [1275, 121] width 98 height 20
click at [1261, 120] on span "No" at bounding box center [1275, 121] width 98 height 20
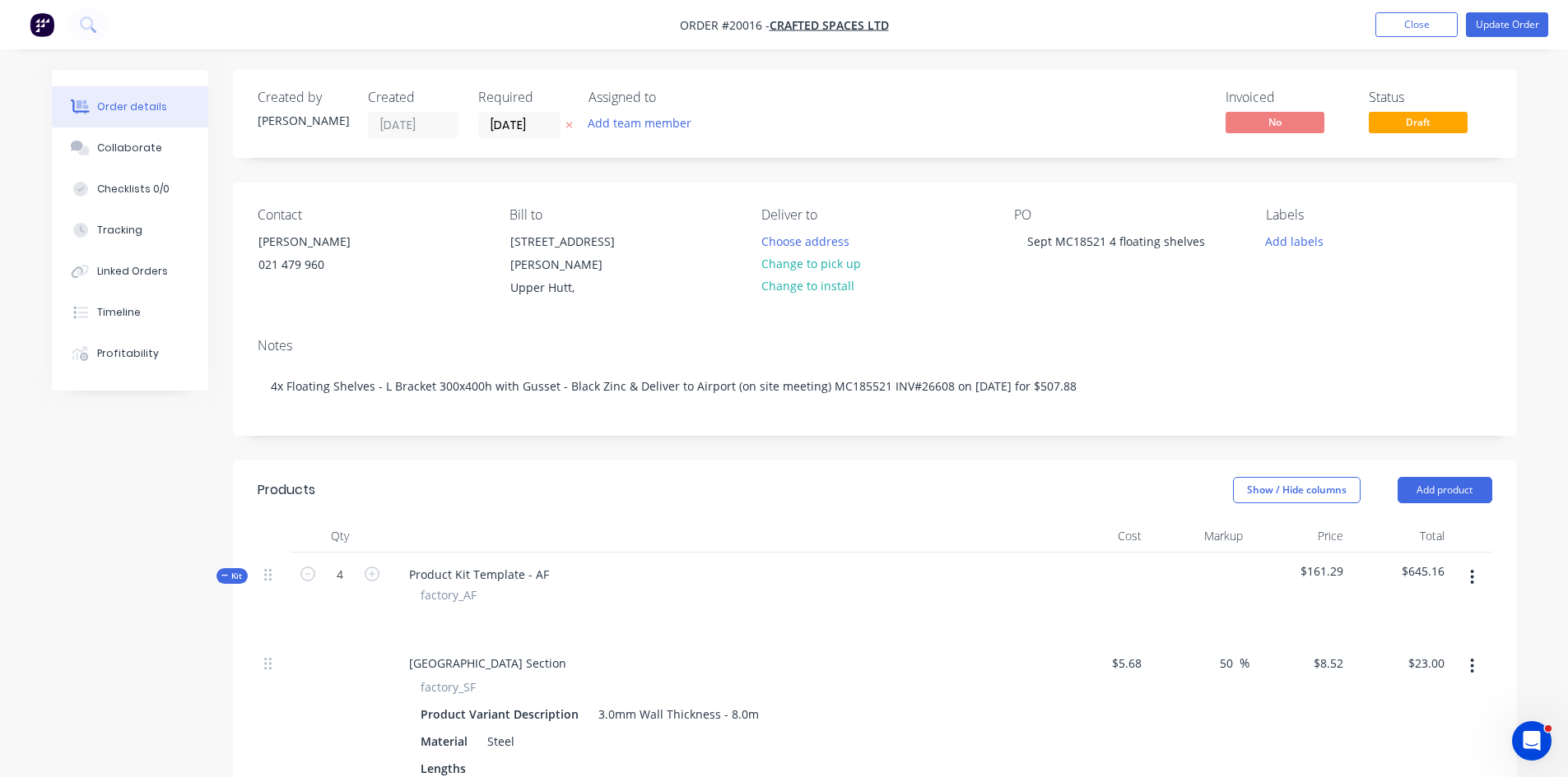
click at [1278, 119] on span "No" at bounding box center [1275, 121] width 98 height 20
click at [1267, 96] on div "Invoiced" at bounding box center [1287, 97] width 123 height 16
click at [1514, 15] on button "Update Order" at bounding box center [1507, 25] width 82 height 25
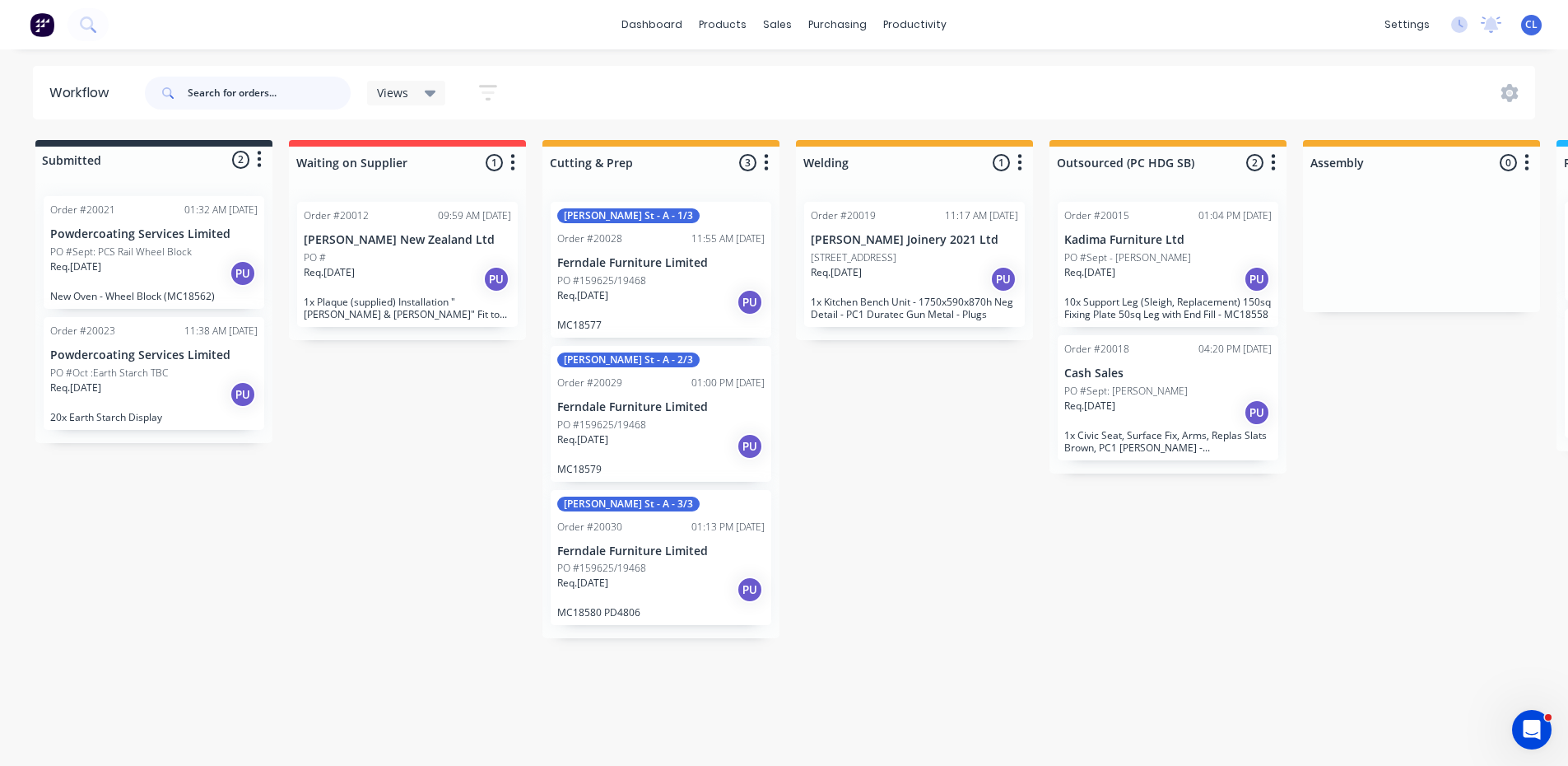
drag, startPoint x: 222, startPoint y: 87, endPoint x: 214, endPoint y: 81, distance: 10.0
click at [224, 86] on input "text" at bounding box center [269, 92] width 163 height 33
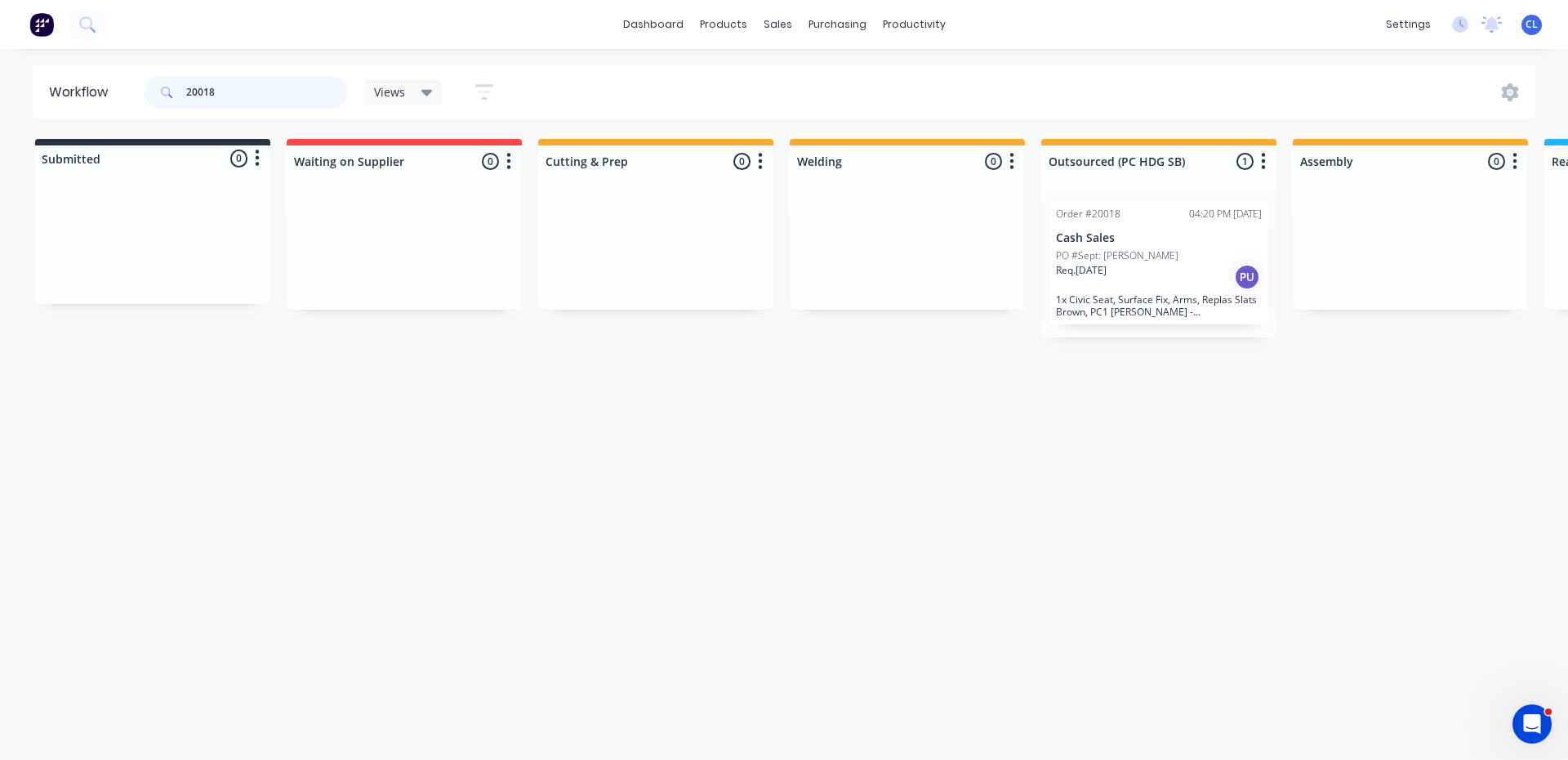
click at [235, 89] on input "20018" at bounding box center [267, 91] width 162 height 33
type input "20016"
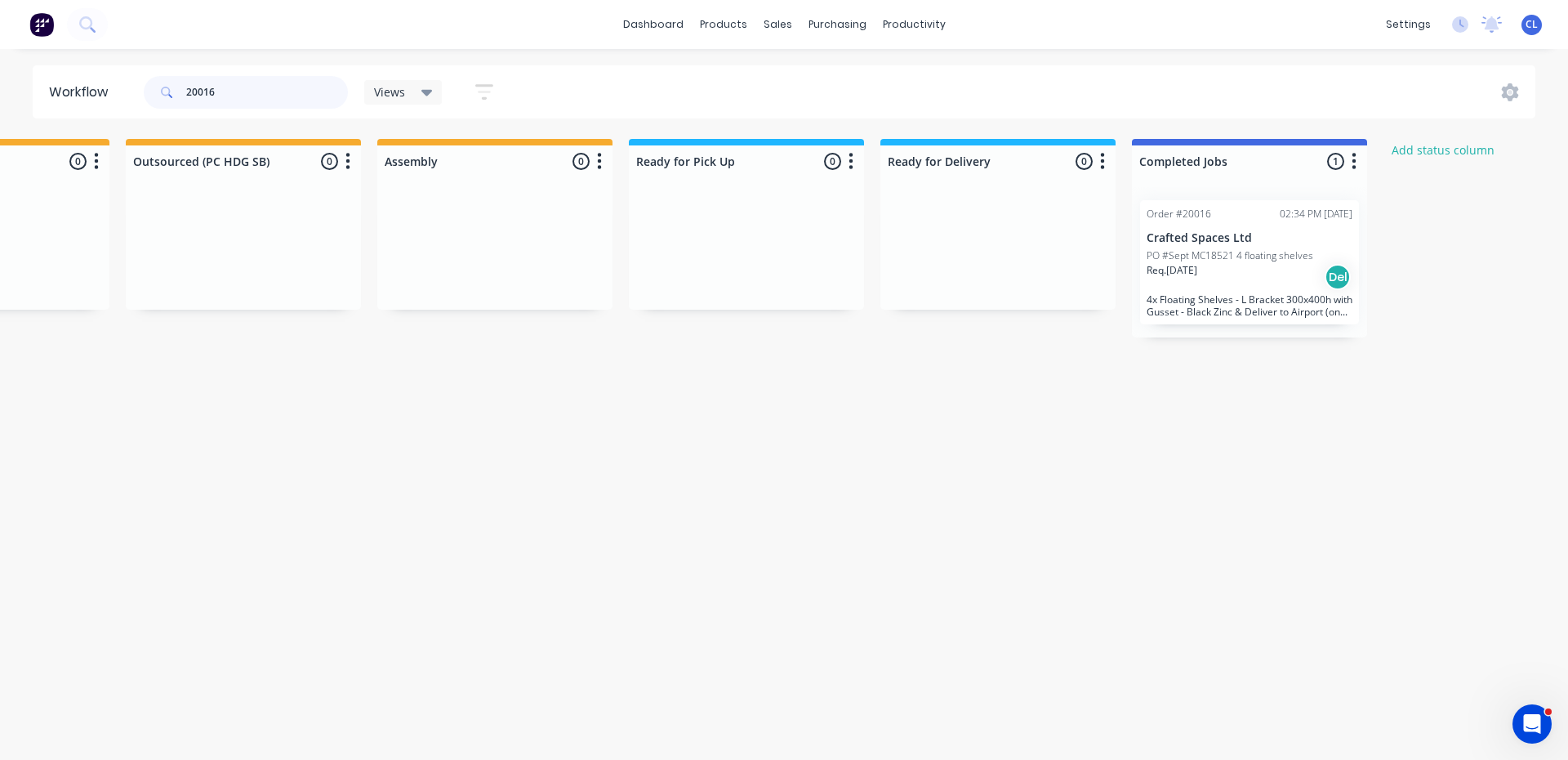
scroll to position [0, 1156]
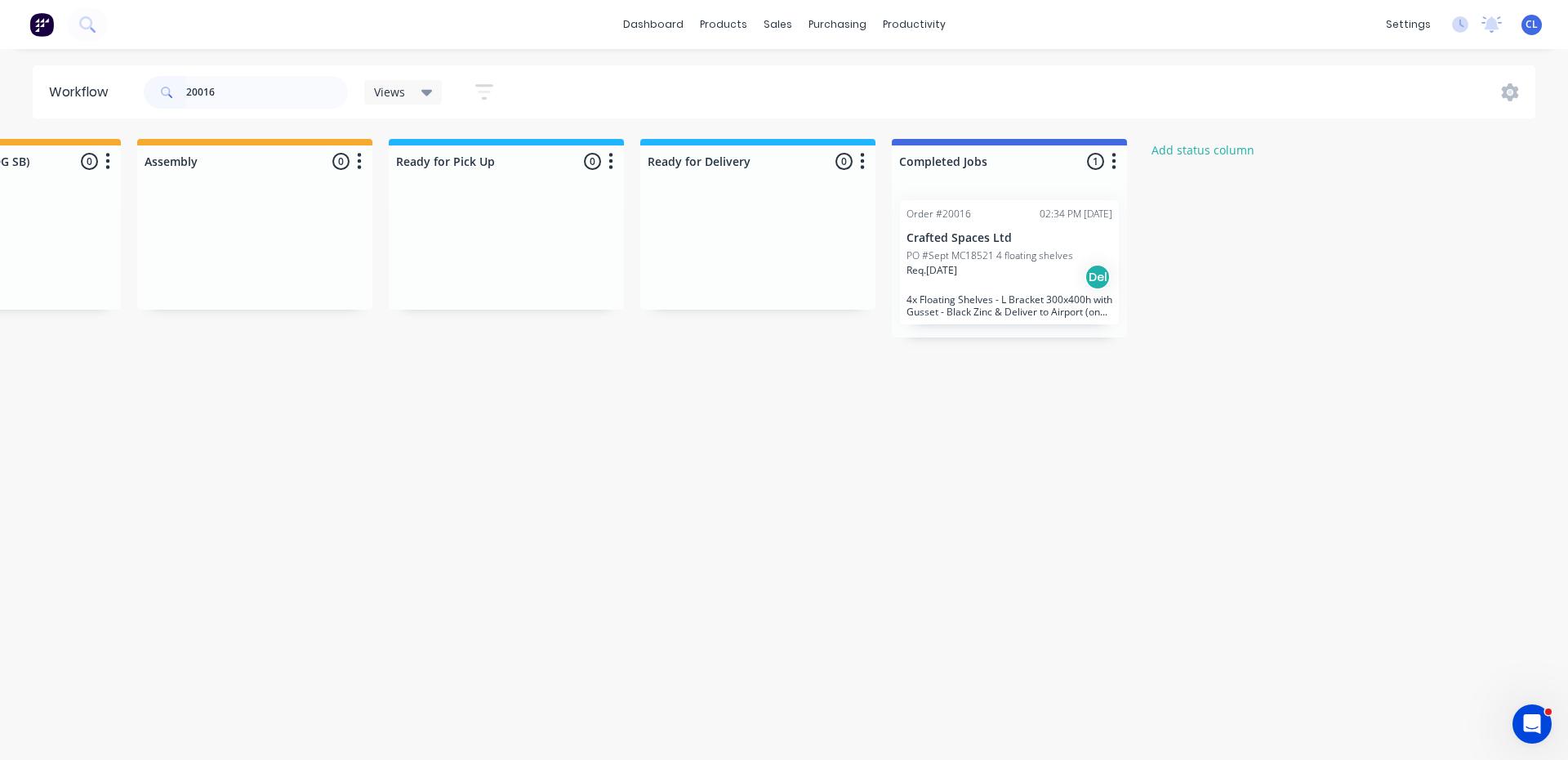
click at [976, 245] on div "Order #20016 02:34 PM [DATE] Crafted Spaces Ltd PO #Sept MC18521 4 floating she…" at bounding box center [1009, 261] width 219 height 124
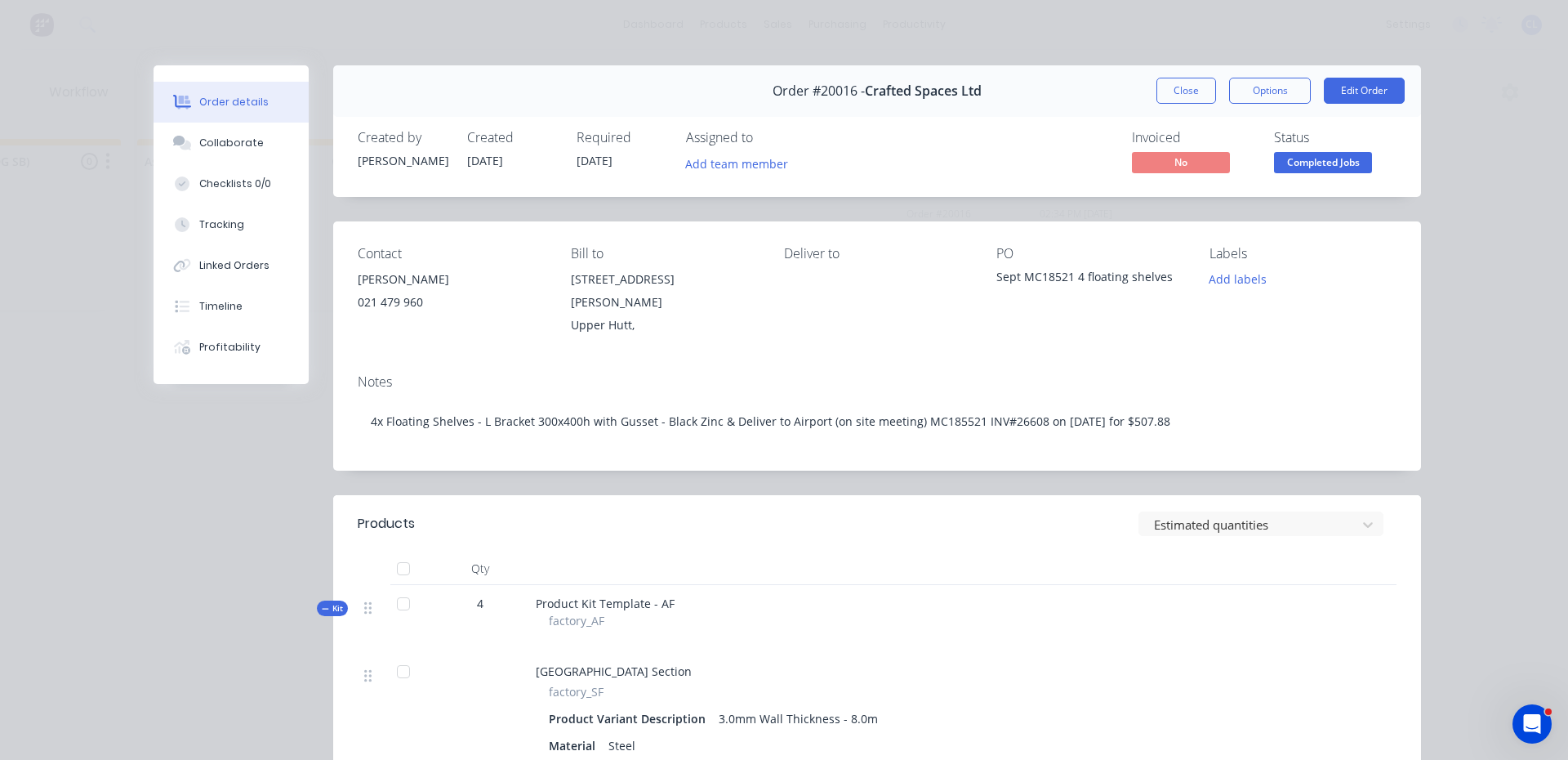
click at [1285, 86] on button "Options" at bounding box center [1269, 91] width 82 height 26
click at [1296, 163] on span "Completed Jobs" at bounding box center [1322, 162] width 98 height 20
click at [1171, 94] on button "Close" at bounding box center [1186, 91] width 60 height 26
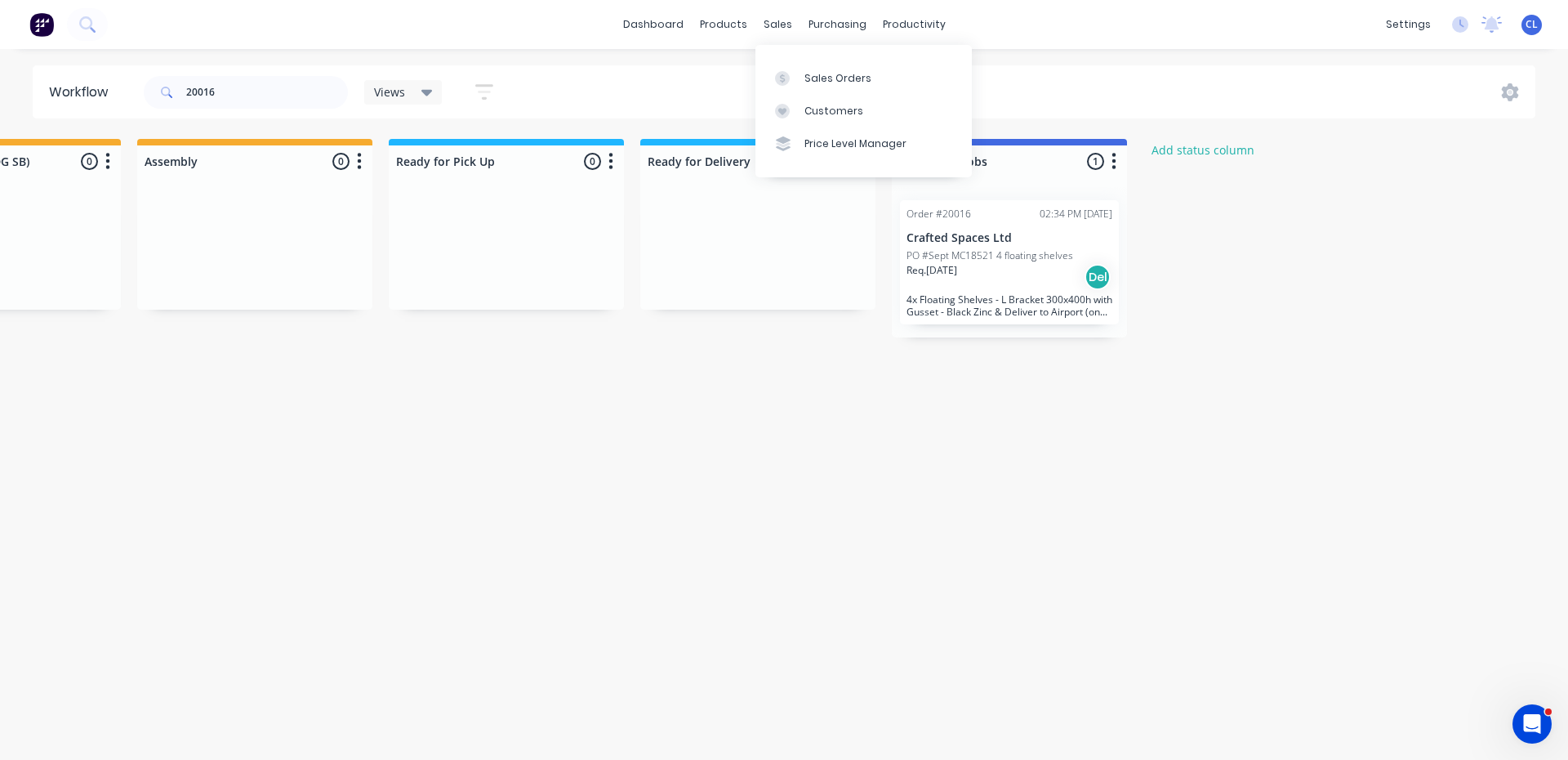
click at [813, 78] on div "Sales Orders" at bounding box center [838, 78] width 67 height 15
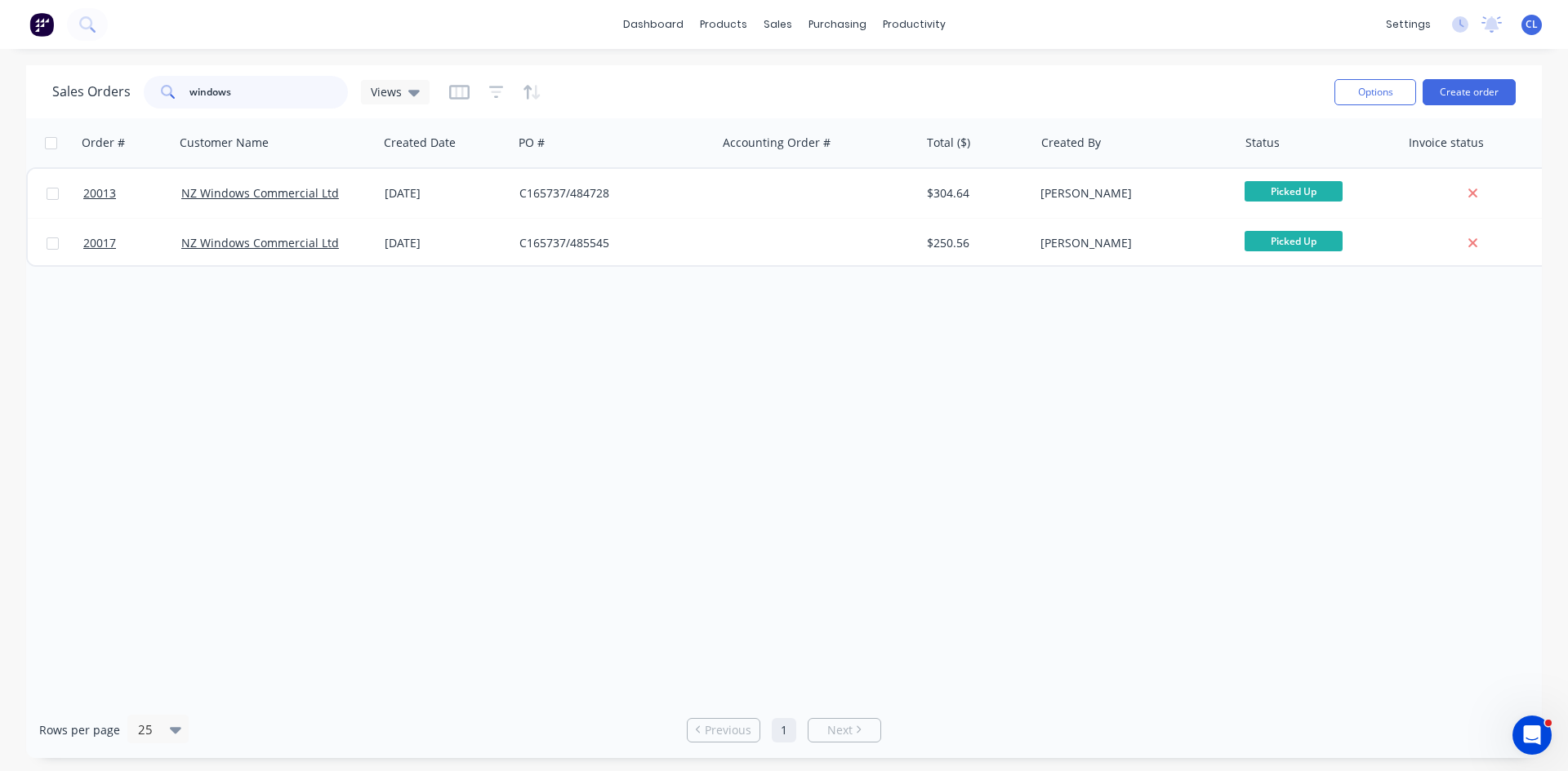
drag, startPoint x: 249, startPoint y: 92, endPoint x: 180, endPoint y: 91, distance: 69.0
click at [180, 91] on div "windows" at bounding box center [245, 91] width 204 height 33
click at [410, 92] on icon at bounding box center [413, 92] width 11 height 6
click at [404, 265] on button "[PERSON_NAME]" at bounding box center [459, 264] width 186 height 18
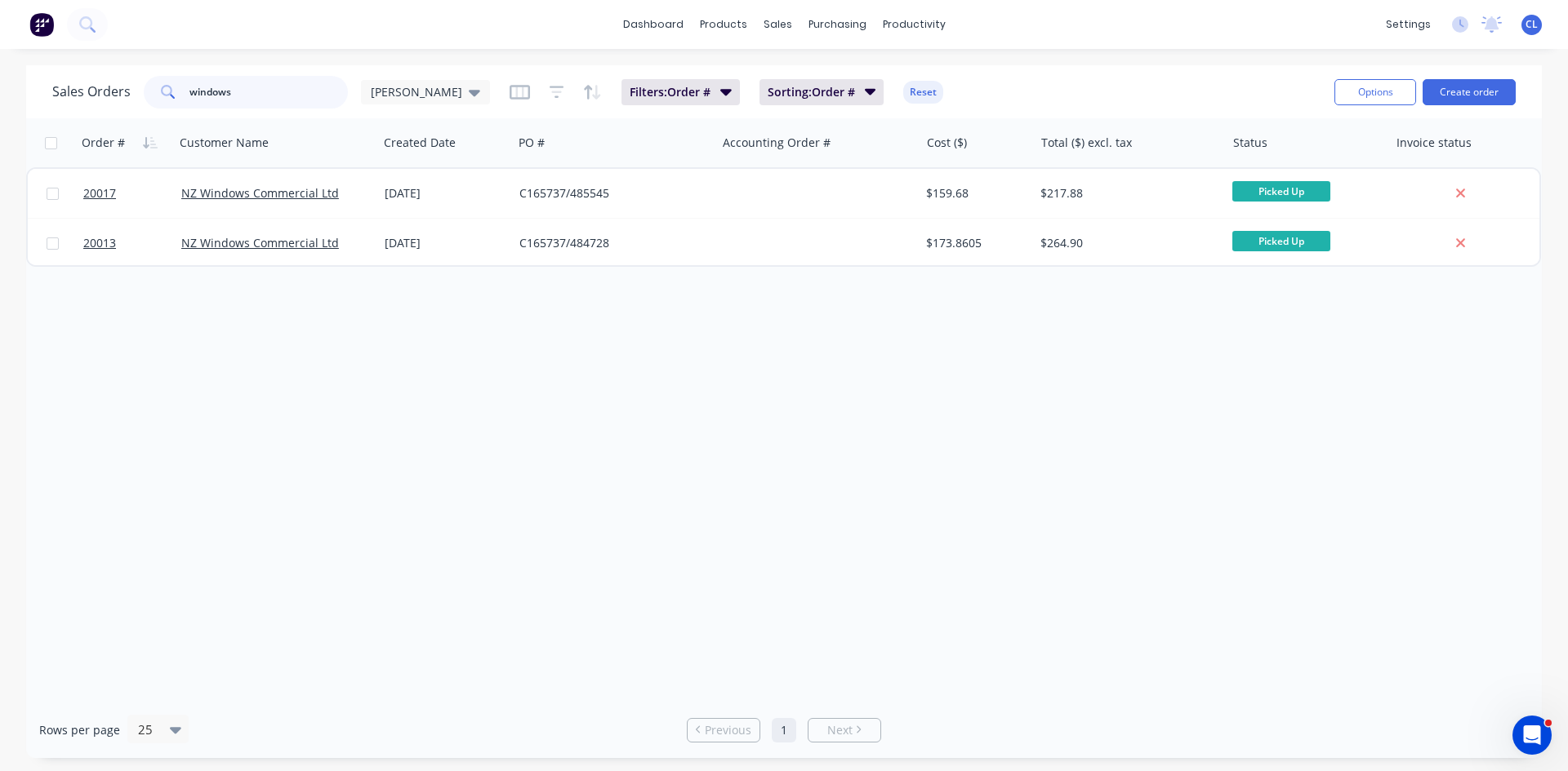
drag, startPoint x: 235, startPoint y: 93, endPoint x: 155, endPoint y: 97, distance: 80.1
click at [155, 97] on div "windows" at bounding box center [245, 91] width 204 height 33
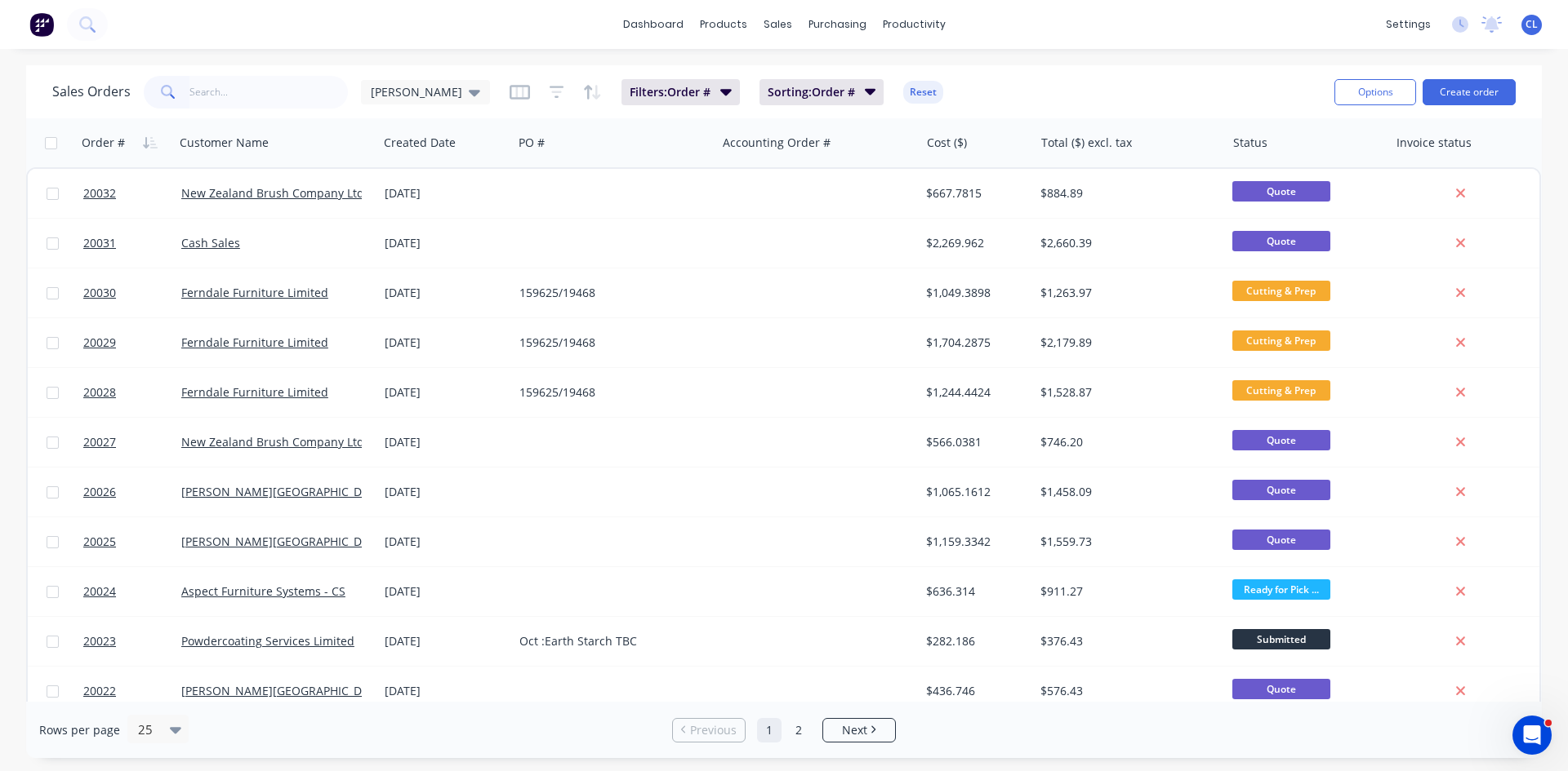
click at [720, 91] on icon "button" at bounding box center [726, 91] width 11 height 6
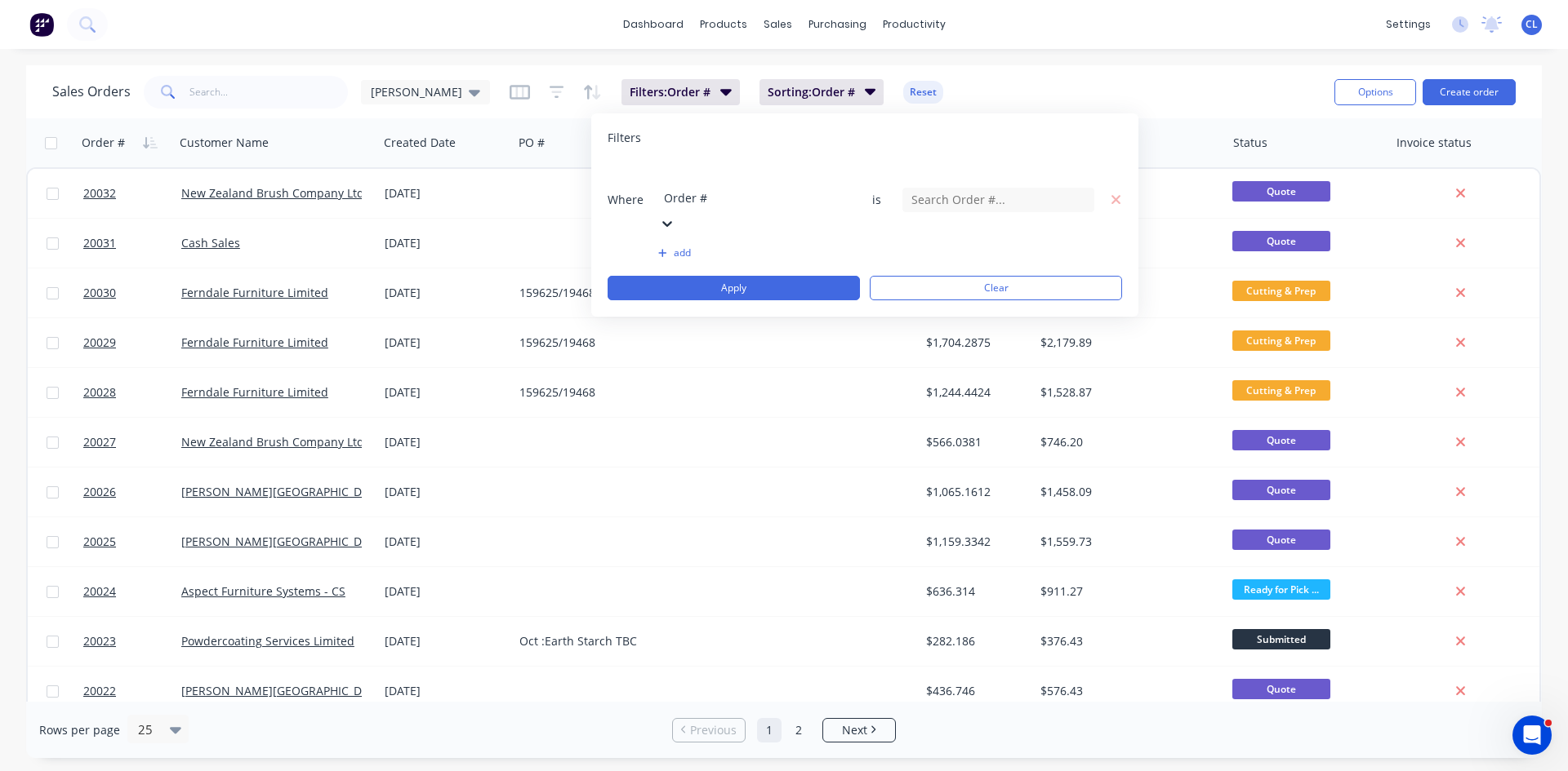
click at [675, 215] on icon at bounding box center [667, 223] width 17 height 17
click at [1076, 198] on icon at bounding box center [1078, 200] width 11 height 6
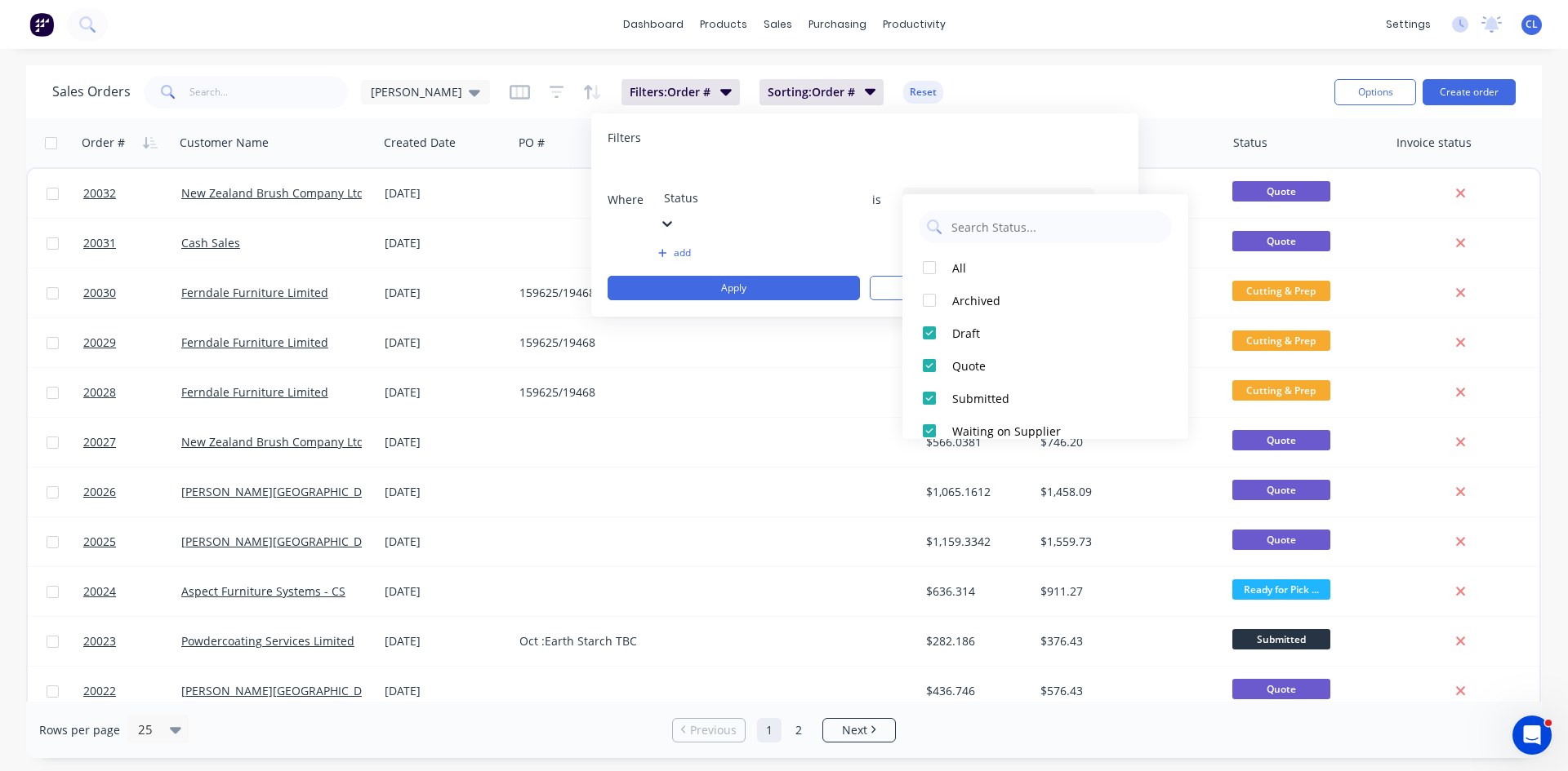
click at [927, 268] on div at bounding box center [929, 267] width 33 height 33
click at [929, 268] on div at bounding box center [929, 267] width 33 height 33
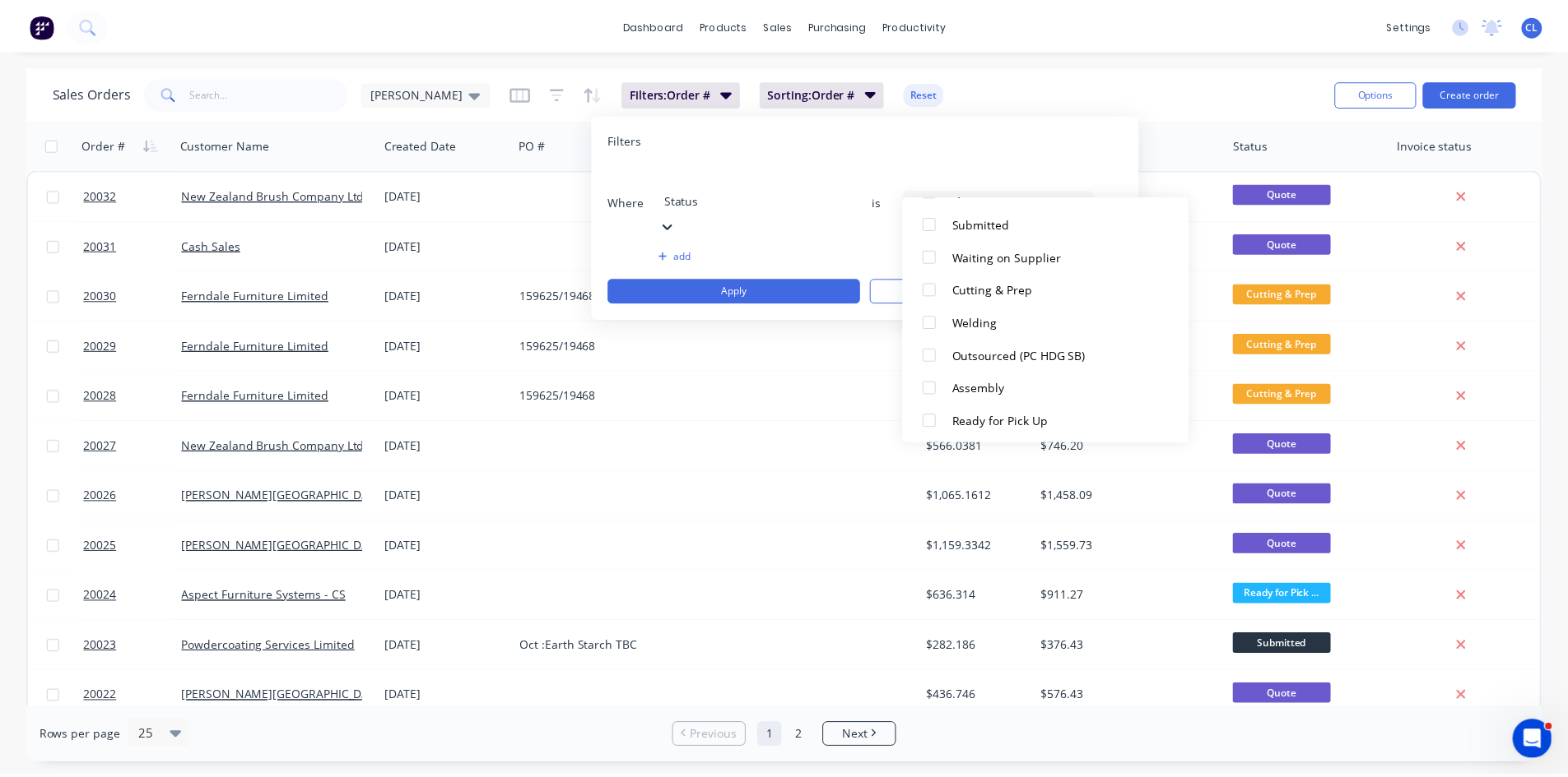
scroll to position [313, 0]
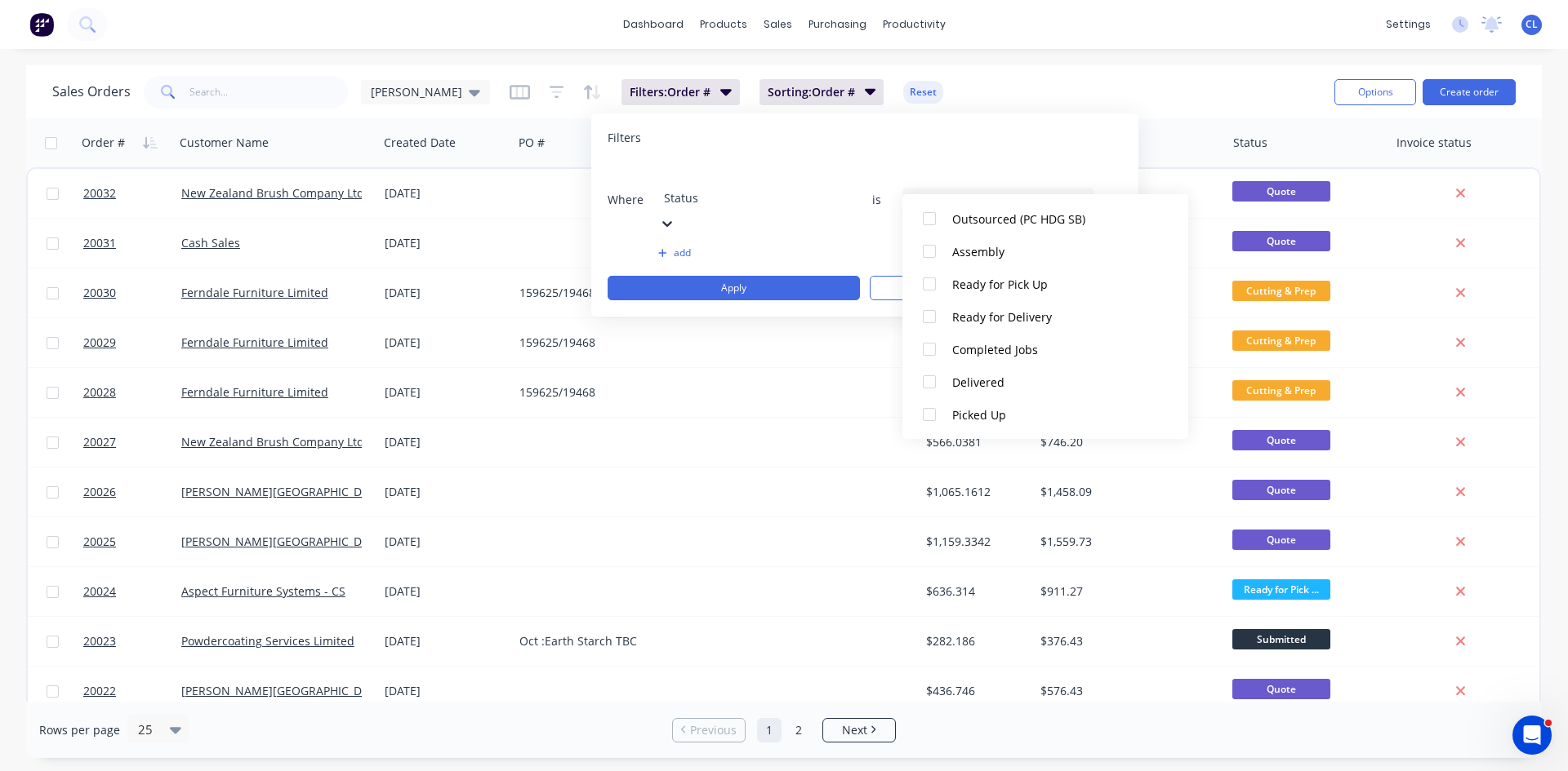
click at [930, 413] on div at bounding box center [929, 414] width 33 height 33
click at [929, 382] on div at bounding box center [929, 382] width 33 height 33
click at [1068, 141] on div "Filters" at bounding box center [864, 138] width 514 height 17
click at [802, 276] on button "Apply" at bounding box center [733, 288] width 252 height 25
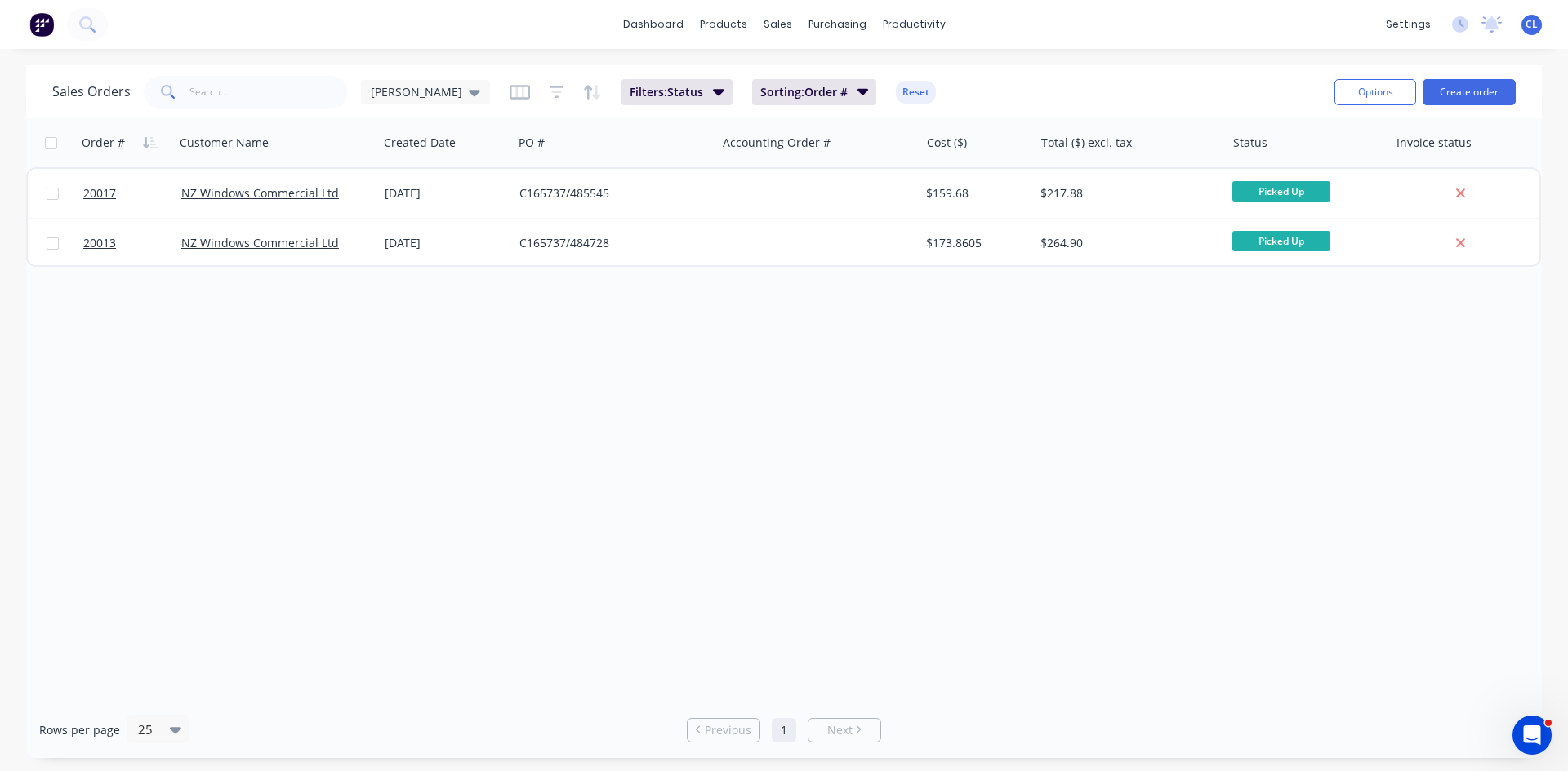
click at [98, 248] on span "20013" at bounding box center [99, 243] width 33 height 17
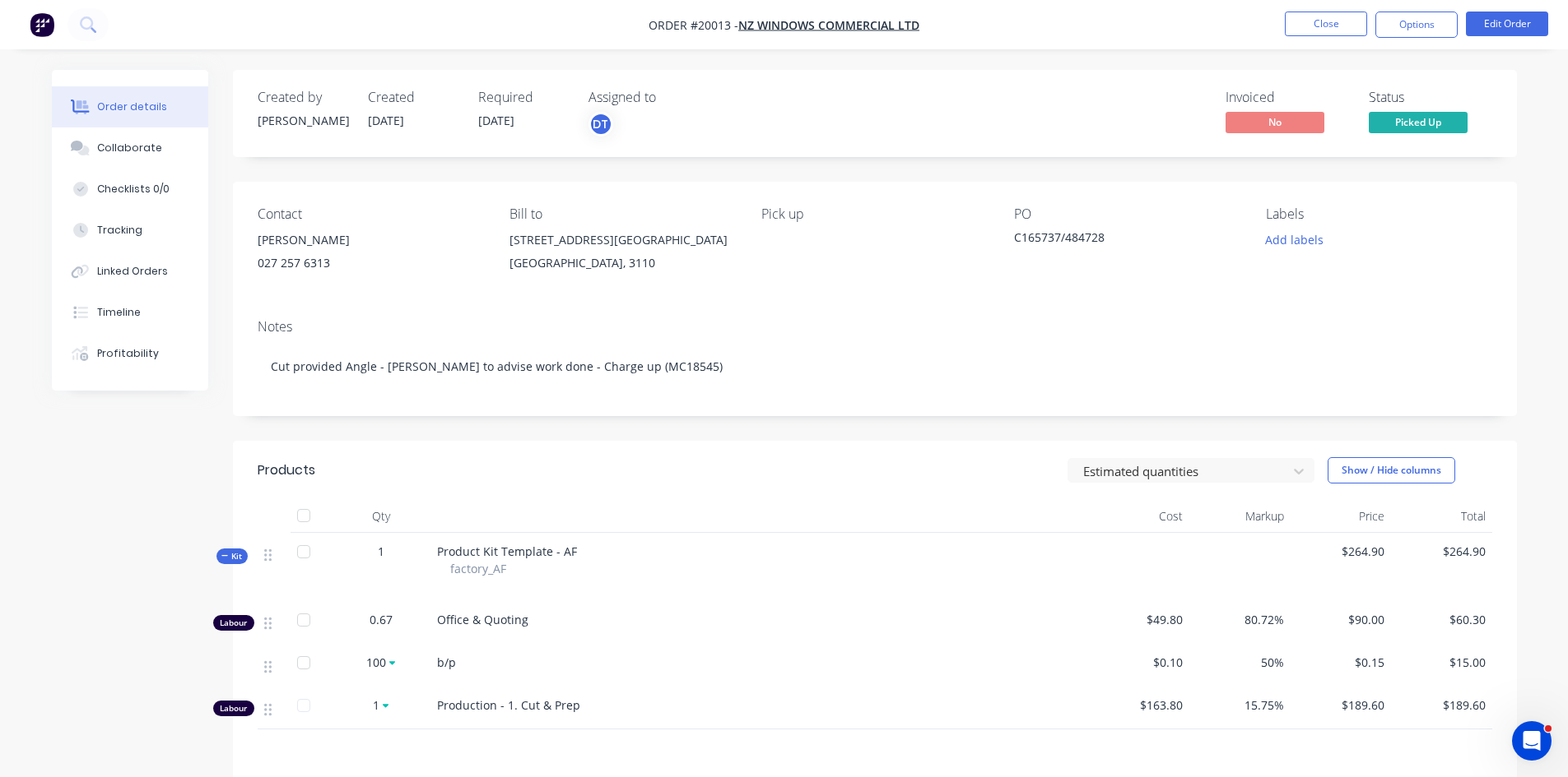
click at [122, 229] on div "Tracking" at bounding box center [120, 230] width 45 height 15
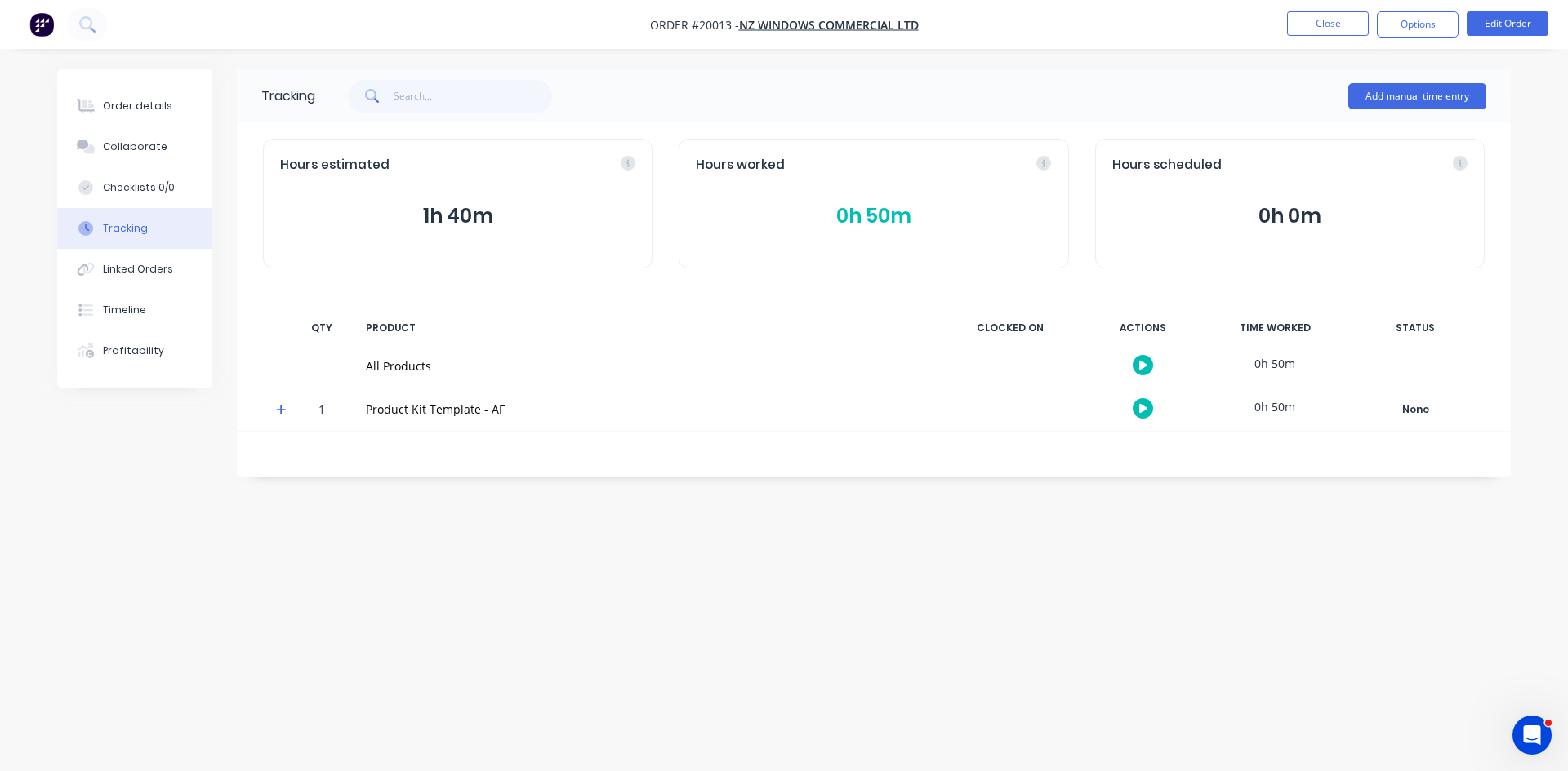
click at [123, 309] on div "Timeline" at bounding box center [124, 309] width 43 height 15
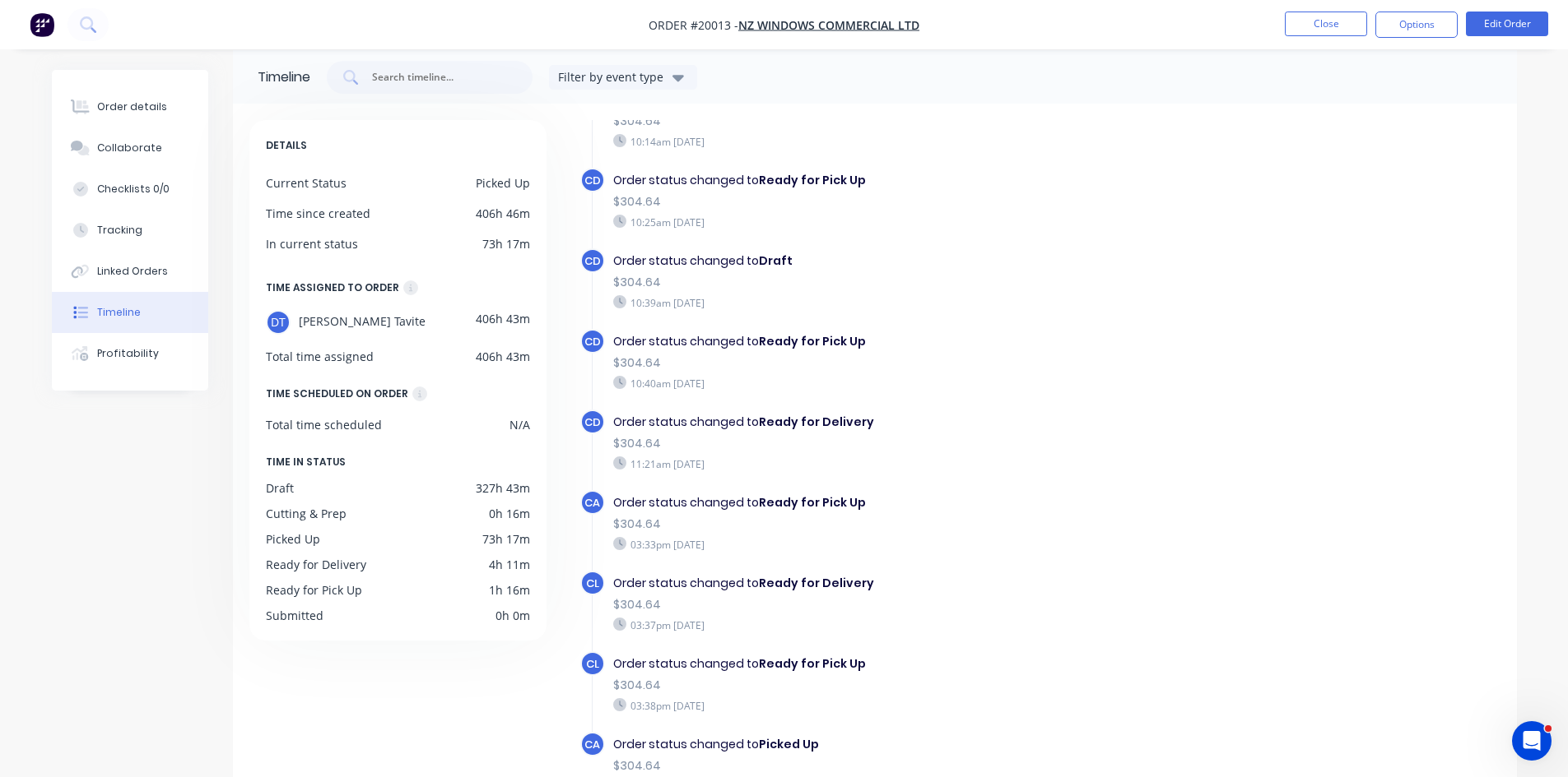
scroll to position [126, 0]
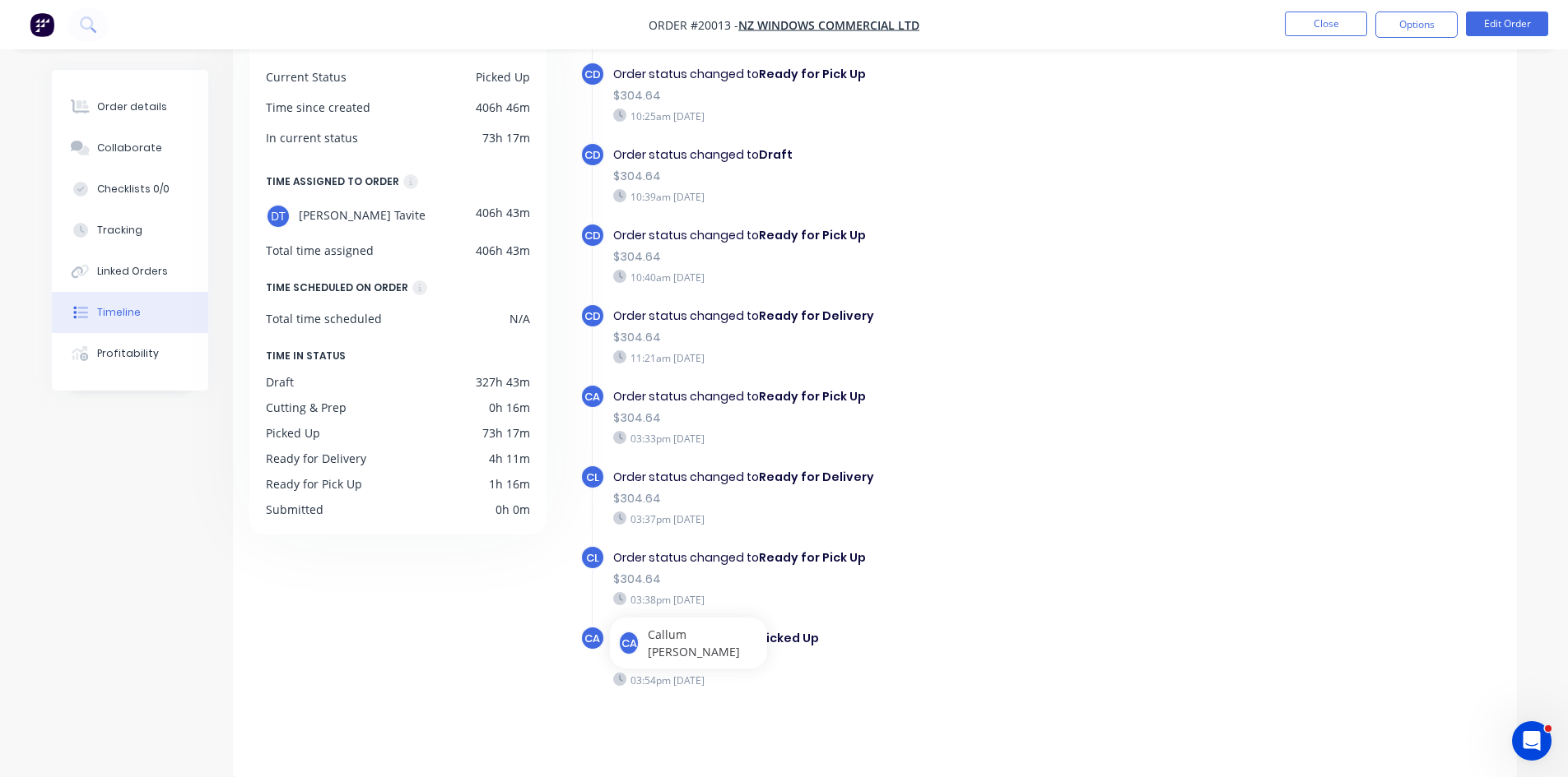
click at [937, 614] on div "CL Order status changed to Ready for Pick Up $304.64 03:38pm [DATE]" at bounding box center [906, 586] width 651 height 81
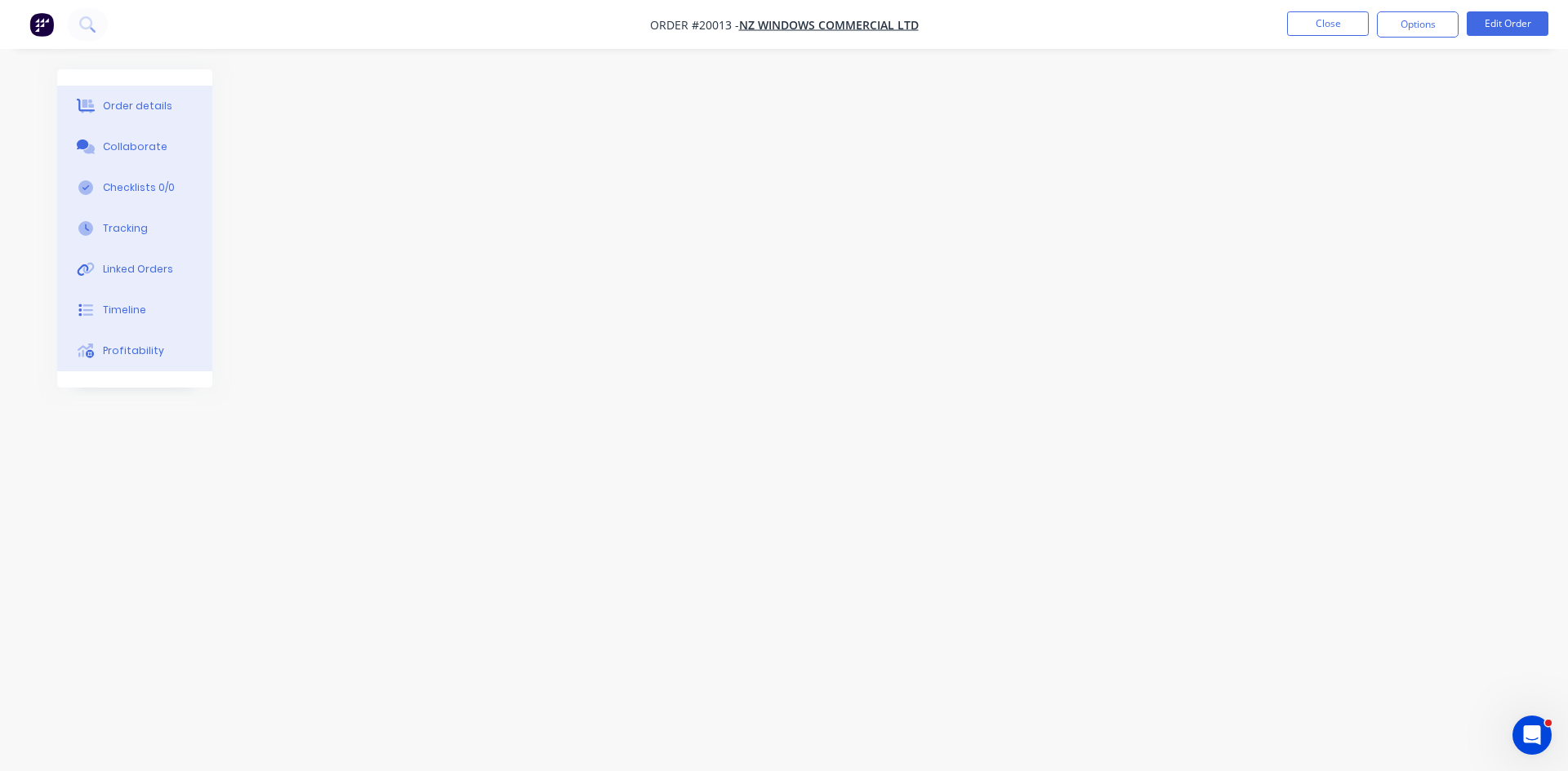
click at [1320, 20] on button "Close" at bounding box center [1327, 24] width 82 height 25
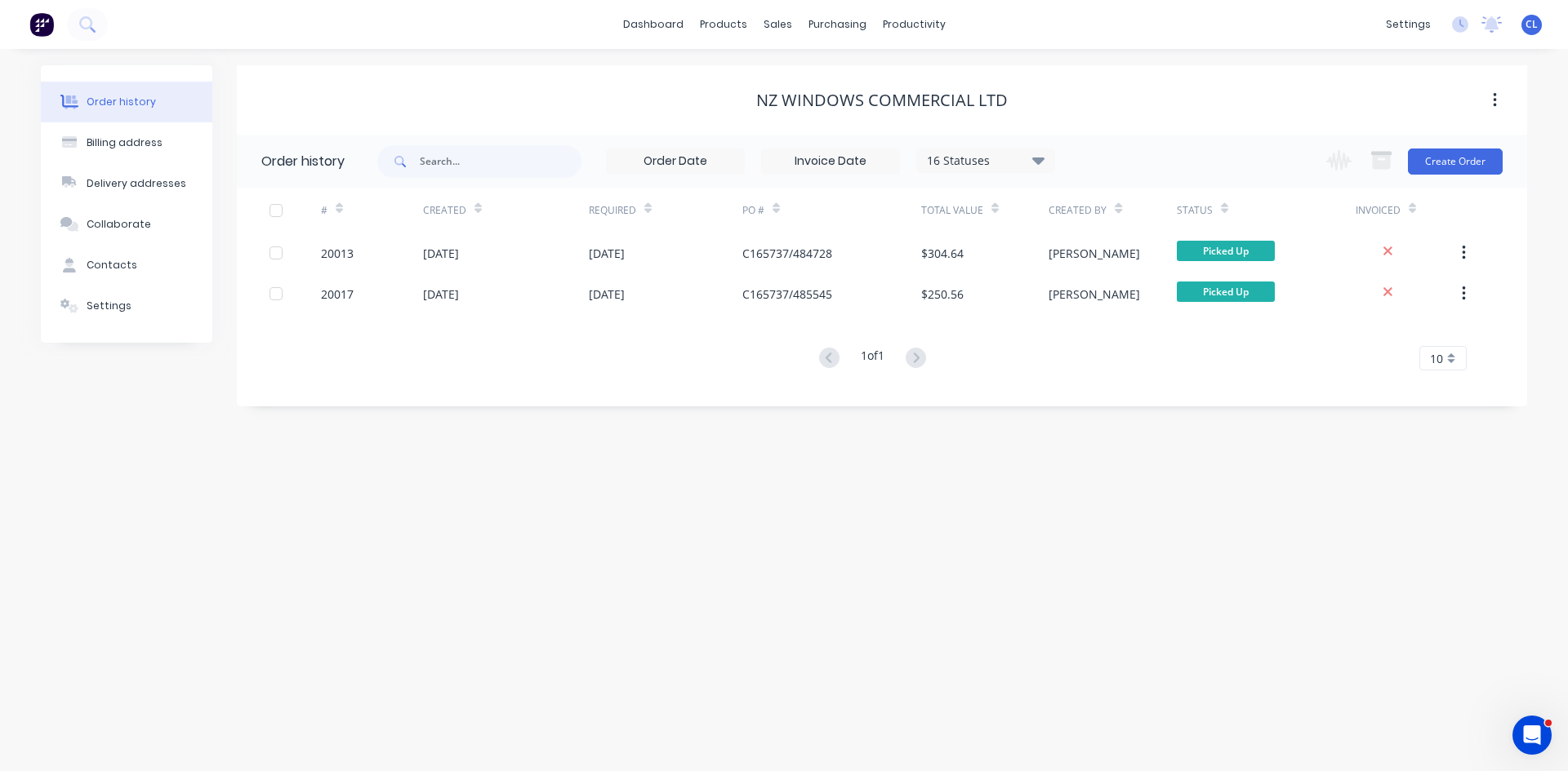
click at [1536, 731] on icon "Open Intercom Messenger" at bounding box center [1532, 736] width 27 height 27
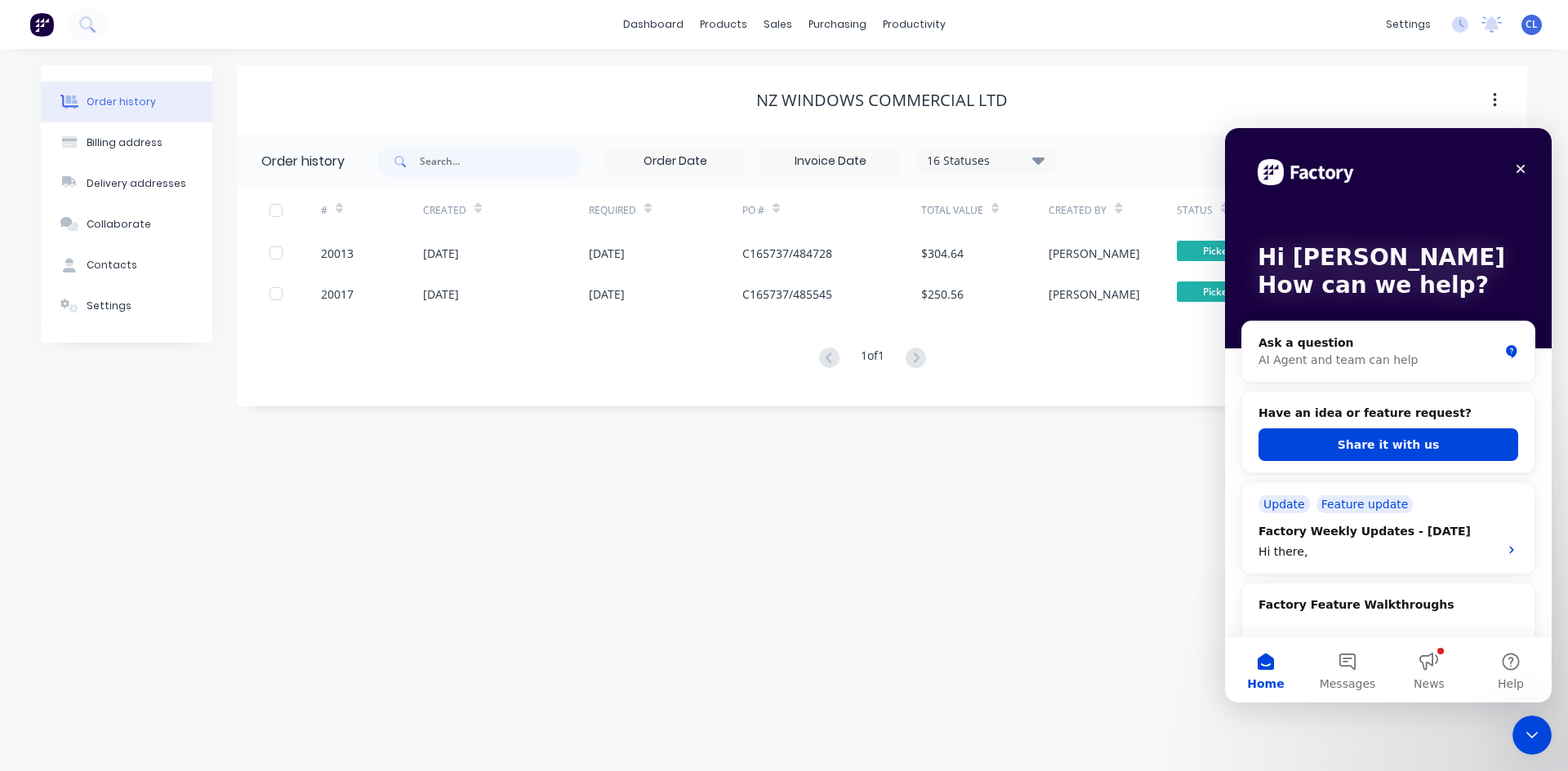
click at [1433, 666] on button "News" at bounding box center [1428, 670] width 82 height 65
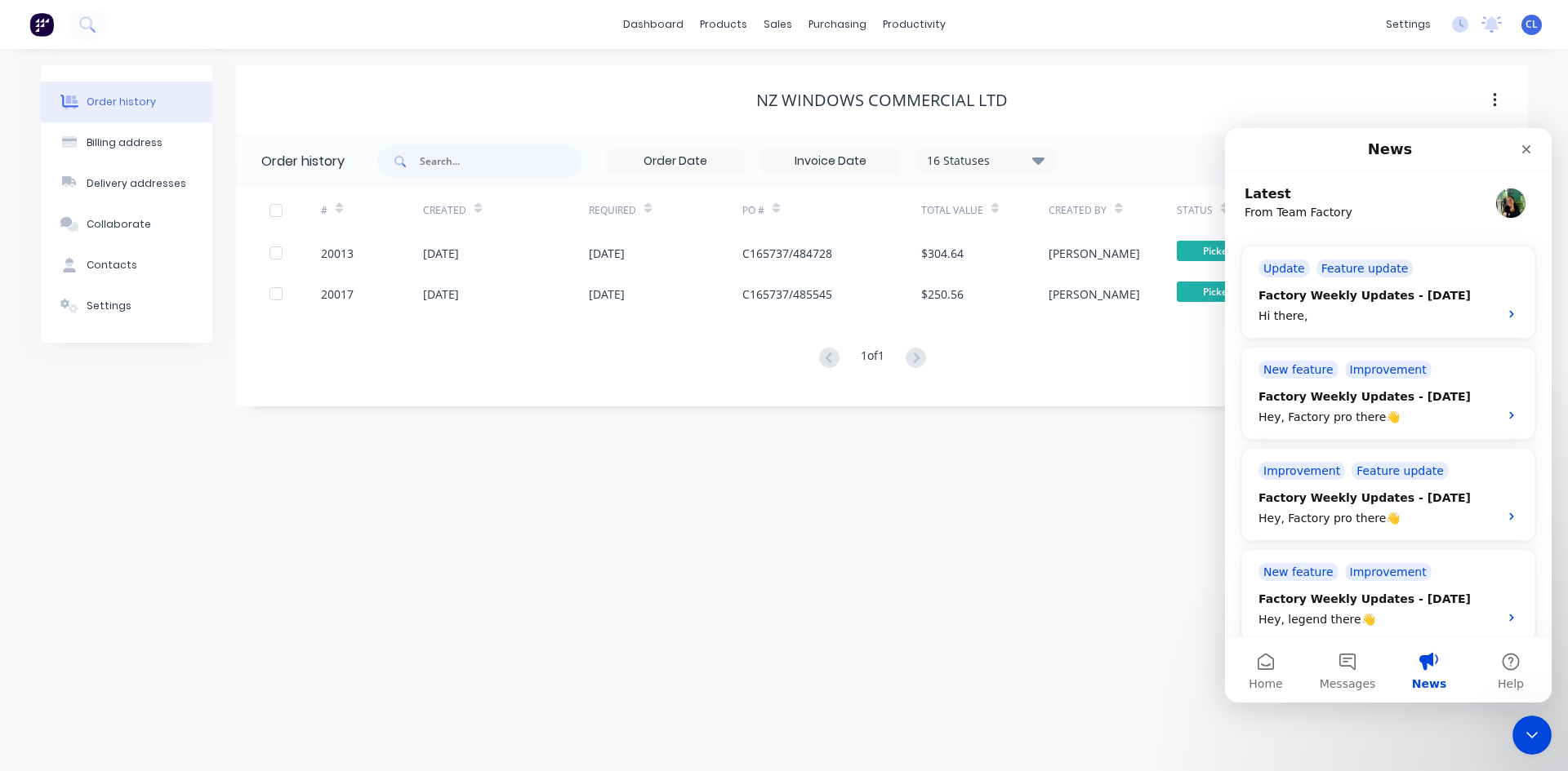
click at [1528, 151] on icon "Close" at bounding box center [1527, 149] width 9 height 9
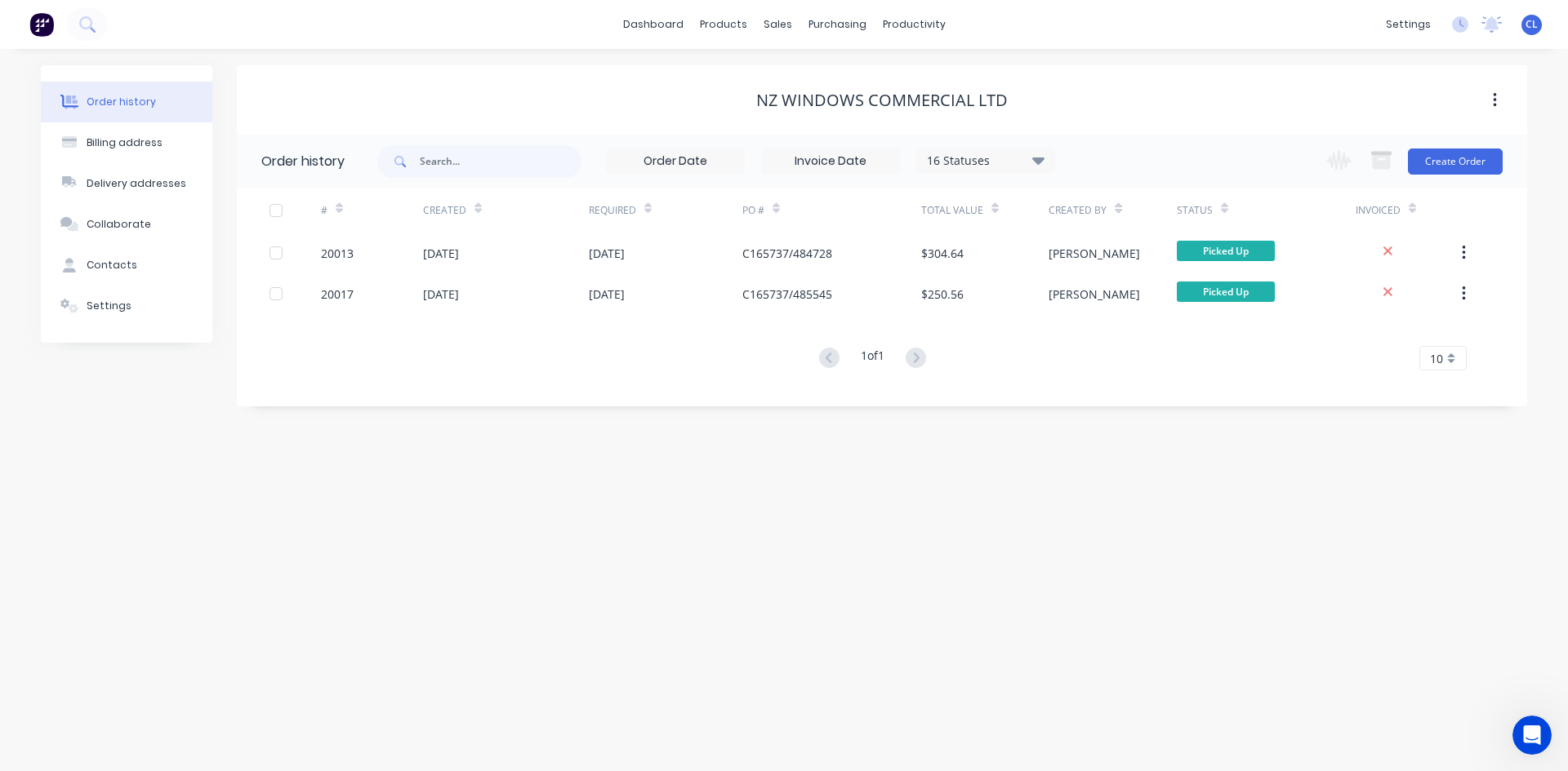
click at [1536, 738] on icon "Open Intercom Messenger" at bounding box center [1532, 736] width 27 height 27
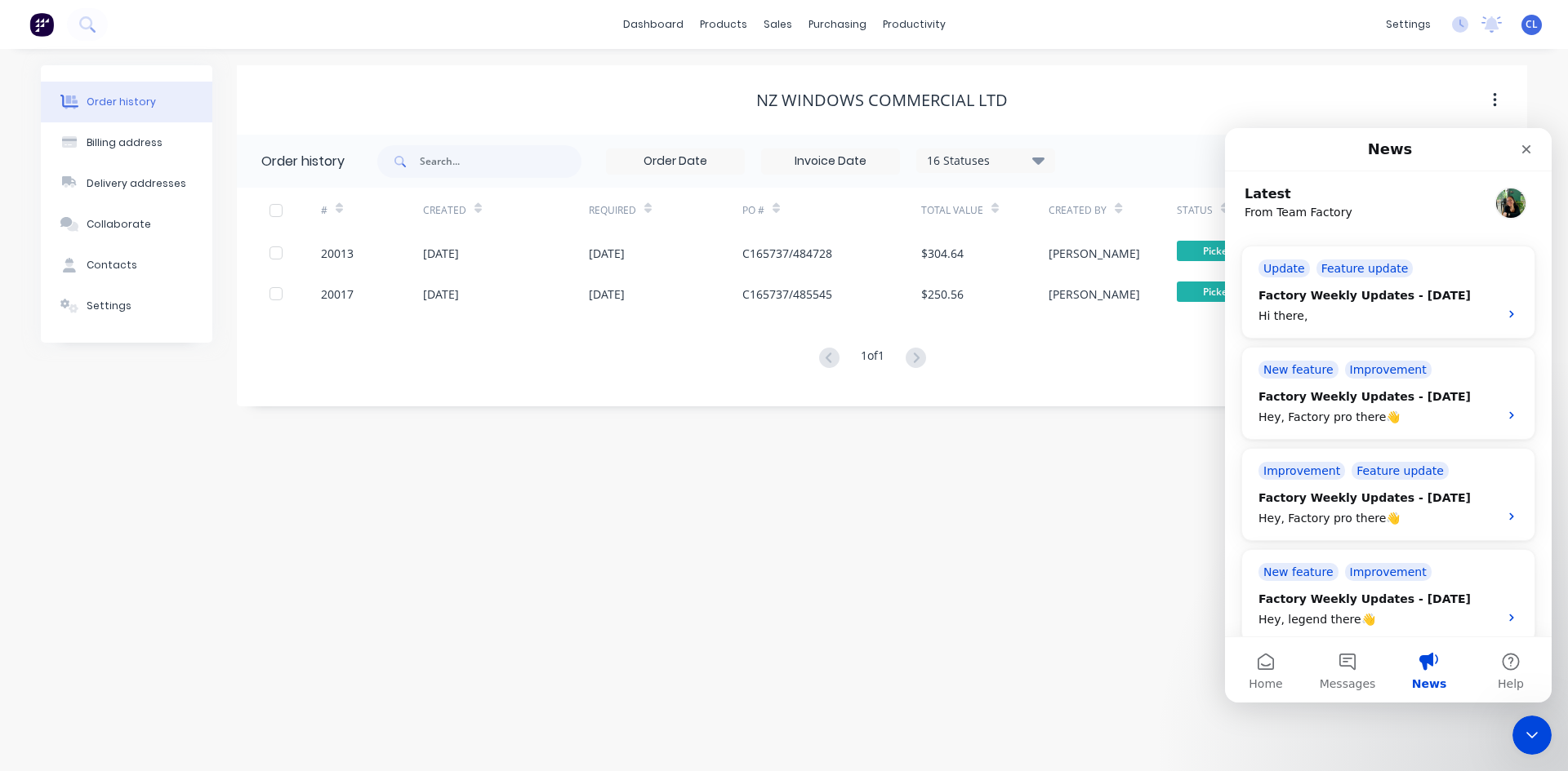
click at [1271, 670] on button "Home" at bounding box center [1265, 670] width 82 height 65
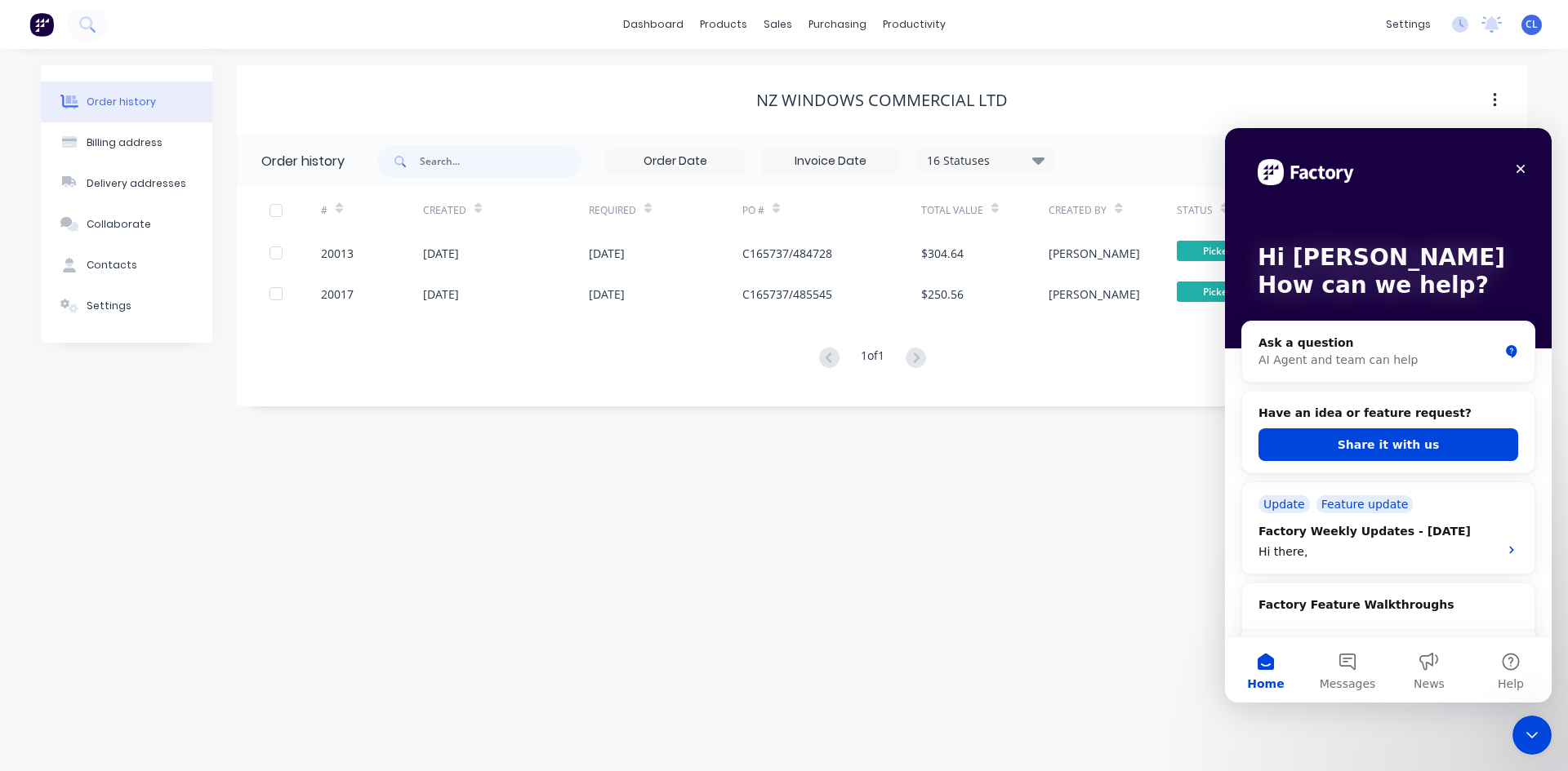
click at [1388, 447] on button "Share it with us" at bounding box center [1388, 444] width 259 height 33
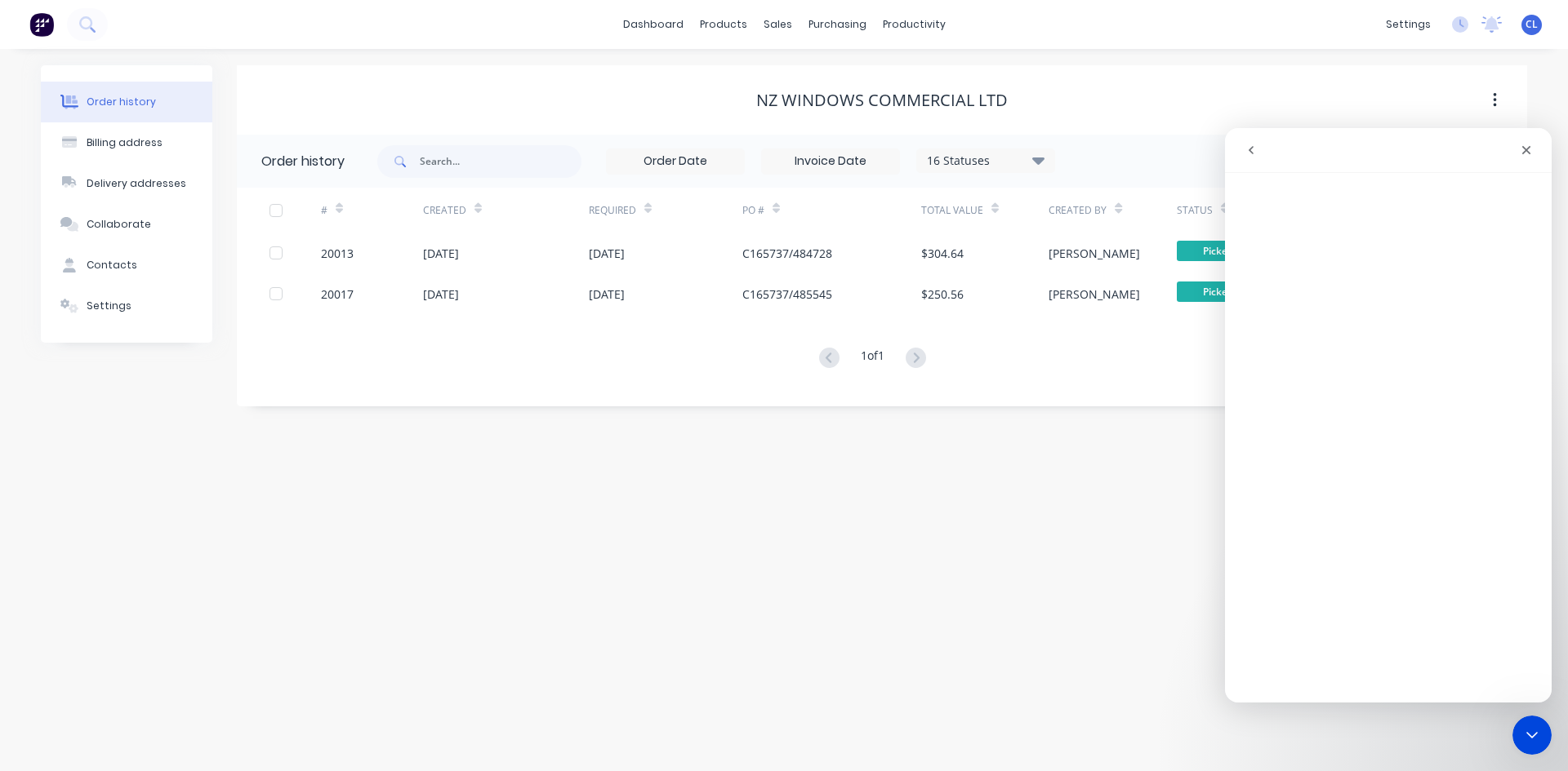
click at [665, 27] on link "dashboard" at bounding box center [653, 25] width 77 height 25
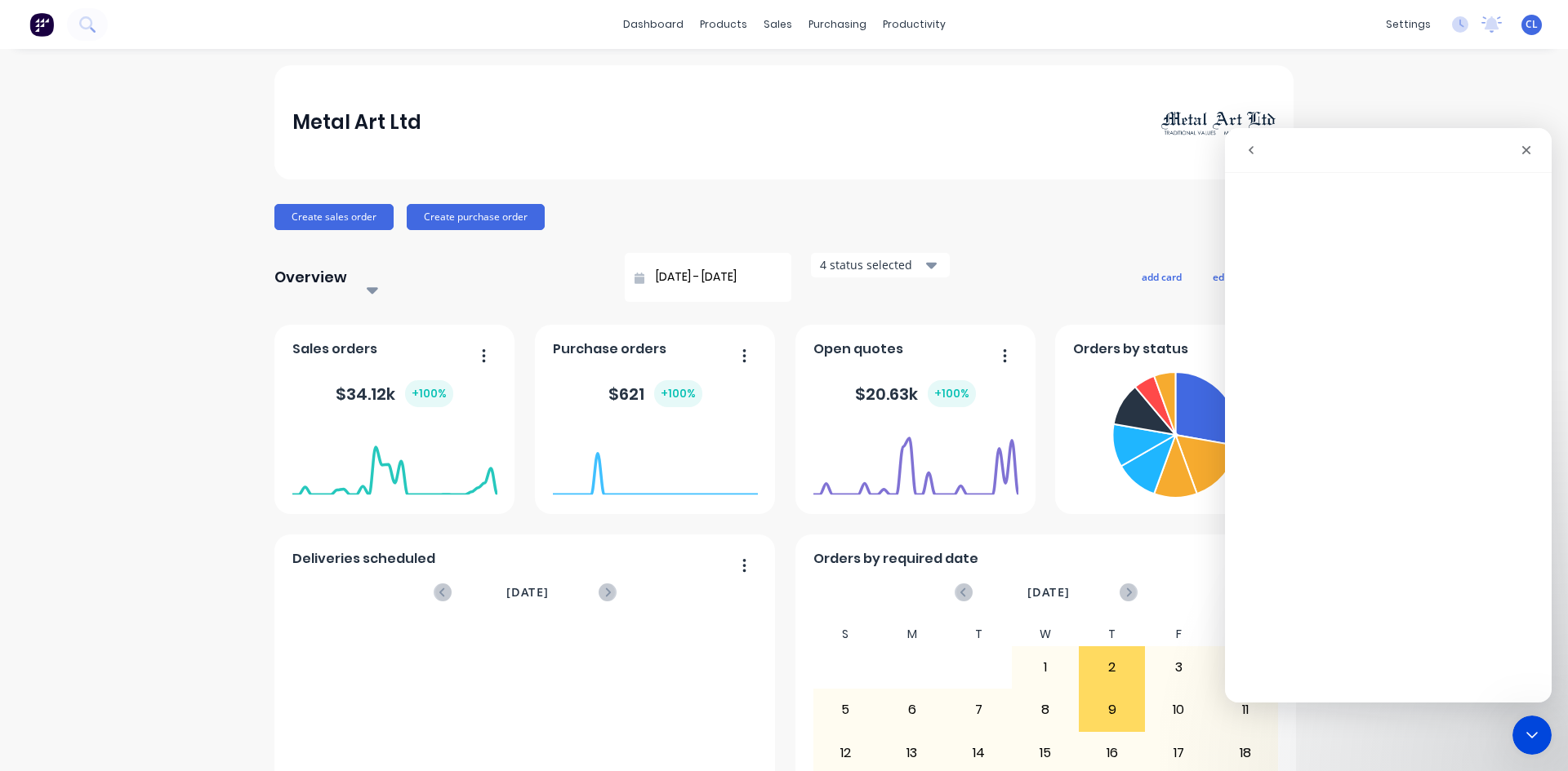
click at [482, 348] on icon "button" at bounding box center [484, 356] width 4 height 17
click at [900, 221] on div "Create sales order Create purchase order" at bounding box center [784, 217] width 1019 height 26
click at [157, 398] on div "Metal Art Ltd Create sales order Create purchase order Overview Select... [DATE…" at bounding box center [784, 499] width 1568 height 869
click at [208, 388] on div "Metal Art Ltd Create sales order Create purchase order Overview Select... [DATE…" at bounding box center [784, 499] width 1568 height 869
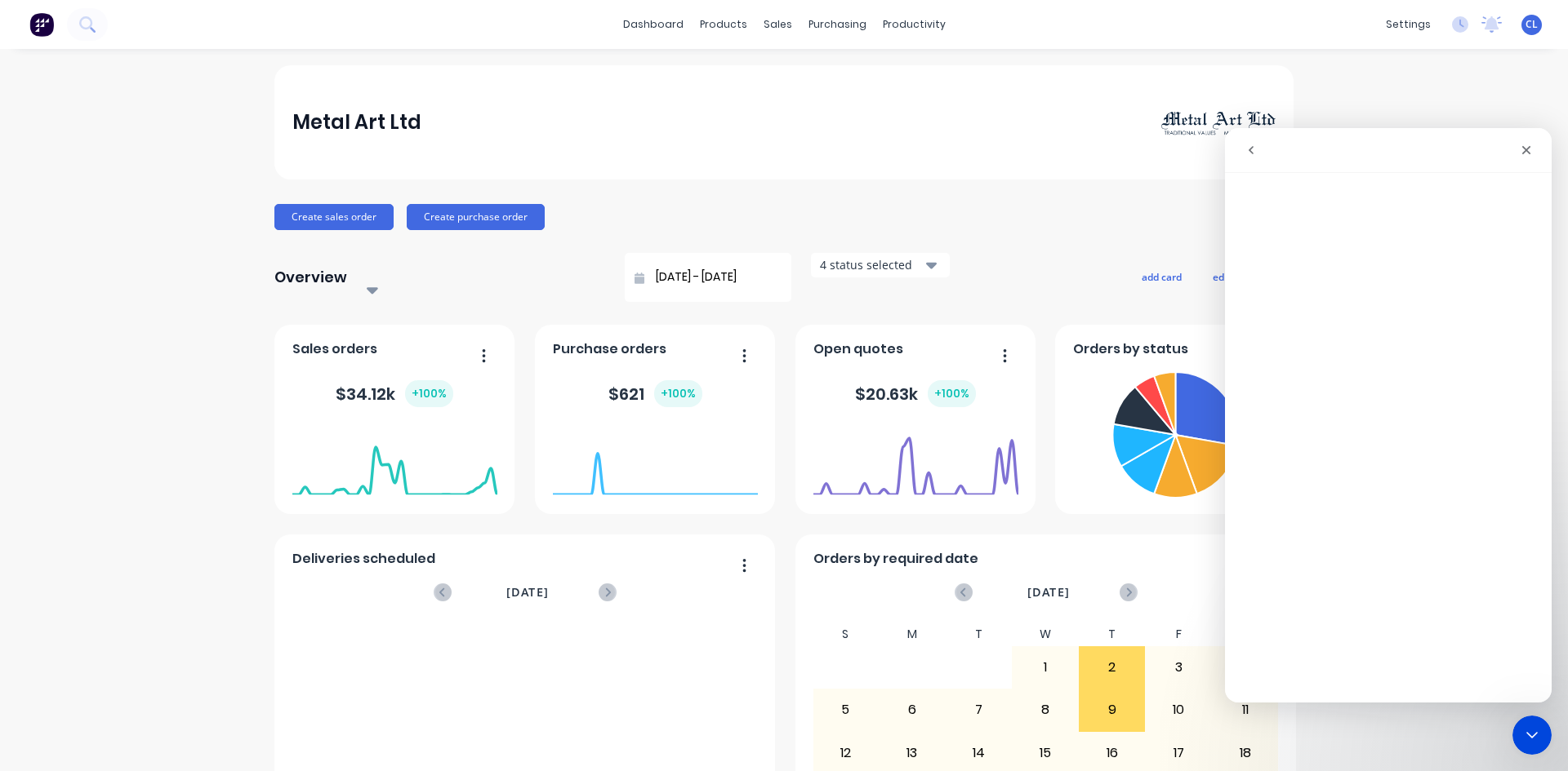
click at [200, 395] on div "Metal Art Ltd Create sales order Create purchase order Overview Select... [DATE…" at bounding box center [784, 499] width 1568 height 869
click at [1076, 171] on div "Metal Art Ltd" at bounding box center [784, 122] width 1019 height 114
click at [1526, 150] on icon "Close" at bounding box center [1527, 150] width 9 height 9
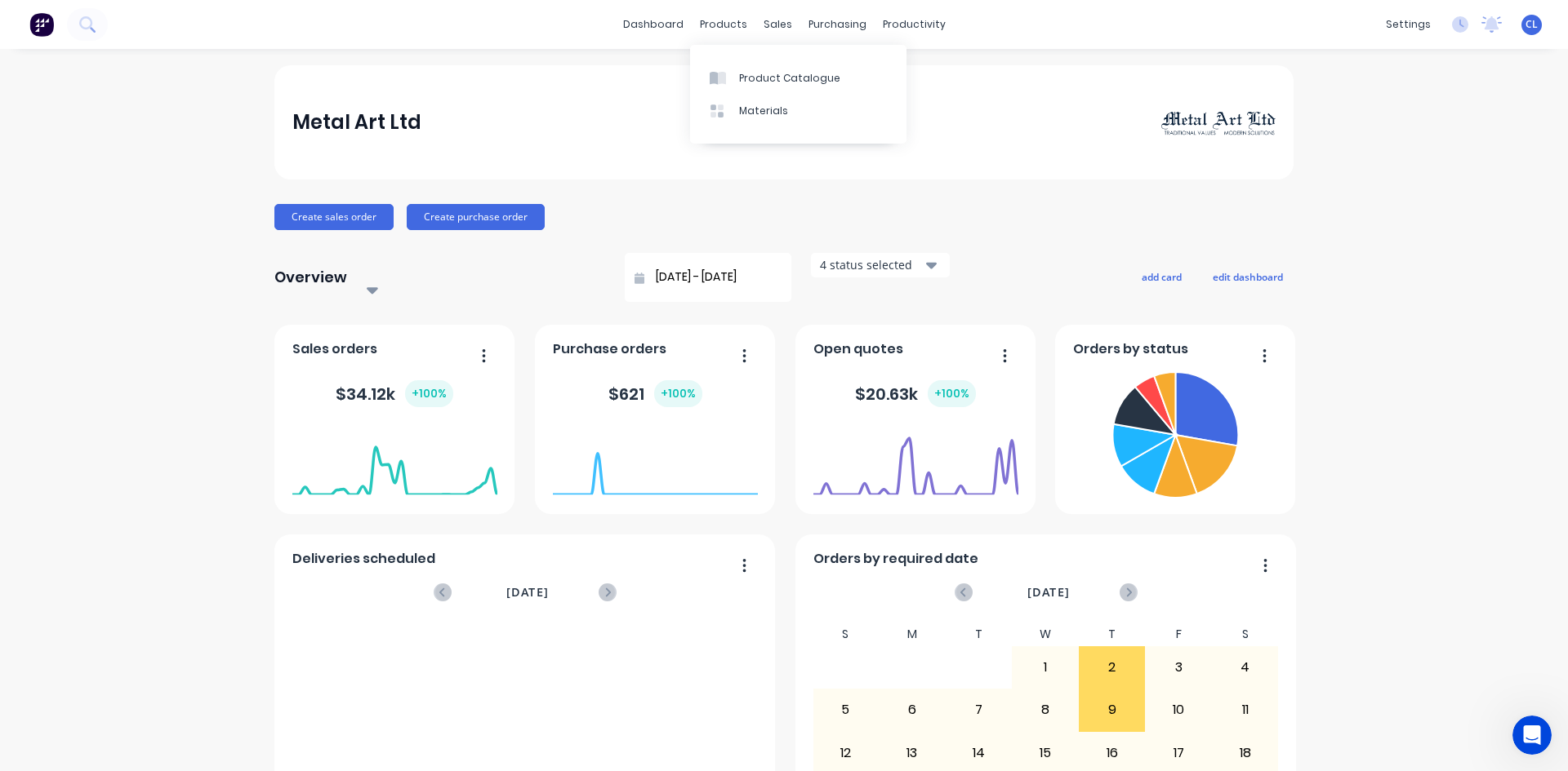
click at [748, 76] on div "Product Catalogue" at bounding box center [789, 78] width 101 height 15
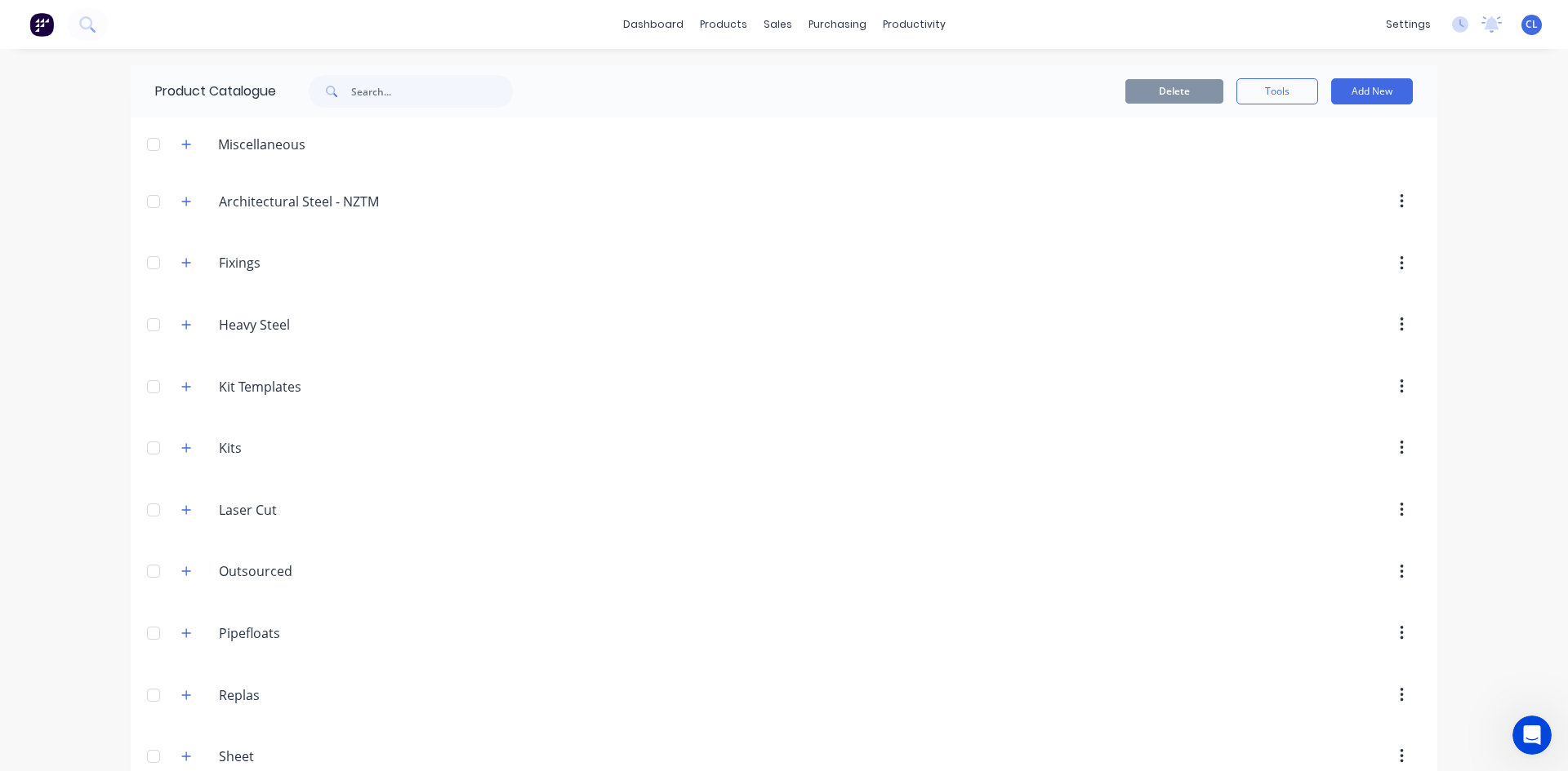
scroll to position [95, 0]
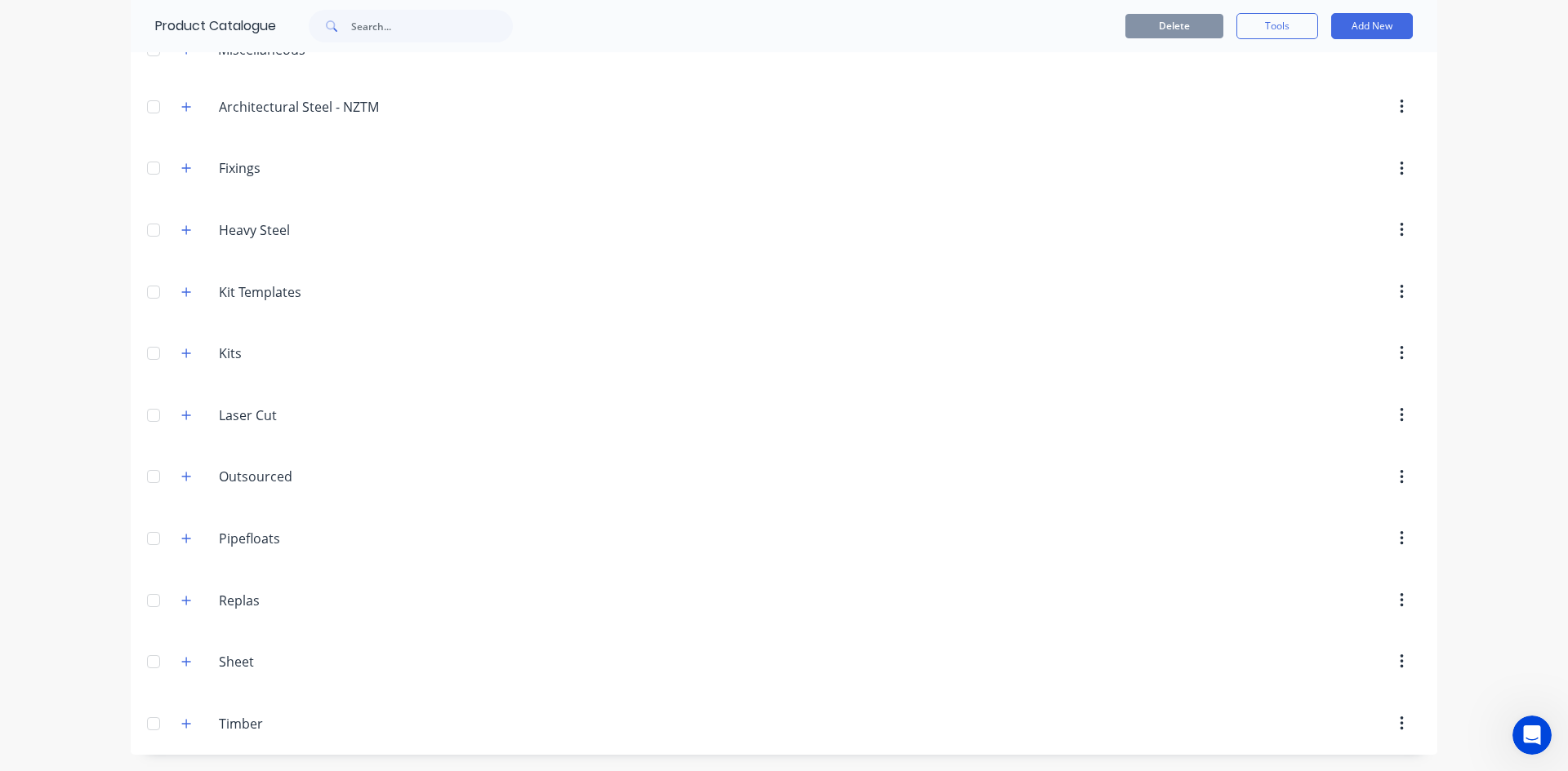
click at [183, 227] on icon "button" at bounding box center [186, 229] width 10 height 11
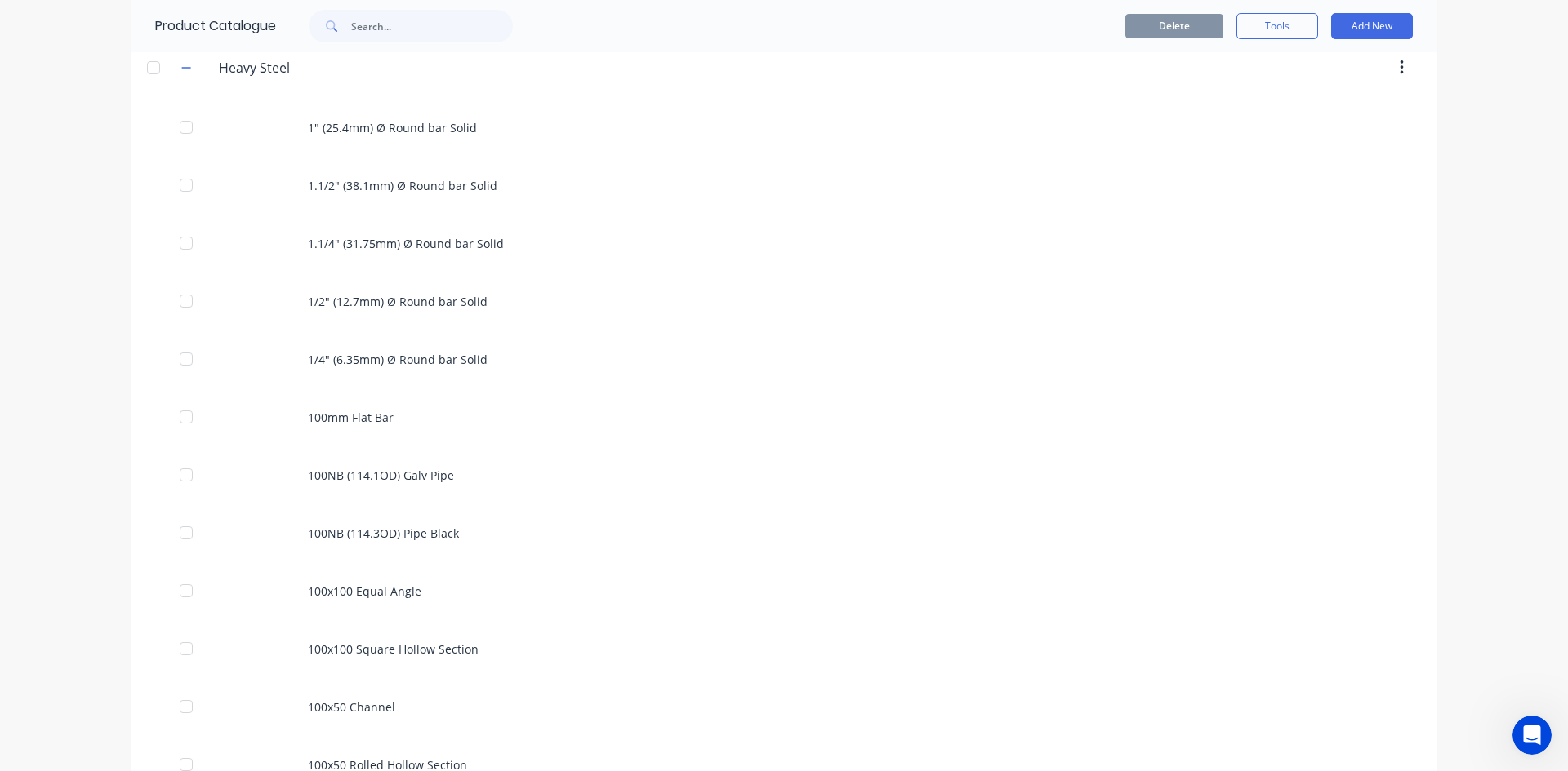
scroll to position [258, 0]
click at [368, 415] on div "100mm Flat Bar" at bounding box center [784, 417] width 1307 height 58
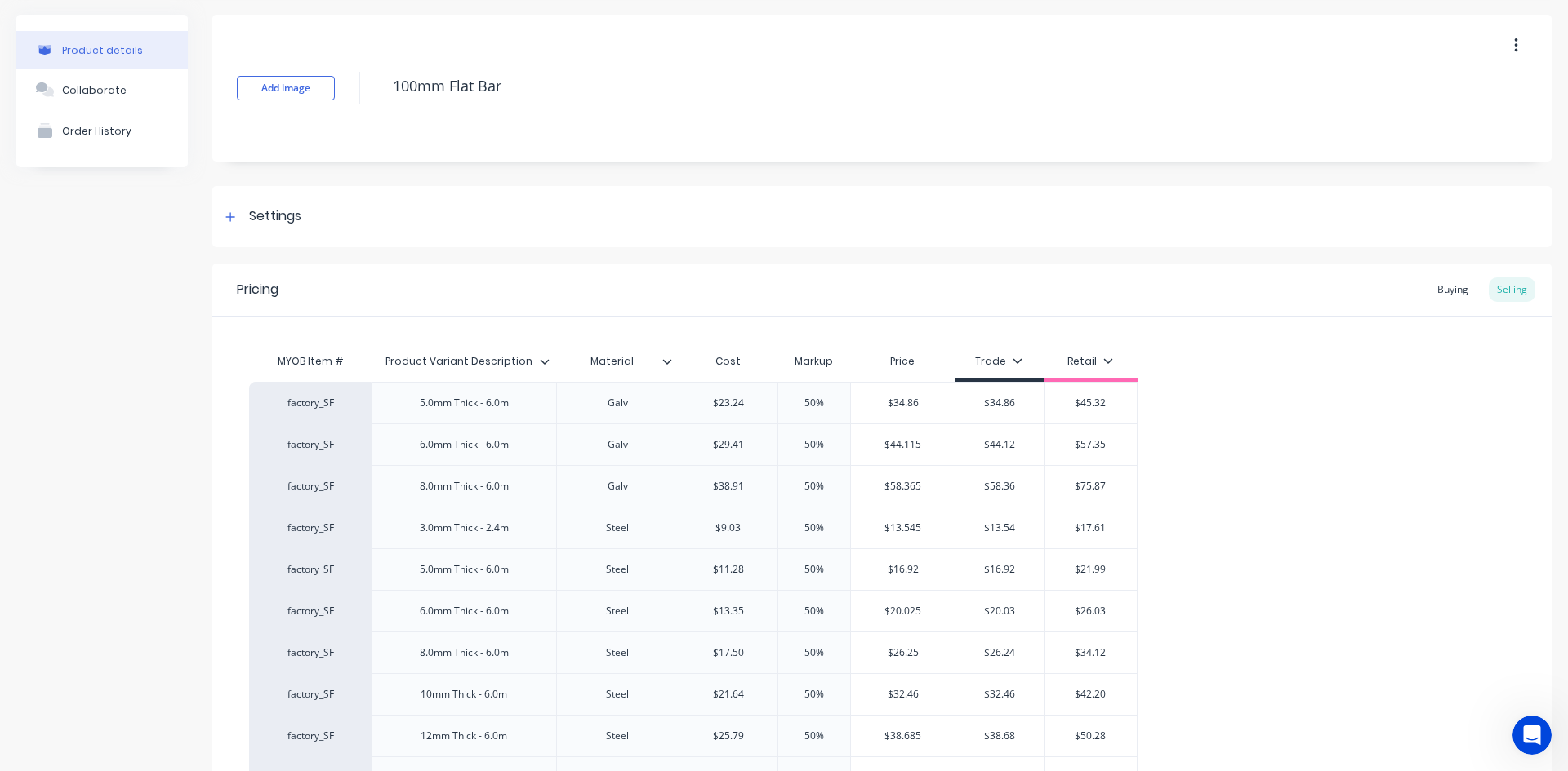
scroll to position [82, 0]
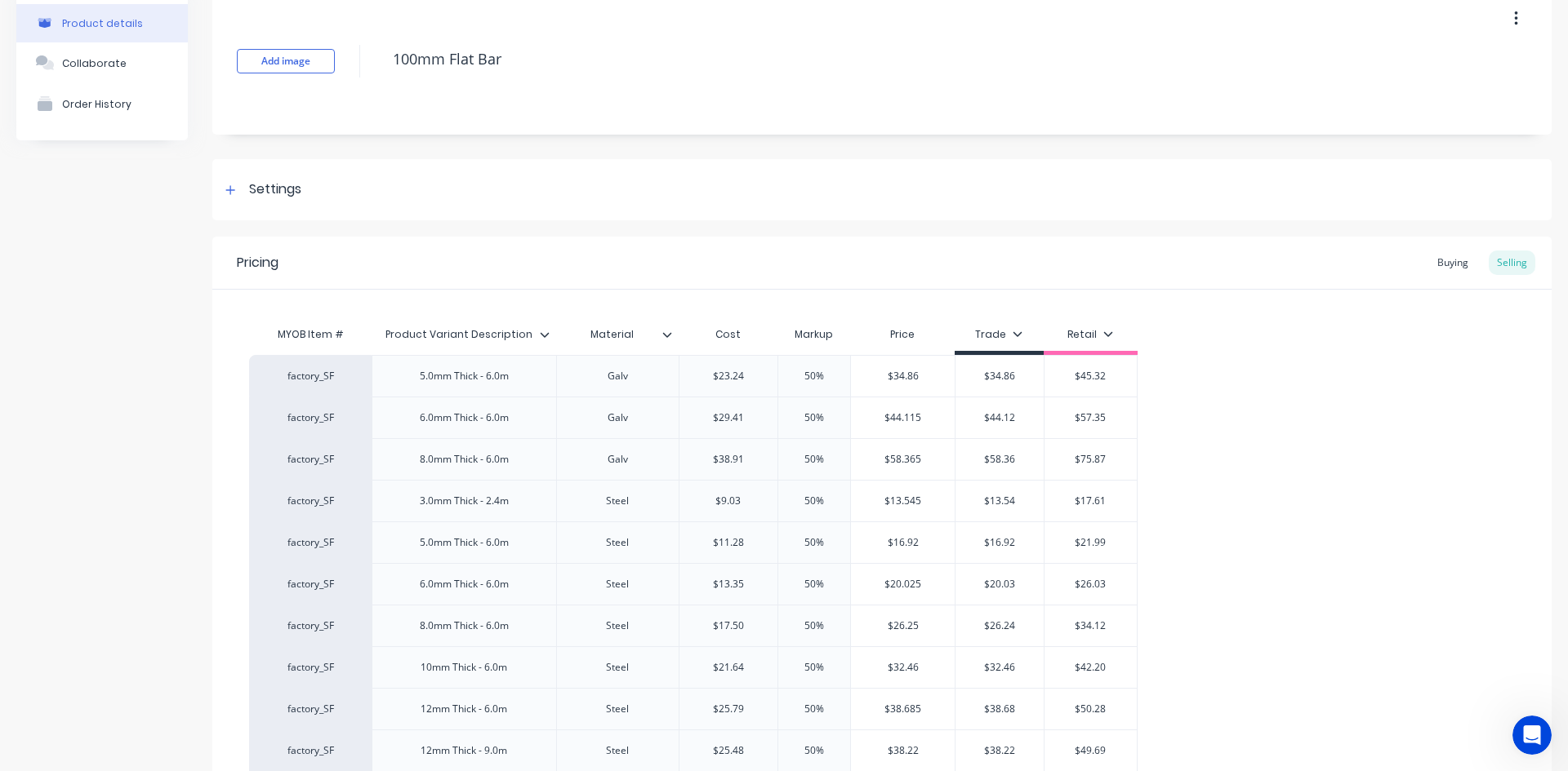
click at [466, 377] on div "5.0mm Thick - 6.0m" at bounding box center [463, 376] width 115 height 21
click at [1429, 265] on div "Buying" at bounding box center [1453, 263] width 47 height 25
type textarea "x"
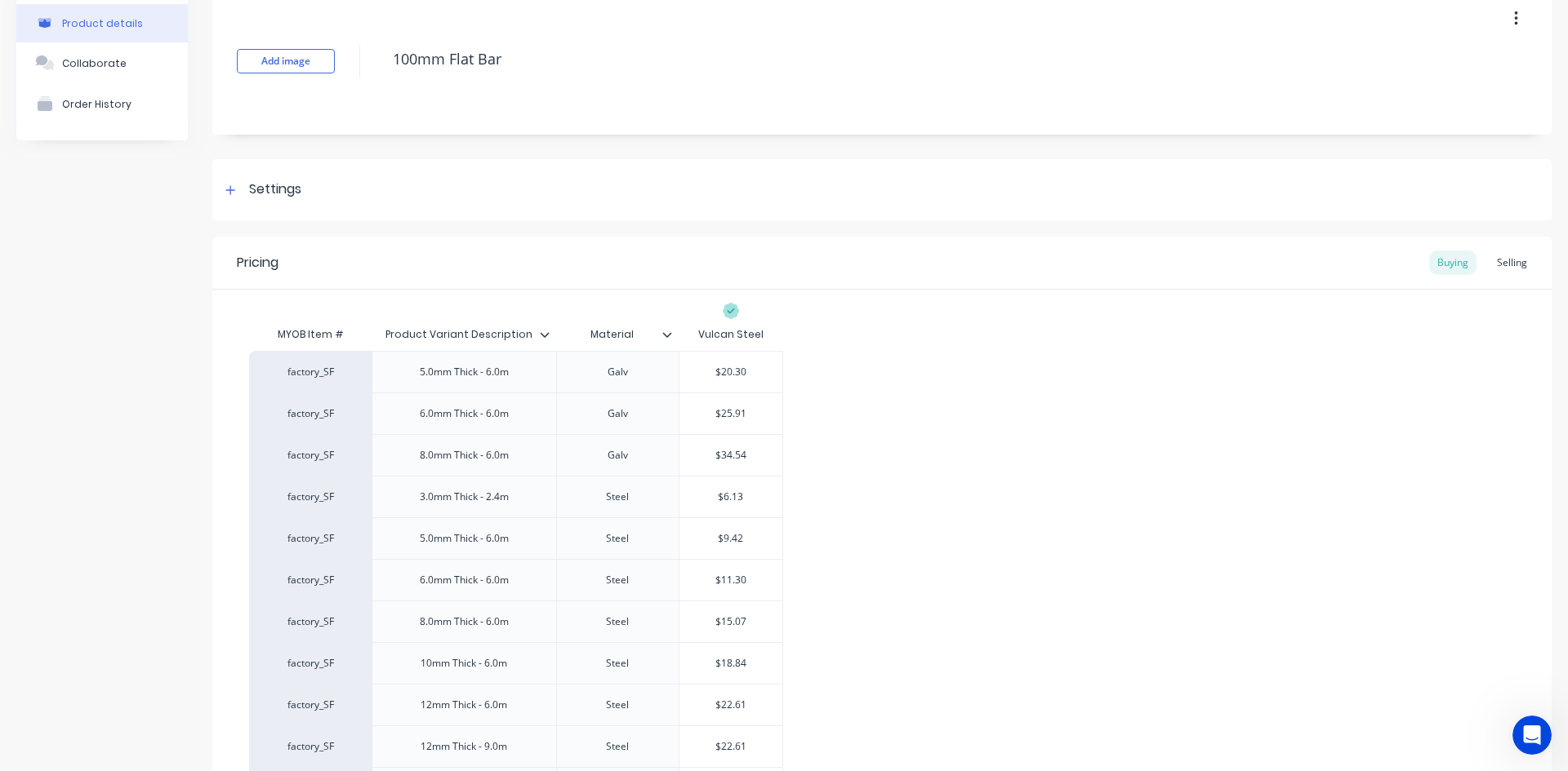
click at [1504, 257] on div "Selling" at bounding box center [1512, 263] width 47 height 25
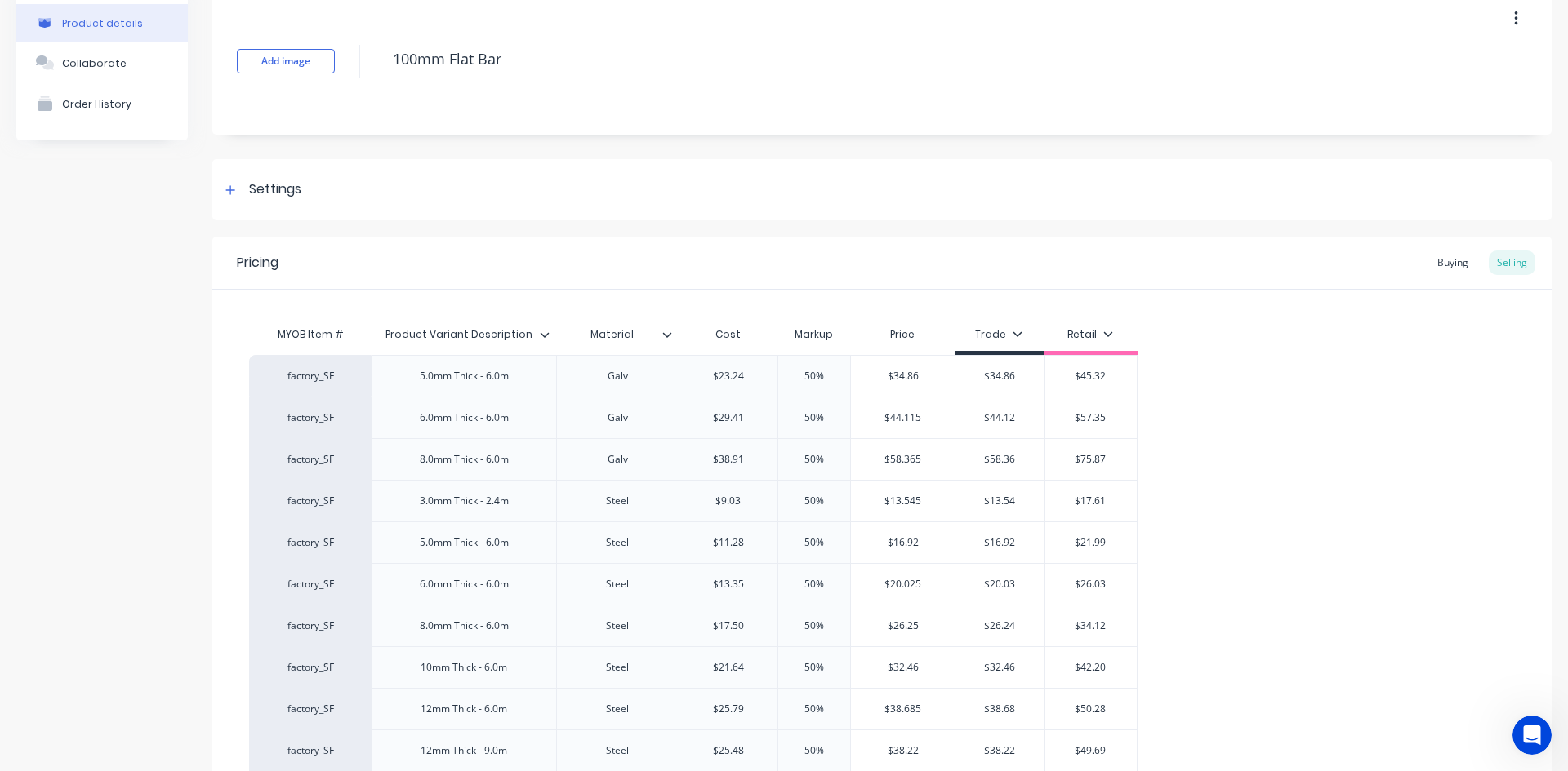
click at [1445, 266] on div "Buying" at bounding box center [1453, 263] width 47 height 25
